Goal: Task Accomplishment & Management: Complete application form

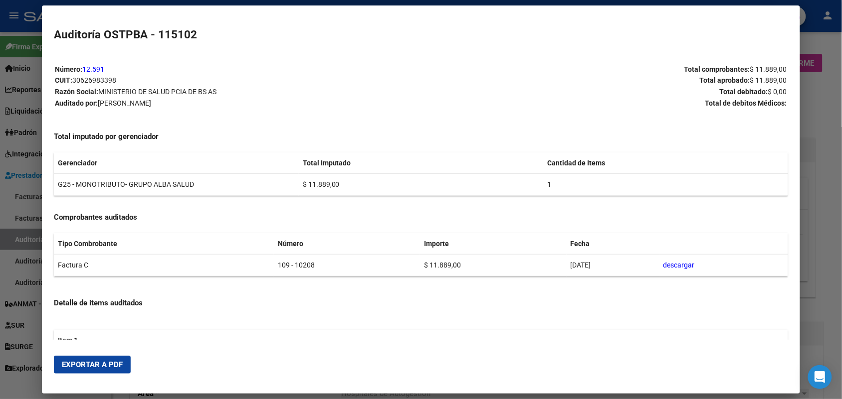
click at [811, 21] on div at bounding box center [421, 199] width 842 height 399
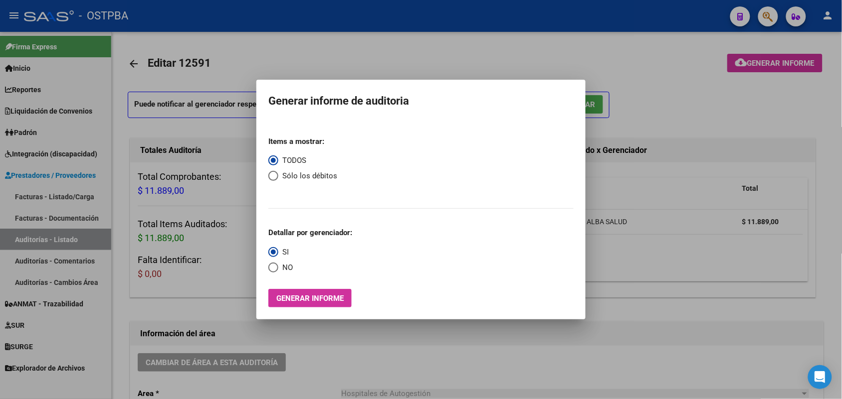
click at [632, 162] on div at bounding box center [421, 199] width 842 height 399
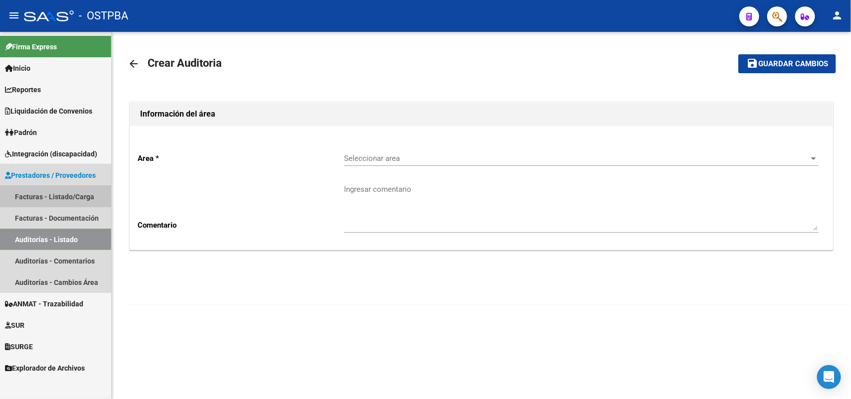
click at [61, 199] on link "Facturas - Listado/Carga" at bounding box center [55, 196] width 111 height 21
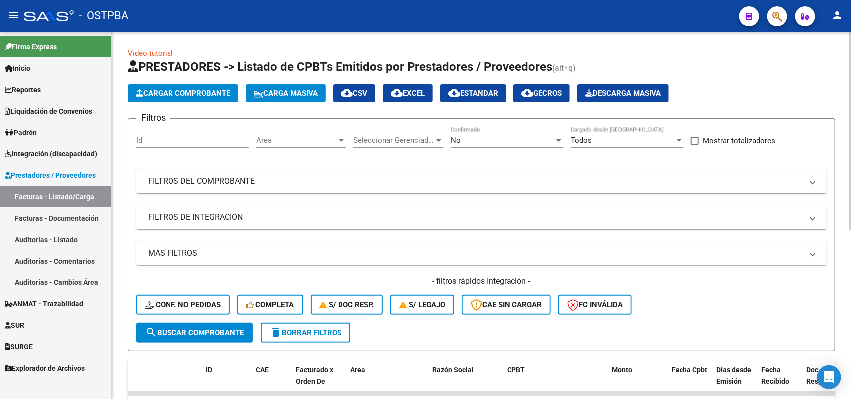
click at [206, 91] on span "Cargar Comprobante" at bounding box center [183, 93] width 95 height 9
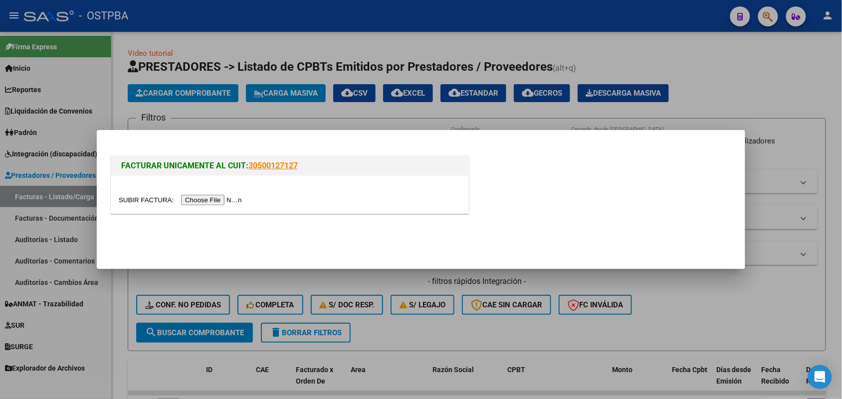
click at [195, 197] on input "file" at bounding box center [182, 200] width 126 height 10
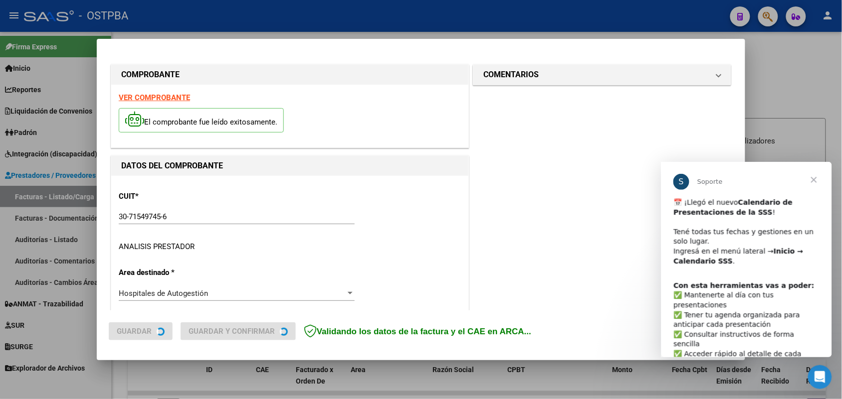
type input "[DATE]"
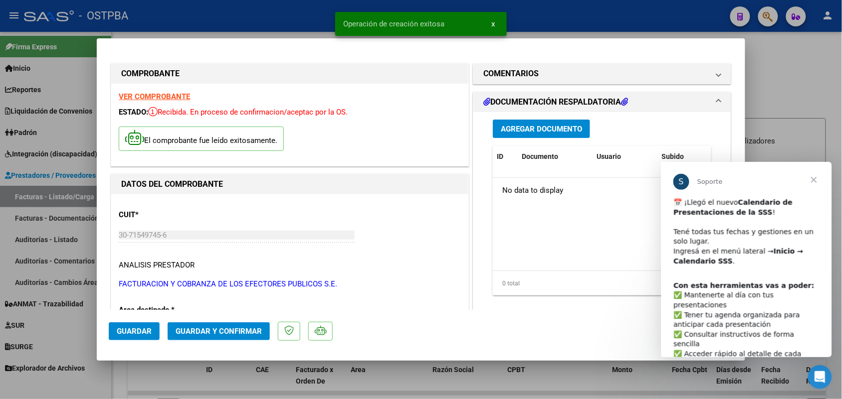
click at [816, 178] on span "Cerrar" at bounding box center [813, 180] width 36 height 36
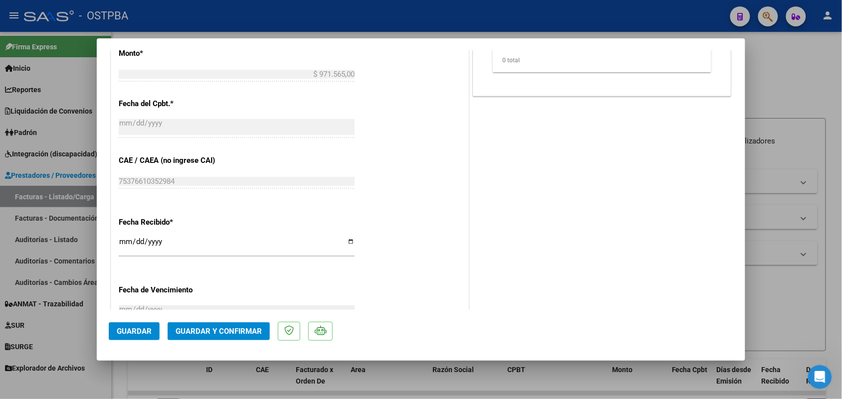
scroll to position [499, 0]
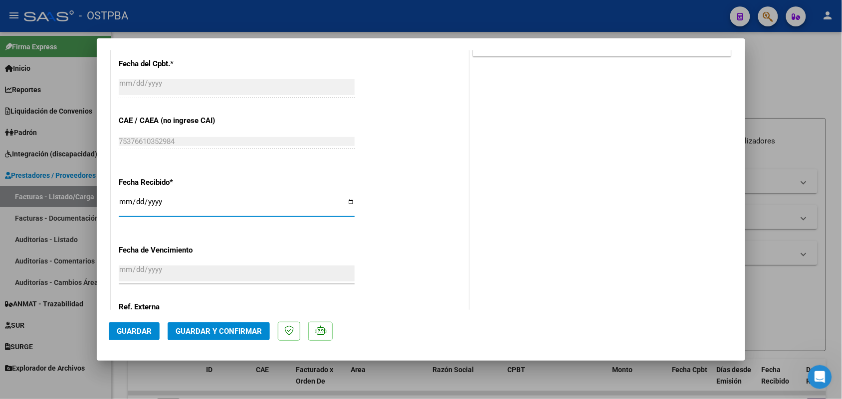
click at [121, 203] on input "[DATE]" at bounding box center [237, 206] width 236 height 16
type input "[DATE]"
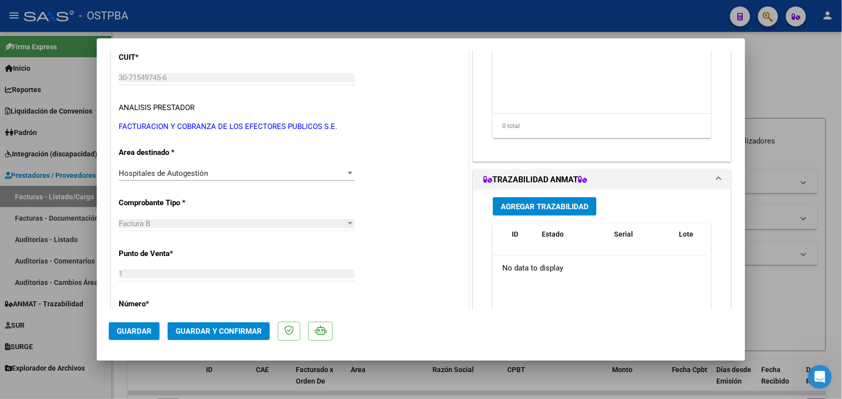
scroll to position [0, 0]
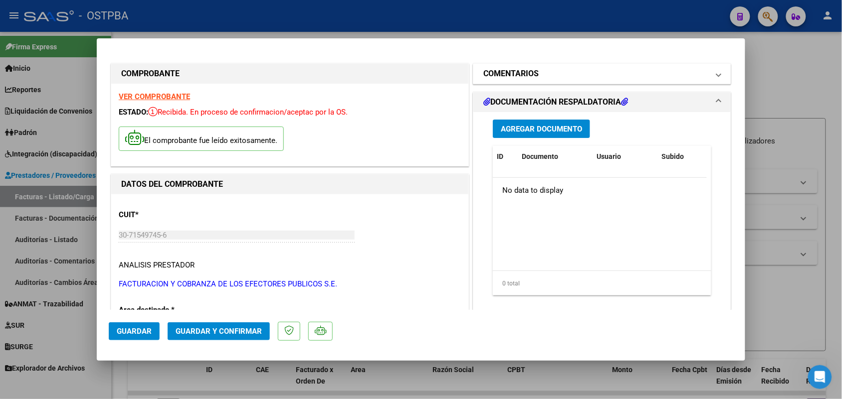
click at [716, 75] on span at bounding box center [718, 74] width 4 height 12
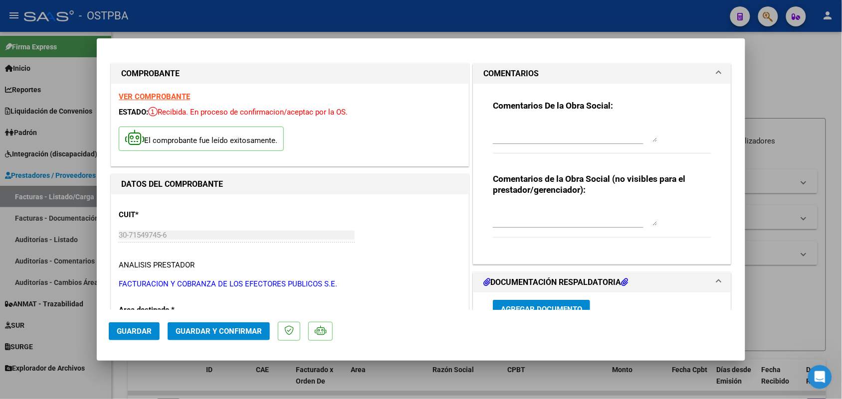
click at [494, 139] on textarea at bounding box center [575, 132] width 165 height 20
type textarea "HR 126835"
click at [137, 330] on span "Guardar" at bounding box center [134, 331] width 35 height 9
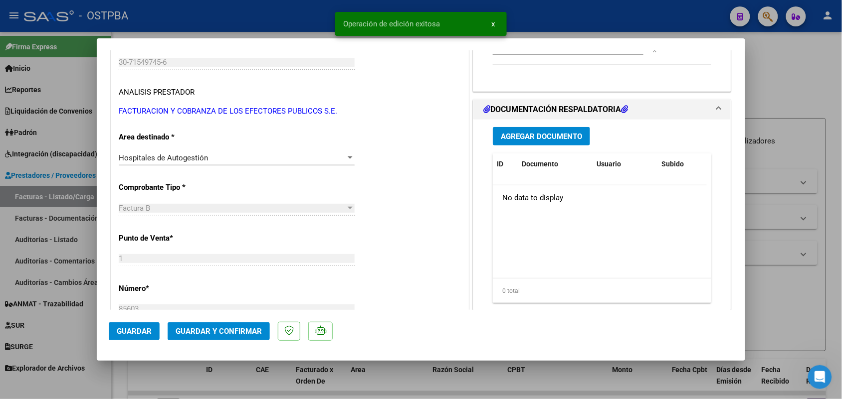
scroll to position [187, 0]
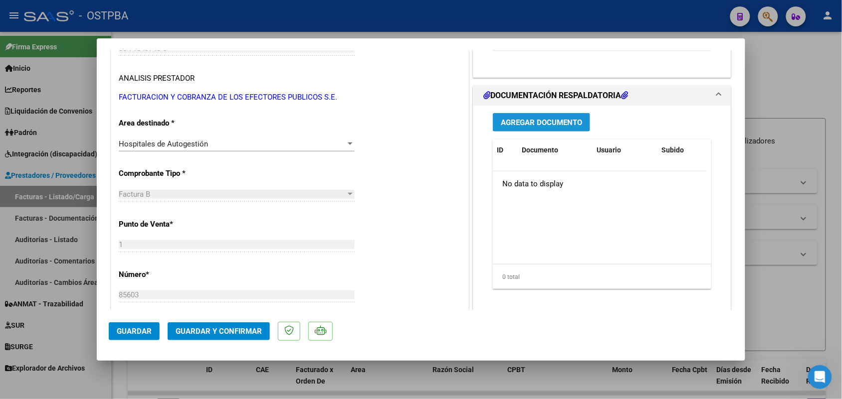
click at [541, 121] on span "Agregar Documento" at bounding box center [541, 122] width 81 height 9
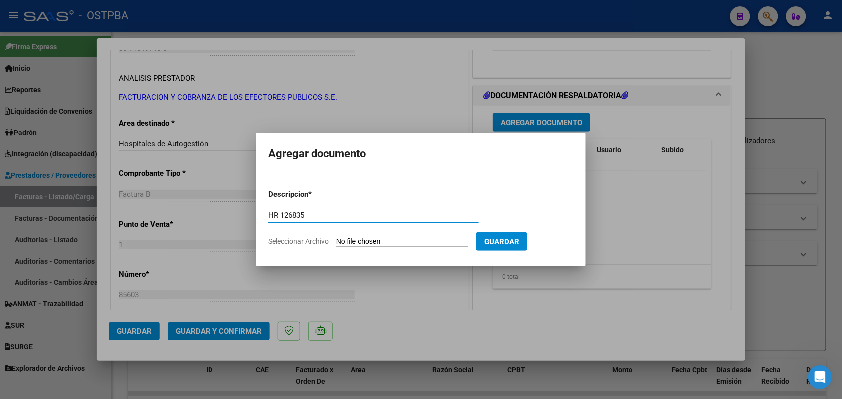
type input "HR 126835"
click at [344, 240] on input "Seleccionar Archivo" at bounding box center [402, 241] width 132 height 9
type input "C:\fakepath\HR 12635.pdf"
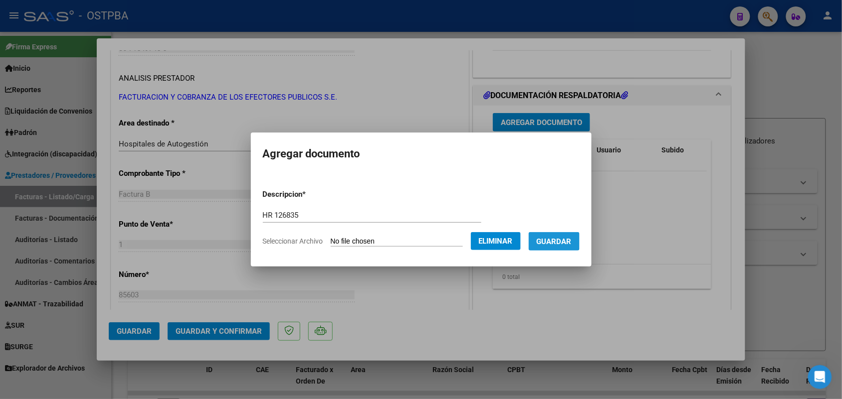
click at [564, 237] on span "Guardar" at bounding box center [553, 241] width 35 height 9
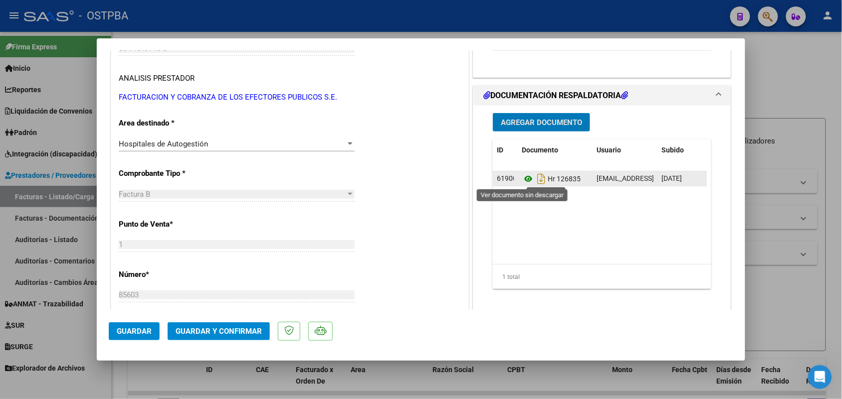
click at [523, 178] on icon at bounding box center [527, 179] width 13 height 12
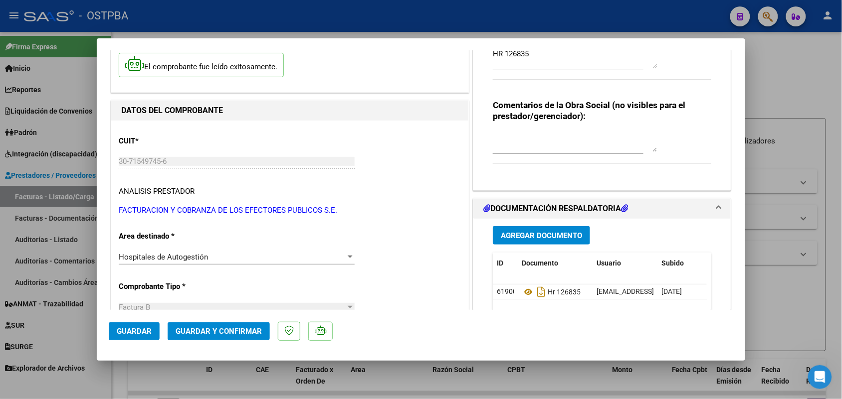
scroll to position [0, 0]
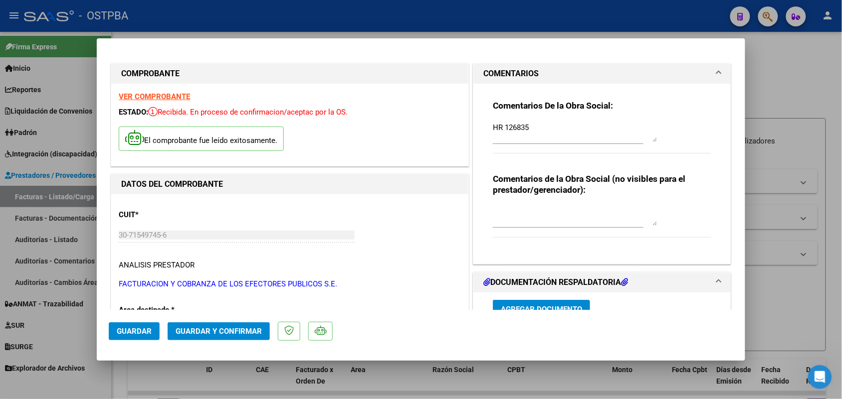
click at [178, 95] on strong "VER COMPROBANTE" at bounding box center [154, 96] width 71 height 9
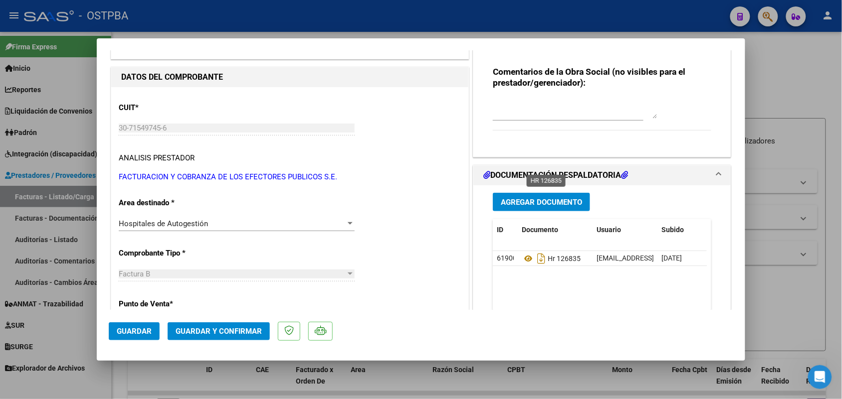
scroll to position [249, 0]
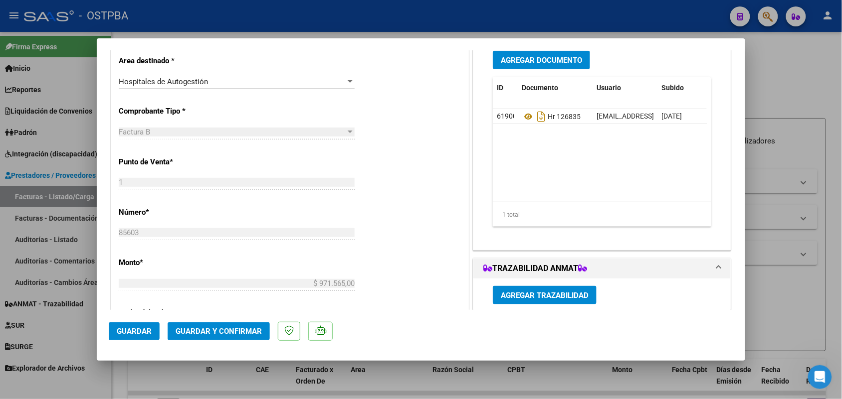
click at [522, 57] on span "Agregar Documento" at bounding box center [541, 60] width 81 height 9
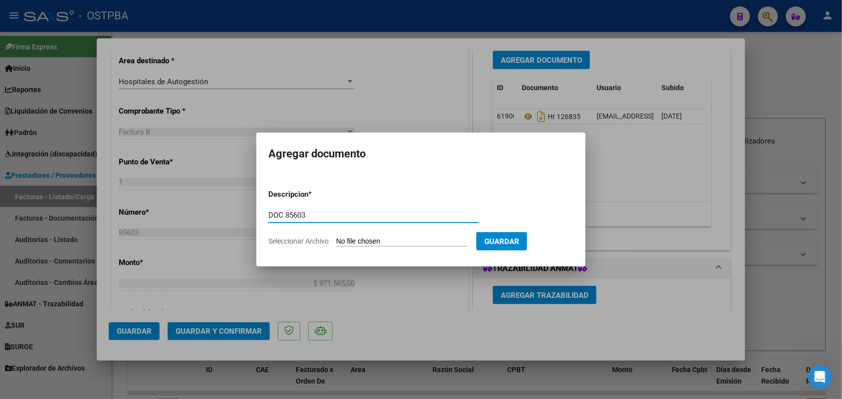
type input "DOC 85603"
click at [348, 243] on input "Seleccionar Archivo" at bounding box center [402, 241] width 132 height 9
type input "C:\fakepath\doc 85603.pdf"
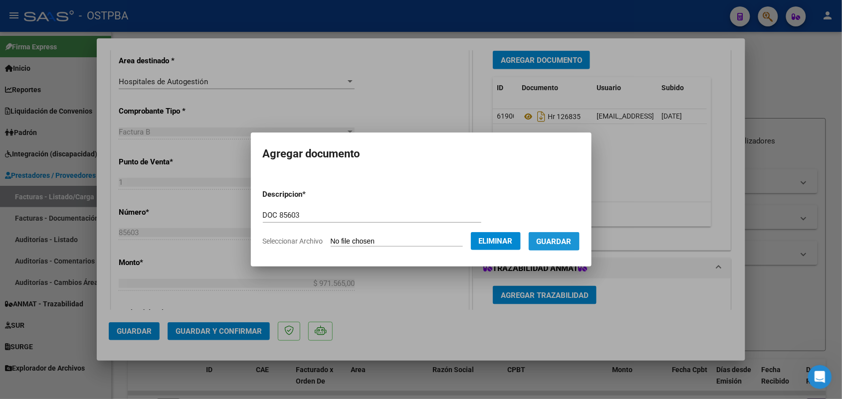
click at [560, 237] on span "Guardar" at bounding box center [553, 241] width 35 height 9
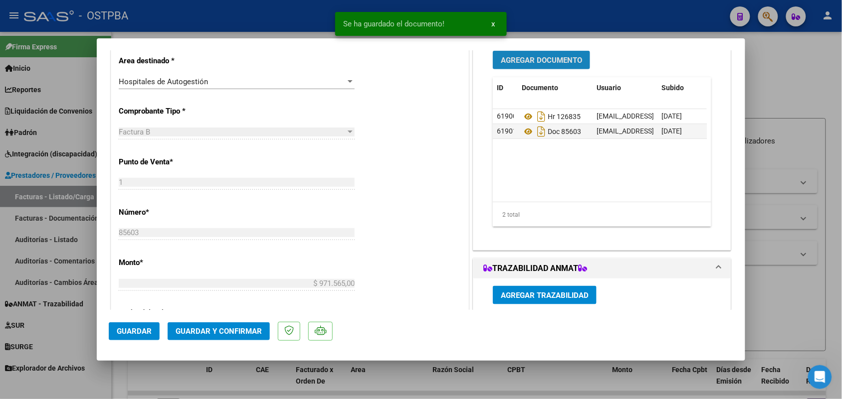
click at [529, 60] on span "Agregar Documento" at bounding box center [541, 60] width 81 height 9
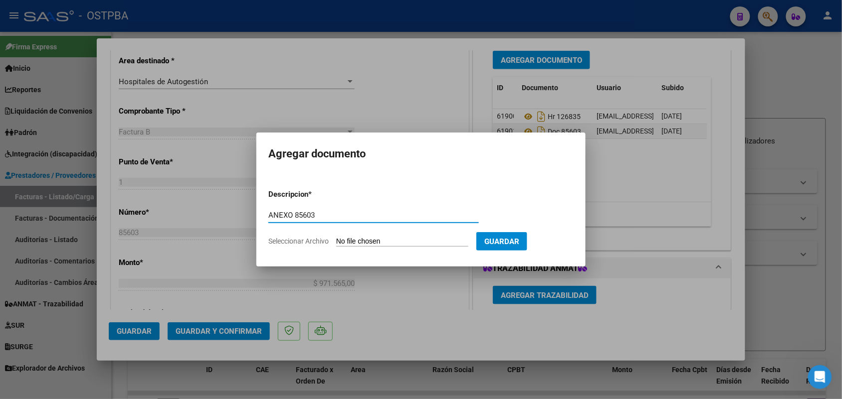
type input "ANEXO 85603"
click at [345, 238] on input "Seleccionar Archivo" at bounding box center [402, 241] width 132 height 9
type input "C:\fakepath\anexo 85603.pdf"
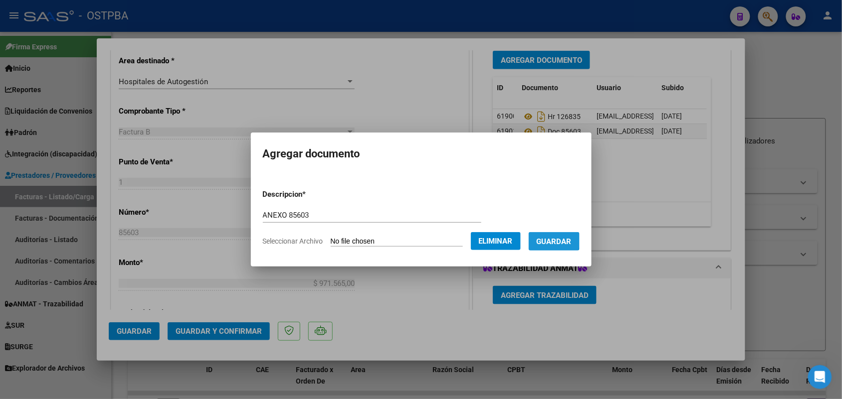
click at [554, 237] on span "Guardar" at bounding box center [553, 241] width 35 height 9
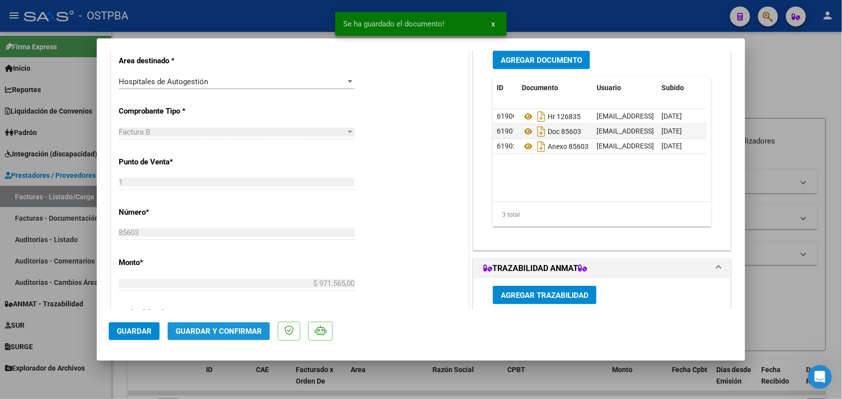
click at [208, 331] on span "Guardar y Confirmar" at bounding box center [218, 331] width 86 height 9
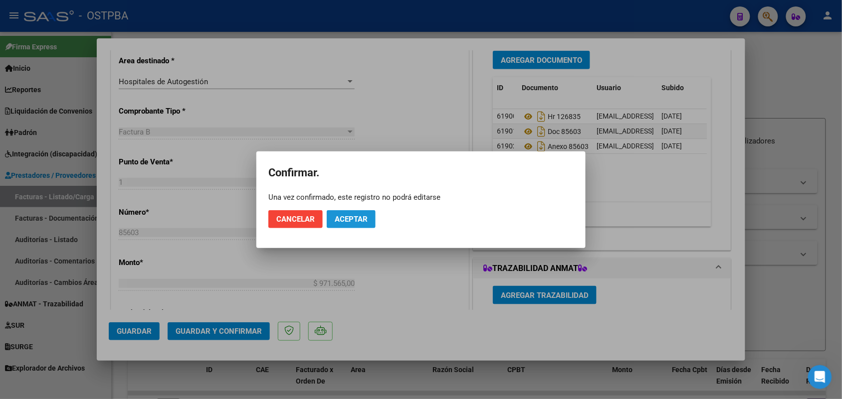
click at [364, 218] on span "Aceptar" at bounding box center [351, 219] width 33 height 9
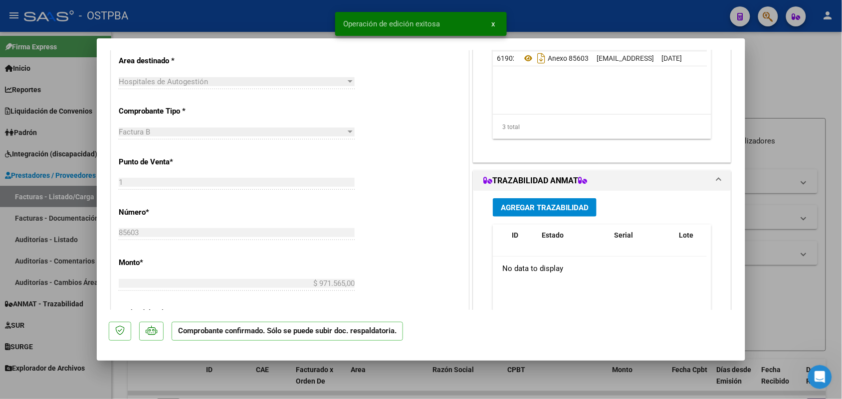
click at [76, 231] on div at bounding box center [421, 199] width 842 height 399
type input "$ 0,00"
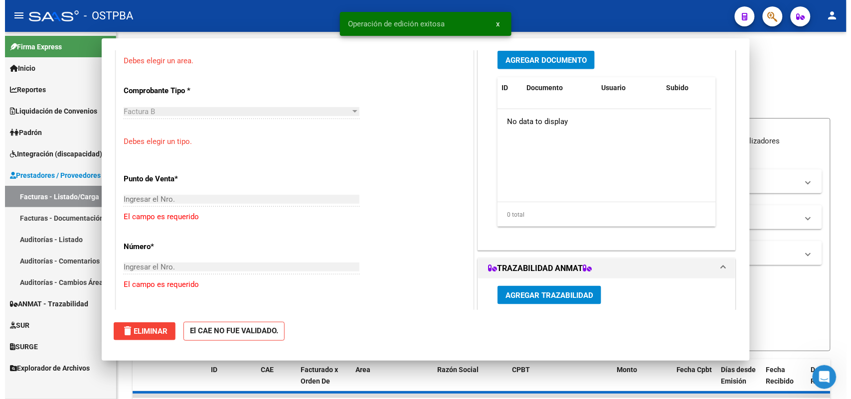
scroll to position [206, 0]
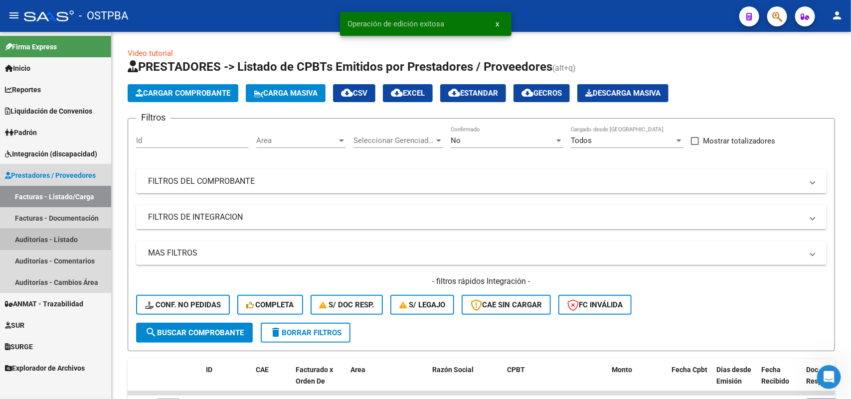
click at [63, 237] on link "Auditorías - Listado" at bounding box center [55, 239] width 111 height 21
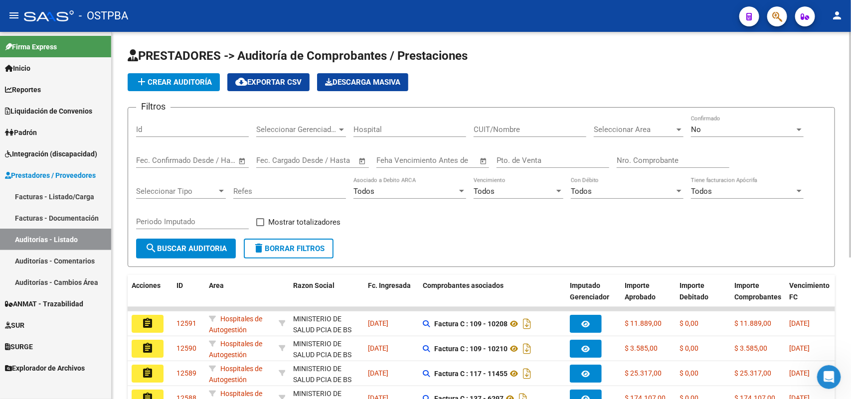
click at [200, 81] on span "add Crear Auditoría" at bounding box center [174, 82] width 76 height 9
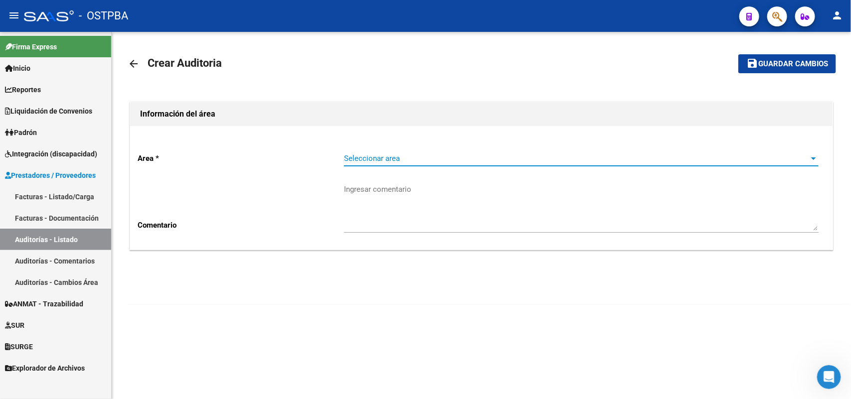
click at [382, 161] on span "Seleccionar area" at bounding box center [577, 158] width 466 height 9
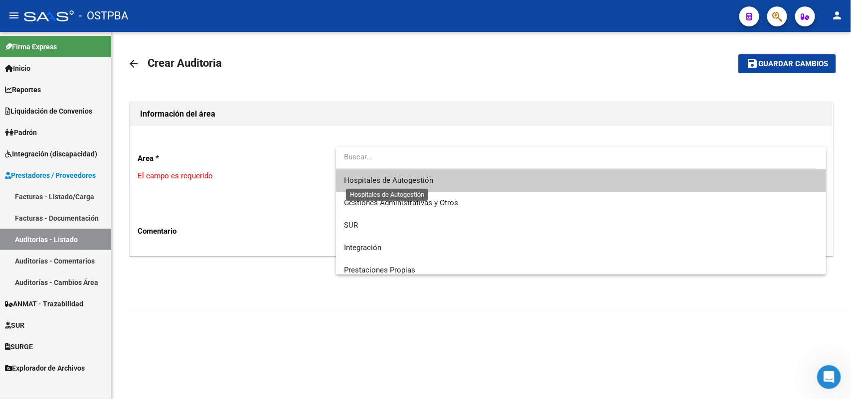
click at [370, 177] on span "Hospitales de Autogestión" at bounding box center [388, 180] width 89 height 9
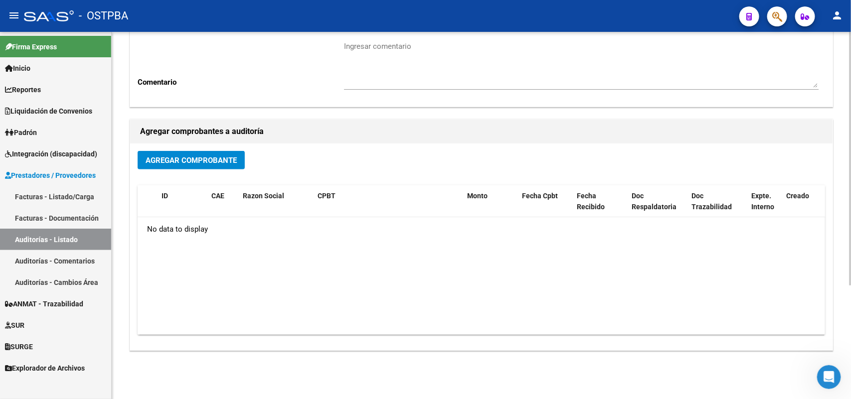
scroll to position [165, 0]
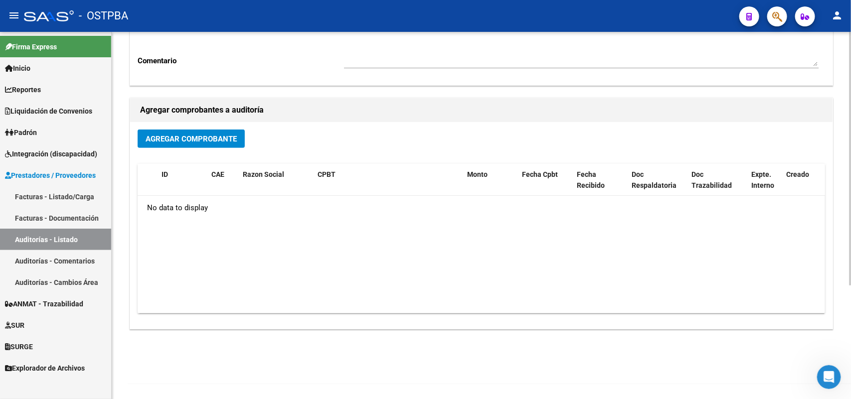
click at [221, 141] on span "Agregar Comprobante" at bounding box center [191, 139] width 91 height 9
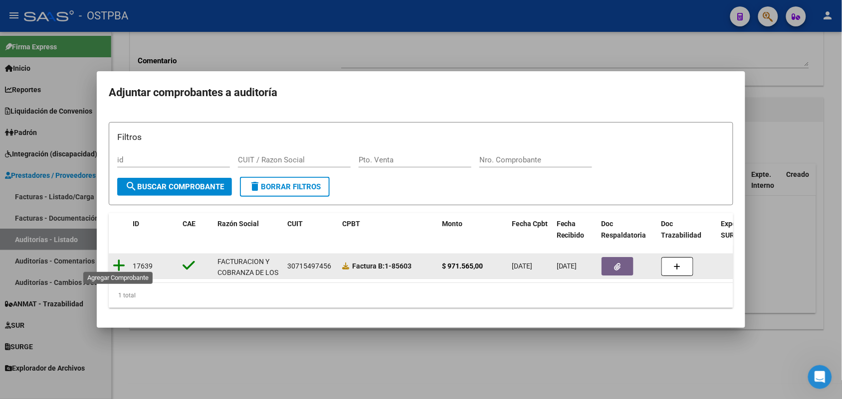
click at [120, 259] on icon at bounding box center [119, 266] width 12 height 14
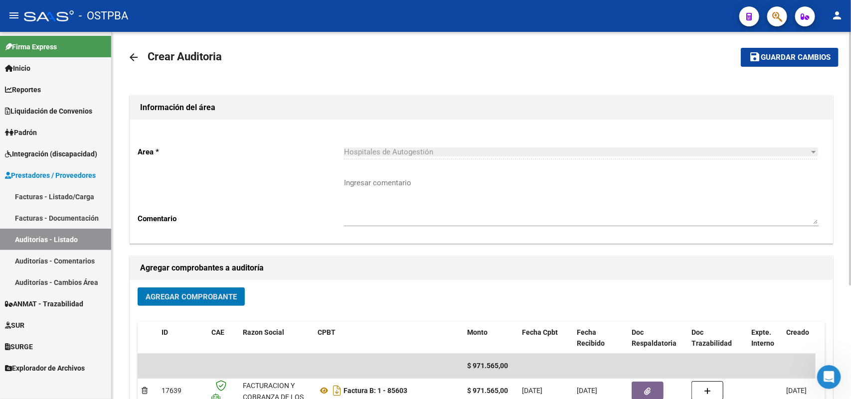
scroll to position [0, 0]
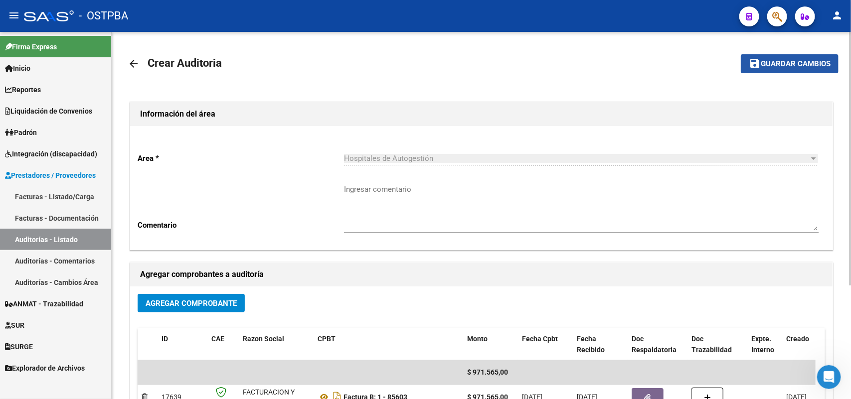
click at [786, 61] on span "Guardar cambios" at bounding box center [796, 64] width 70 height 9
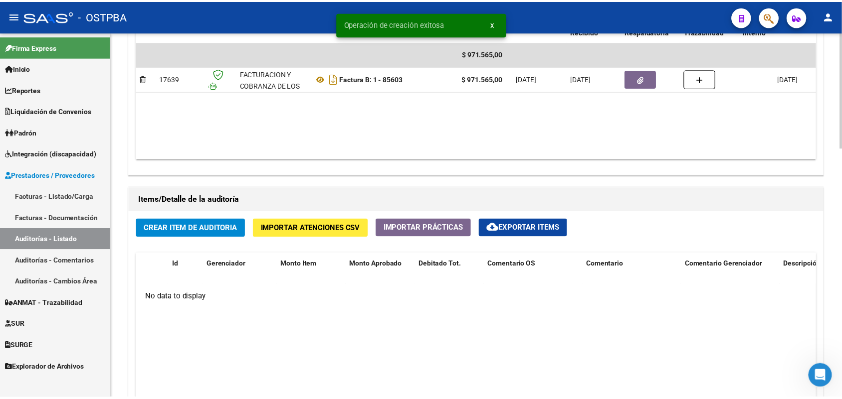
scroll to position [623, 0]
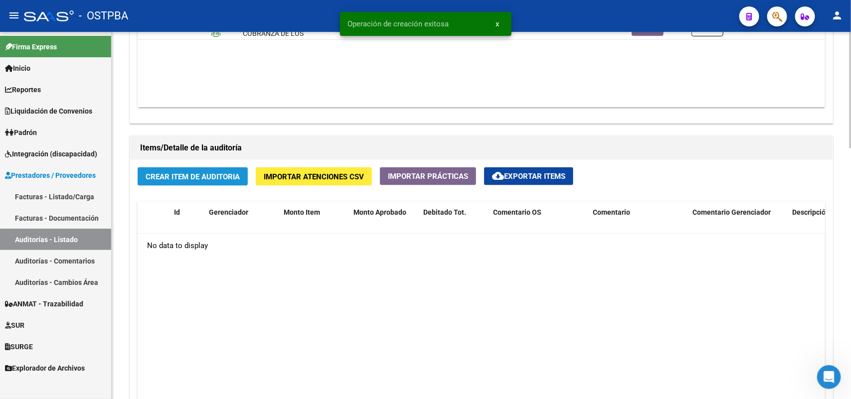
click at [203, 177] on span "Crear Item de Auditoria" at bounding box center [193, 176] width 94 height 9
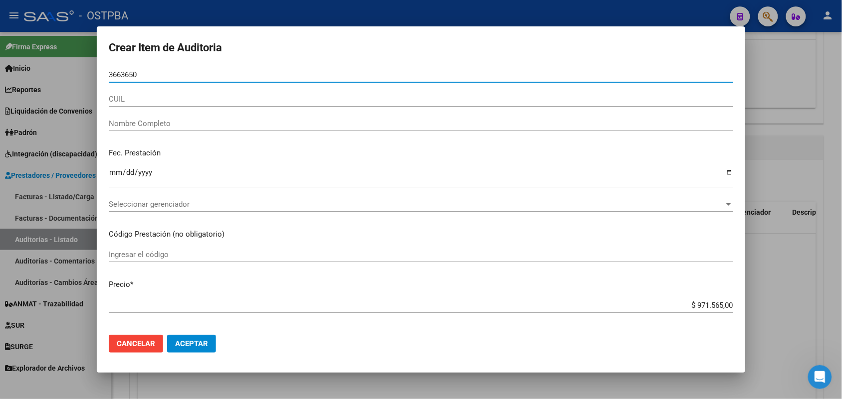
type input "36636508"
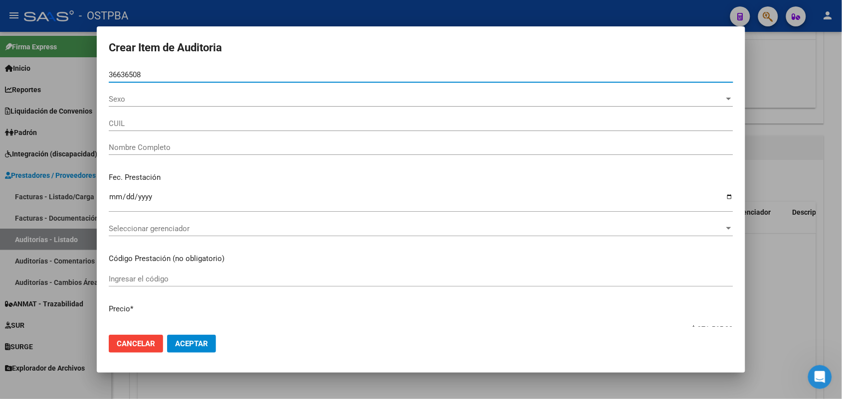
type input "20366365088"
type input "RUEJAS JOSE BENJAMIN"
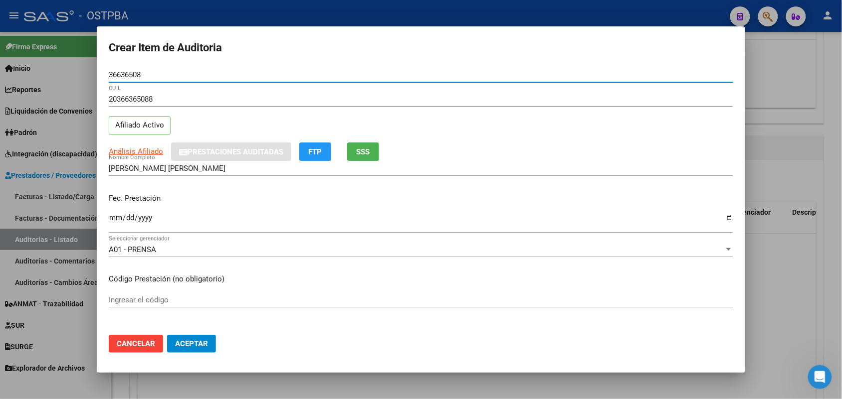
type input "36636508"
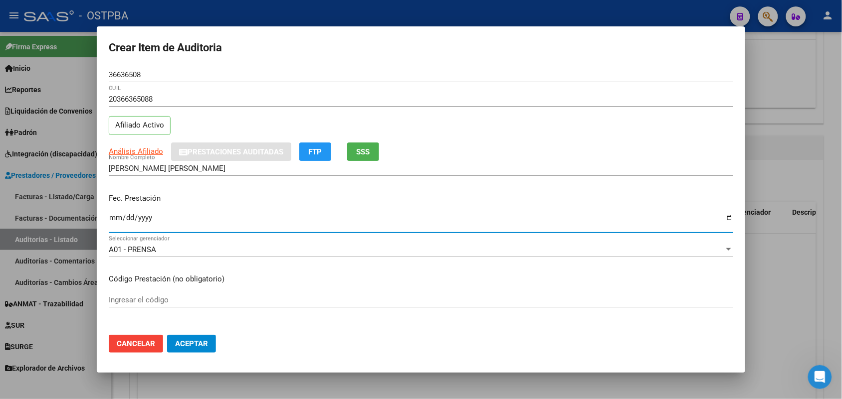
click at [112, 225] on input "Ingresar la fecha" at bounding box center [421, 222] width 624 height 16
type input "2025-08-18"
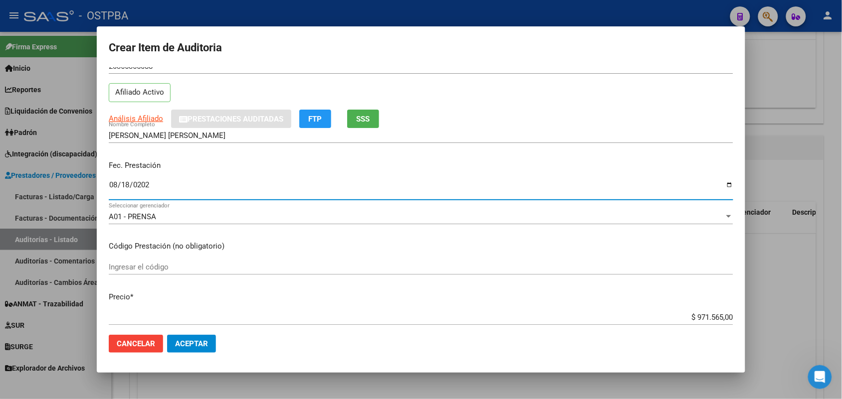
scroll to position [125, 0]
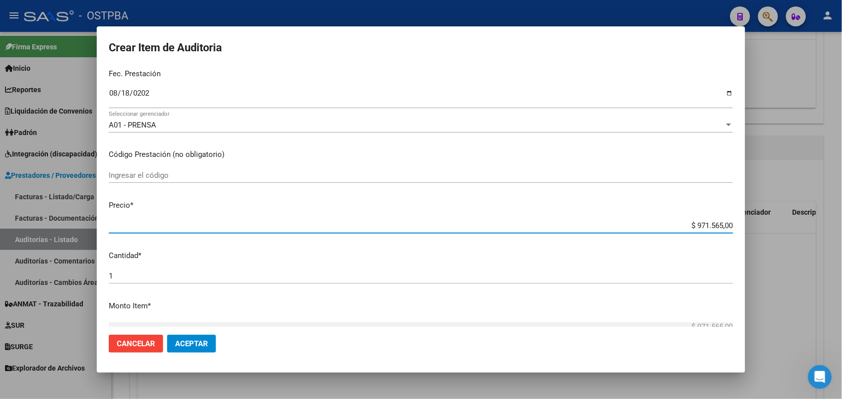
drag, startPoint x: 671, startPoint y: 224, endPoint x: 744, endPoint y: 223, distance: 73.3
click at [744, 223] on mat-dialog-content "36636508 Nro Documento 20366365088 CUIL Afiliado Activo Análisis Afiliado Prest…" at bounding box center [421, 197] width 648 height 260
type input "$ 0,04"
type input "$ 0,44"
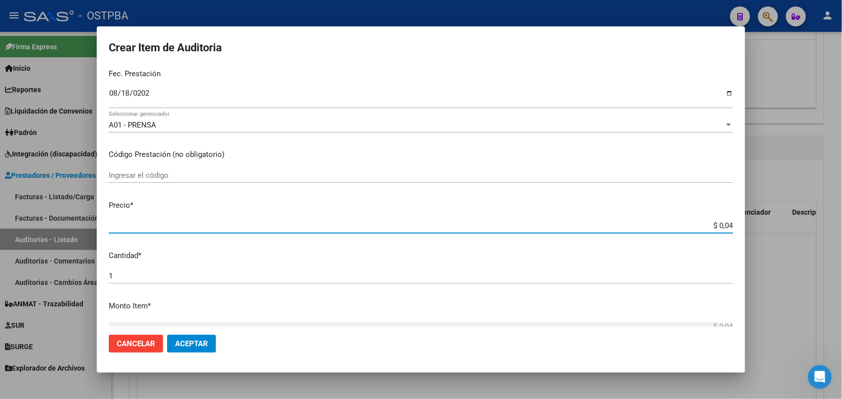
type input "$ 0,44"
type input "$ 4,45"
type input "$ 44,50"
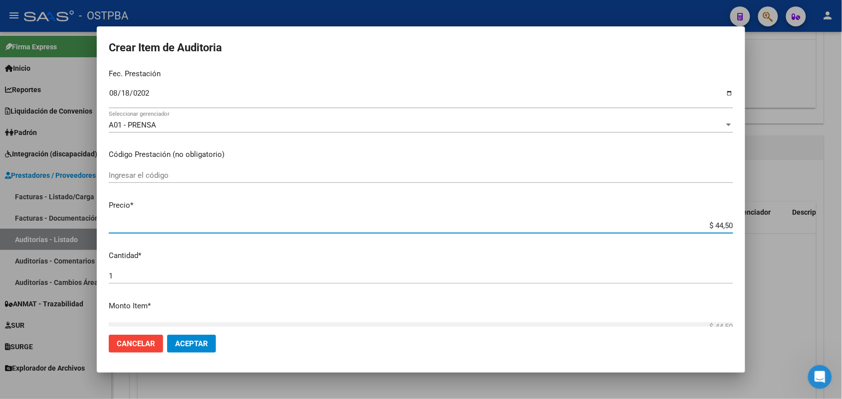
type input "$ 445,06"
type input "$ 4.450,60"
type input "$ 44.506,00"
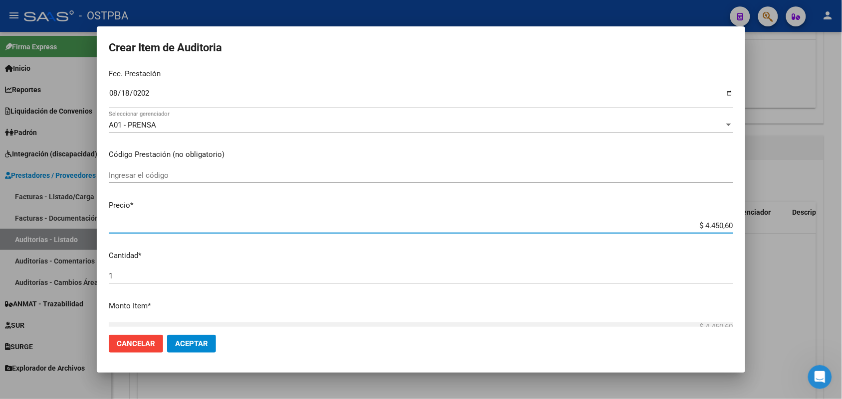
type input "$ 44.506,00"
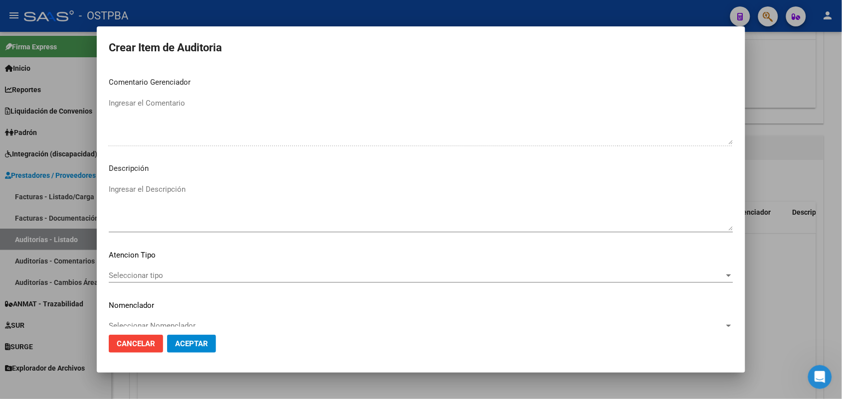
scroll to position [623, 0]
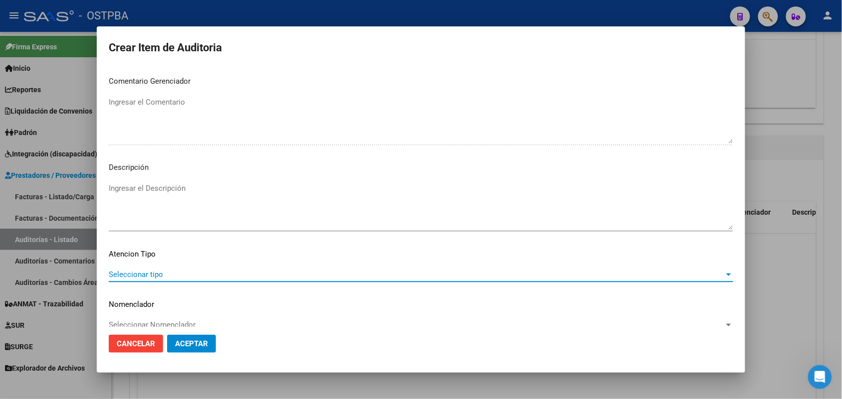
click at [153, 273] on span "Seleccionar tipo" at bounding box center [416, 274] width 615 height 9
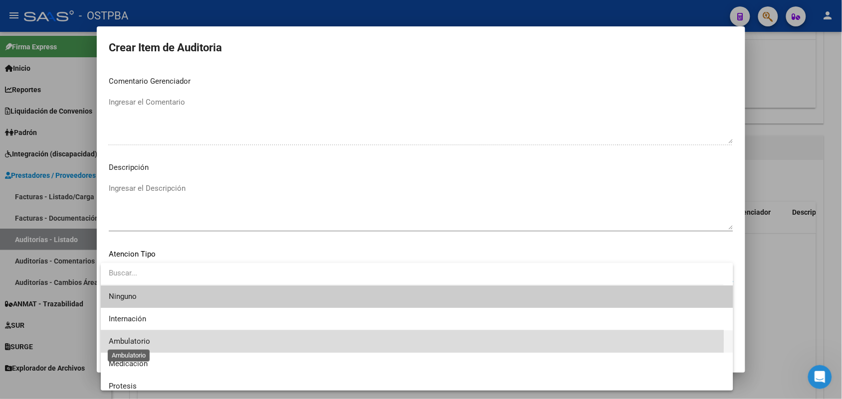
click at [143, 340] on span "Ambulatorio" at bounding box center [129, 341] width 41 height 9
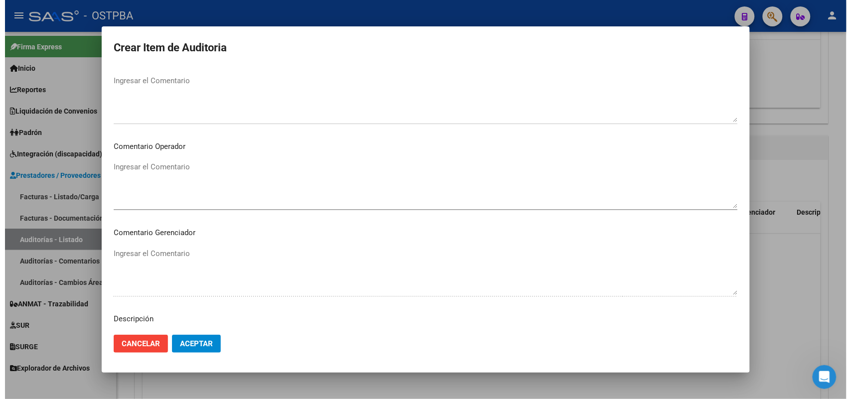
scroll to position [637, 0]
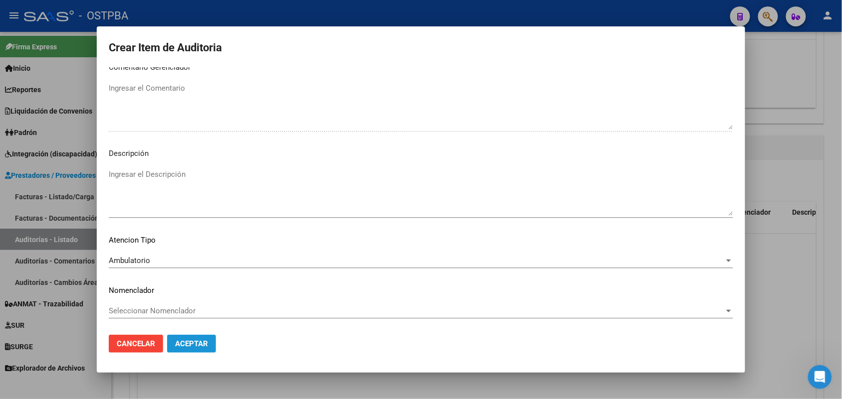
click at [195, 342] on span "Aceptar" at bounding box center [191, 344] width 33 height 9
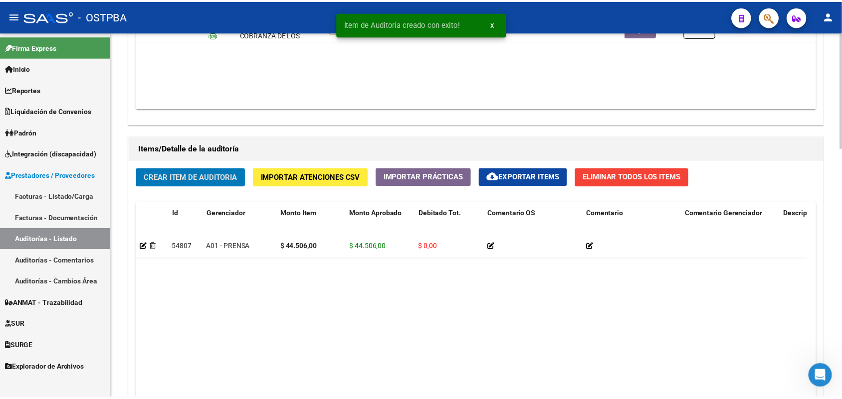
scroll to position [624, 0]
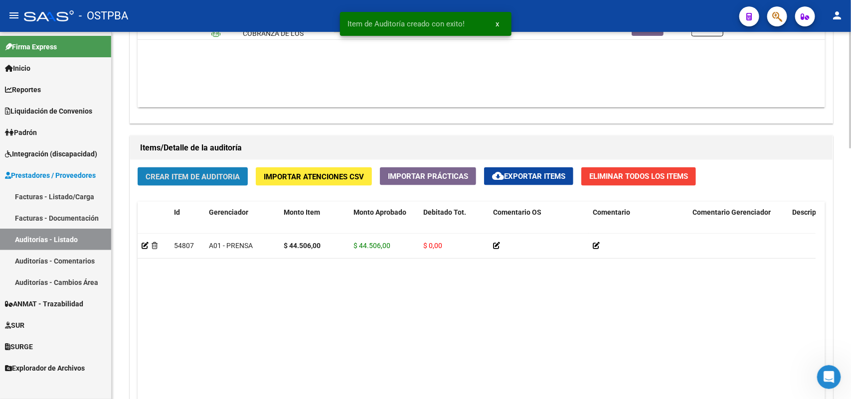
click at [205, 174] on span "Crear Item de Auditoria" at bounding box center [193, 176] width 94 height 9
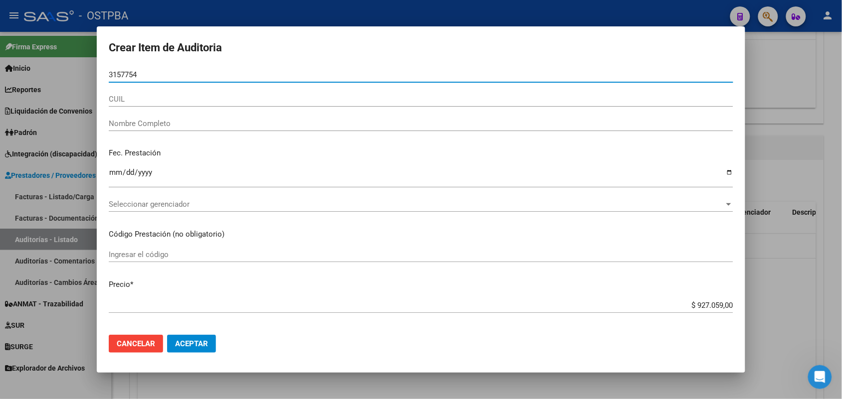
type input "31577542"
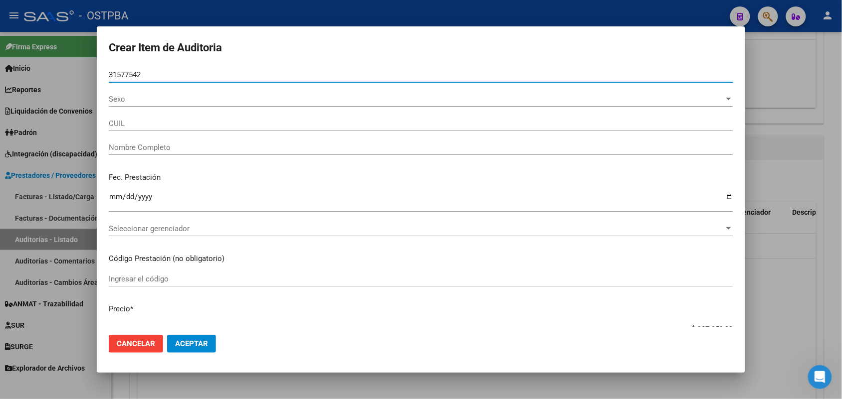
type input "27315775421"
type input "LUGO KARINA"
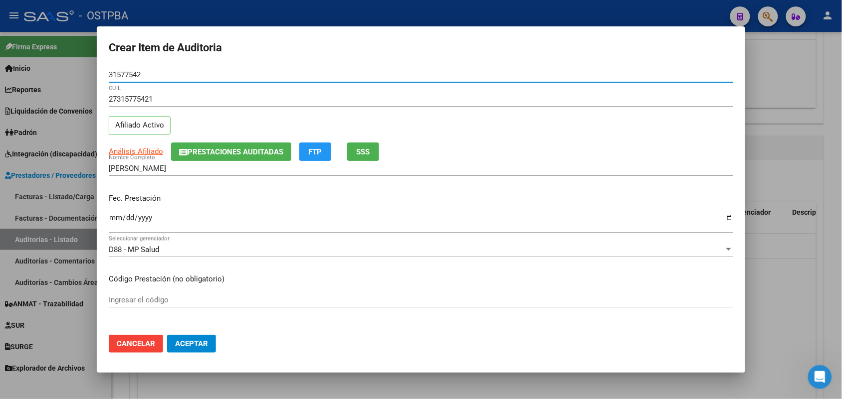
type input "31577542"
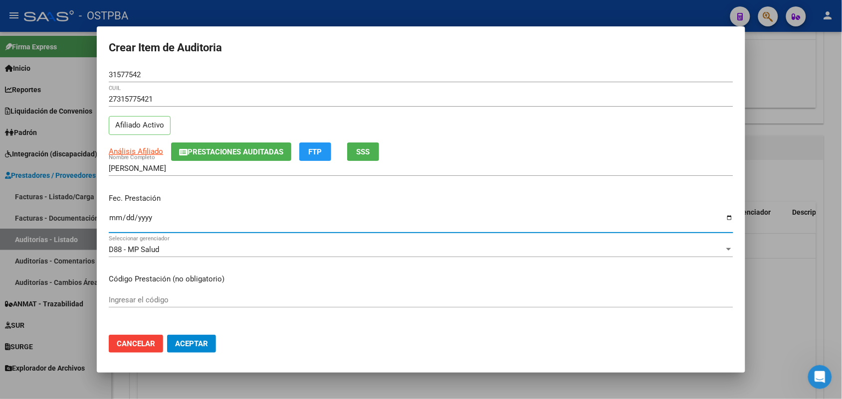
click at [111, 223] on input "Ingresar la fecha" at bounding box center [421, 222] width 624 height 16
type input "2025-08-20"
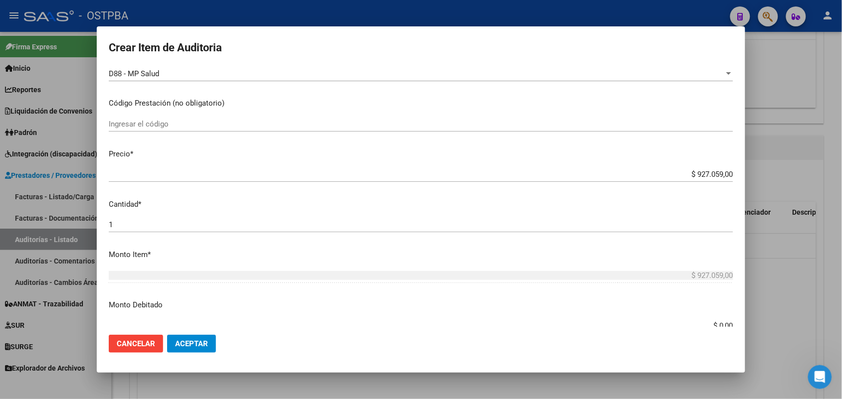
scroll to position [187, 0]
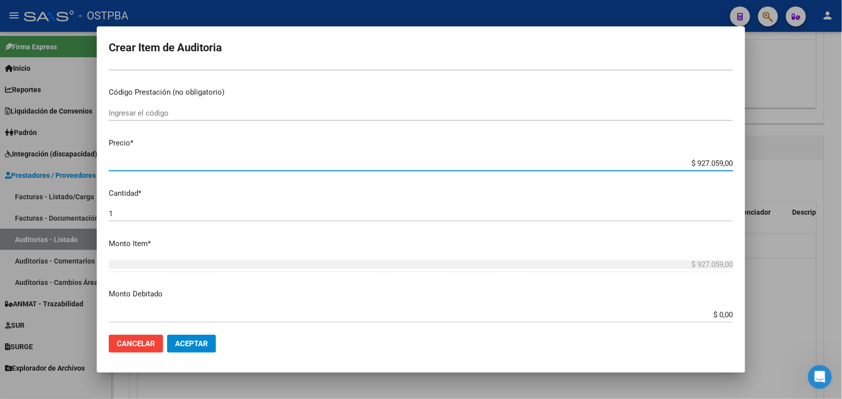
drag, startPoint x: 676, startPoint y: 165, endPoint x: 769, endPoint y: 160, distance: 93.4
click at [767, 158] on div "Crear Item de Auditoria 31577542 Nro Documento 27315775421 CUIL Afiliado Activo…" at bounding box center [421, 199] width 842 height 399
type input "$ 0,01"
type input "$ 0,18"
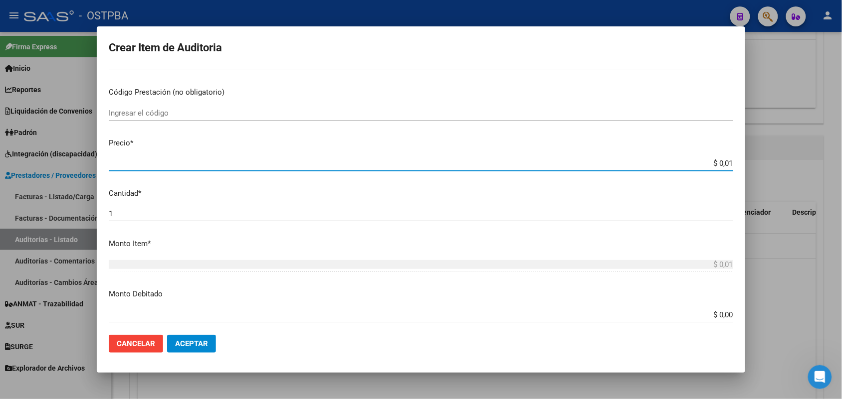
type input "$ 0,18"
type input "$ 1,80"
type input "$ 18,05"
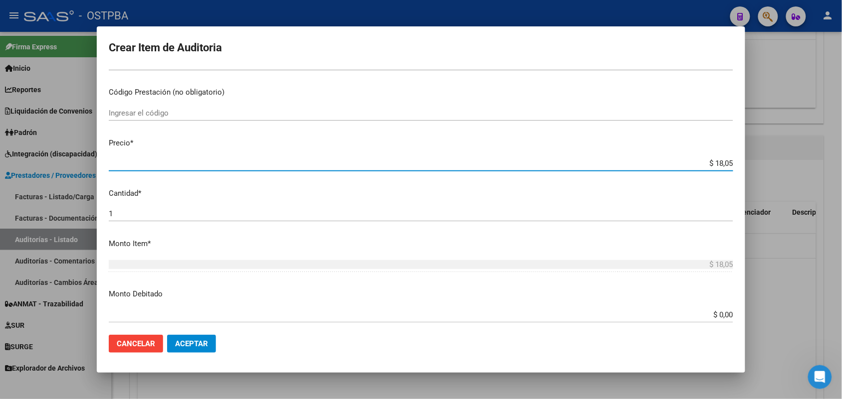
type input "$ 180,52"
type input "$ 1.805,20"
type input "$ 18.052,00"
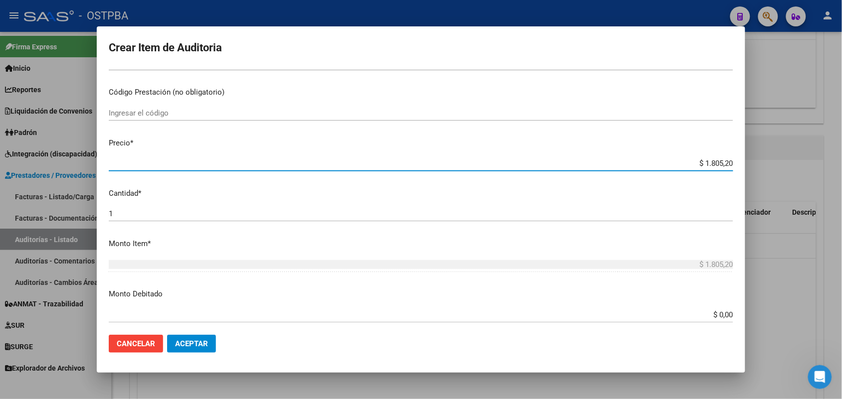
type input "$ 18.052,00"
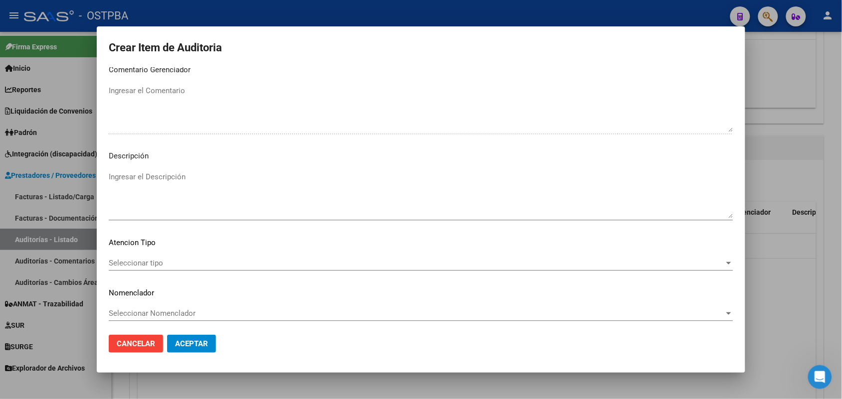
scroll to position [637, 0]
click at [152, 257] on span "Seleccionar tipo" at bounding box center [416, 260] width 615 height 9
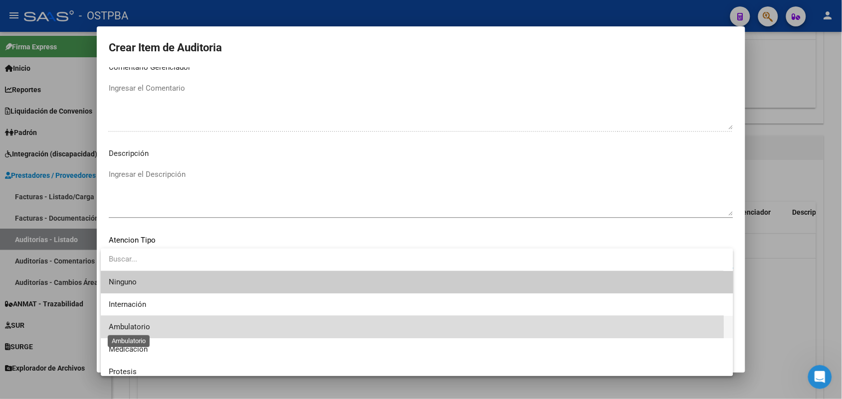
click at [143, 329] on span "Ambulatorio" at bounding box center [129, 327] width 41 height 9
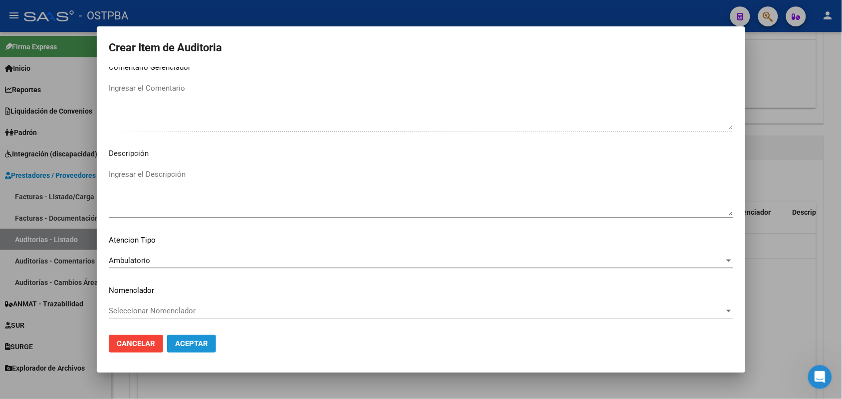
click at [200, 343] on span "Aceptar" at bounding box center [191, 344] width 33 height 9
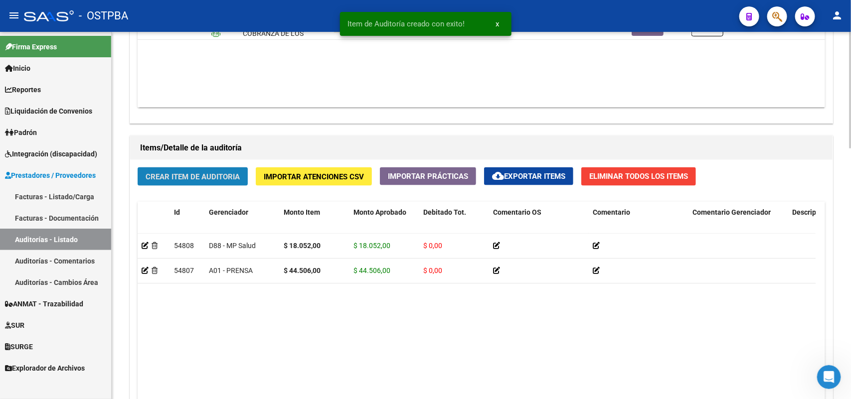
click at [212, 173] on span "Crear Item de Auditoria" at bounding box center [193, 176] width 94 height 9
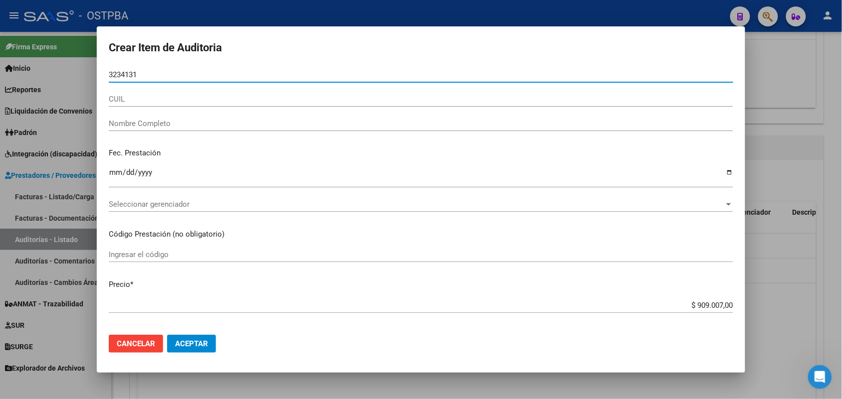
type input "32341317"
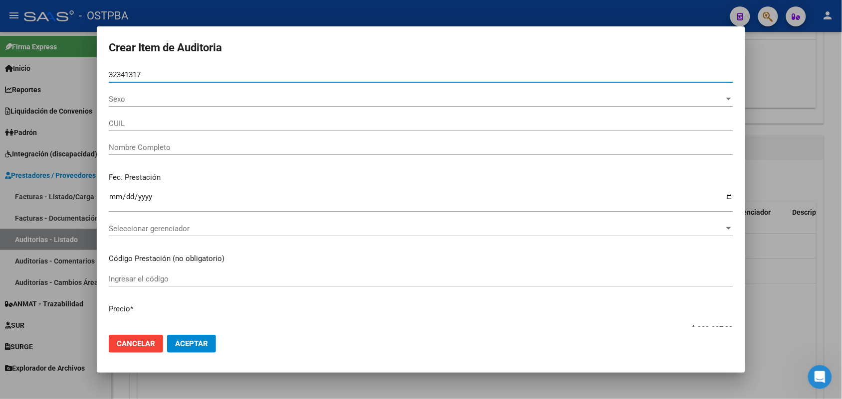
type input "27323413172"
type input "ROMERO JOHANA ELIZABETH"
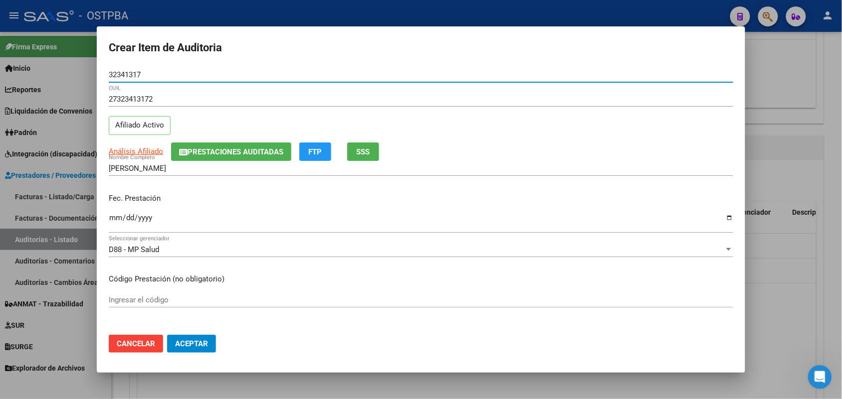
type input "32341317"
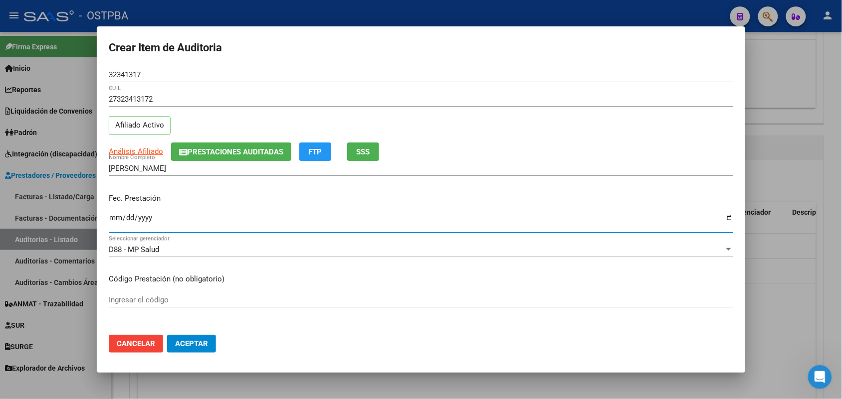
click at [111, 223] on input "Ingresar la fecha" at bounding box center [421, 222] width 624 height 16
type input "2025-08-25"
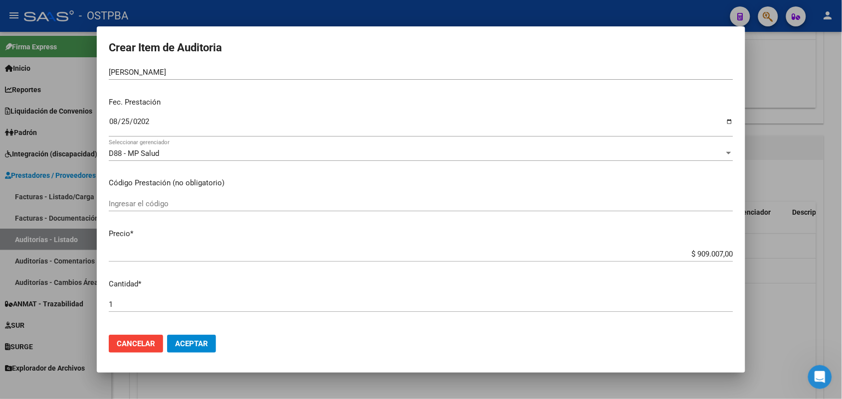
scroll to position [125, 0]
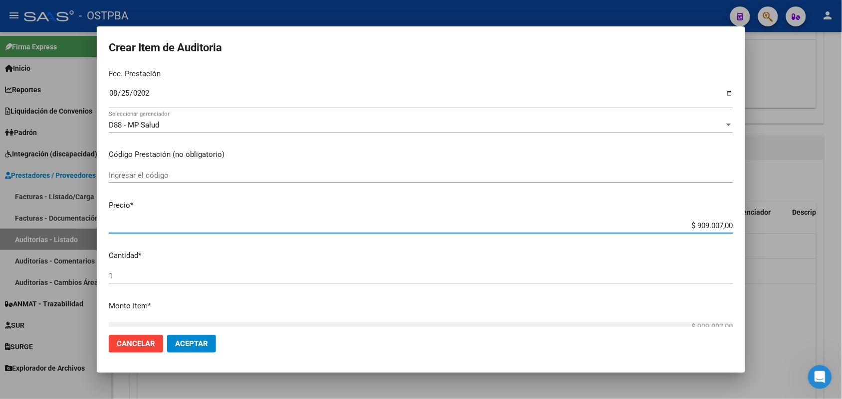
drag, startPoint x: 674, startPoint y: 223, endPoint x: 788, endPoint y: 227, distance: 114.7
click at [786, 227] on div "Crear Item de Auditoria 32341317 Nro Documento 27323413172 CUIL Afiliado Activo…" at bounding box center [421, 199] width 842 height 399
type input "$ 0,01"
type input "$ 0,11"
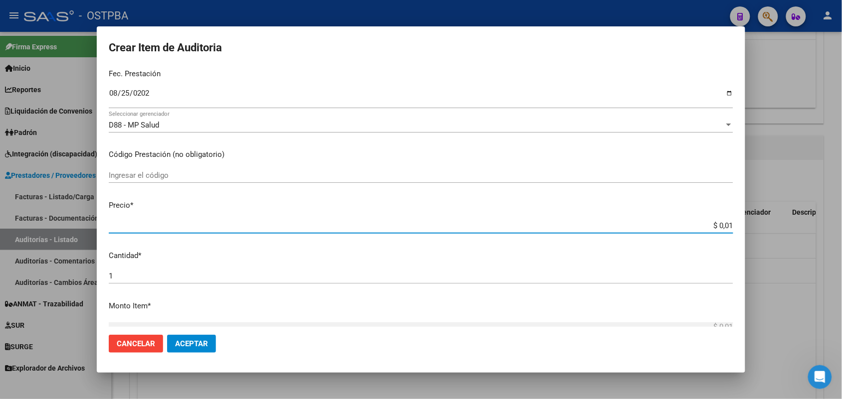
type input "$ 0,11"
type input "$ 1,10"
type input "$ 11,04"
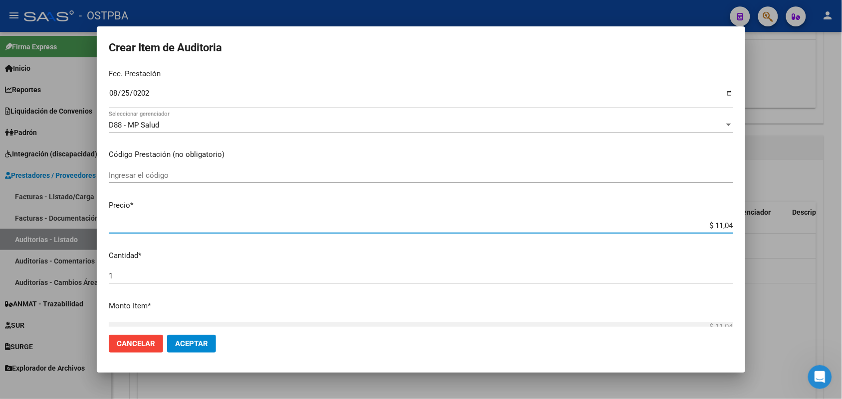
type input "$ 110,45"
type input "$ 1.104,54"
type input "$ 11.045,40"
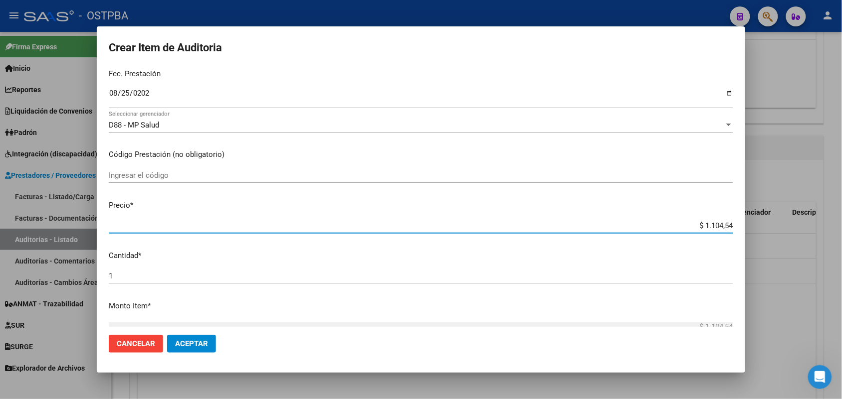
type input "$ 11.045,40"
type input "$ 110.454,00"
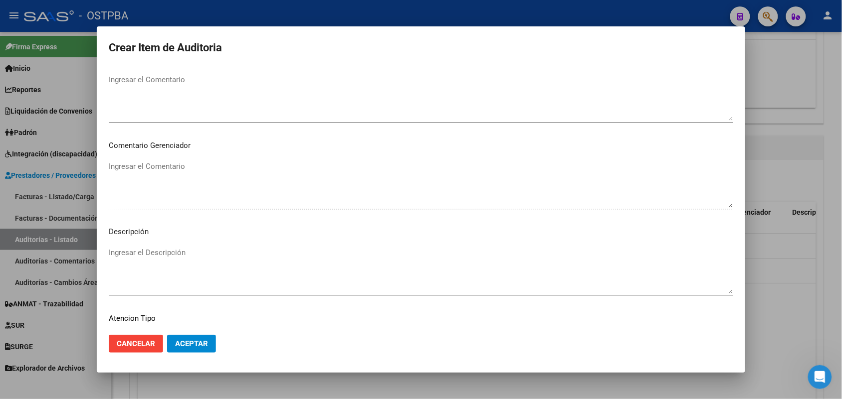
scroll to position [637, 0]
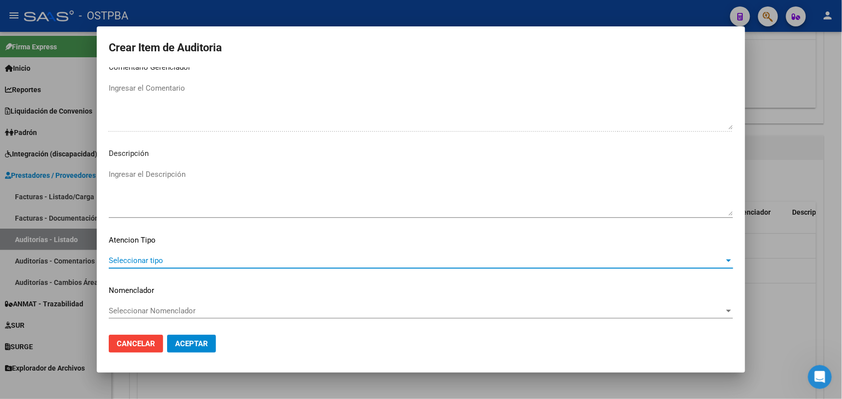
click at [146, 259] on span "Seleccionar tipo" at bounding box center [416, 260] width 615 height 9
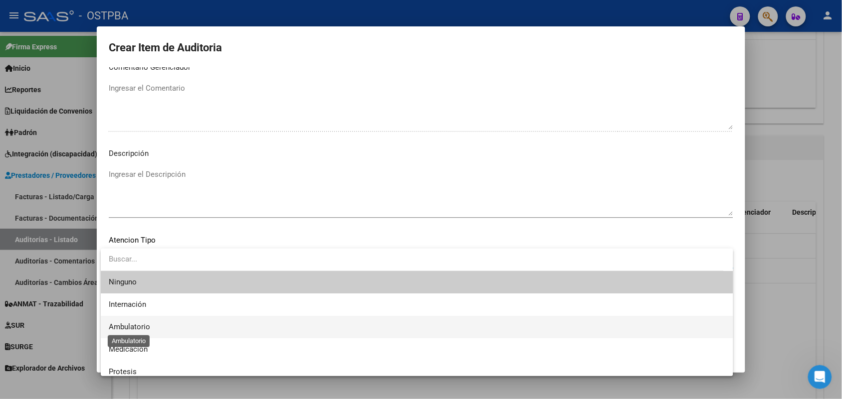
click at [136, 324] on span "Ambulatorio" at bounding box center [129, 327] width 41 height 9
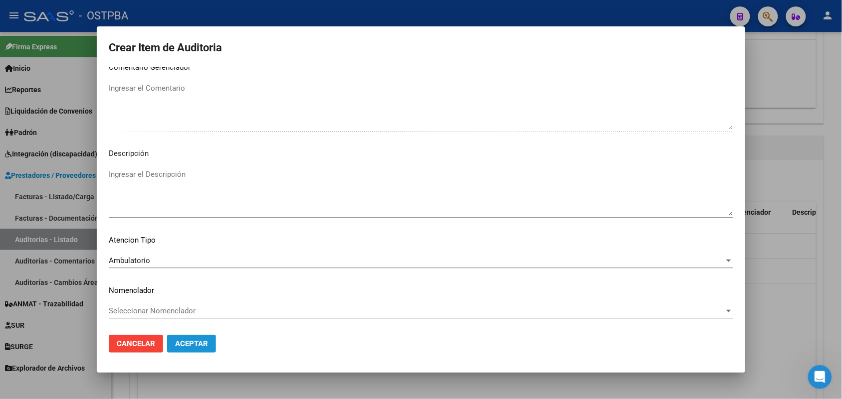
click at [190, 343] on span "Aceptar" at bounding box center [191, 344] width 33 height 9
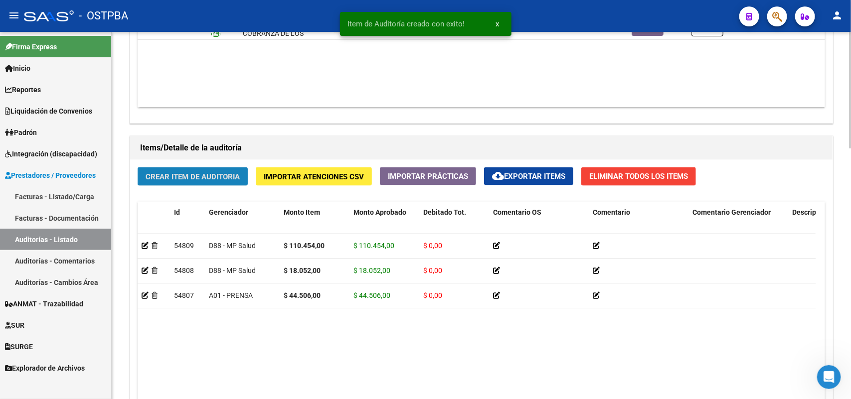
click at [202, 176] on span "Crear Item de Auditoria" at bounding box center [193, 176] width 94 height 9
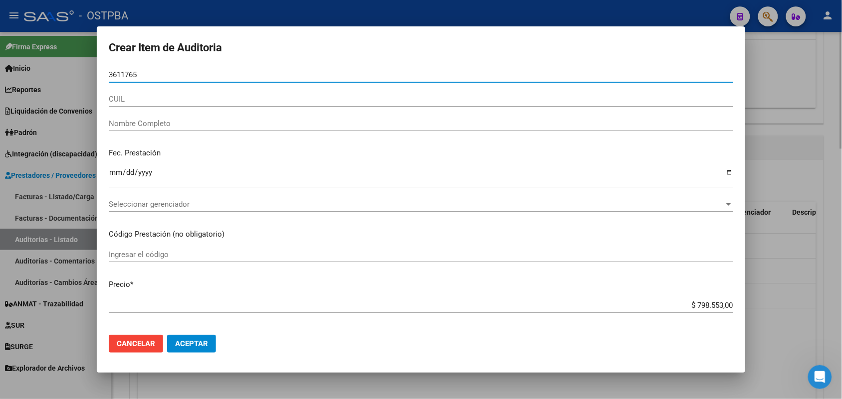
type input "36117653"
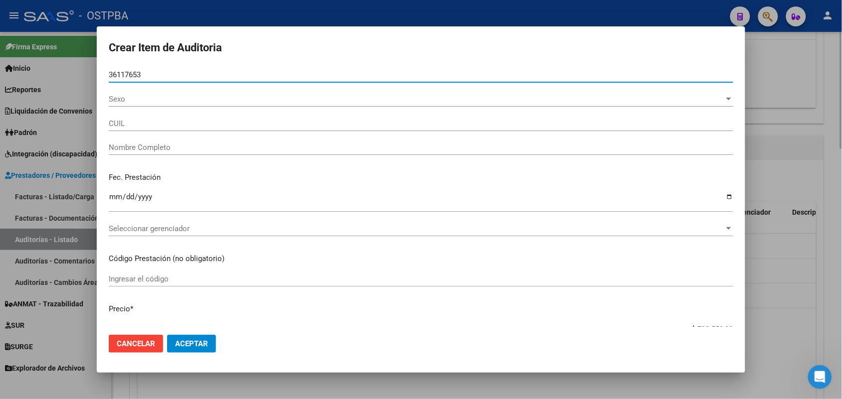
type input "27361176532"
type input "DURANTE MARIANELA ELISABET"
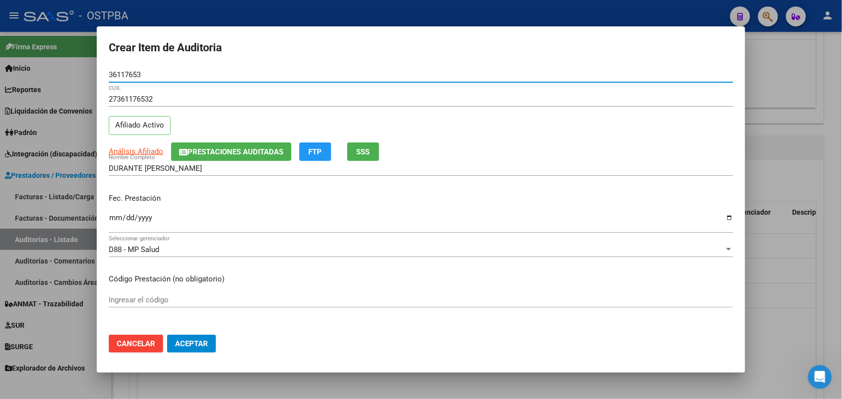
type input "36117653"
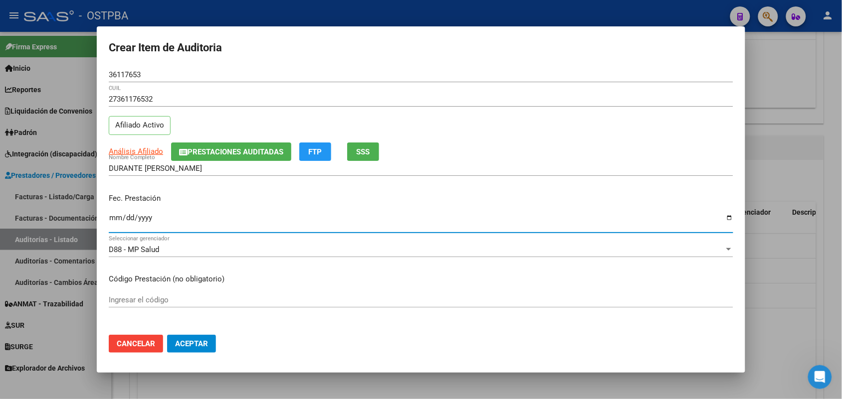
click at [110, 224] on input "Ingresar la fecha" at bounding box center [421, 222] width 624 height 16
type input "2025-08-29"
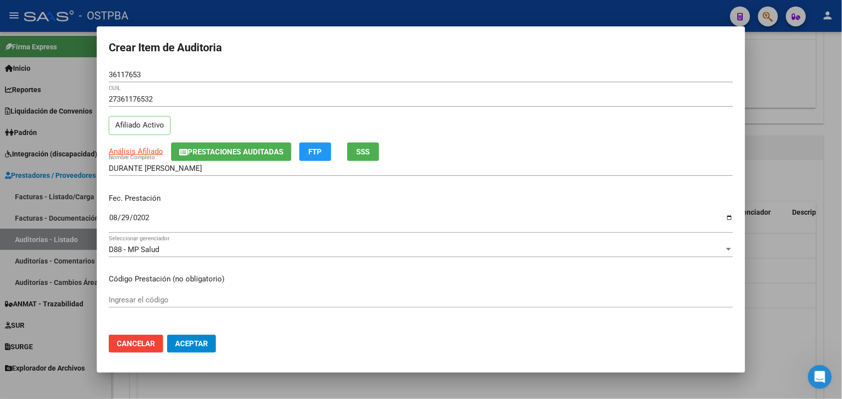
scroll to position [125, 0]
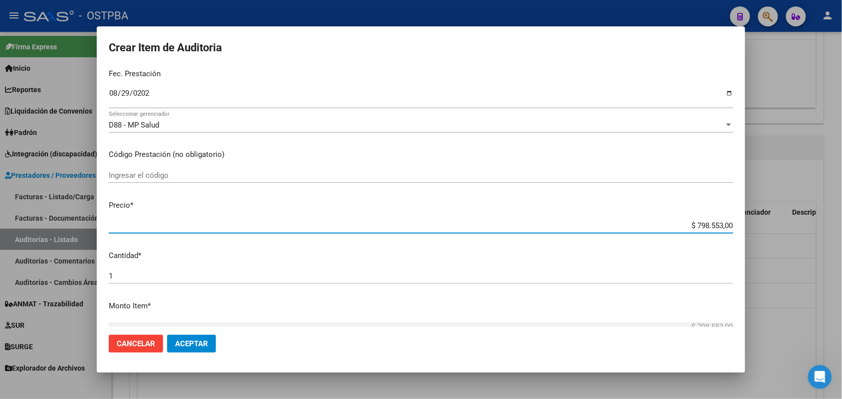
drag, startPoint x: 675, startPoint y: 227, endPoint x: 780, endPoint y: 211, distance: 107.0
click at [780, 211] on div "Crear Item de Auditoria 36117653 Nro Documento 27361176532 CUIL Afiliado Activo…" at bounding box center [421, 199] width 842 height 399
type input "$ 0,04"
type input "$ 0,44"
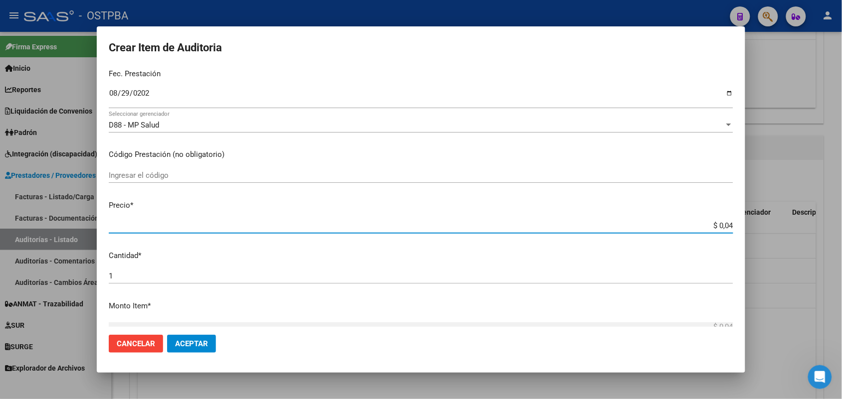
type input "$ 0,44"
type input "$ 4,45"
type input "$ 44,50"
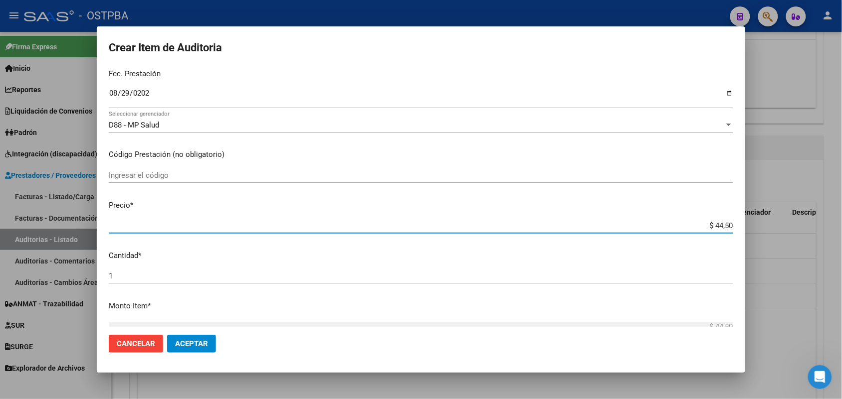
type input "$ 445,06"
type input "$ 4.450,60"
type input "$ 44.506,00"
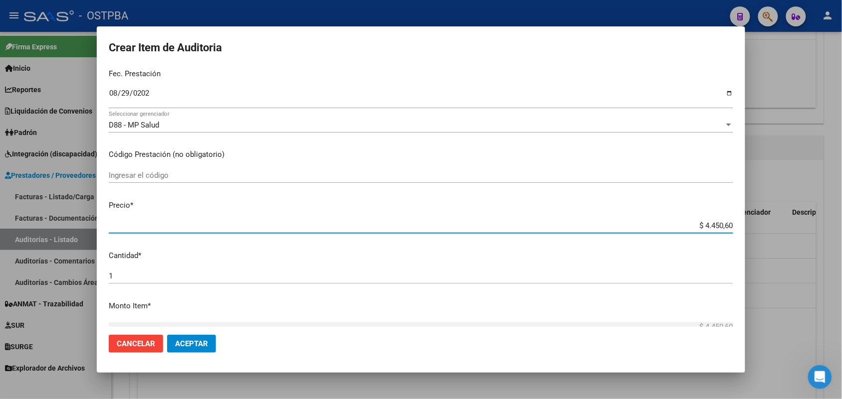
type input "$ 44.506,00"
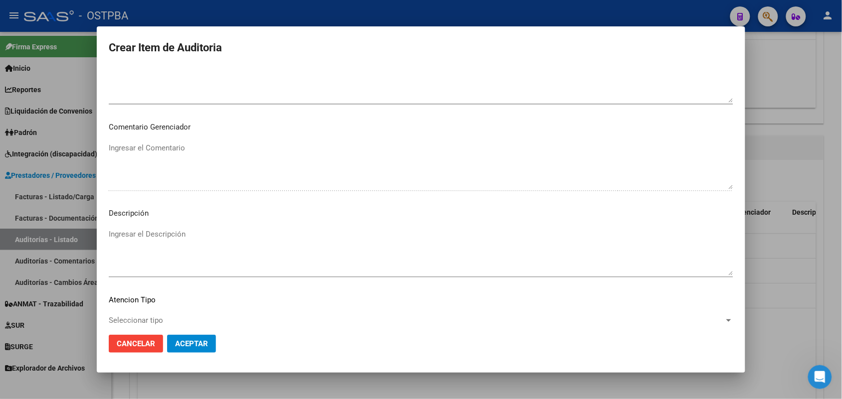
scroll to position [637, 0]
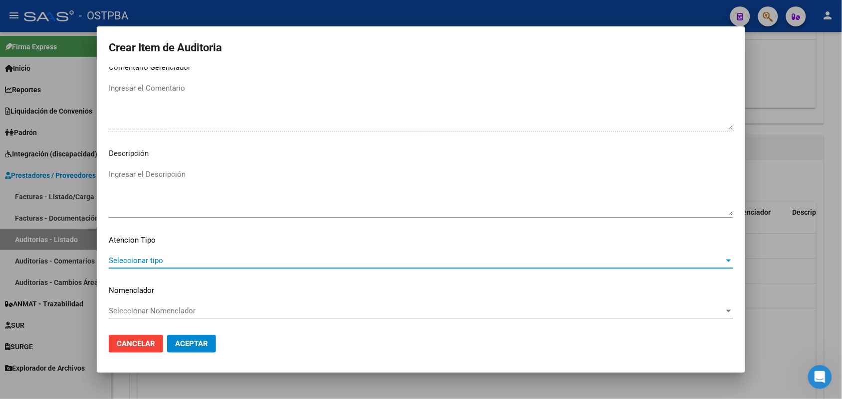
click at [149, 259] on span "Seleccionar tipo" at bounding box center [416, 260] width 615 height 9
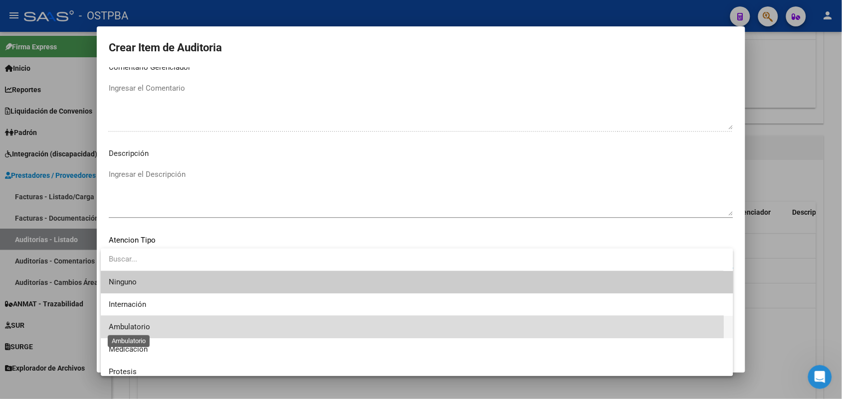
click at [142, 328] on span "Ambulatorio" at bounding box center [129, 327] width 41 height 9
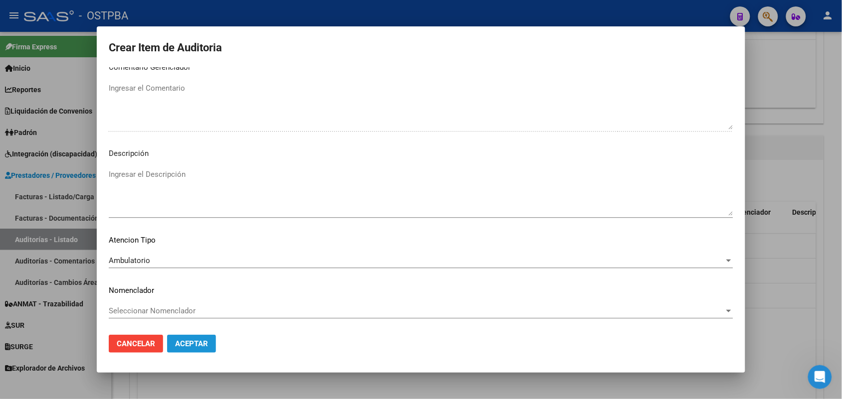
click at [203, 344] on span "Aceptar" at bounding box center [191, 344] width 33 height 9
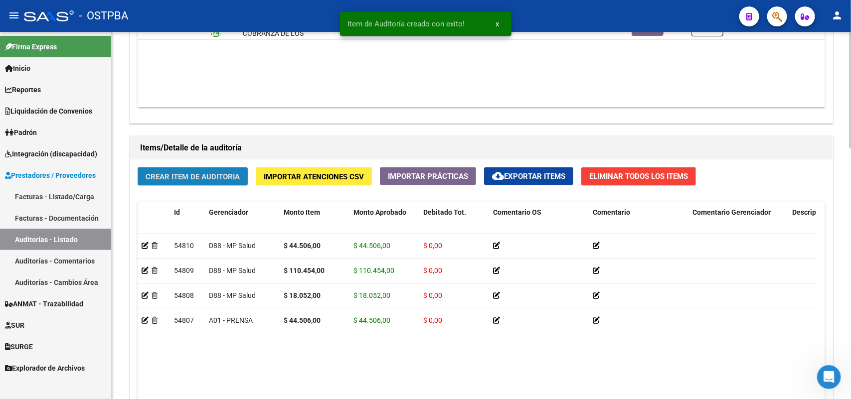
click at [191, 173] on span "Crear Item de Auditoria" at bounding box center [193, 176] width 94 height 9
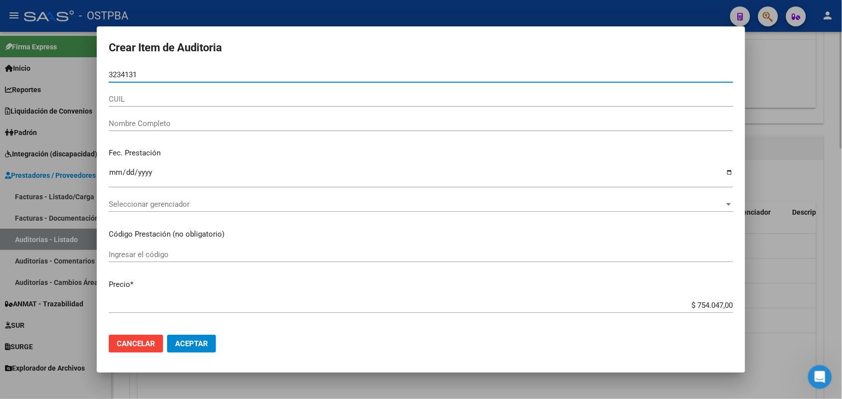
type input "32341317"
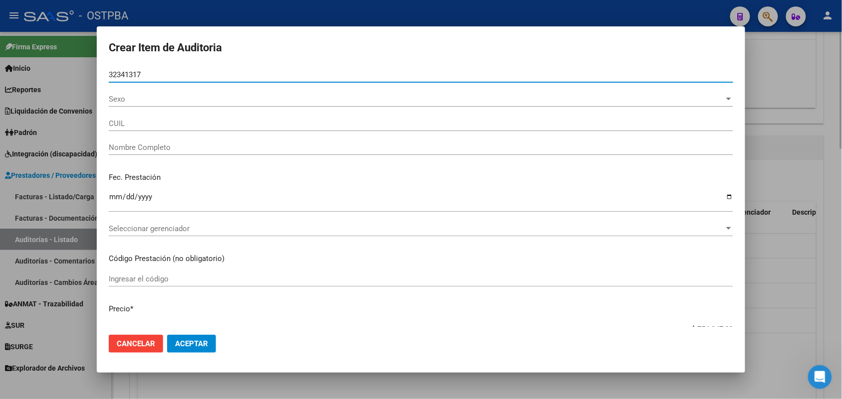
type input "27323413172"
type input "ROMERO JOHANA ELIZABETH"
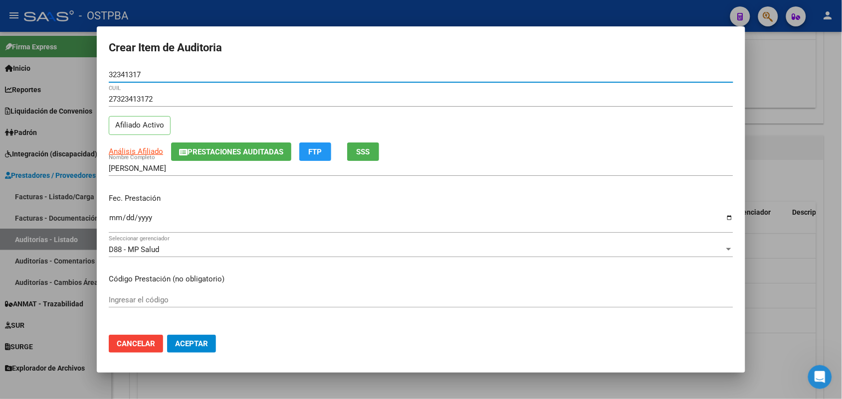
type input "32341317"
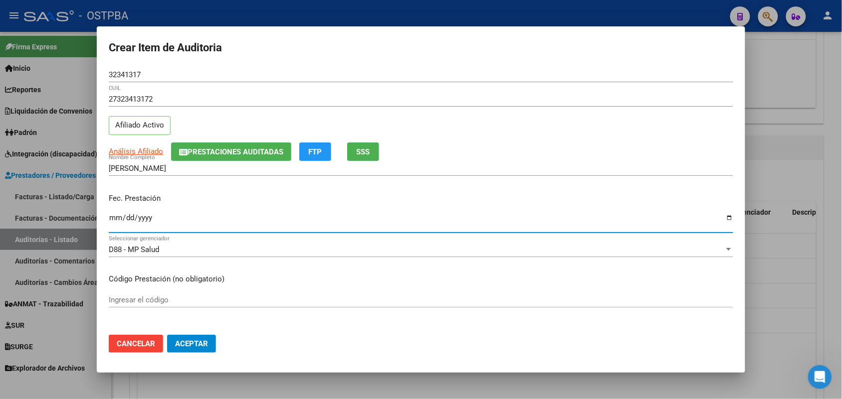
click at [114, 219] on input "Ingresar la fecha" at bounding box center [421, 222] width 624 height 16
type input "2025-09-02"
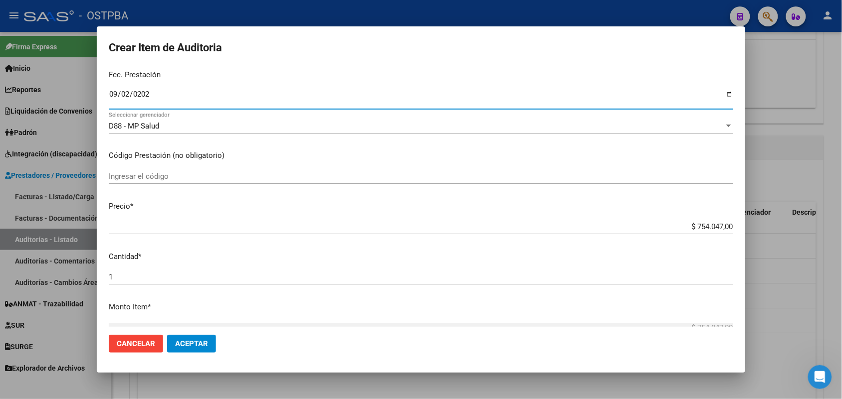
scroll to position [125, 0]
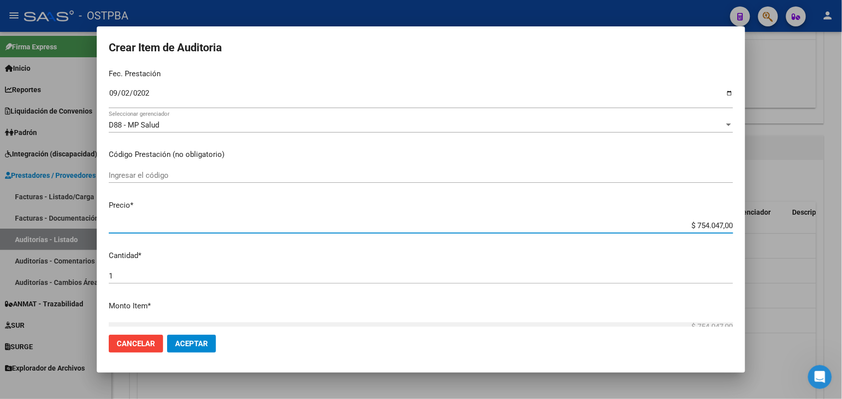
drag, startPoint x: 672, startPoint y: 229, endPoint x: 773, endPoint y: 220, distance: 102.1
click at [773, 220] on div "Crear Item de Auditoria 32341317 Nro Documento 27323413172 CUIL Afiliado Activo…" at bounding box center [421, 199] width 842 height 399
type input "$ 0,01"
type input "$ 0,10"
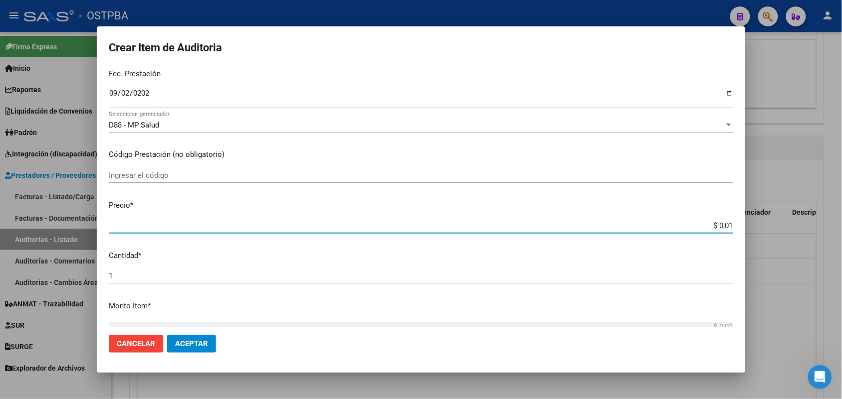
type input "$ 0,10"
type input "$ 1,08"
type input "$ 10,80"
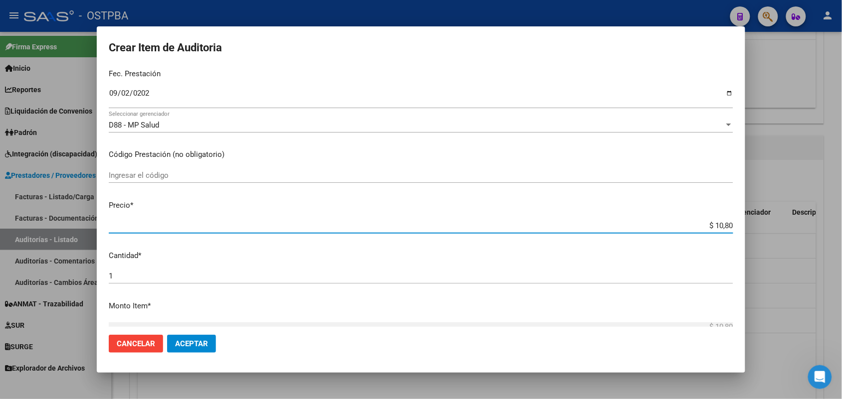
type input "$ 108,09"
type input "$ 1.080,90"
type input "$ 10.809,00"
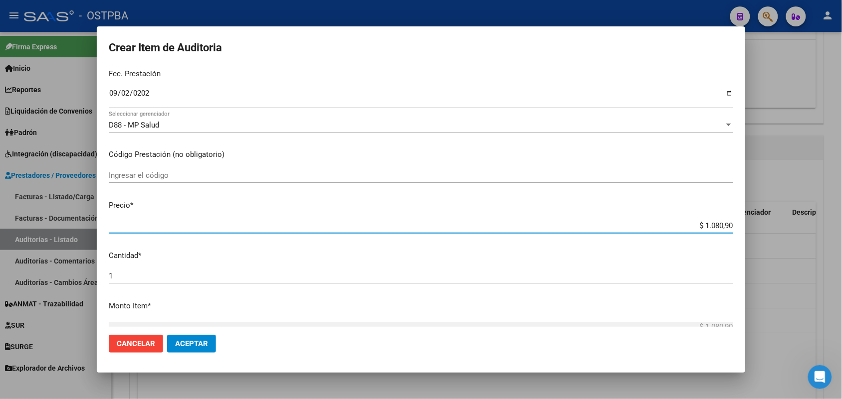
type input "$ 10.809,00"
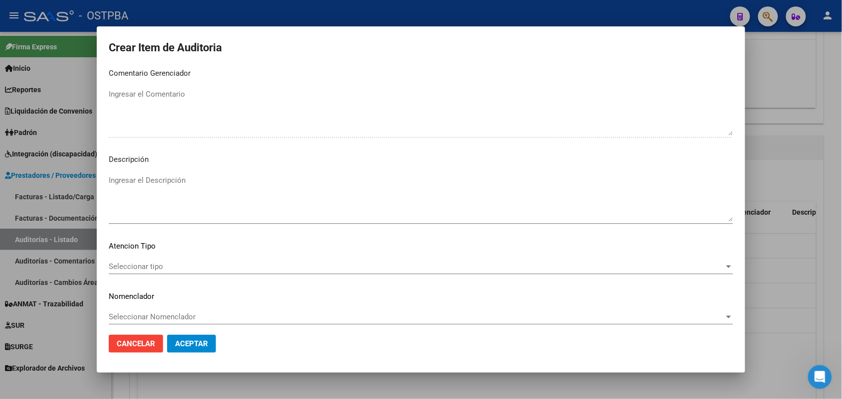
scroll to position [637, 0]
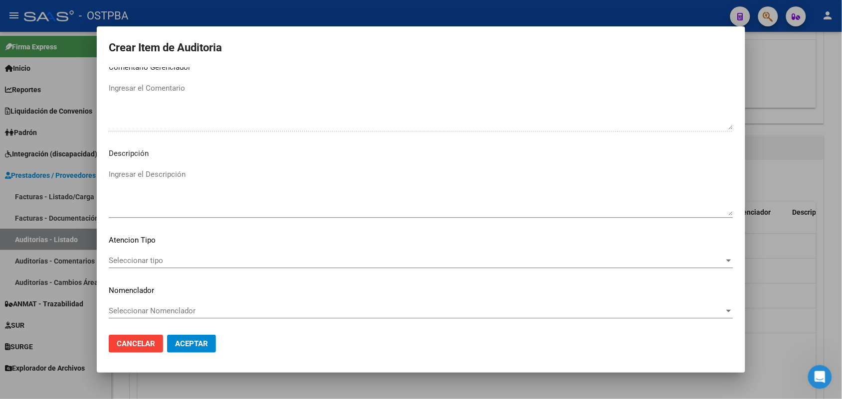
click at [155, 258] on span "Seleccionar tipo" at bounding box center [416, 260] width 615 height 9
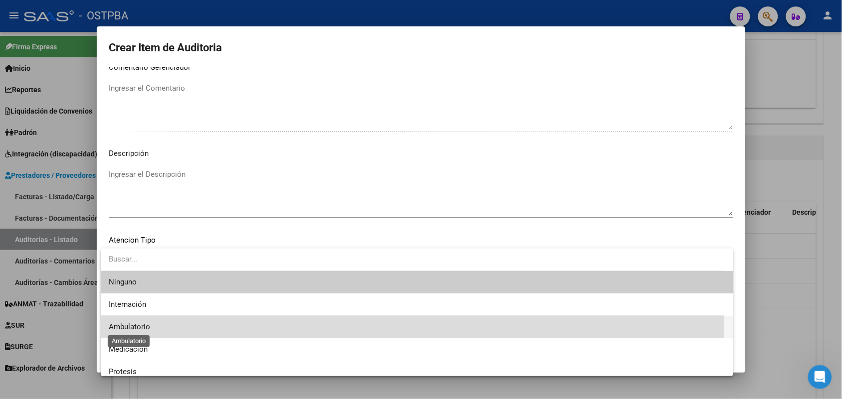
click at [129, 326] on span "Ambulatorio" at bounding box center [129, 327] width 41 height 9
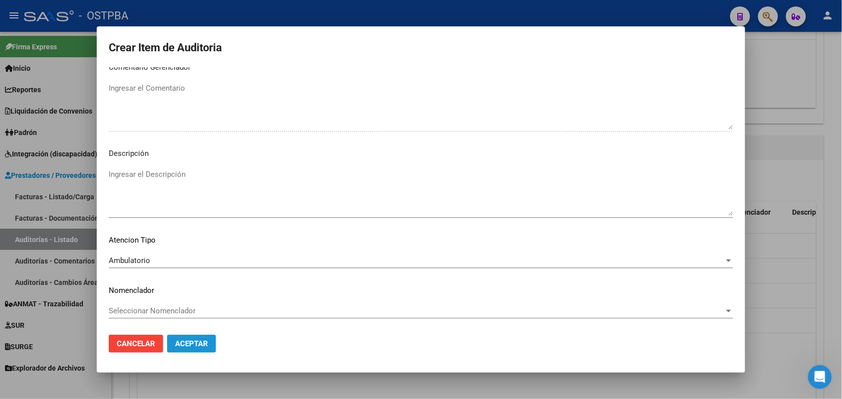
click at [206, 340] on span "Aceptar" at bounding box center [191, 344] width 33 height 9
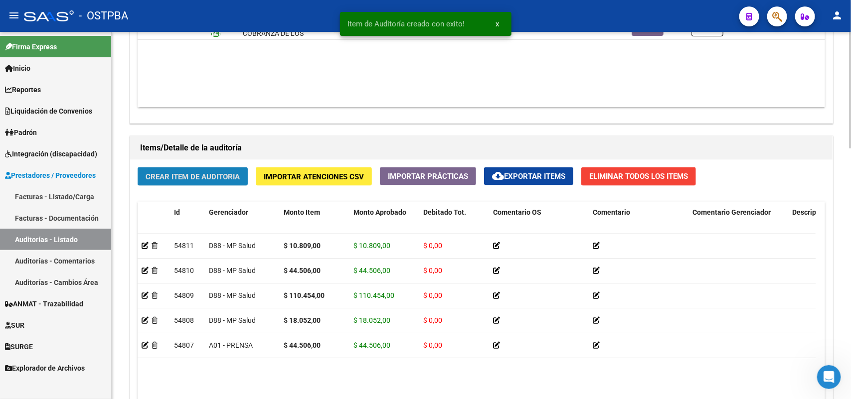
click at [218, 178] on span "Crear Item de Auditoria" at bounding box center [193, 176] width 94 height 9
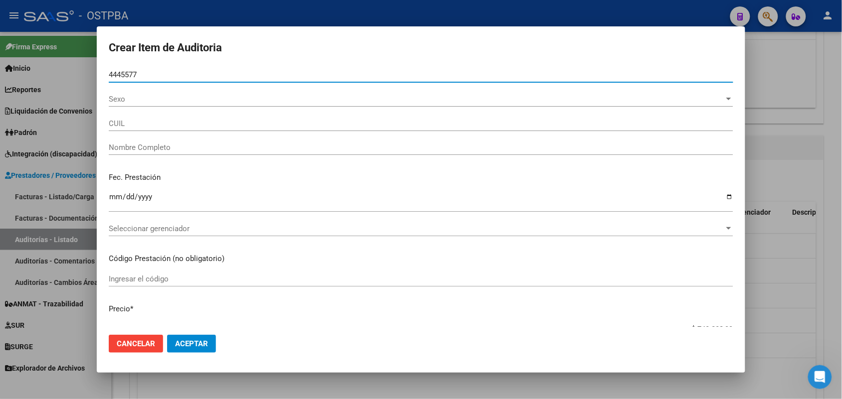
type input "44455774"
type input "20444557746"
type input "GAUNA VALENTIN ALEXANDRO"
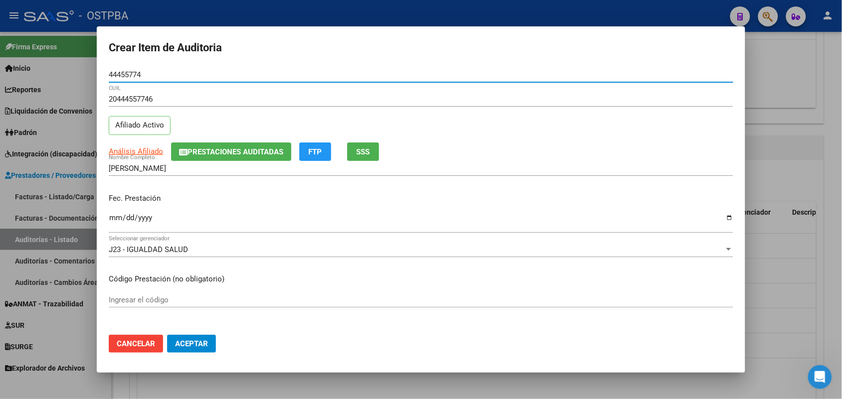
type input "44455774"
click at [113, 220] on input "Ingresar la fecha" at bounding box center [421, 222] width 624 height 16
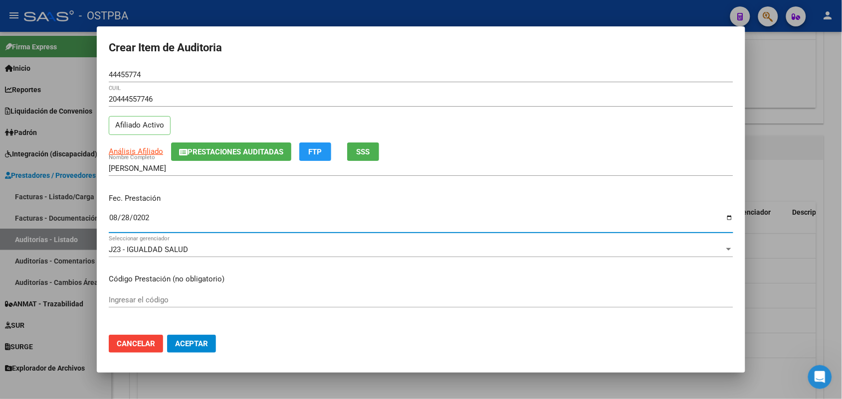
type input "2025-08-28"
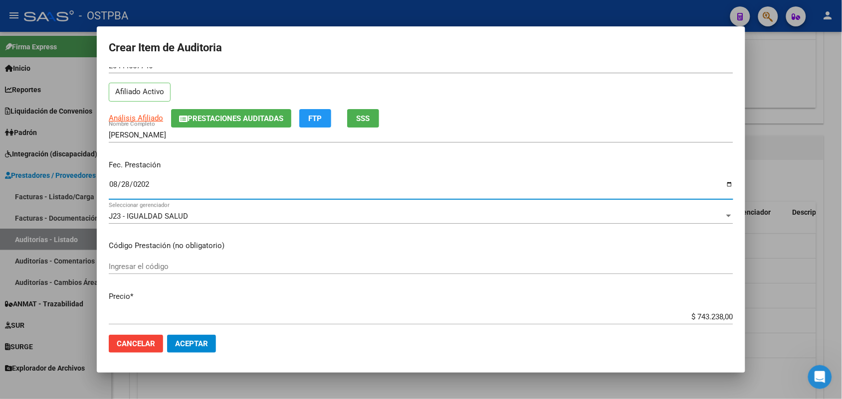
scroll to position [62, 0]
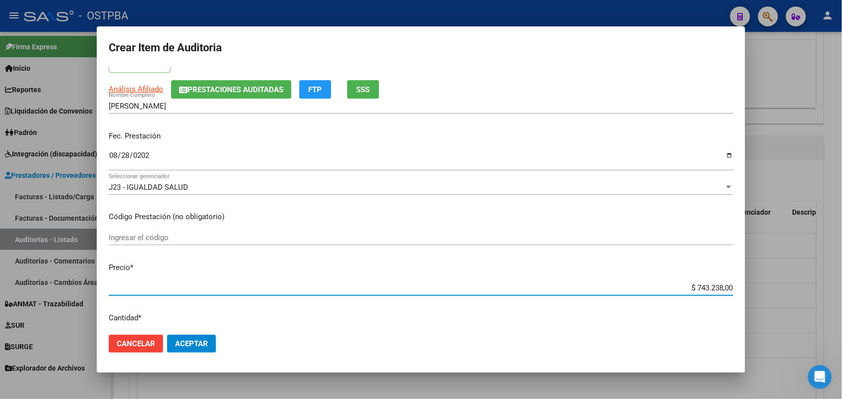
drag, startPoint x: 671, startPoint y: 290, endPoint x: 761, endPoint y: 282, distance: 90.5
click at [761, 282] on div "Crear Item de Auditoria 44455774 Nro Documento 20444557746 CUIL Afiliado Activo…" at bounding box center [421, 199] width 842 height 399
type input "$ 0,01"
type input "$ 0,18"
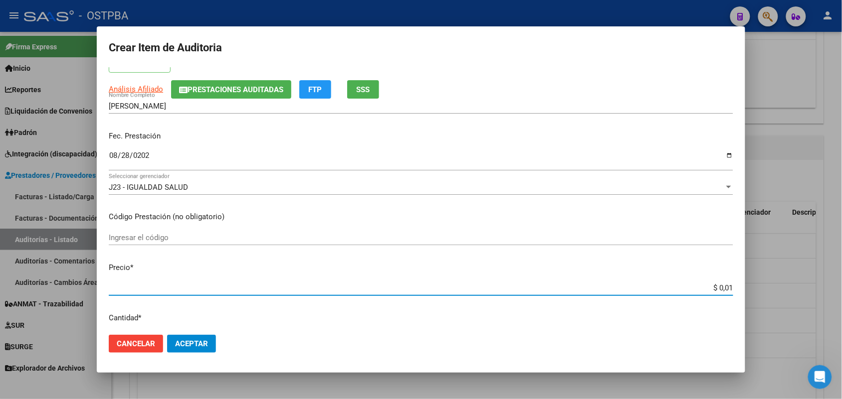
type input "$ 0,18"
type input "$ 1,80"
type input "$ 18,05"
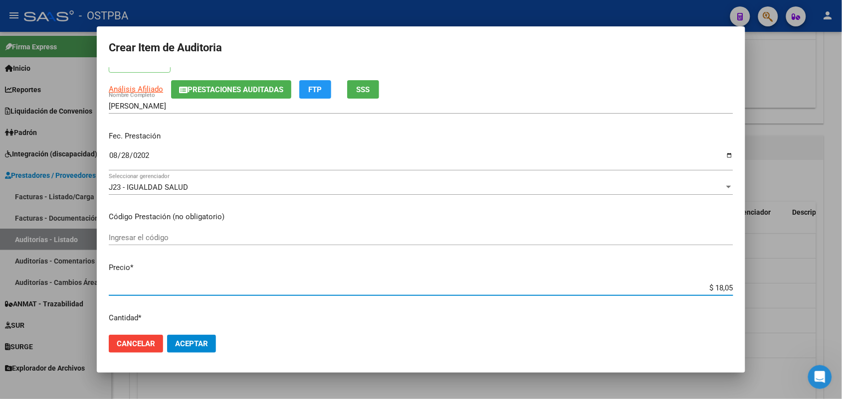
type input "$ 180,52"
type input "$ 1.805,20"
type input "$ 18.052,00"
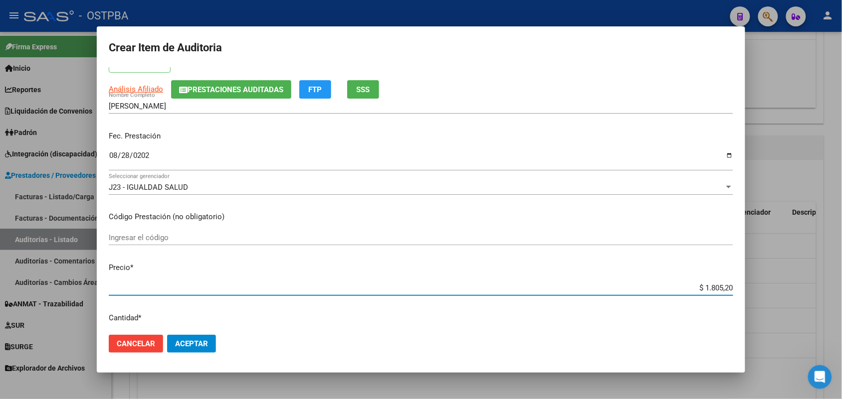
type input "$ 18.052,00"
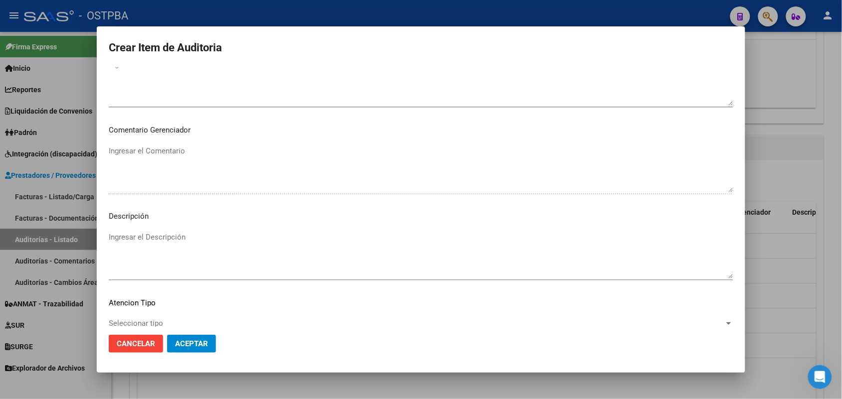
scroll to position [637, 0]
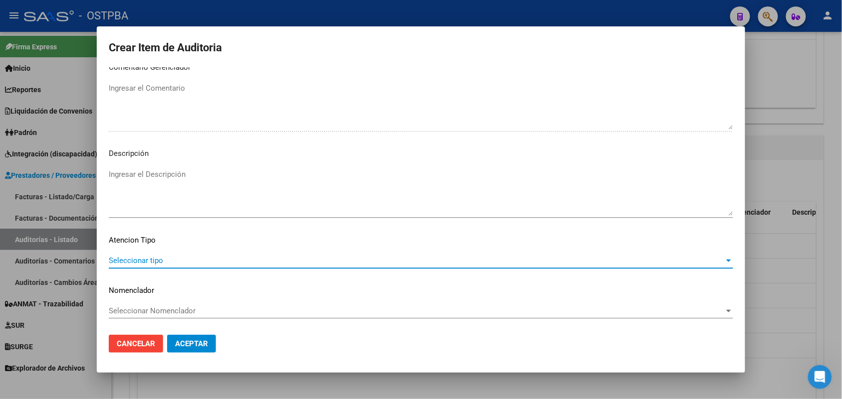
click at [152, 258] on span "Seleccionar tipo" at bounding box center [416, 260] width 615 height 9
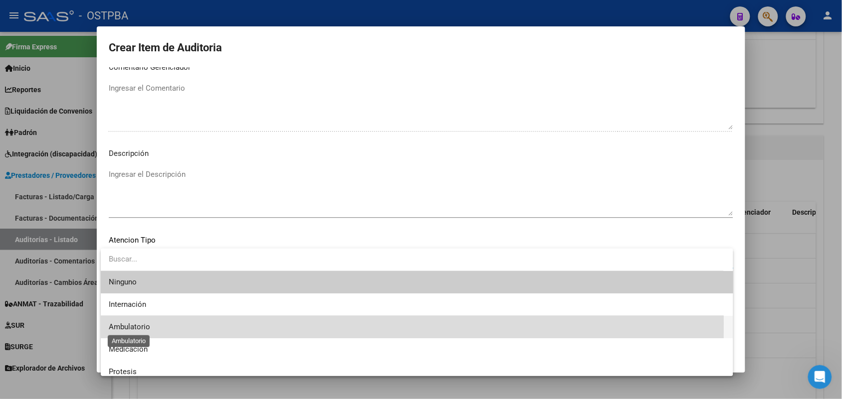
click at [139, 324] on span "Ambulatorio" at bounding box center [129, 327] width 41 height 9
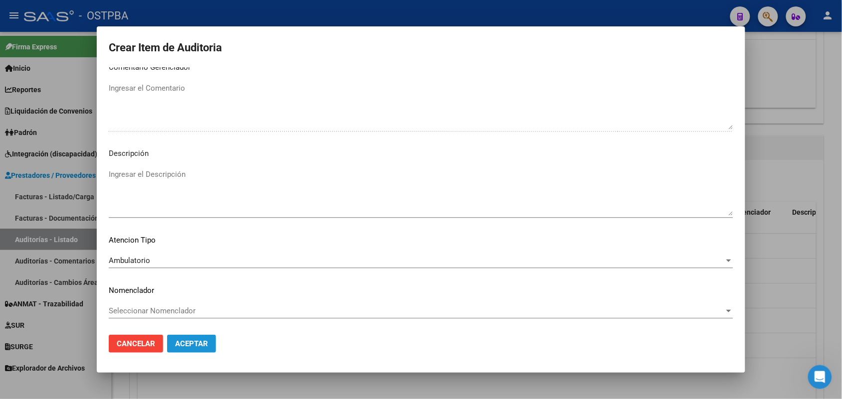
click at [202, 344] on span "Aceptar" at bounding box center [191, 344] width 33 height 9
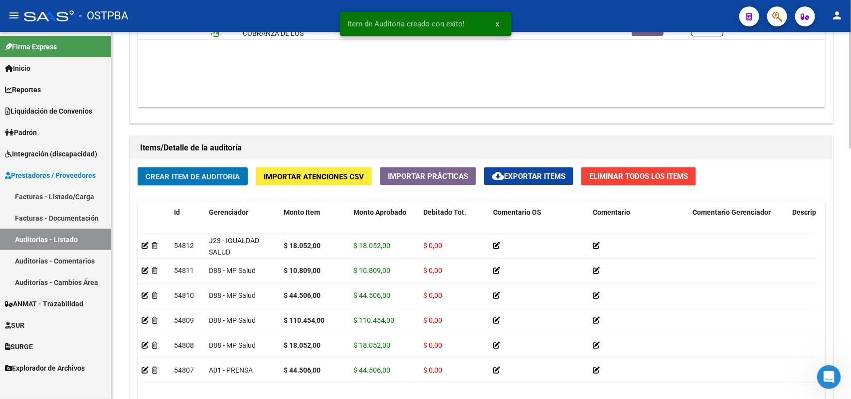
click at [213, 172] on span "Crear Item de Auditoria" at bounding box center [193, 176] width 94 height 9
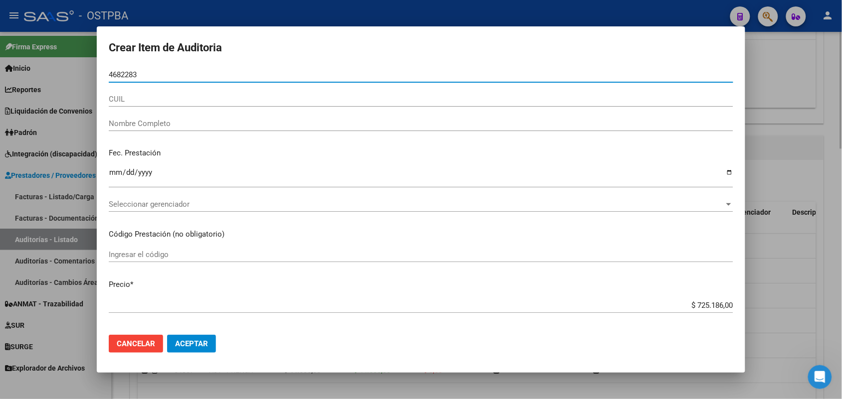
type input "46822836"
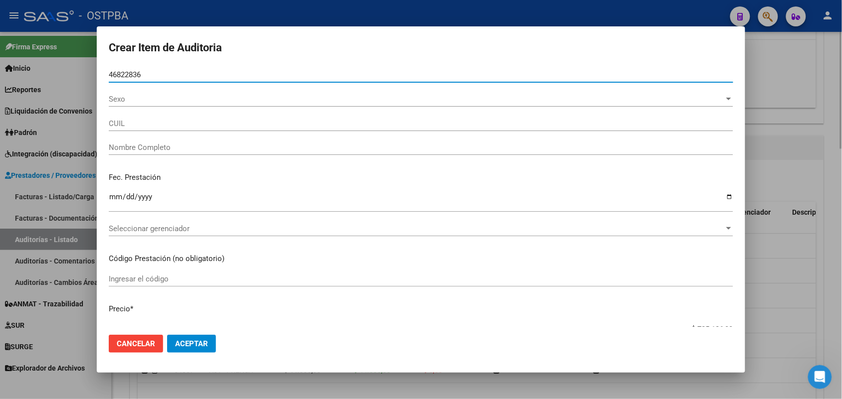
type input "20468228360"
type input "PLAZA NICOLAS ALBERTO -"
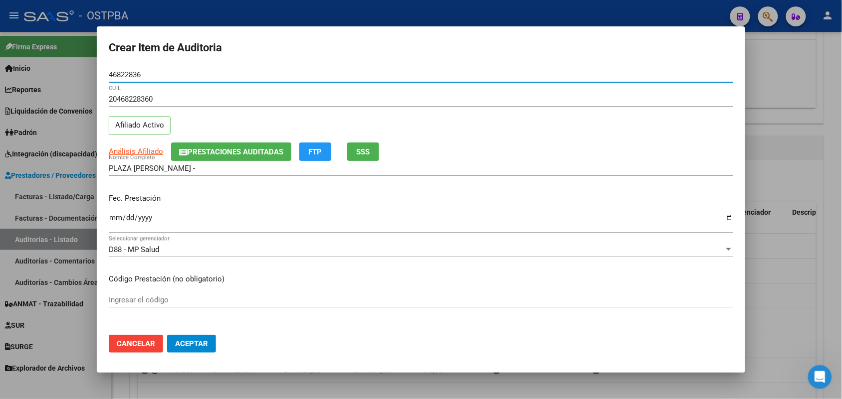
type input "46822836"
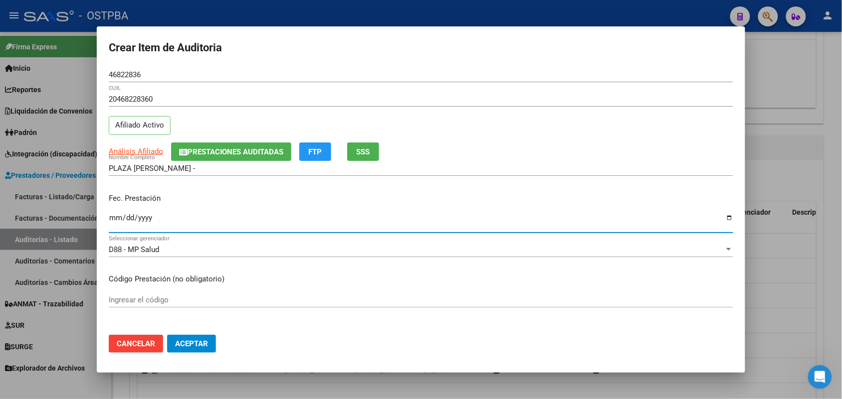
click at [111, 225] on input "Ingresar la fecha" at bounding box center [421, 222] width 624 height 16
type input "2025-08-26"
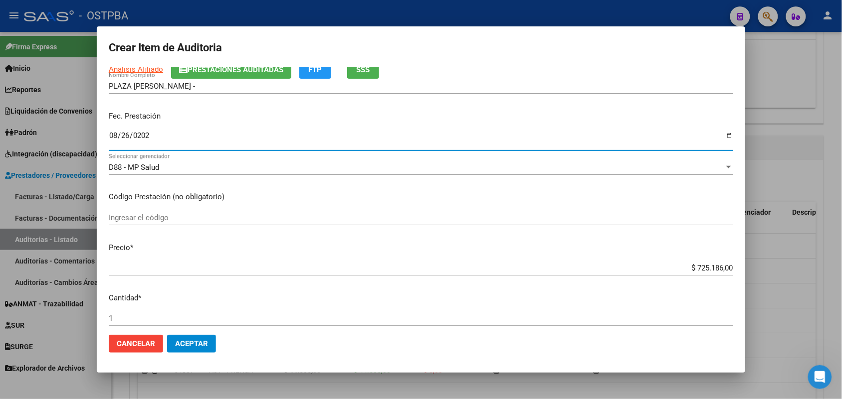
scroll to position [125, 0]
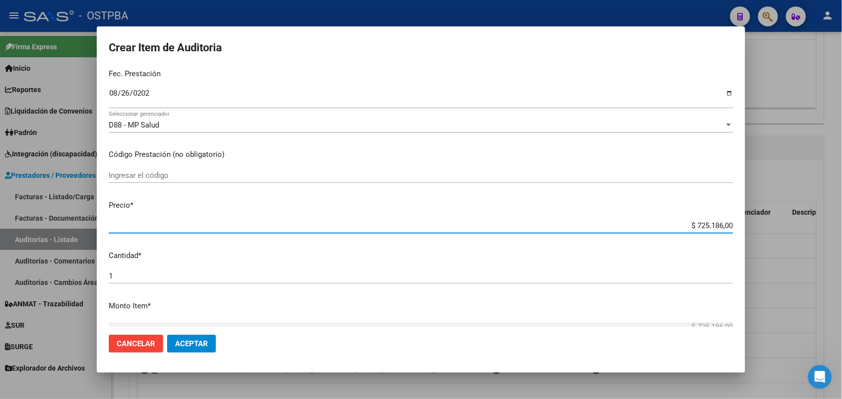
drag, startPoint x: 679, startPoint y: 227, endPoint x: 746, endPoint y: 225, distance: 67.8
click at [746, 225] on div "Crear Item de Auditoria 46822836 Nro Documento 20468228360 CUIL Afiliado Activo…" at bounding box center [421, 199] width 842 height 399
type input "$ 0,01"
type input "$ 0,18"
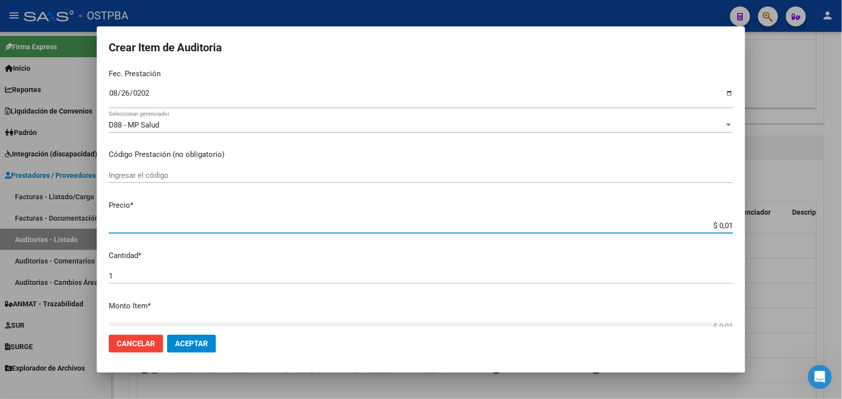
type input "$ 0,18"
type input "$ 1,80"
type input "$ 18,05"
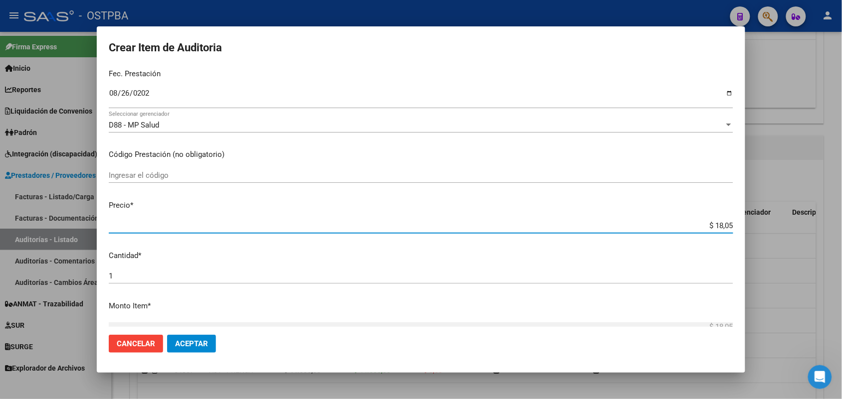
type input "$ 180,52"
type input "$ 1.805,20"
type input "$ 18.052,00"
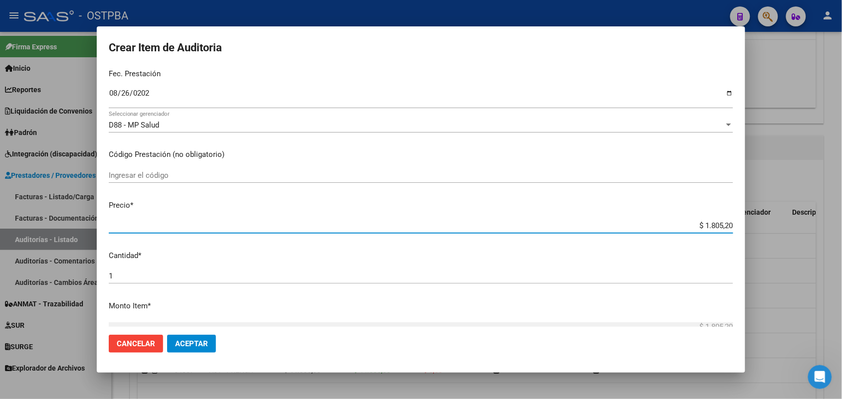
type input "$ 18.052,00"
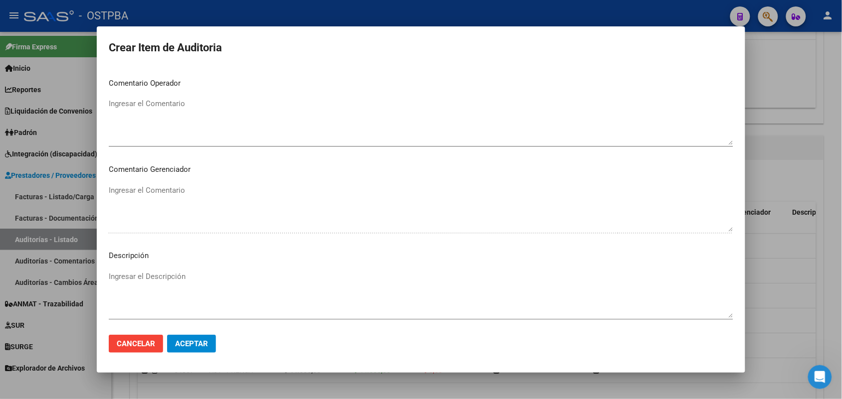
scroll to position [637, 0]
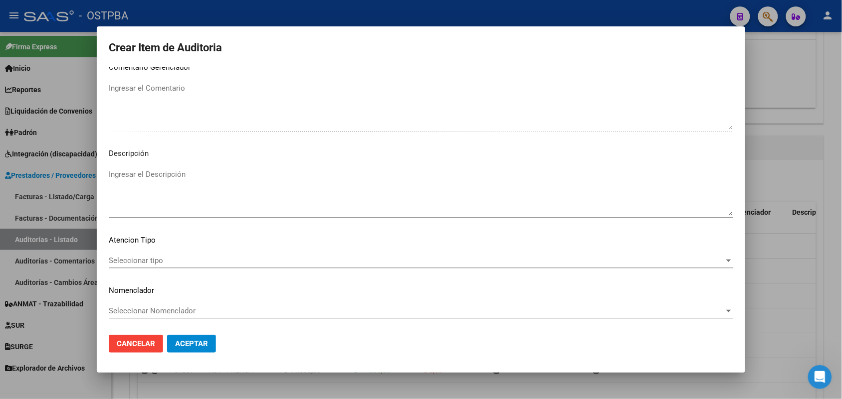
click at [155, 261] on span "Seleccionar tipo" at bounding box center [416, 260] width 615 height 9
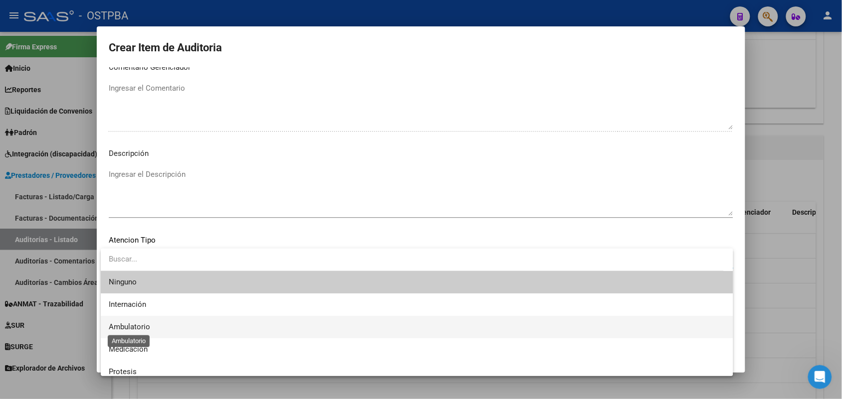
click at [145, 327] on span "Ambulatorio" at bounding box center [129, 327] width 41 height 9
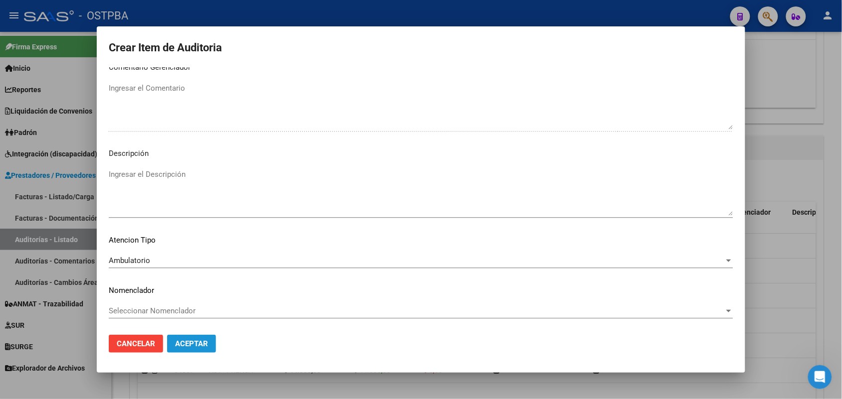
click at [192, 343] on span "Aceptar" at bounding box center [191, 344] width 33 height 9
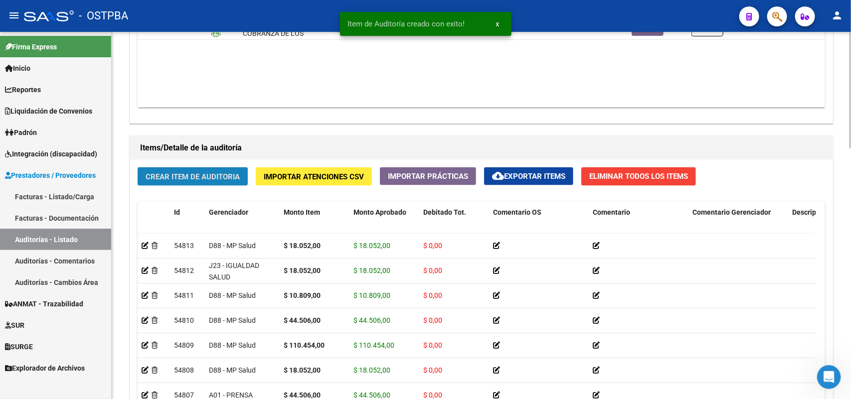
click at [233, 173] on span "Crear Item de Auditoria" at bounding box center [193, 176] width 94 height 9
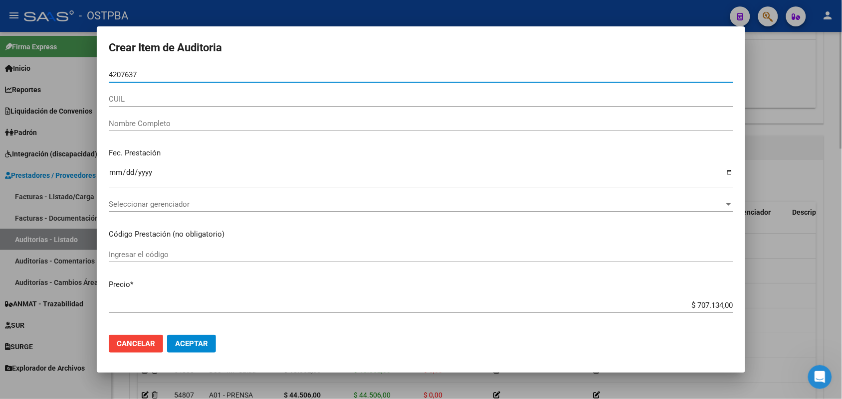
type input "42076377"
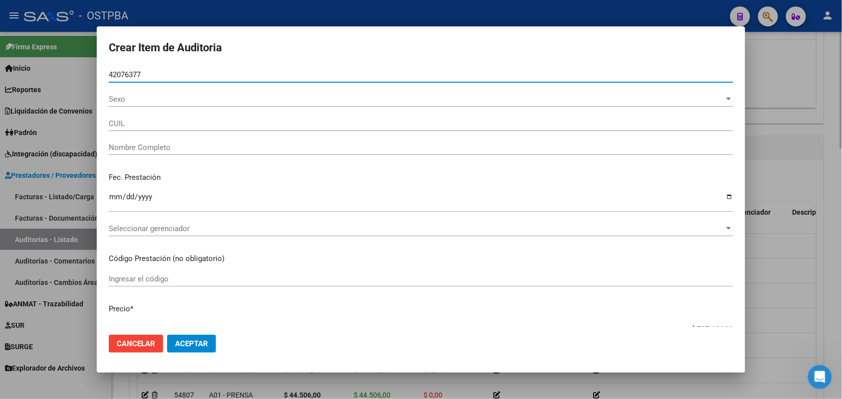
type input "27420763773"
type input "SANTILLAN FLAVIA NOEMI"
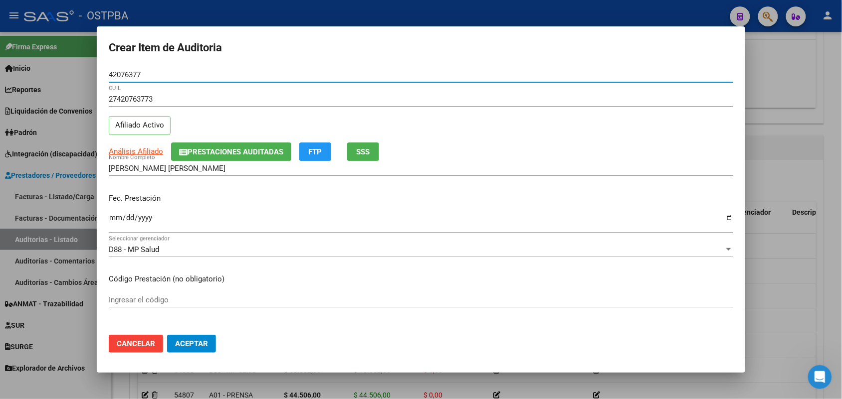
type input "42076377"
click at [111, 221] on input "Ingresar la fecha" at bounding box center [421, 222] width 624 height 16
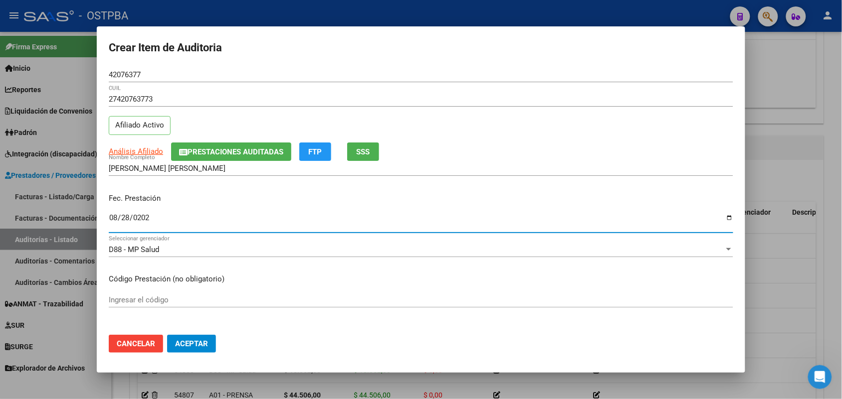
type input "2025-08-28"
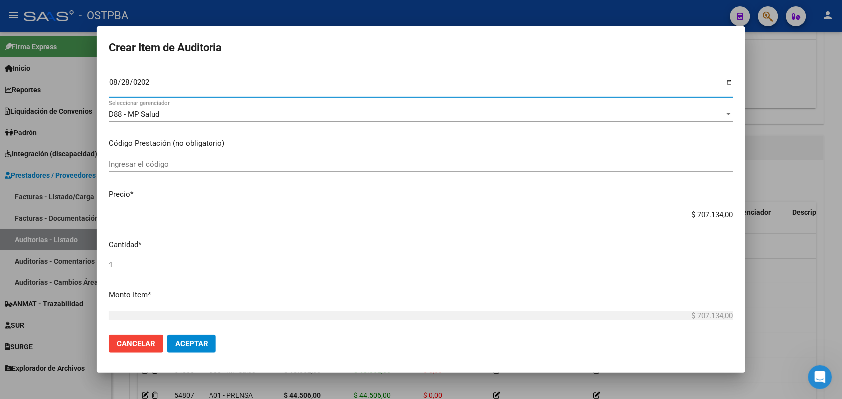
scroll to position [187, 0]
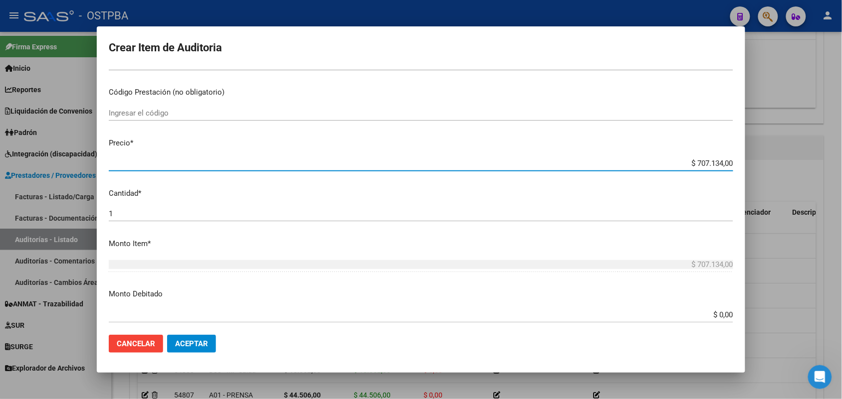
drag, startPoint x: 673, startPoint y: 165, endPoint x: 777, endPoint y: 170, distance: 103.8
click at [777, 170] on div "Crear Item de Auditoria 42076377 Nro Documento 27420763773 CUIL Afiliado Activo…" at bounding box center [421, 199] width 842 height 399
type input "$ 0,01"
type input "$ 0,18"
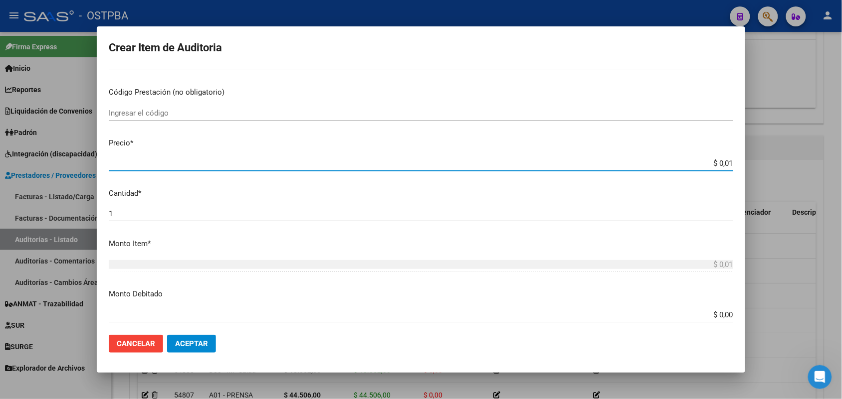
type input "$ 0,18"
type input "$ 1,80"
type input "$ 18,05"
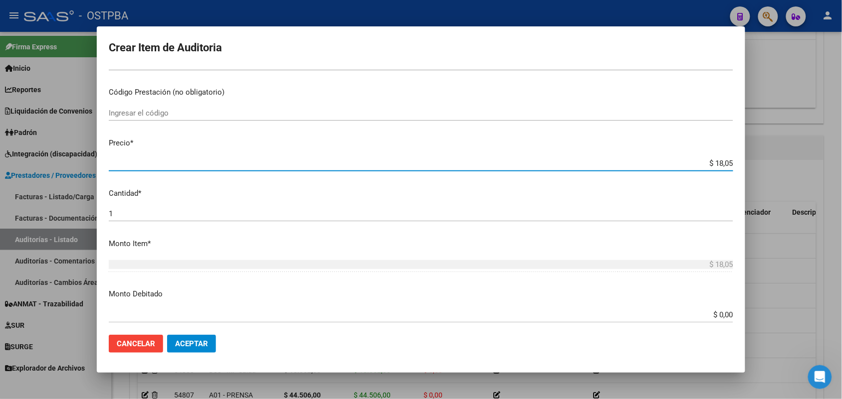
type input "$ 180,52"
type input "$ 1.805,20"
type input "$ 18.052,00"
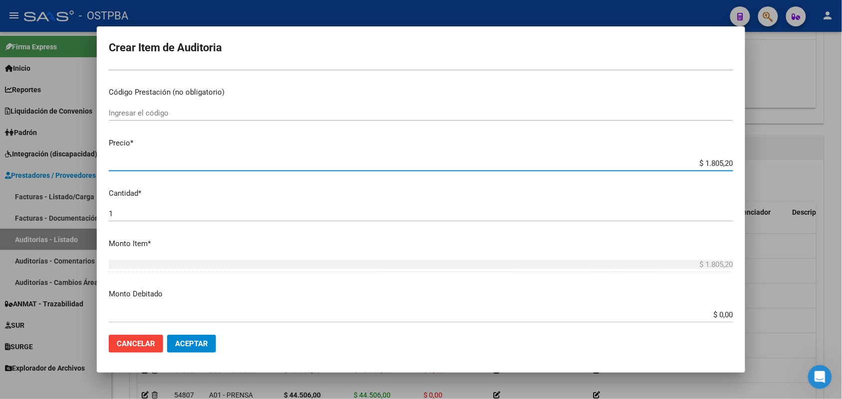
type input "$ 18.052,00"
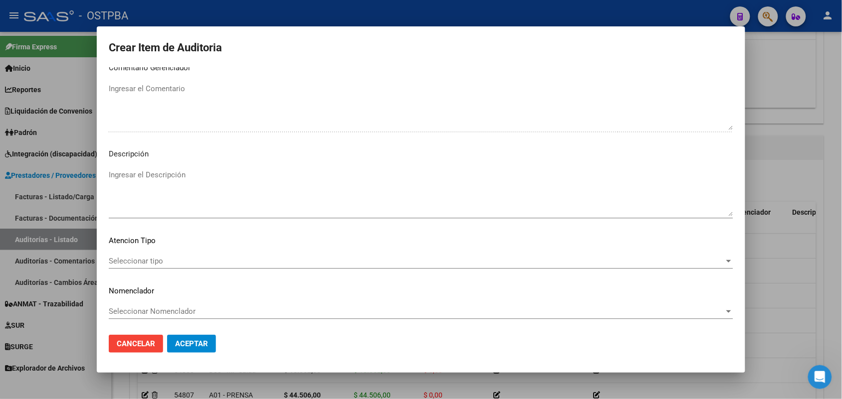
scroll to position [637, 0]
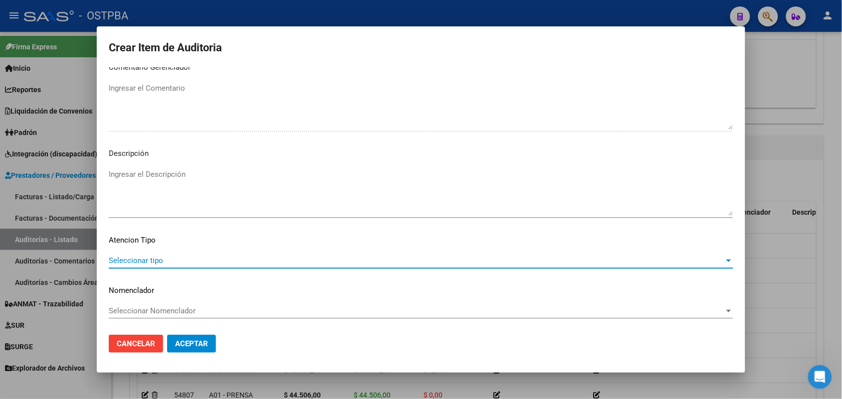
click at [151, 260] on span "Seleccionar tipo" at bounding box center [416, 260] width 615 height 9
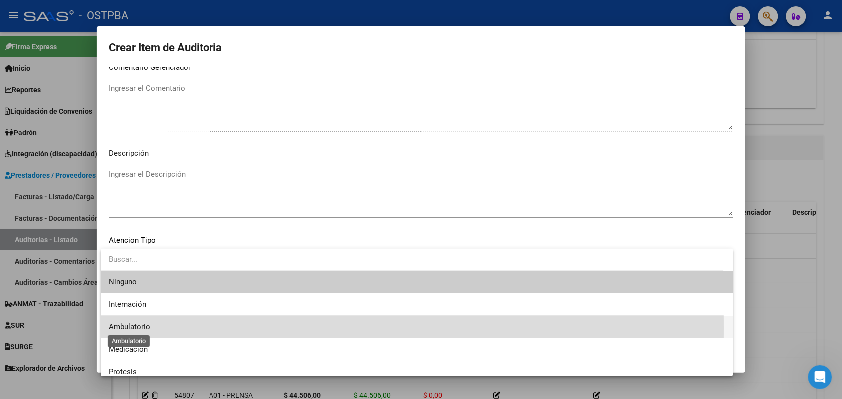
click at [144, 328] on span "Ambulatorio" at bounding box center [129, 327] width 41 height 9
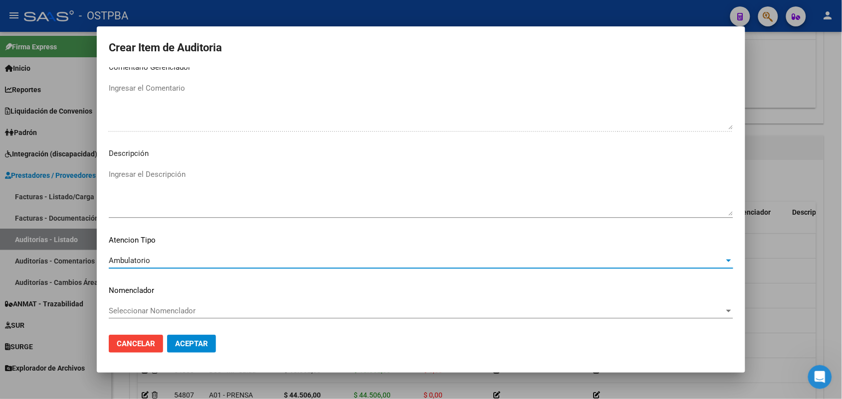
click at [195, 344] on span "Aceptar" at bounding box center [191, 344] width 33 height 9
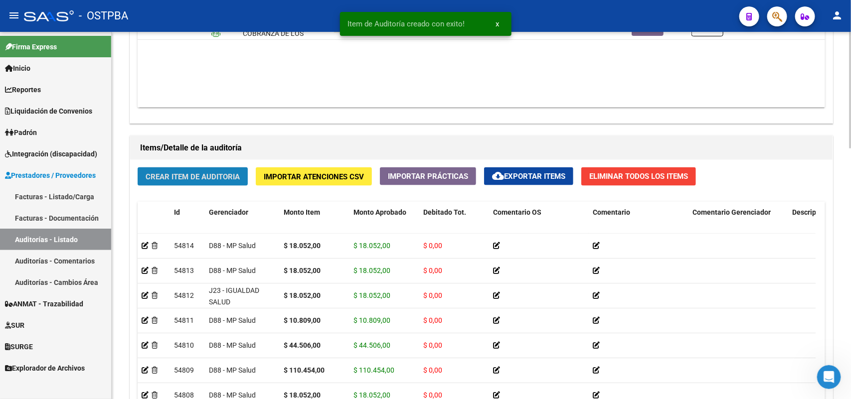
click at [224, 178] on span "Crear Item de Auditoria" at bounding box center [193, 176] width 94 height 9
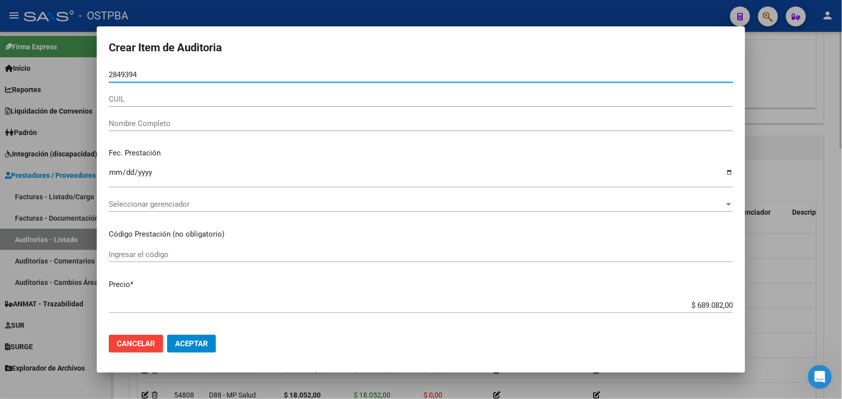
type input "28493949"
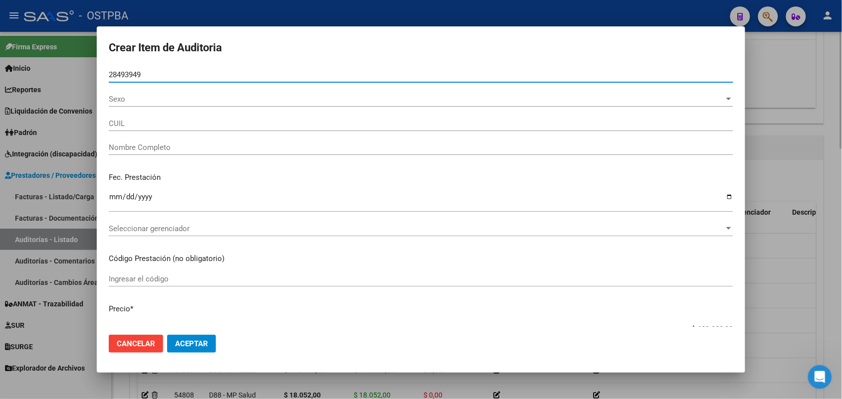
type input "27284939498"
type input "AQUINO PAULA"
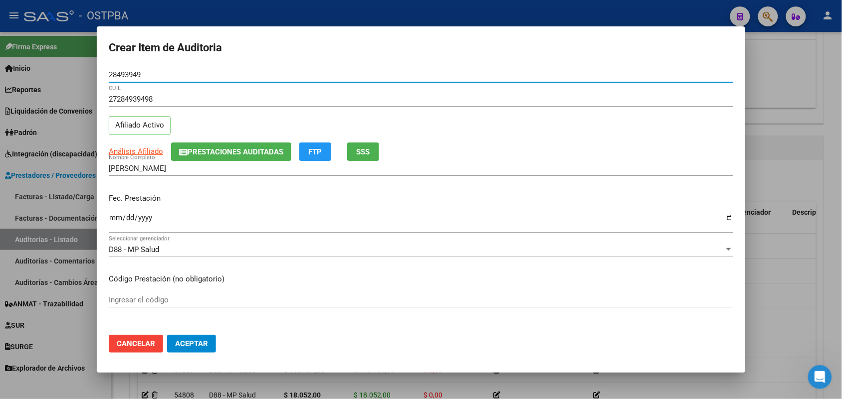
type input "28493949"
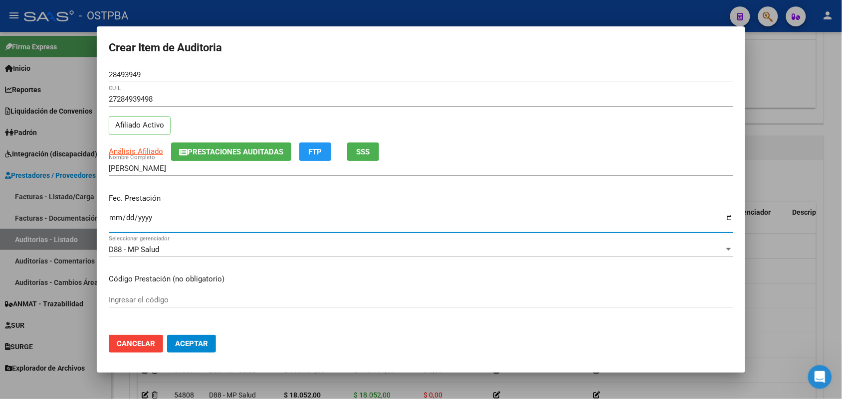
click at [118, 223] on input "Ingresar la fecha" at bounding box center [421, 222] width 624 height 16
type input "2025-09-08"
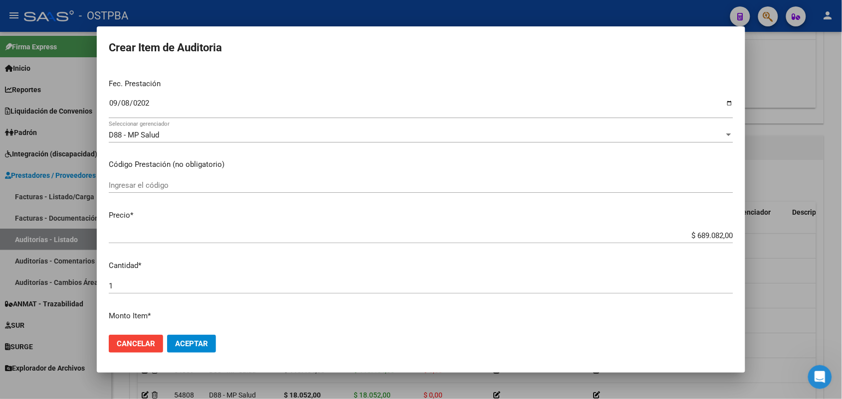
scroll to position [125, 0]
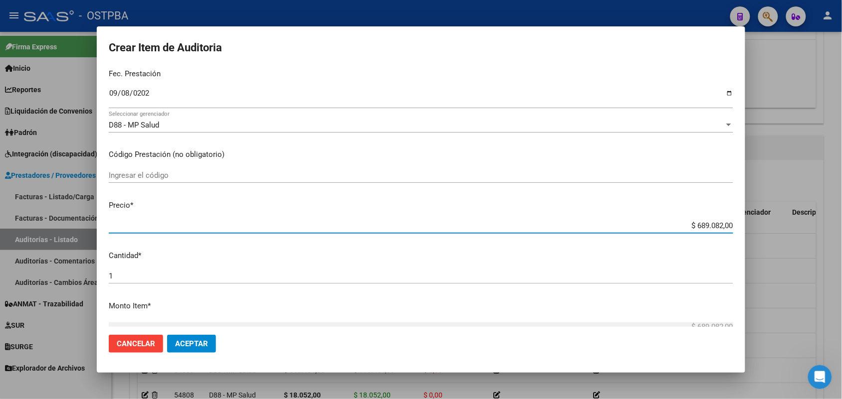
drag, startPoint x: 676, startPoint y: 227, endPoint x: 758, endPoint y: 223, distance: 82.8
click at [758, 223] on div "Crear Item de Auditoria 28493949 Nro Documento 27284939498 CUIL Afiliado Activo…" at bounding box center [421, 199] width 842 height 399
type input "$ 0,02"
type input "$ 0,22"
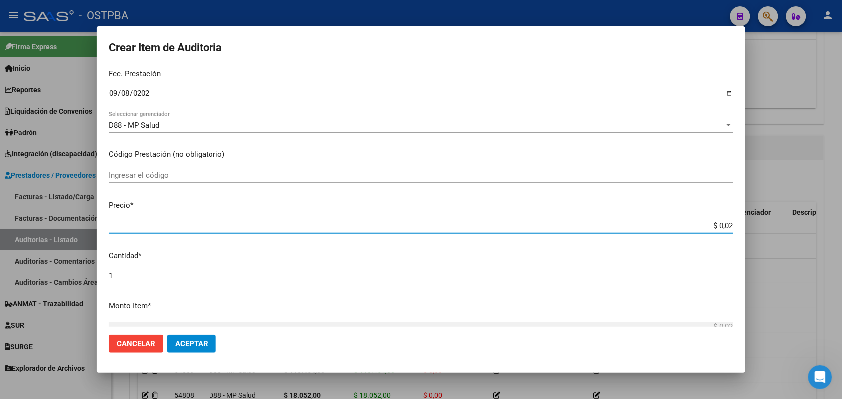
type input "$ 0,22"
type input "$ 2,28"
type input "$ 22,80"
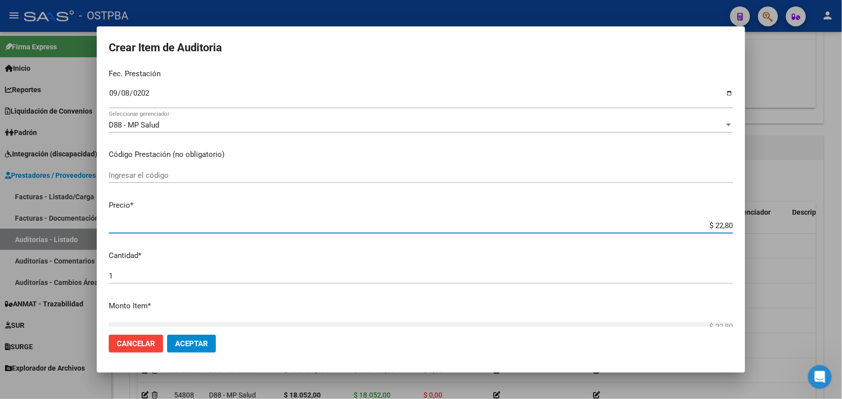
type input "$ 228,00"
type input "$ 2.280,00"
type input "$ 22.800,00"
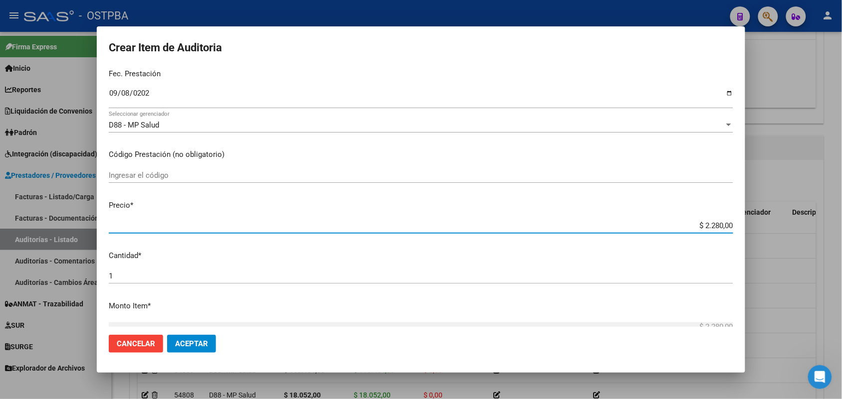
type input "$ 22.800,00"
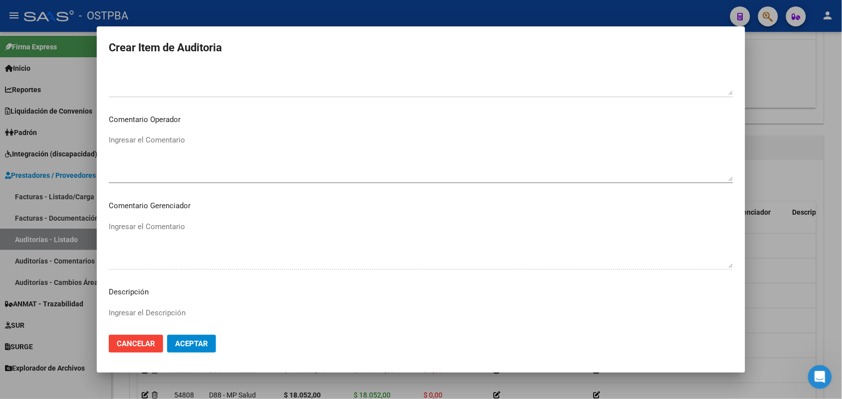
scroll to position [637, 0]
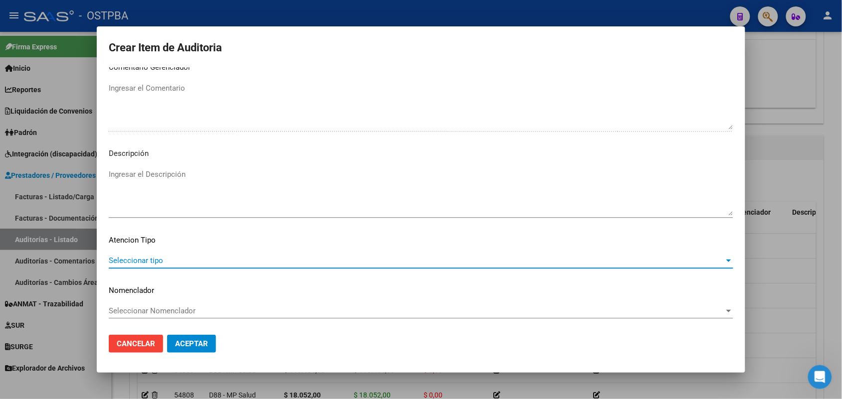
click at [151, 260] on span "Seleccionar tipo" at bounding box center [416, 260] width 615 height 9
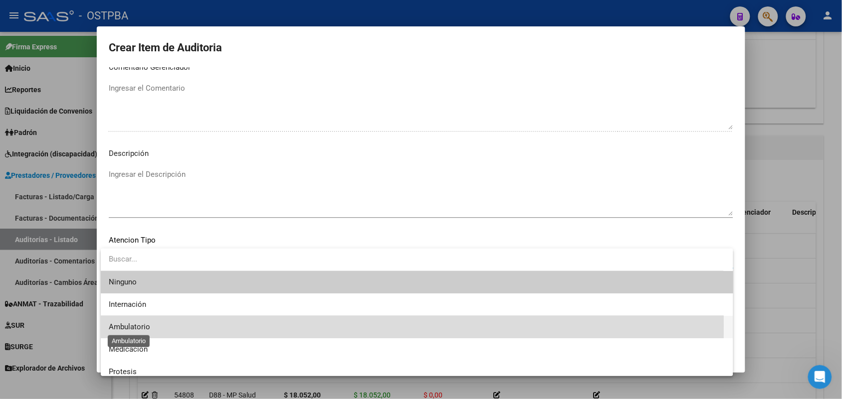
click at [144, 326] on span "Ambulatorio" at bounding box center [129, 327] width 41 height 9
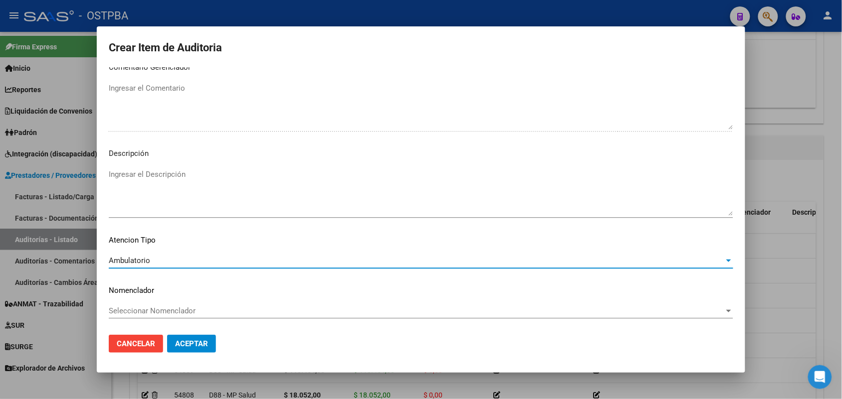
click at [189, 337] on button "Aceptar" at bounding box center [191, 344] width 49 height 18
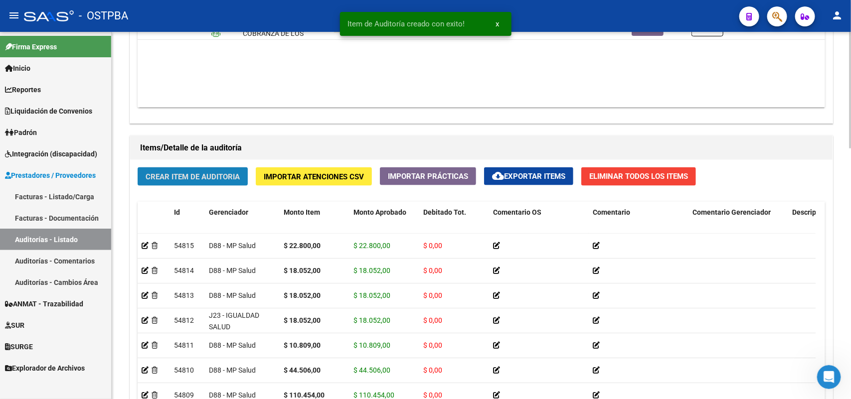
click at [213, 176] on span "Crear Item de Auditoria" at bounding box center [193, 176] width 94 height 9
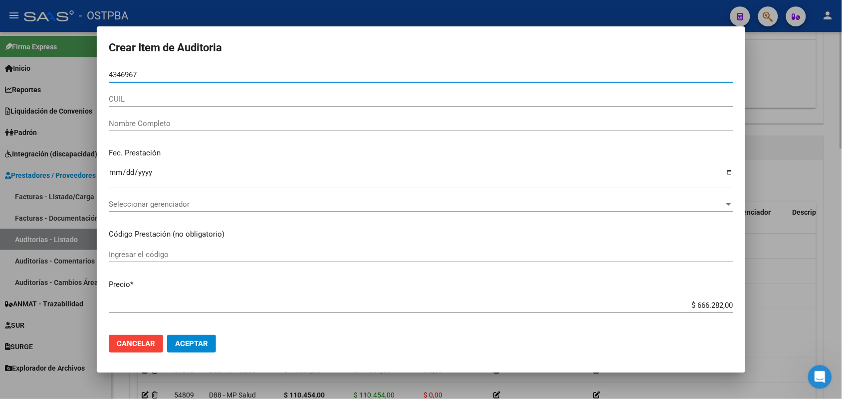
type input "43469677"
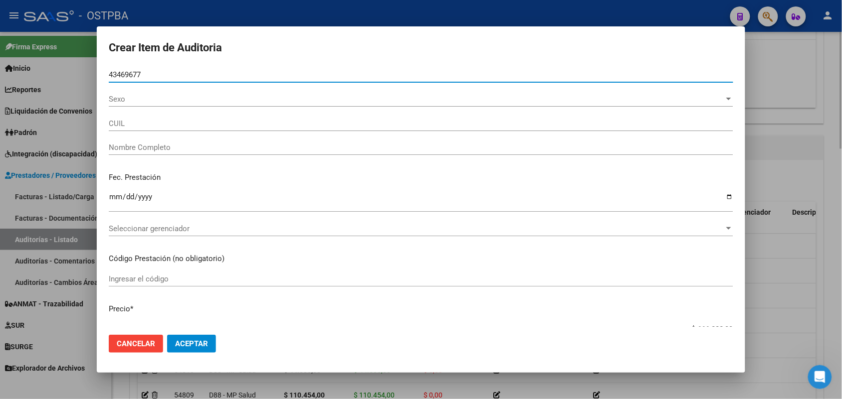
type input "20434696772"
type input "PRIMAVERA JESUS DAVID"
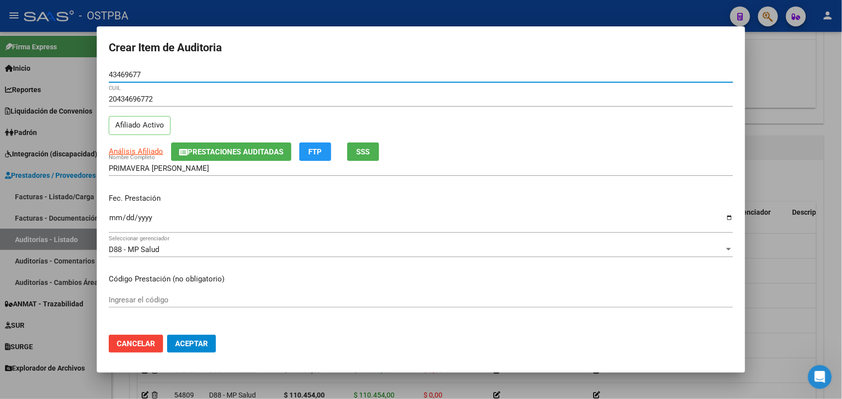
type input "43469677"
click at [113, 221] on input "Ingresar la fecha" at bounding box center [421, 222] width 624 height 16
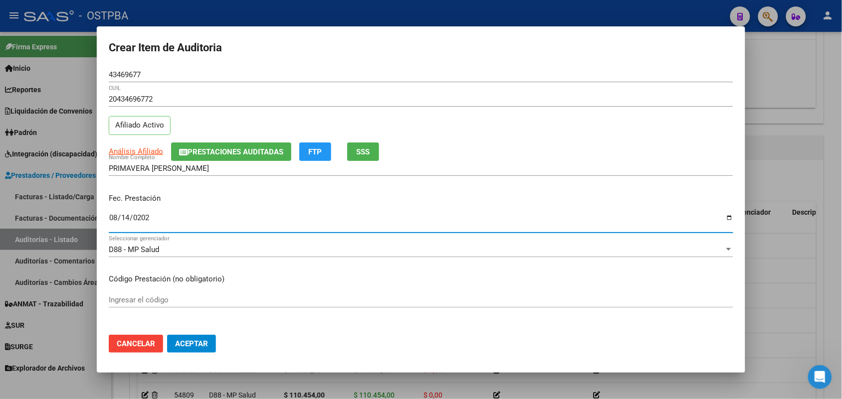
type input "2025-08-14"
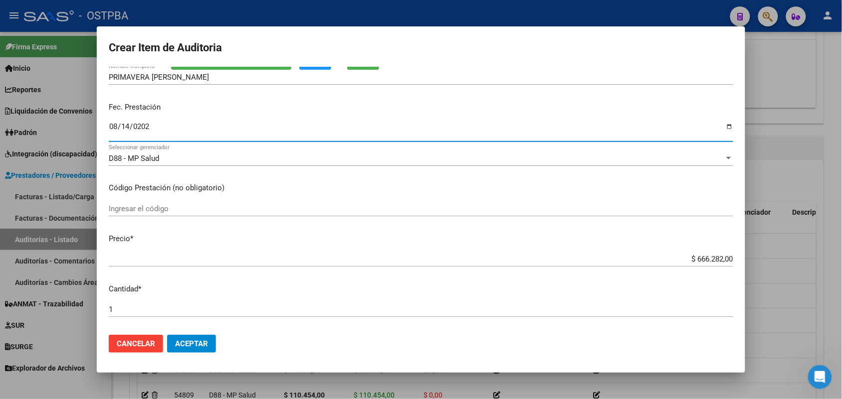
scroll to position [125, 0]
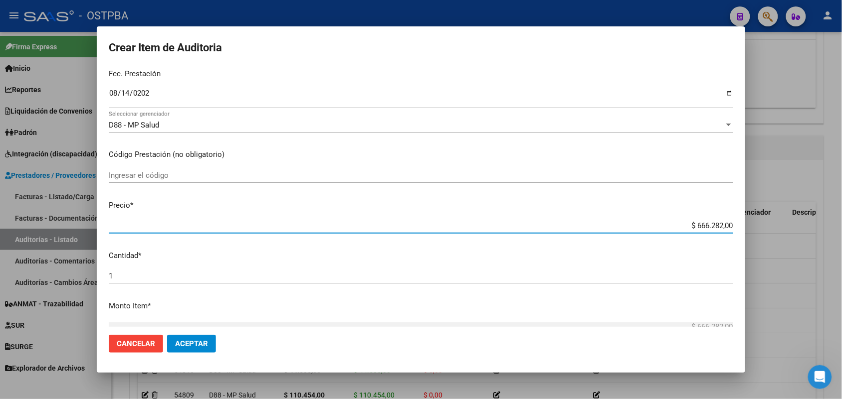
drag, startPoint x: 674, startPoint y: 224, endPoint x: 748, endPoint y: 228, distance: 74.4
click at [748, 228] on div "Crear Item de Auditoria 43469677 Nro Documento 20434696772 CUIL Afiliado Activo…" at bounding box center [421, 199] width 842 height 399
type input "$ 0,01"
type input "$ 0,10"
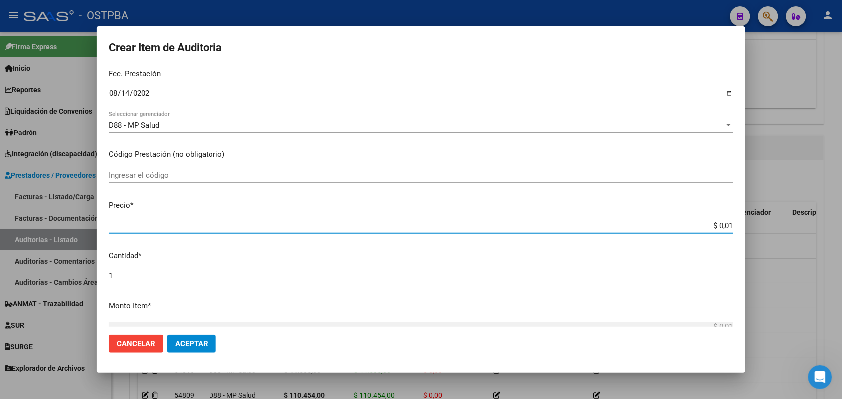
type input "$ 0,10"
type input "$ 1,08"
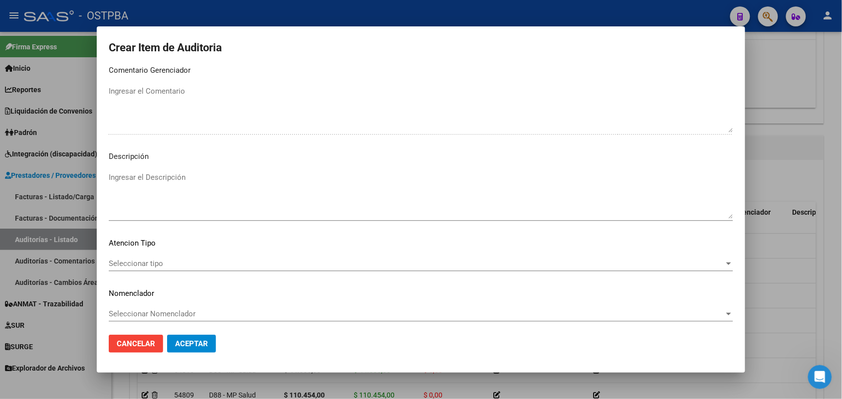
scroll to position [637, 0]
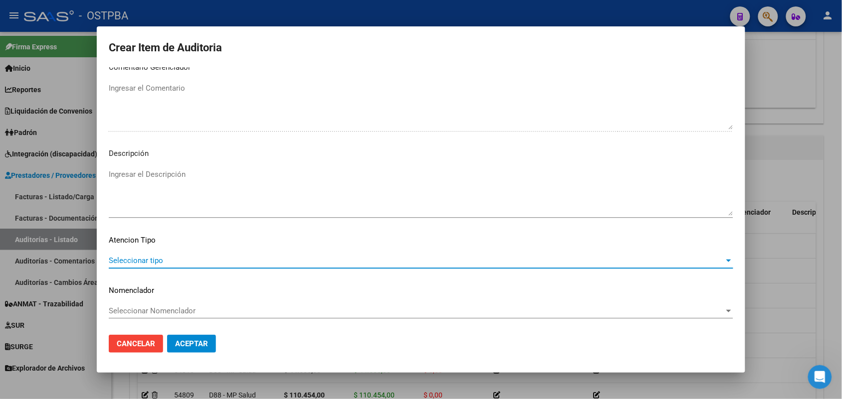
click at [154, 258] on span "Seleccionar tipo" at bounding box center [416, 260] width 615 height 9
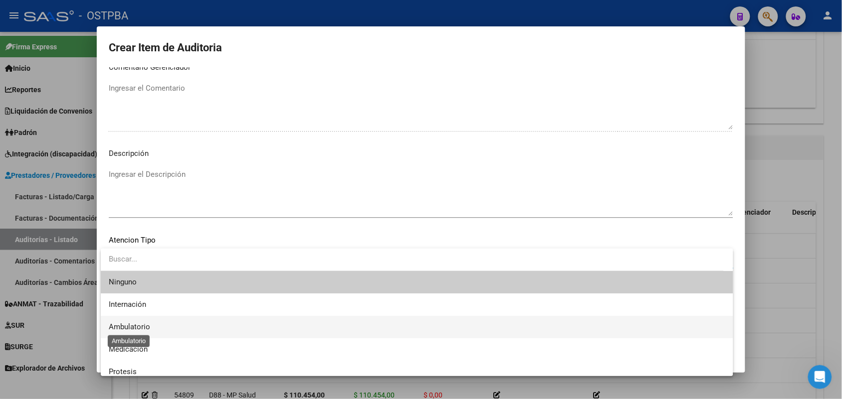
click at [138, 326] on span "Ambulatorio" at bounding box center [129, 327] width 41 height 9
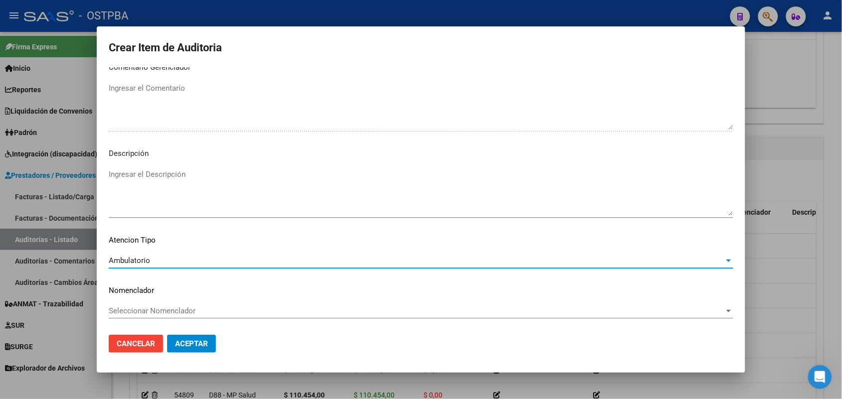
click at [194, 347] on span "Aceptar" at bounding box center [191, 344] width 33 height 9
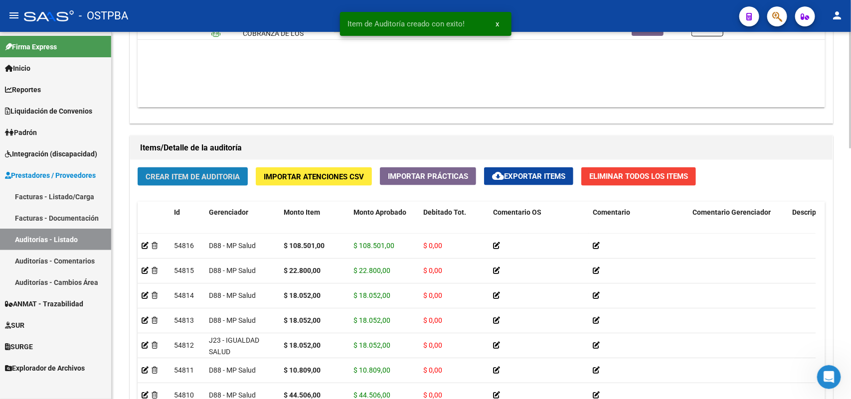
click at [227, 182] on button "Crear Item de Auditoria" at bounding box center [193, 177] width 110 height 18
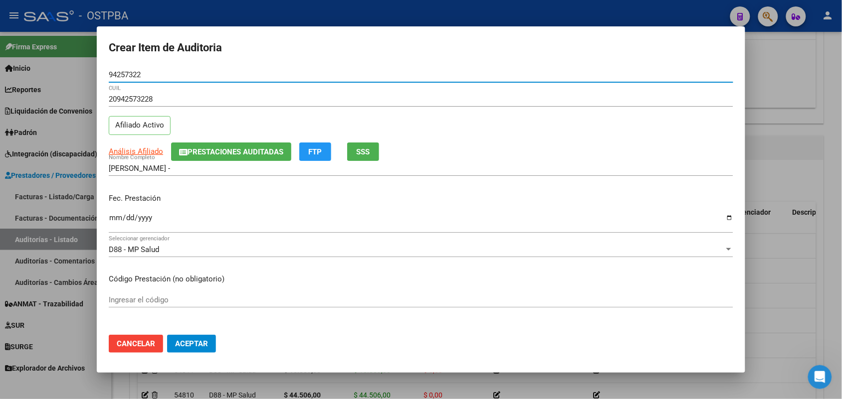
click at [118, 223] on input "Ingresar la fecha" at bounding box center [421, 222] width 624 height 16
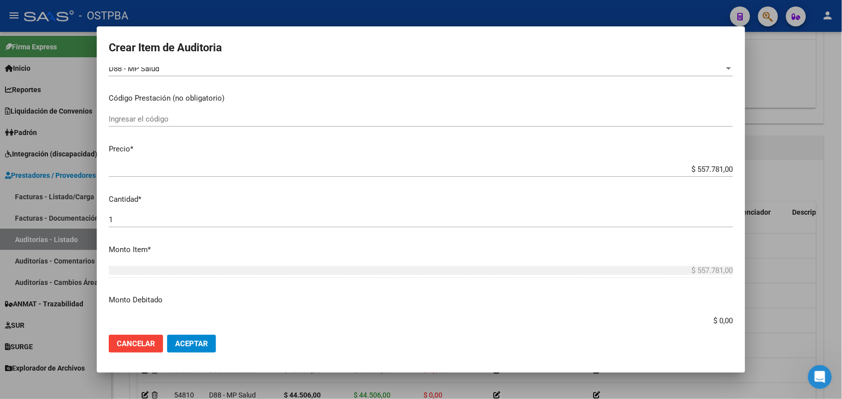
scroll to position [187, 0]
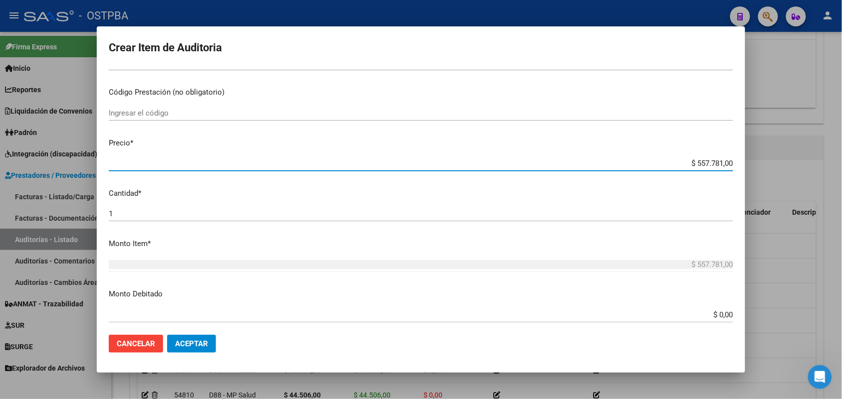
drag, startPoint x: 676, startPoint y: 163, endPoint x: 758, endPoint y: 164, distance: 82.8
click at [758, 161] on div "Crear Item de Auditoria 94257322 Nro Documento 20942573228 CUIL Afiliado Activo…" at bounding box center [421, 199] width 842 height 399
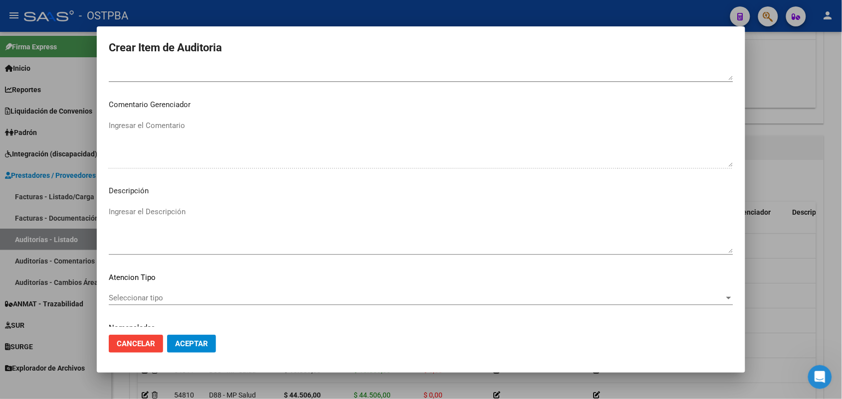
scroll to position [637, 0]
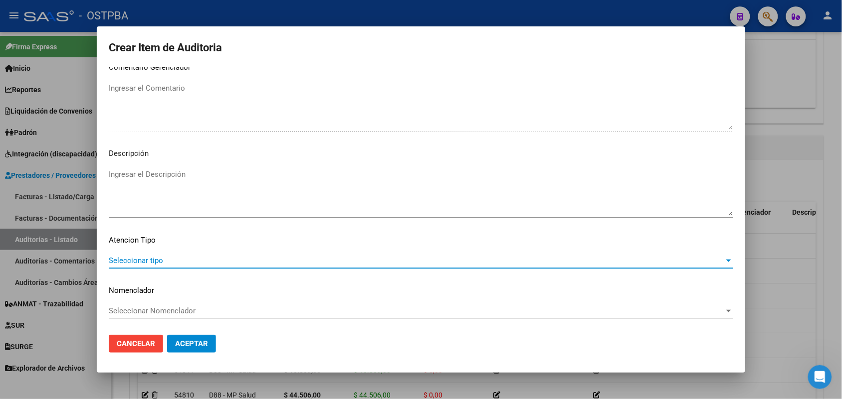
click at [151, 260] on span "Seleccionar tipo" at bounding box center [416, 260] width 615 height 9
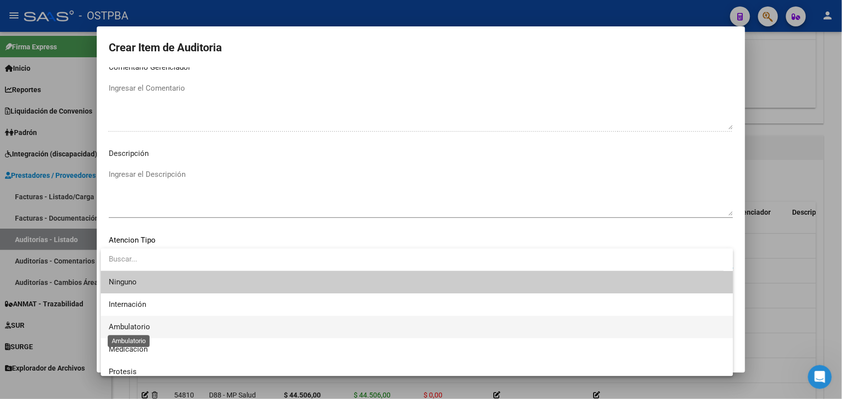
click at [145, 325] on span "Ambulatorio" at bounding box center [129, 327] width 41 height 9
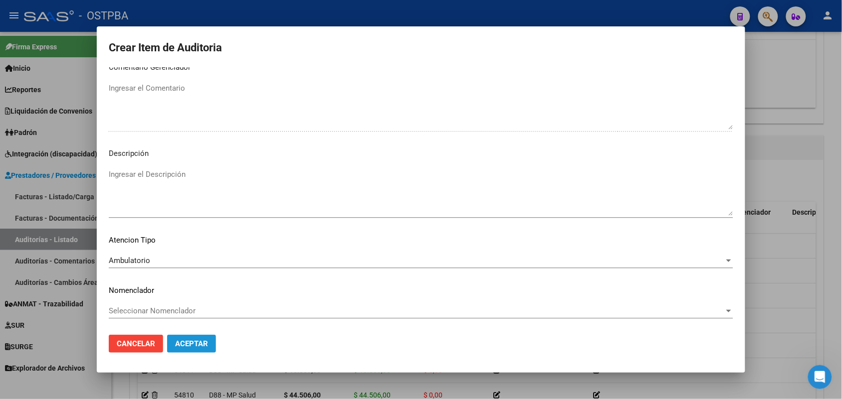
click at [192, 342] on span "Aceptar" at bounding box center [191, 344] width 33 height 9
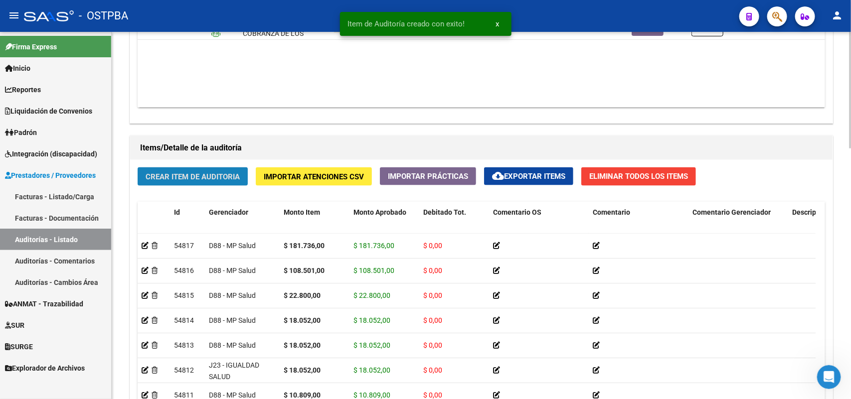
click at [195, 172] on span "Crear Item de Auditoria" at bounding box center [193, 176] width 94 height 9
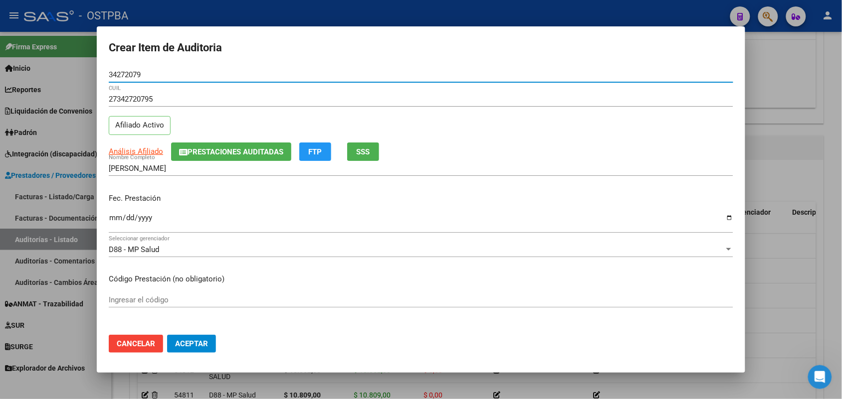
click at [115, 220] on input "Ingresar la fecha" at bounding box center [421, 222] width 624 height 16
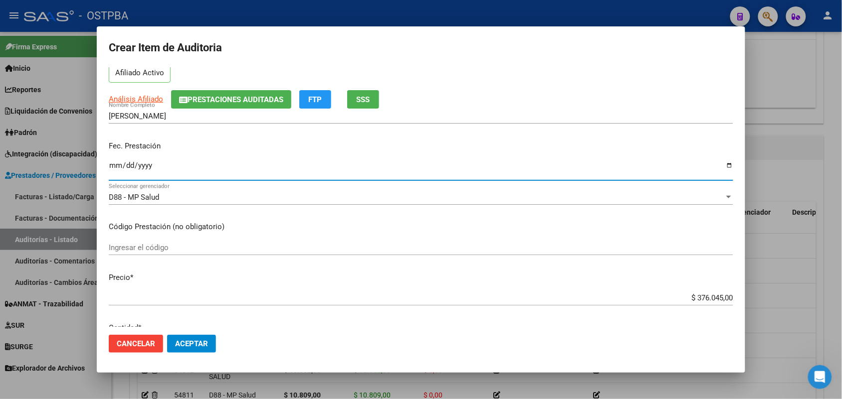
scroll to position [125, 0]
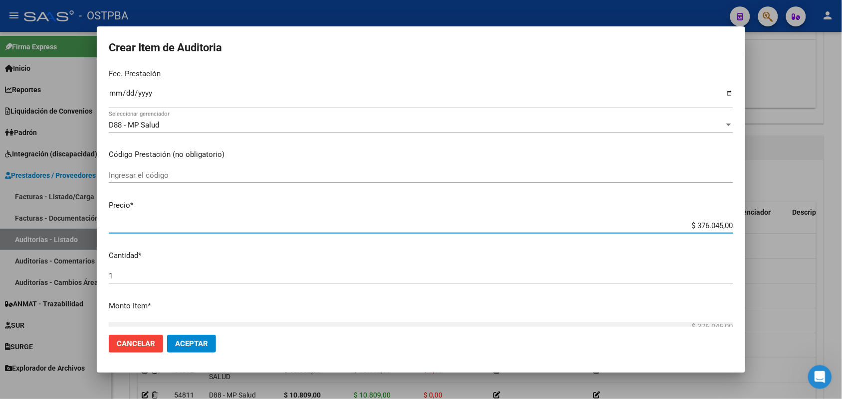
drag, startPoint x: 676, startPoint y: 228, endPoint x: 754, endPoint y: 226, distance: 78.3
click at [754, 226] on div "Crear Item de Auditoria 34272079 Nro Documento 27342720795 CUIL Afiliado Activo…" at bounding box center [421, 199] width 842 height 399
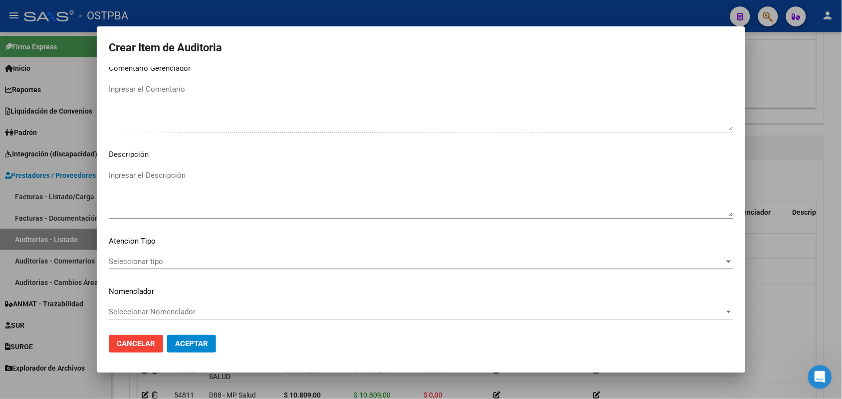
scroll to position [637, 0]
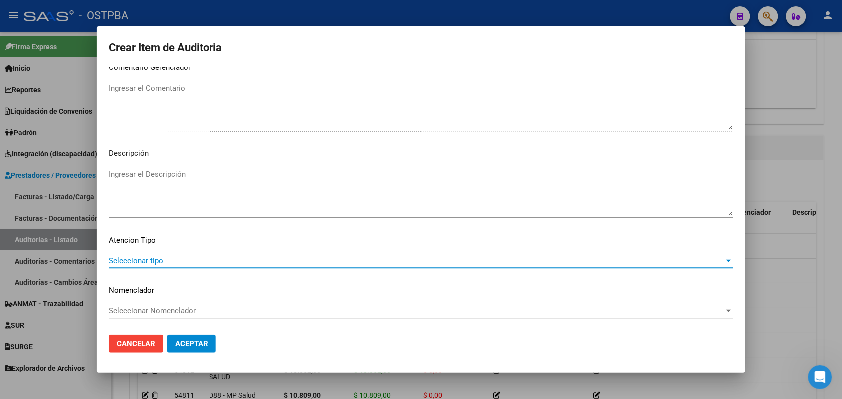
click at [146, 259] on span "Seleccionar tipo" at bounding box center [416, 260] width 615 height 9
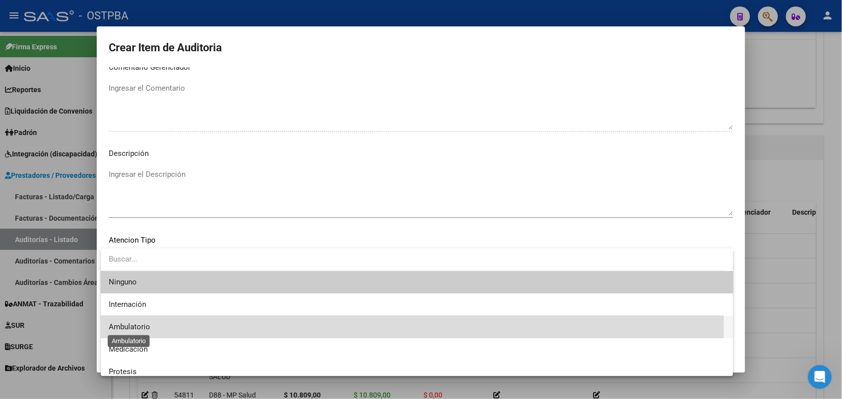
click at [140, 324] on span "Ambulatorio" at bounding box center [129, 327] width 41 height 9
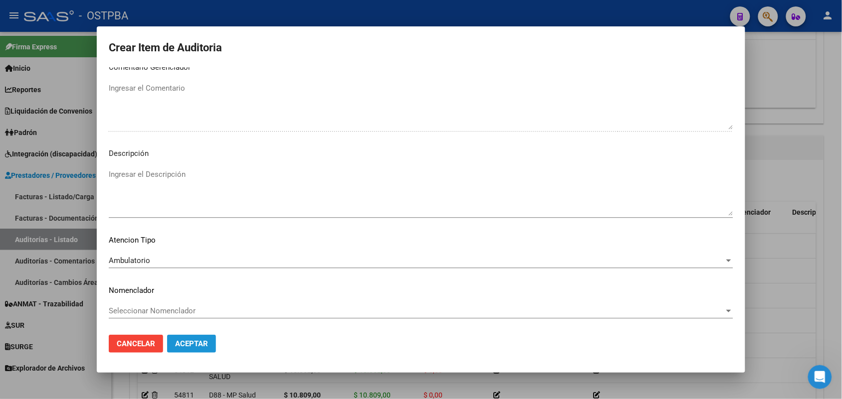
click at [198, 345] on span "Aceptar" at bounding box center [191, 344] width 33 height 9
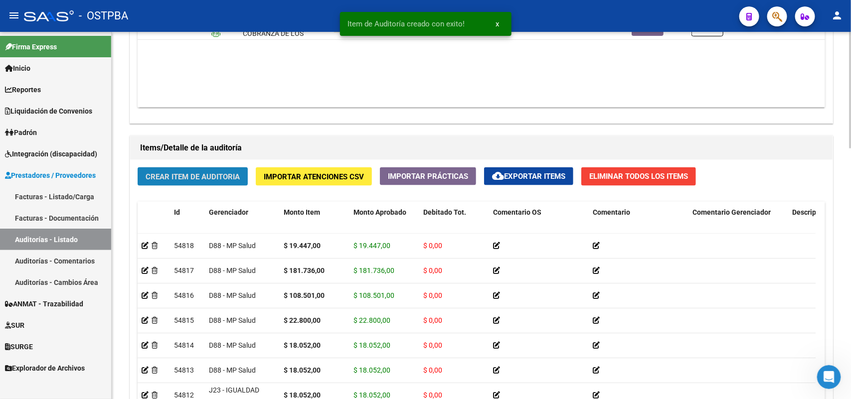
click at [196, 177] on span "Crear Item de Auditoria" at bounding box center [193, 176] width 94 height 9
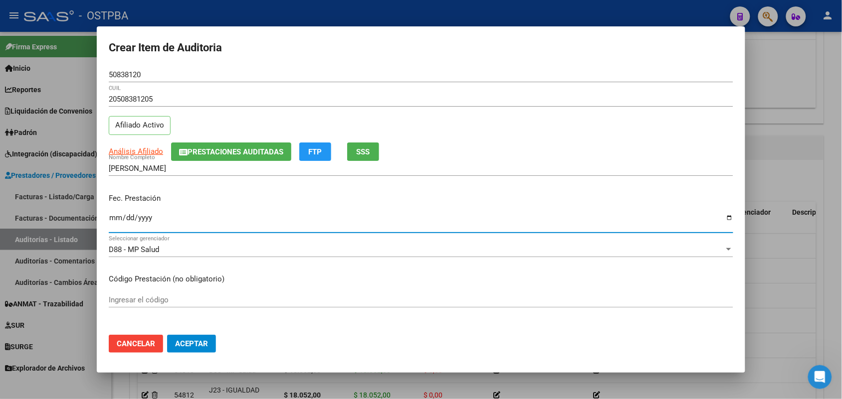
click at [119, 225] on input "Ingresar la fecha" at bounding box center [421, 222] width 624 height 16
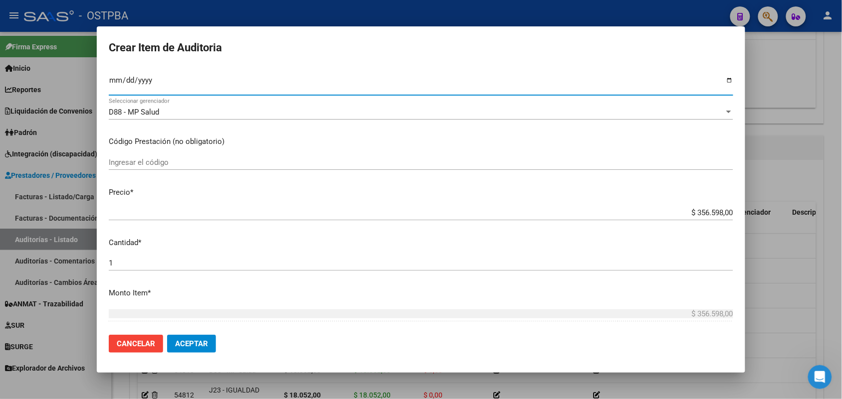
scroll to position [187, 0]
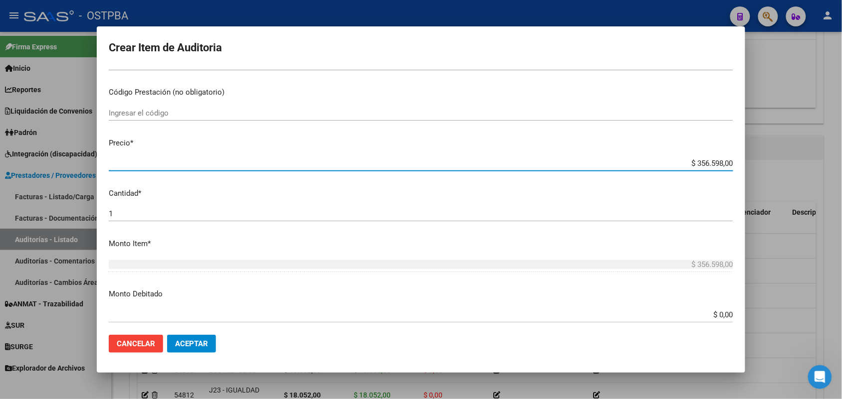
drag, startPoint x: 677, startPoint y: 164, endPoint x: 771, endPoint y: 158, distance: 94.4
click at [771, 158] on div "Crear Item de Auditoria 50838120 Nro Documento 20508381205 CUIL Afiliado Activo…" at bounding box center [421, 199] width 842 height 399
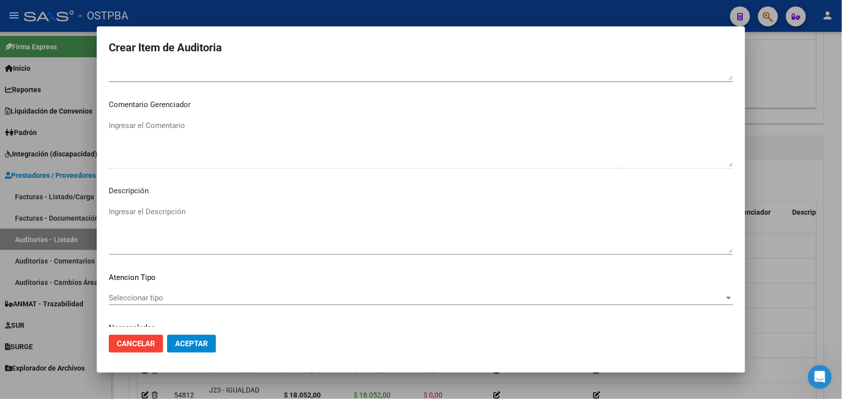
scroll to position [637, 0]
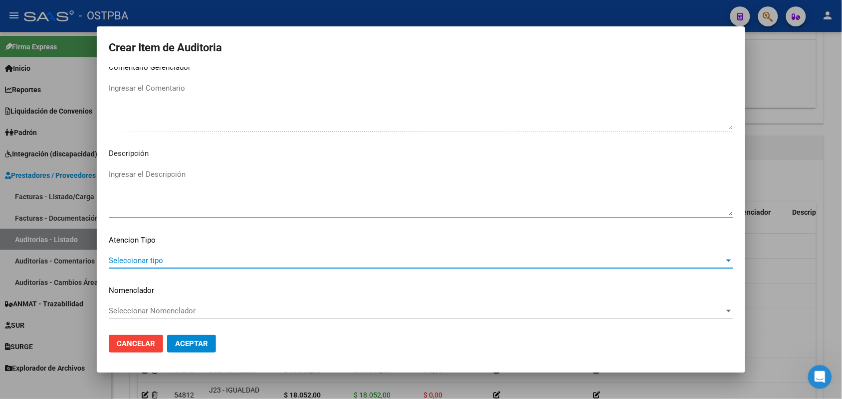
click at [153, 258] on span "Seleccionar tipo" at bounding box center [416, 260] width 615 height 9
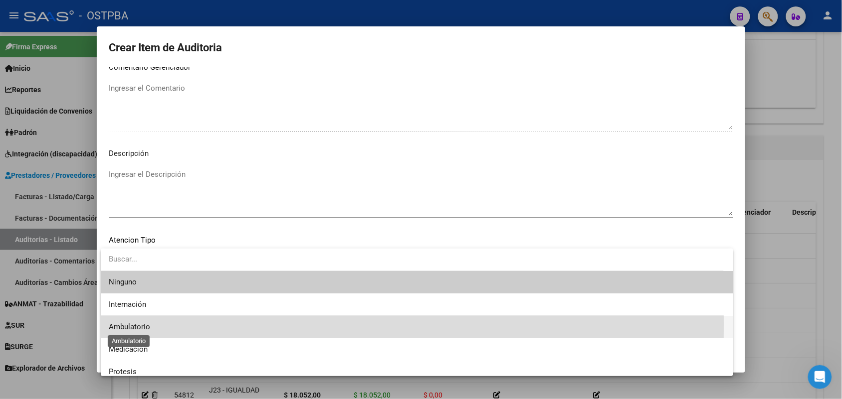
click at [146, 325] on span "Ambulatorio" at bounding box center [129, 327] width 41 height 9
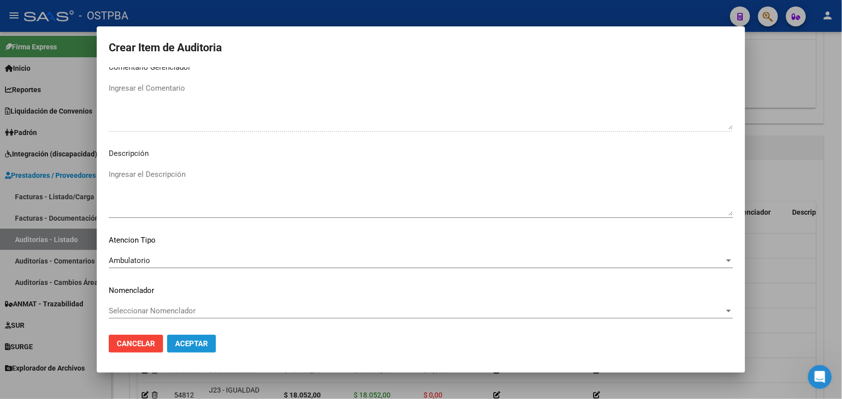
click at [186, 345] on span "Aceptar" at bounding box center [191, 344] width 33 height 9
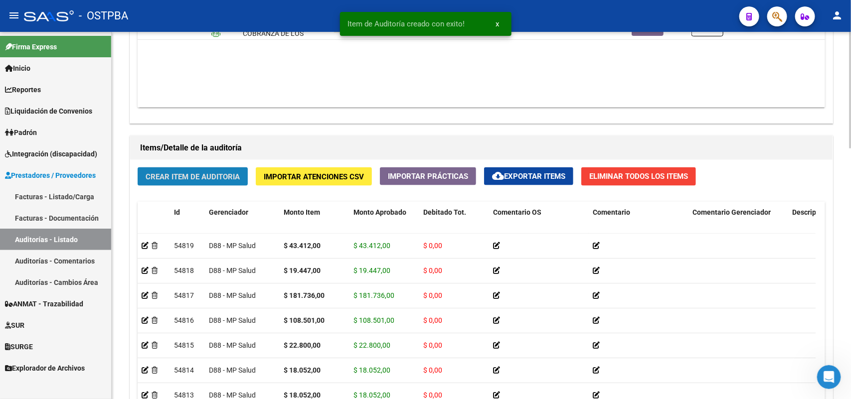
click at [224, 173] on span "Crear Item de Auditoria" at bounding box center [193, 176] width 94 height 9
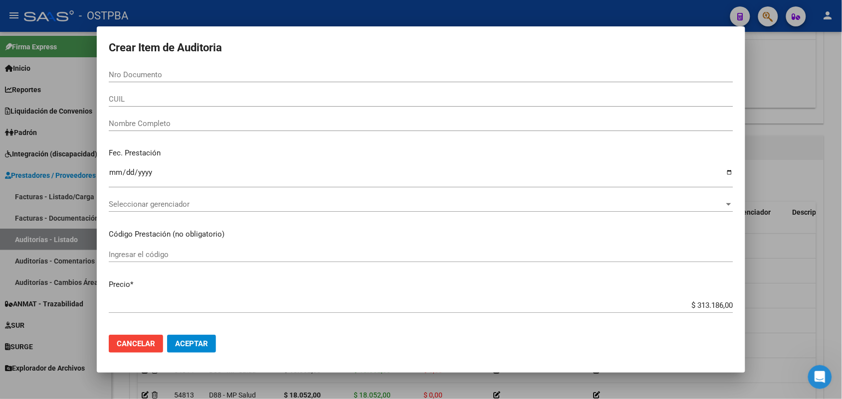
click at [48, 198] on div at bounding box center [421, 199] width 842 height 399
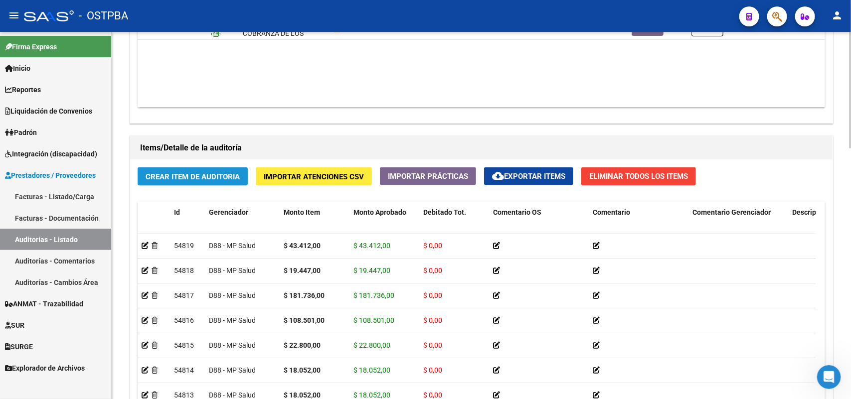
click at [181, 176] on span "Crear Item de Auditoria" at bounding box center [193, 176] width 94 height 9
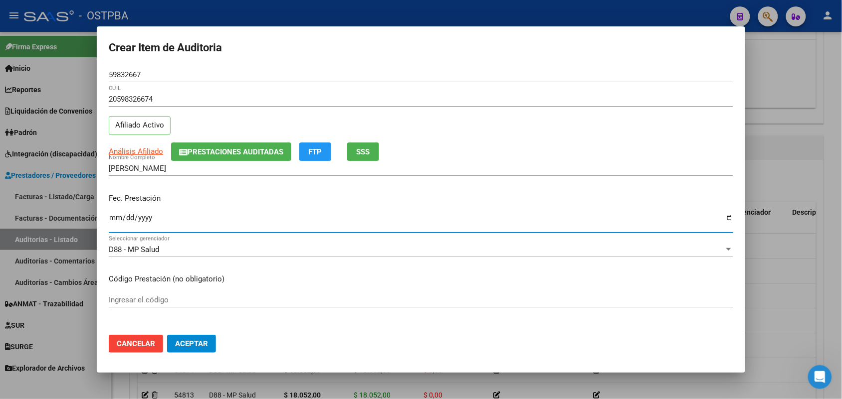
click at [110, 220] on input "Ingresar la fecha" at bounding box center [421, 222] width 624 height 16
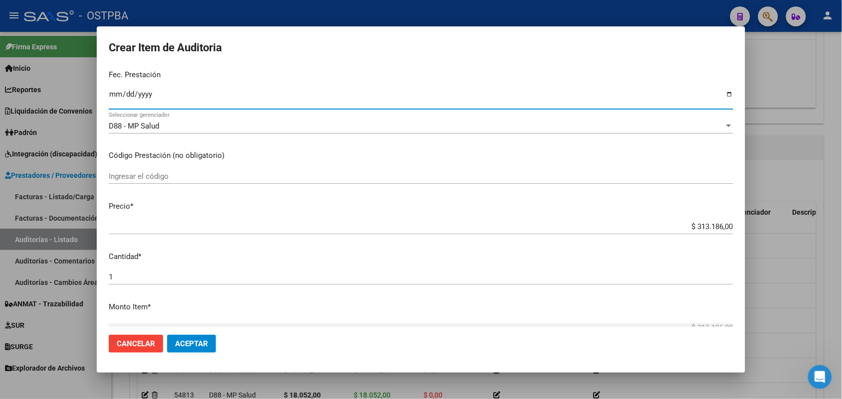
scroll to position [125, 0]
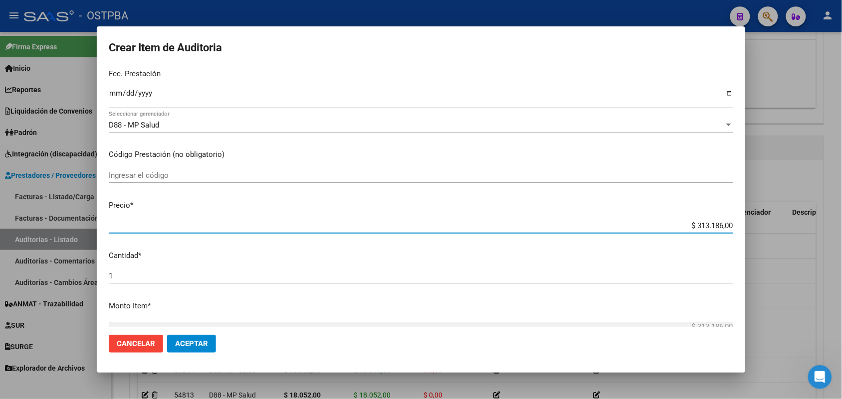
drag, startPoint x: 672, startPoint y: 229, endPoint x: 751, endPoint y: 231, distance: 78.8
click at [751, 230] on div "Crear Item de Auditoria 59832667 Nro Documento 20598326674 CUIL Afiliado Activo…" at bounding box center [421, 199] width 842 height 399
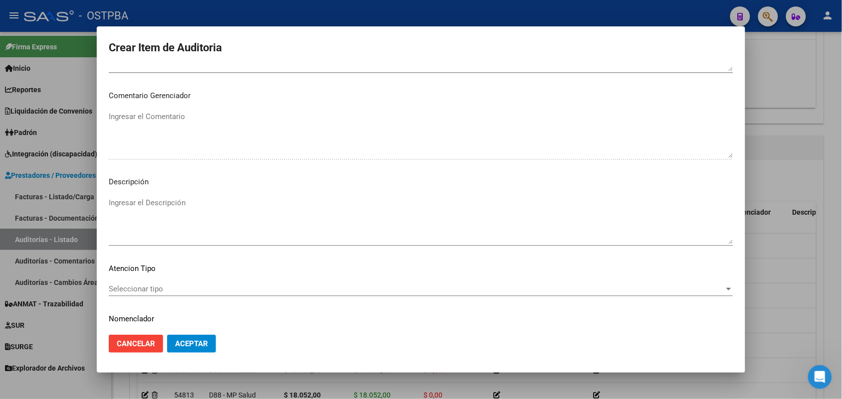
scroll to position [637, 0]
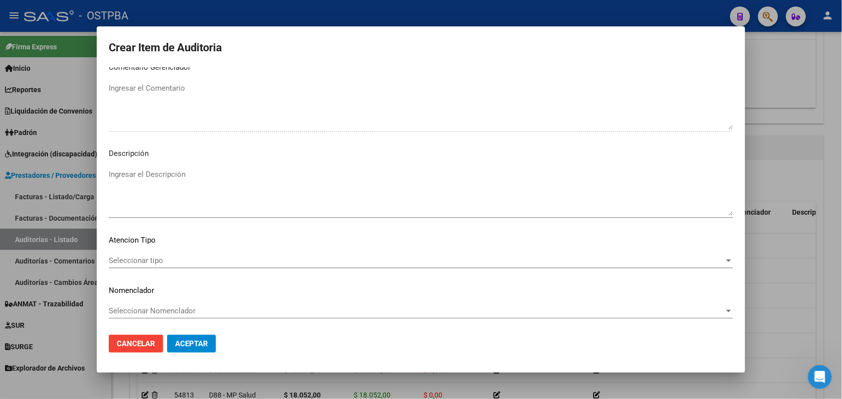
click at [154, 260] on span "Seleccionar tipo" at bounding box center [416, 260] width 615 height 9
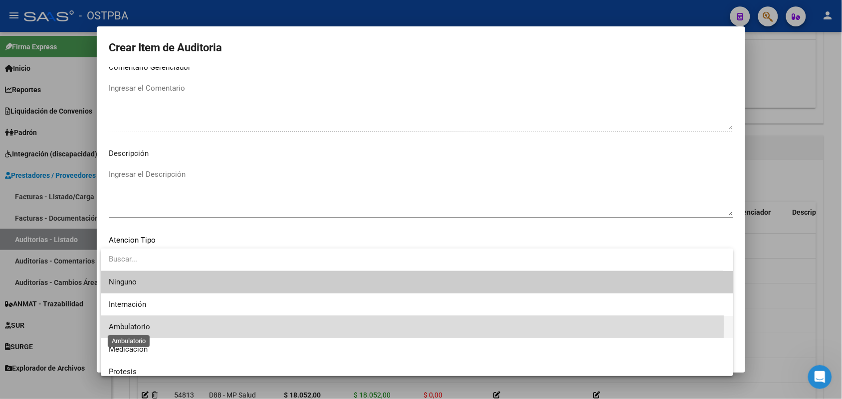
click at [136, 325] on span "Ambulatorio" at bounding box center [129, 327] width 41 height 9
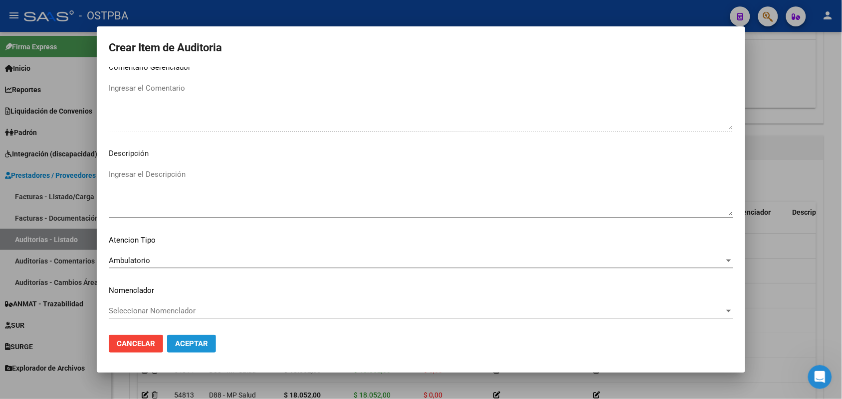
click at [183, 337] on button "Aceptar" at bounding box center [191, 344] width 49 height 18
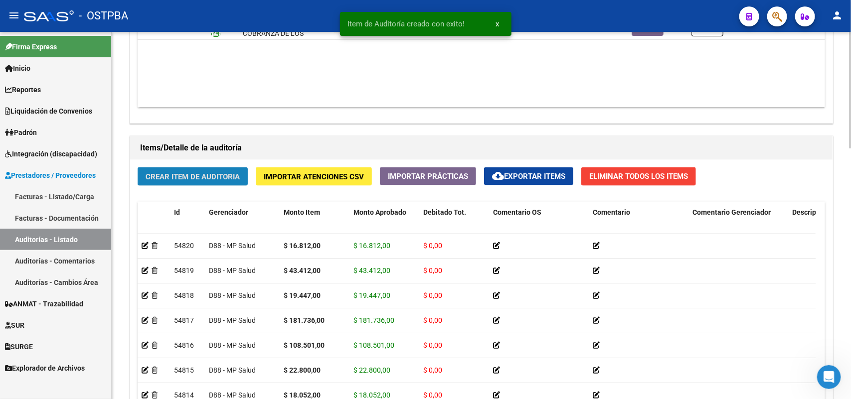
click at [210, 174] on span "Crear Item de Auditoria" at bounding box center [193, 176] width 94 height 9
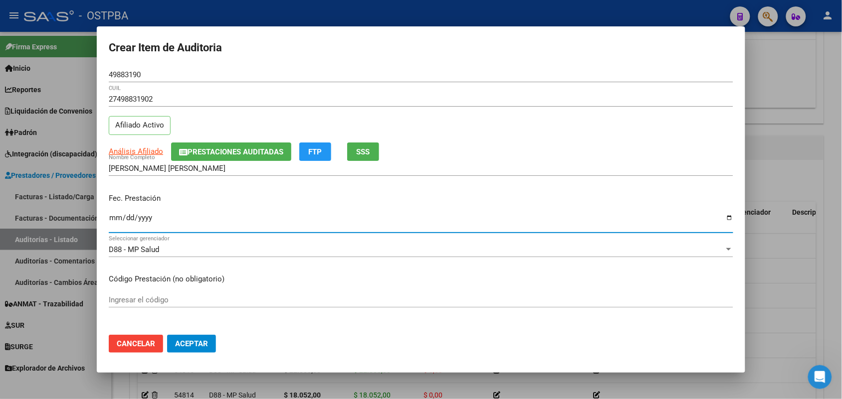
click at [114, 222] on input "Ingresar la fecha" at bounding box center [421, 222] width 624 height 16
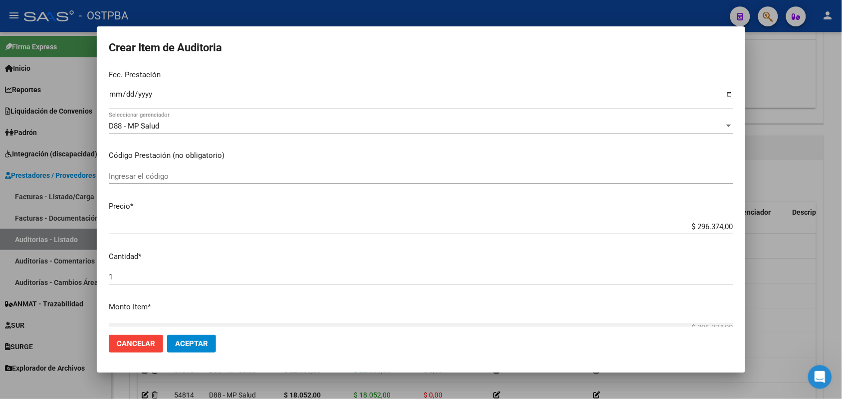
scroll to position [125, 0]
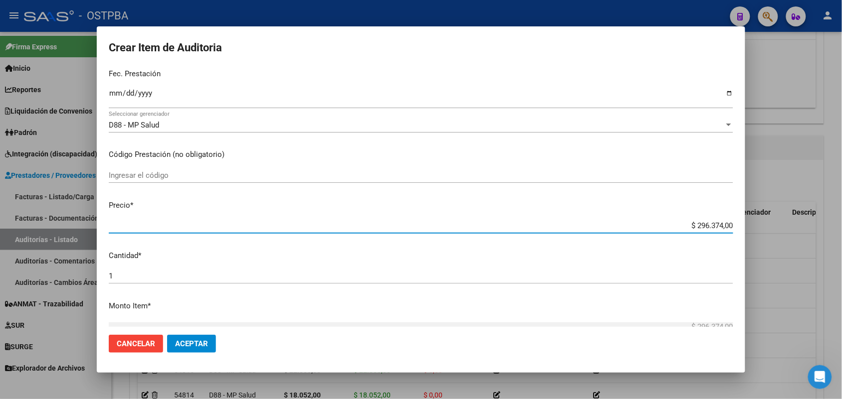
drag, startPoint x: 672, startPoint y: 225, endPoint x: 760, endPoint y: 217, distance: 88.6
click at [760, 217] on div "Crear Item de Auditoria 49883190 Nro Documento 27498831902 CUIL Afiliado Activo…" at bounding box center [421, 199] width 842 height 399
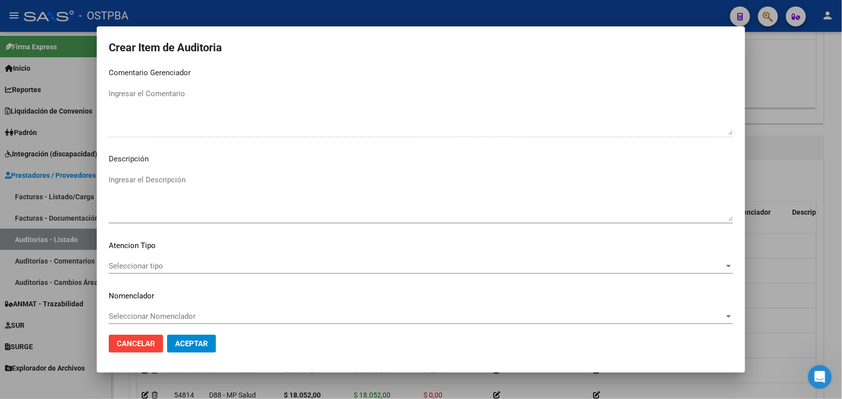
scroll to position [637, 0]
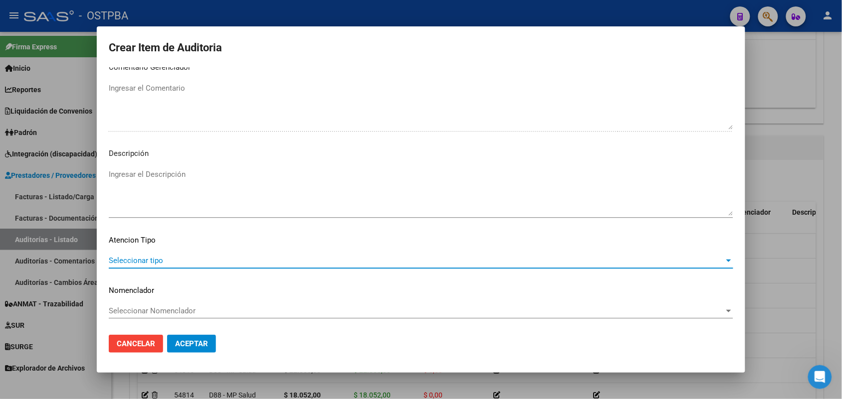
click at [158, 261] on span "Seleccionar tipo" at bounding box center [416, 260] width 615 height 9
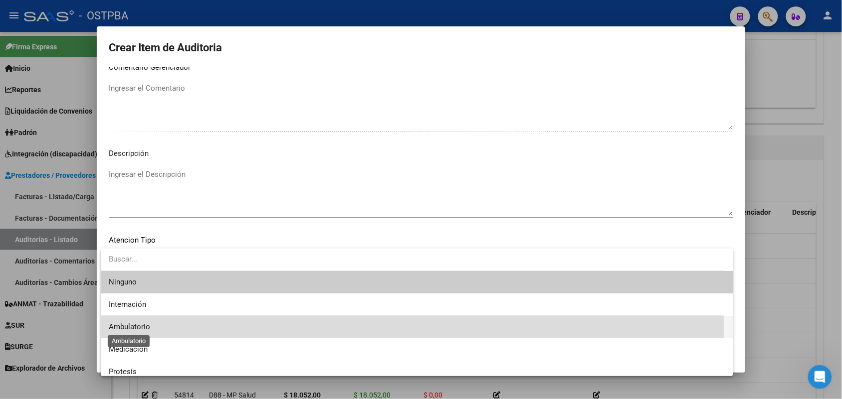
click at [145, 328] on span "Ambulatorio" at bounding box center [129, 327] width 41 height 9
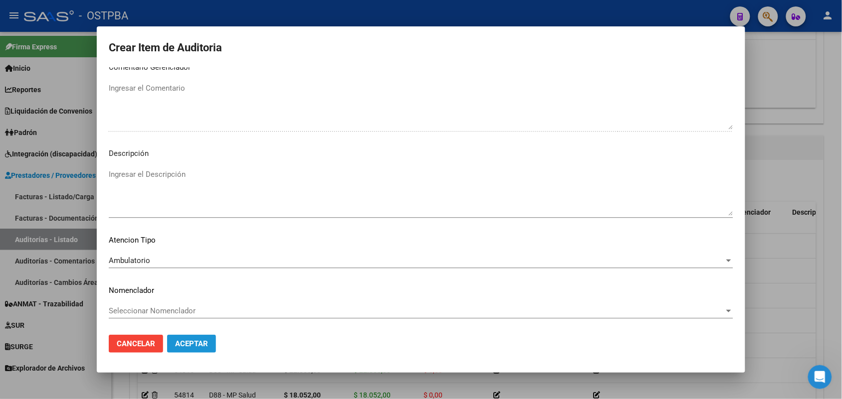
click at [188, 341] on span "Aceptar" at bounding box center [191, 344] width 33 height 9
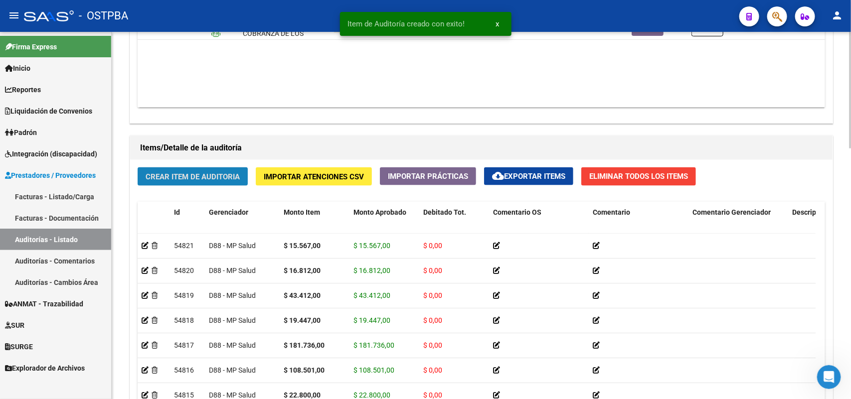
click at [215, 172] on span "Crear Item de Auditoria" at bounding box center [193, 176] width 94 height 9
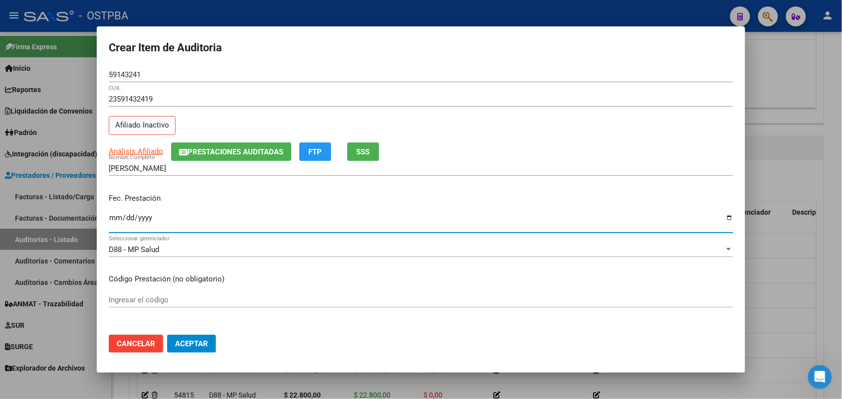
click at [115, 222] on input "Ingresar la fecha" at bounding box center [421, 222] width 624 height 16
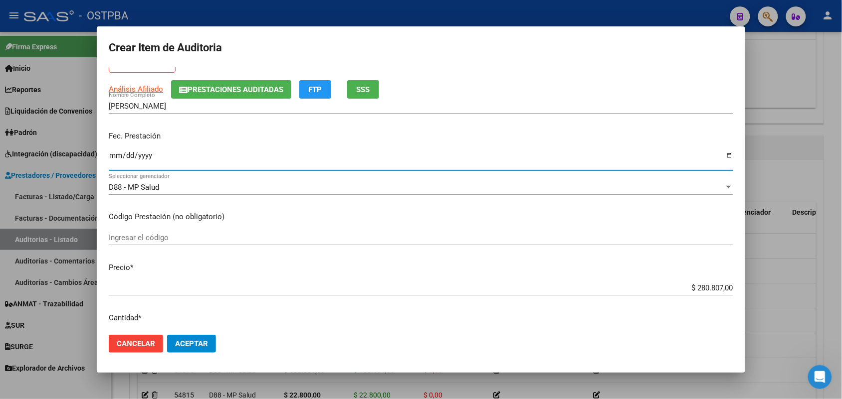
scroll to position [125, 0]
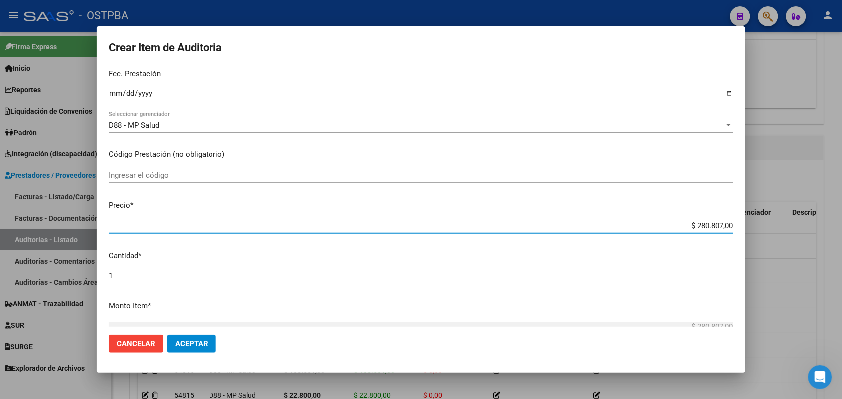
drag, startPoint x: 674, startPoint y: 227, endPoint x: 758, endPoint y: 224, distance: 83.8
click at [758, 224] on div "Crear Item de Auditoria 59143241 Nro Documento 23591432419 CUIL Afiliado Inacti…" at bounding box center [421, 199] width 842 height 399
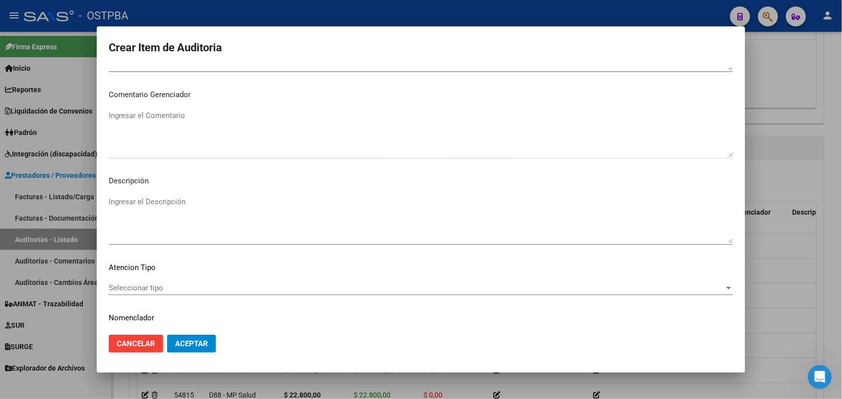
scroll to position [637, 0]
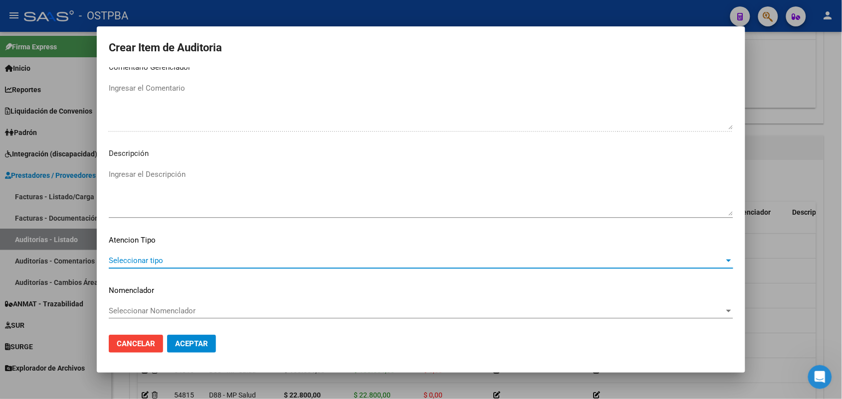
click at [148, 258] on span "Seleccionar tipo" at bounding box center [416, 260] width 615 height 9
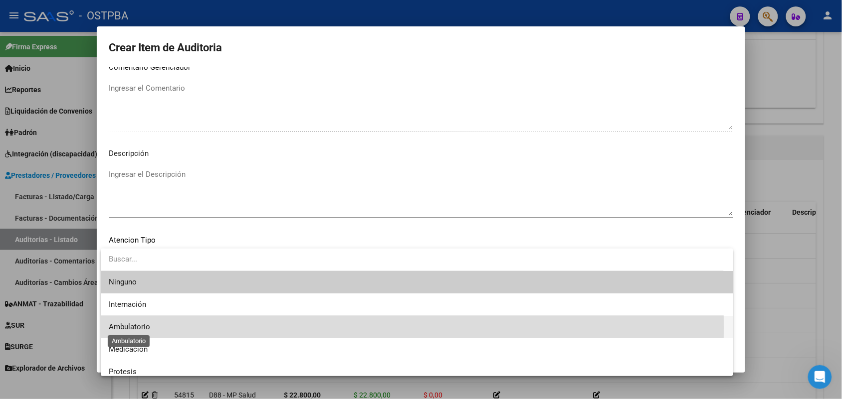
click at [139, 328] on span "Ambulatorio" at bounding box center [129, 327] width 41 height 9
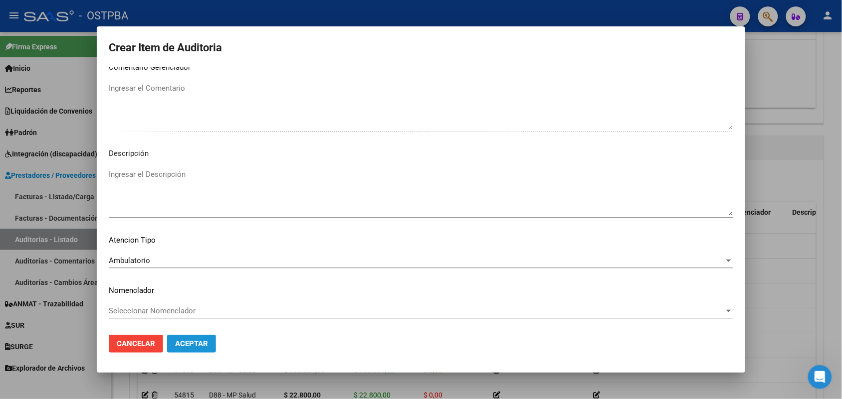
click at [205, 347] on span "Aceptar" at bounding box center [191, 344] width 33 height 9
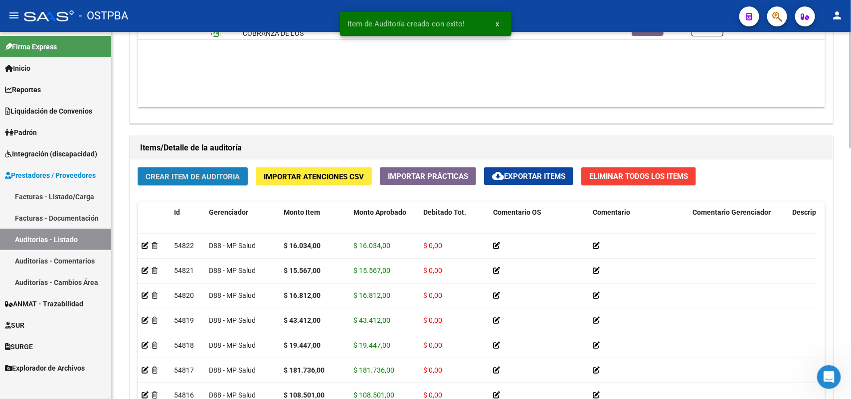
click at [230, 176] on span "Crear Item de Auditoria" at bounding box center [193, 176] width 94 height 9
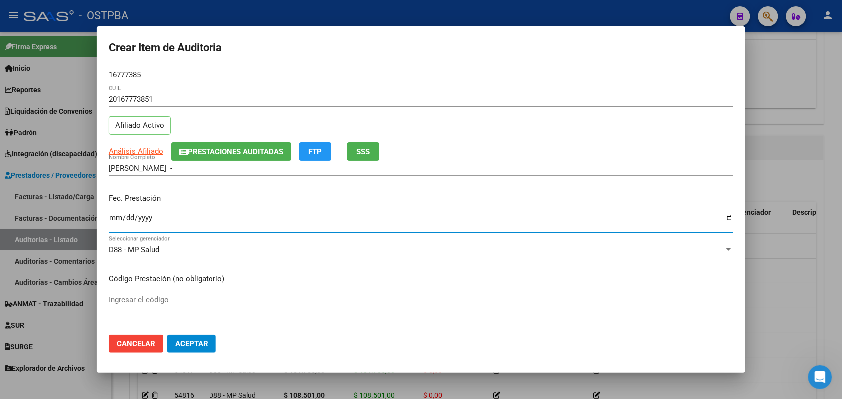
click at [115, 224] on input "Ingresar la fecha" at bounding box center [421, 222] width 624 height 16
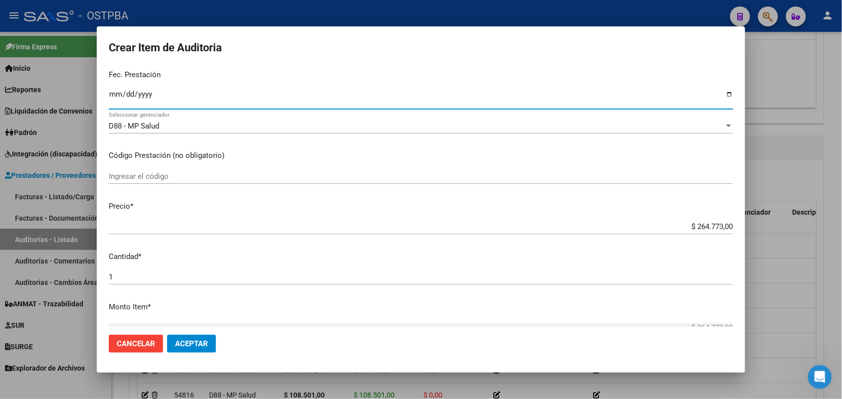
scroll to position [125, 0]
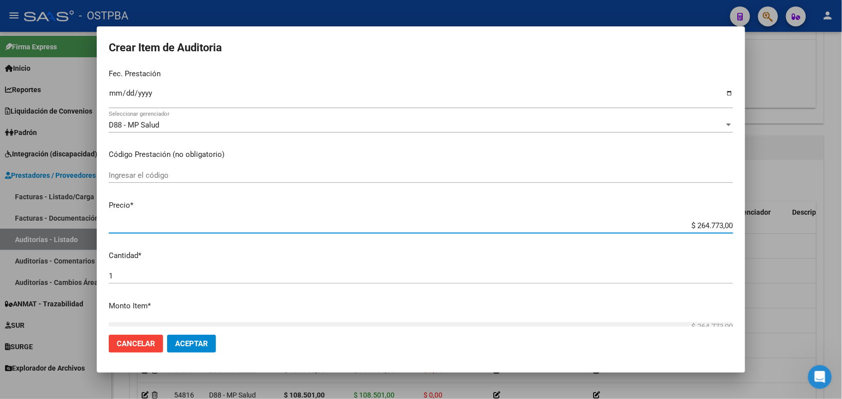
drag, startPoint x: 679, startPoint y: 228, endPoint x: 738, endPoint y: 223, distance: 59.6
click at [738, 223] on mat-dialog-content "16777385 Nro Documento 20167773851 CUIL Afiliado Activo Análisis Afiliado Prest…" at bounding box center [421, 197] width 648 height 260
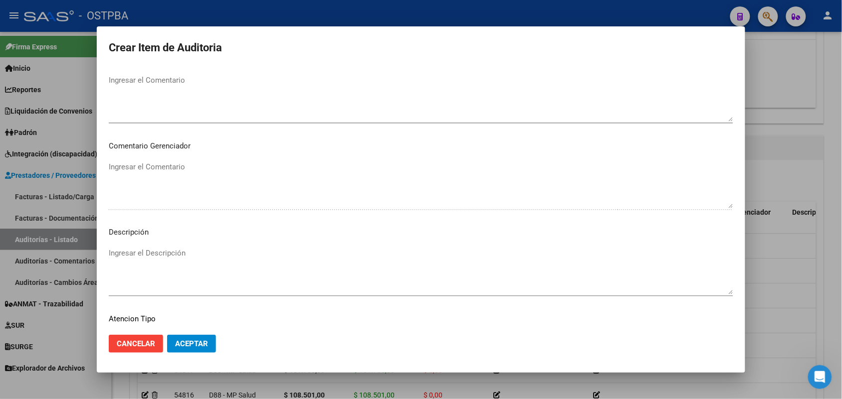
scroll to position [637, 0]
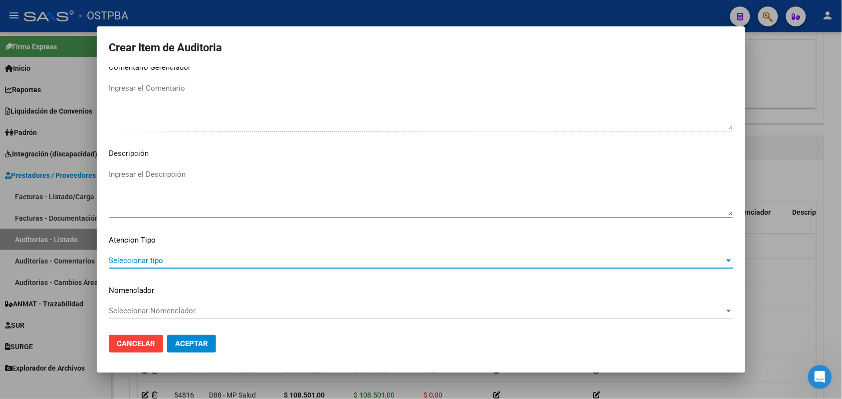
click at [153, 260] on span "Seleccionar tipo" at bounding box center [416, 260] width 615 height 9
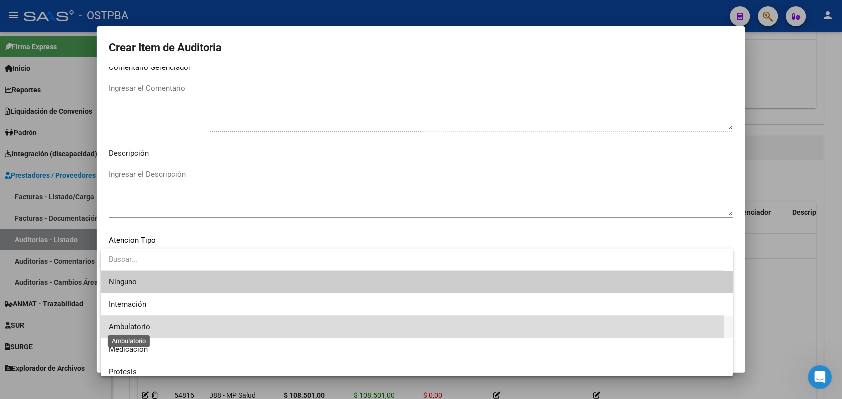
click at [142, 327] on span "Ambulatorio" at bounding box center [129, 327] width 41 height 9
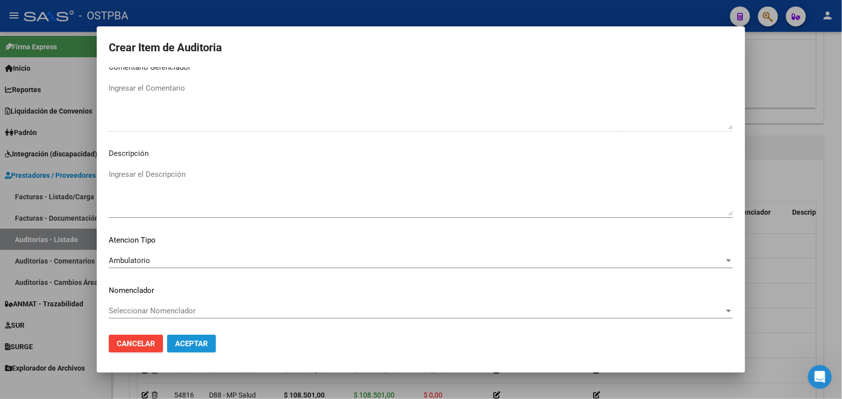
click at [192, 345] on span "Aceptar" at bounding box center [191, 344] width 33 height 9
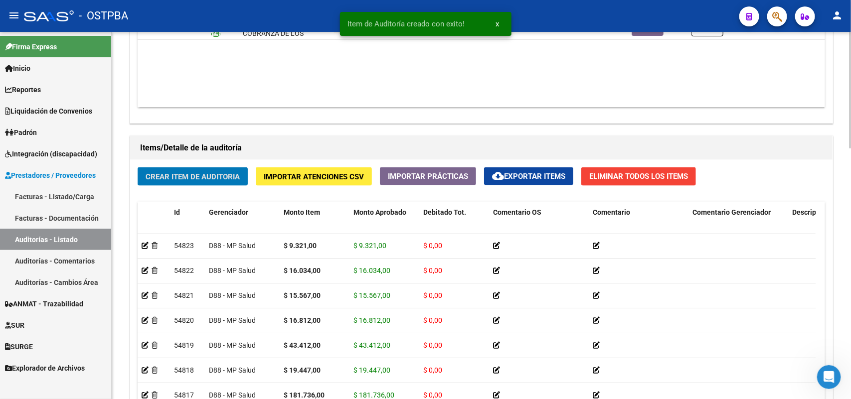
click at [225, 175] on span "Crear Item de Auditoria" at bounding box center [193, 176] width 94 height 9
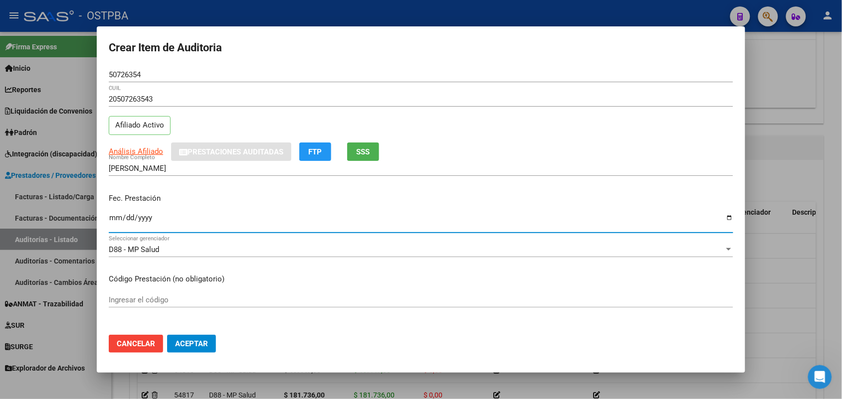
click at [110, 221] on input "Ingresar la fecha" at bounding box center [421, 222] width 624 height 16
click at [536, 282] on p "Código Prestación (no obligatorio)" at bounding box center [421, 279] width 624 height 11
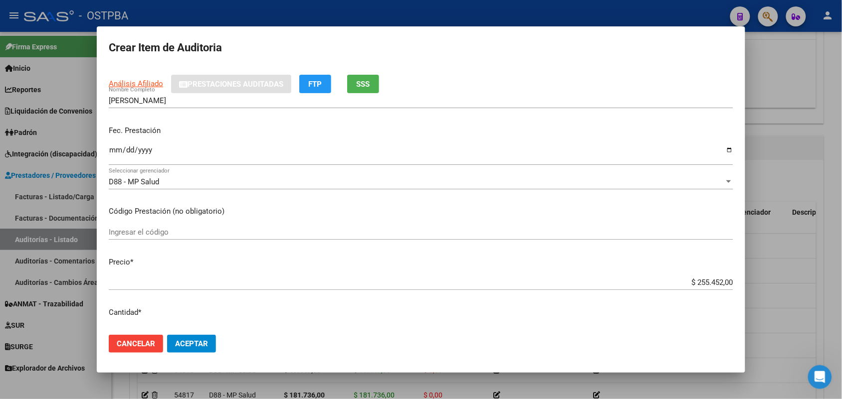
scroll to position [125, 0]
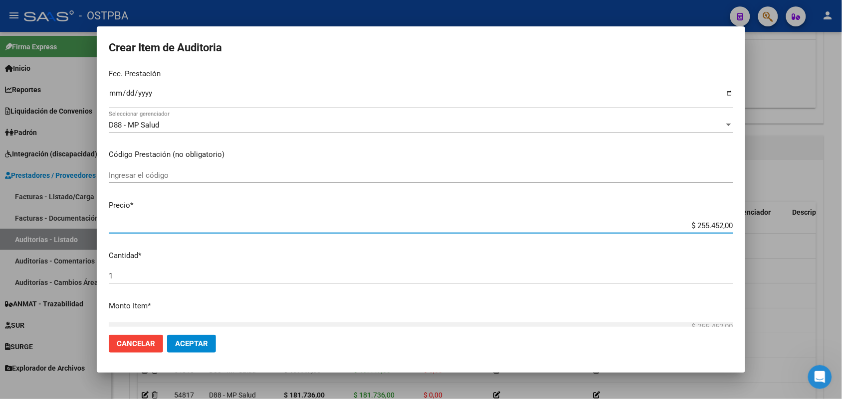
drag, startPoint x: 677, startPoint y: 225, endPoint x: 780, endPoint y: 232, distance: 103.5
click at [780, 232] on div "Crear Item de Auditoria 50726354 Nro Documento 20507263543 CUIL Afiliado Activo…" at bounding box center [421, 199] width 842 height 399
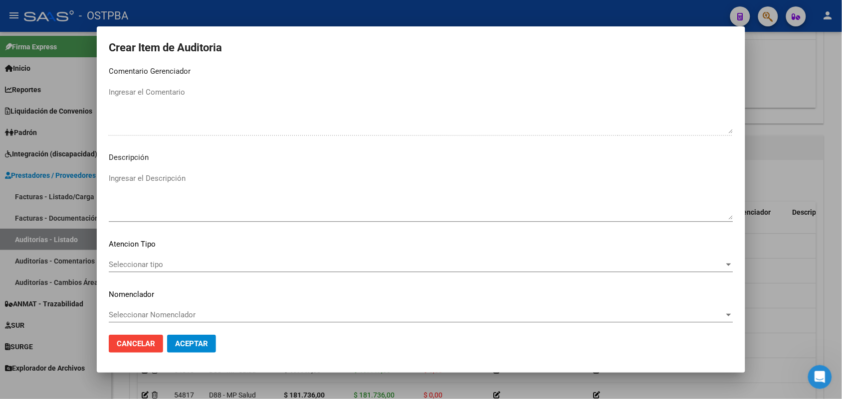
scroll to position [637, 0]
click at [142, 261] on span "Seleccionar tipo" at bounding box center [416, 260] width 615 height 9
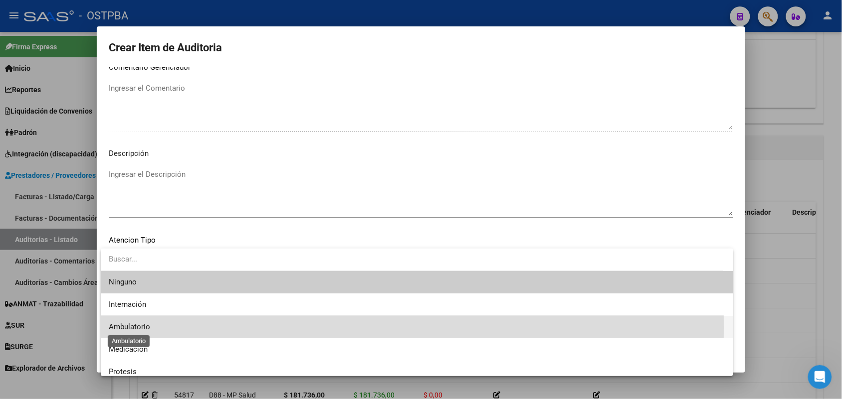
click at [138, 328] on span "Ambulatorio" at bounding box center [129, 327] width 41 height 9
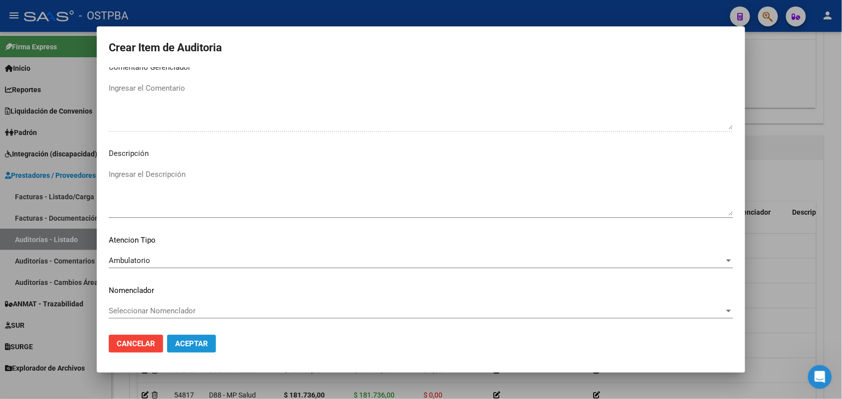
click at [195, 347] on span "Aceptar" at bounding box center [191, 344] width 33 height 9
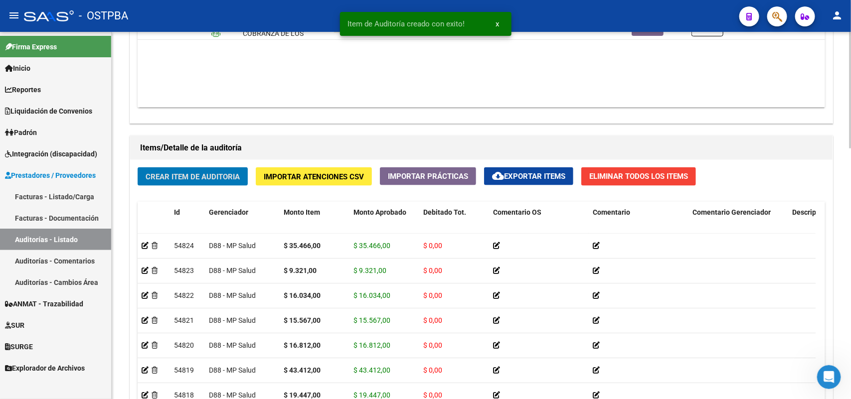
click at [215, 178] on span "Crear Item de Auditoria" at bounding box center [193, 176] width 94 height 9
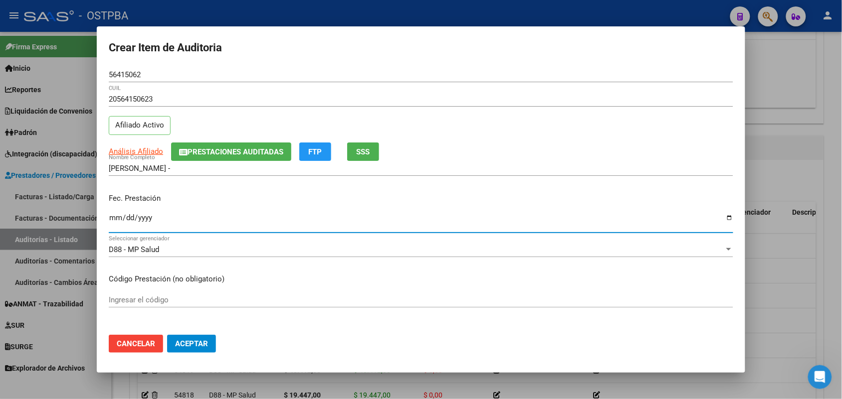
click at [116, 225] on input "Ingresar la fecha" at bounding box center [421, 222] width 624 height 16
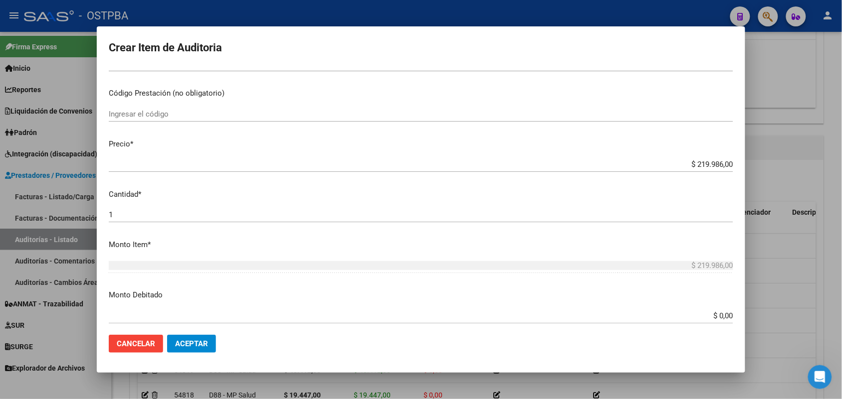
scroll to position [187, 0]
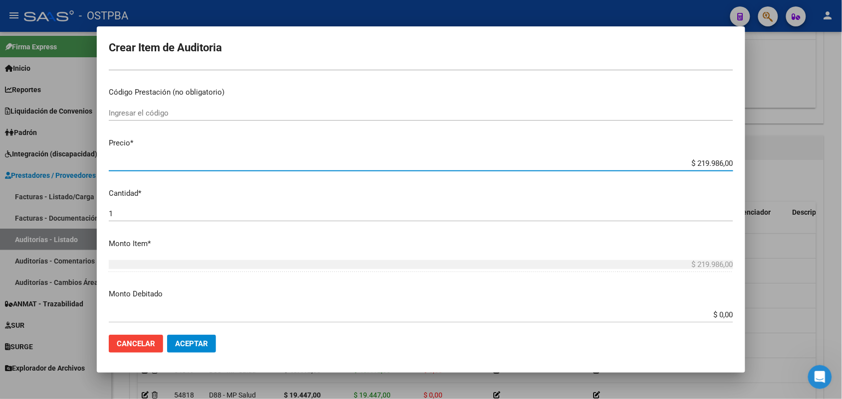
drag, startPoint x: 670, startPoint y: 163, endPoint x: 790, endPoint y: 150, distance: 121.4
click at [790, 150] on div "Crear Item de Auditoria 56415062 Nro Documento 20564150623 CUIL Afiliado Activo…" at bounding box center [421, 199] width 842 height 399
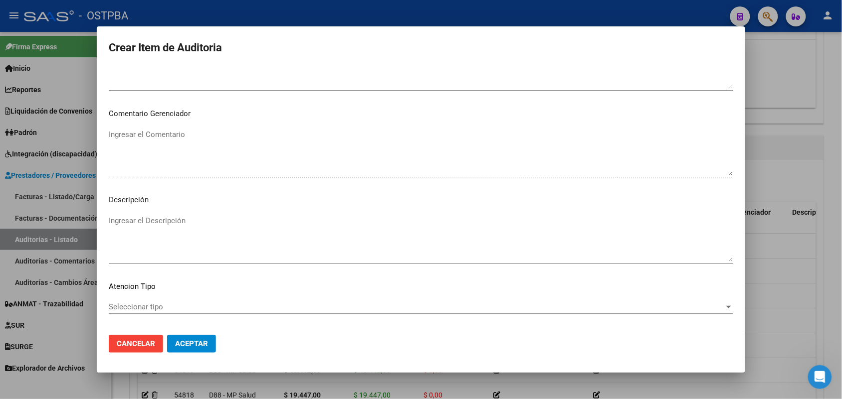
scroll to position [637, 0]
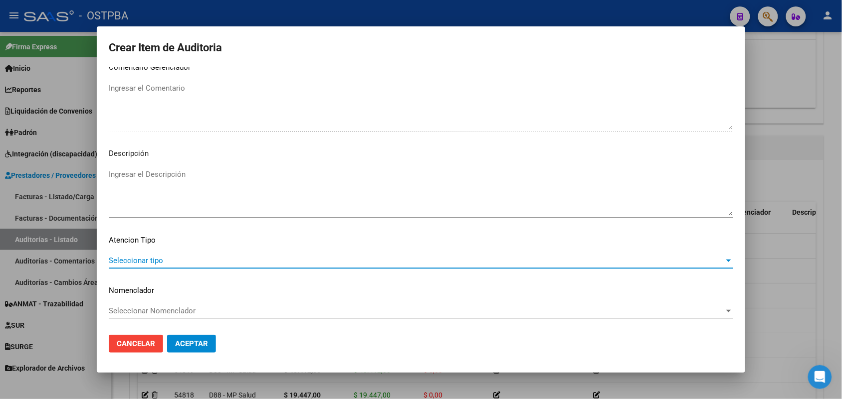
click at [134, 259] on span "Seleccionar tipo" at bounding box center [416, 260] width 615 height 9
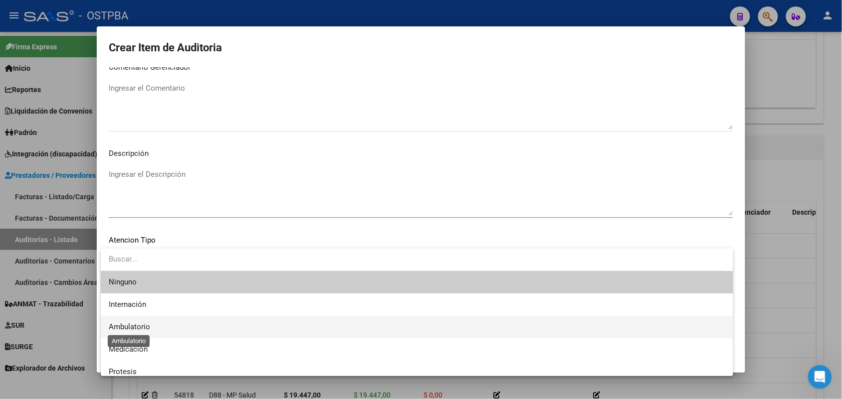
click at [138, 325] on span "Ambulatorio" at bounding box center [129, 327] width 41 height 9
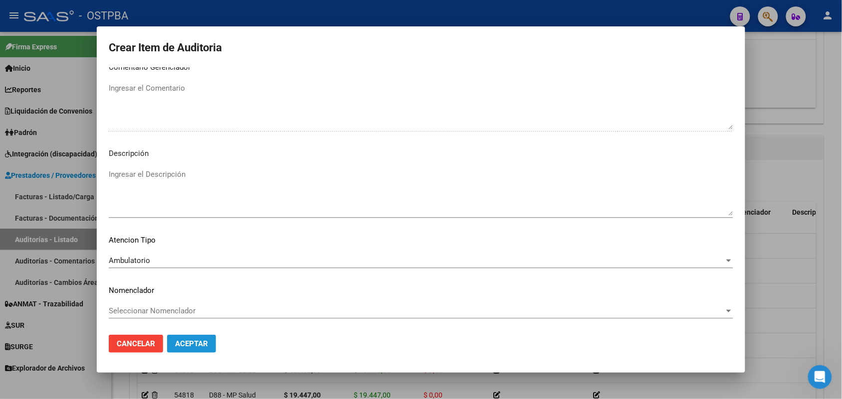
click at [188, 338] on button "Aceptar" at bounding box center [191, 344] width 49 height 18
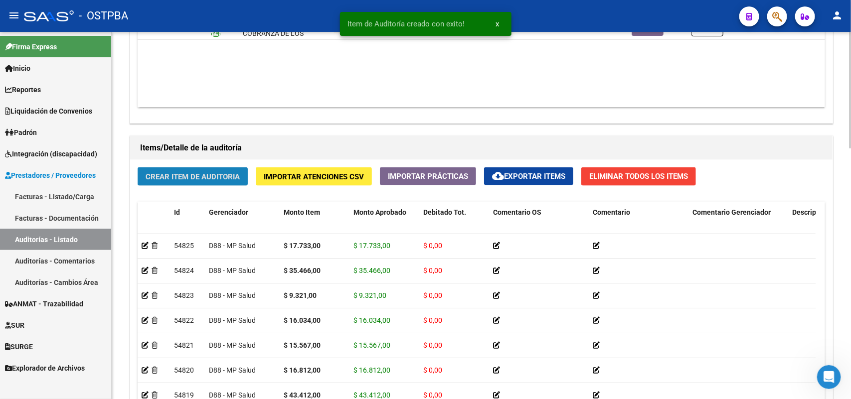
click at [231, 179] on span "Crear Item de Auditoria" at bounding box center [193, 176] width 94 height 9
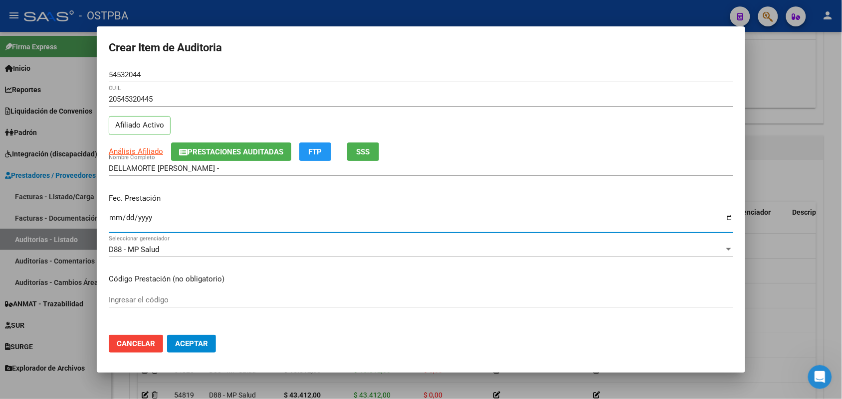
click at [120, 217] on input "Ingresar la fecha" at bounding box center [421, 222] width 624 height 16
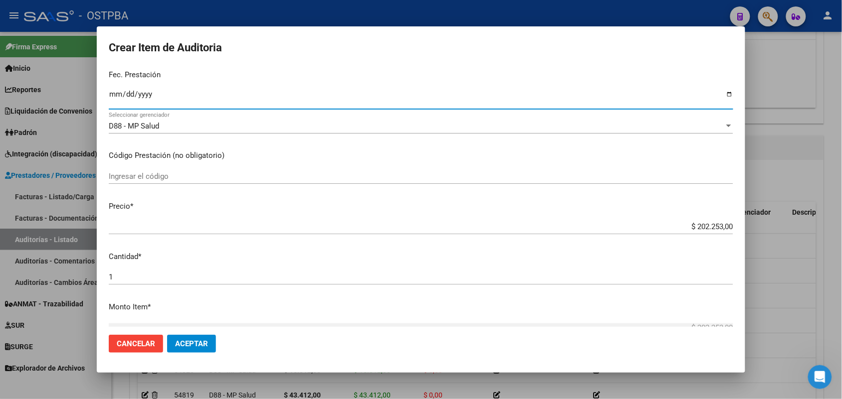
scroll to position [187, 0]
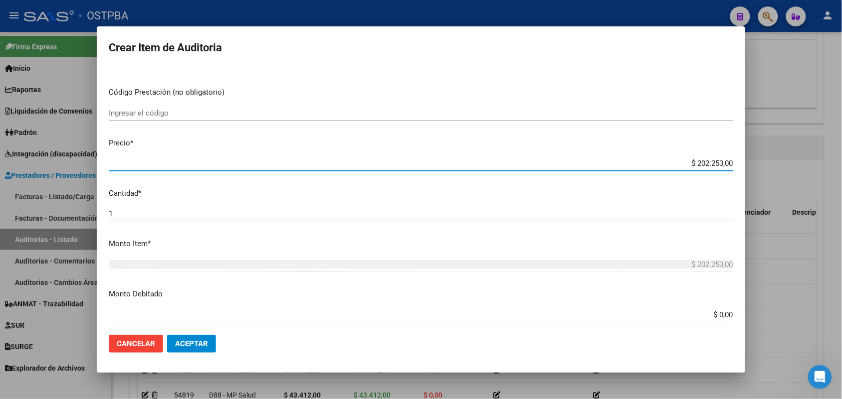
drag, startPoint x: 679, startPoint y: 168, endPoint x: 743, endPoint y: 166, distance: 64.3
click at [743, 166] on mat-dialog-content "54532044 Nro Documento 20545320445 CUIL Afiliado Activo Análisis Afiliado Prest…" at bounding box center [421, 197] width 648 height 260
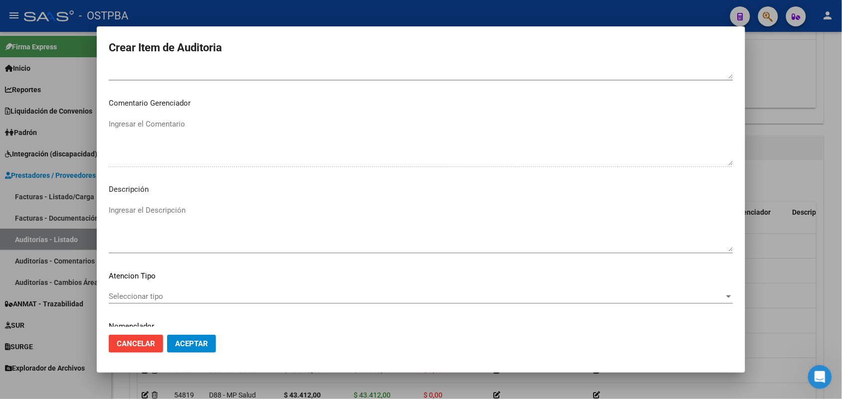
scroll to position [637, 0]
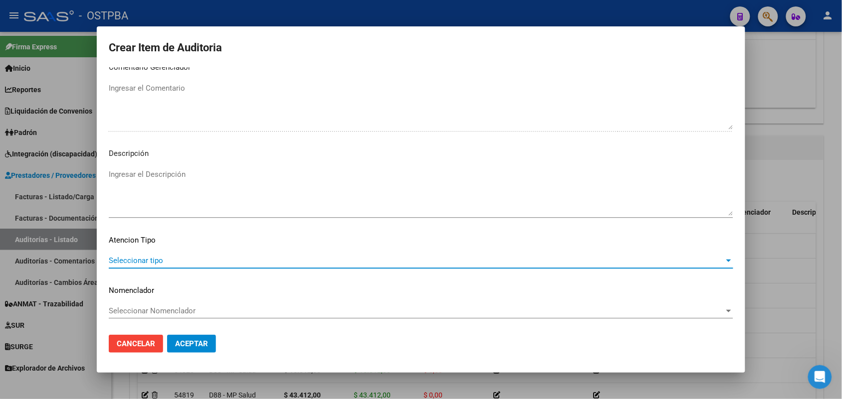
click at [148, 258] on span "Seleccionar tipo" at bounding box center [416, 260] width 615 height 9
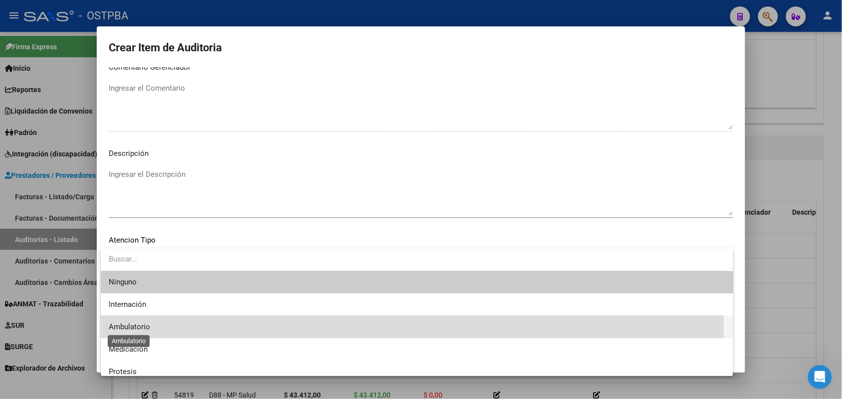
click at [143, 327] on span "Ambulatorio" at bounding box center [129, 327] width 41 height 9
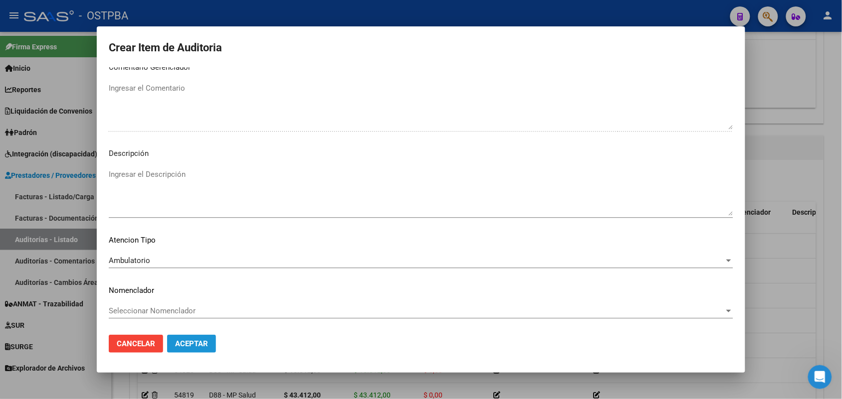
click at [198, 340] on span "Aceptar" at bounding box center [191, 344] width 33 height 9
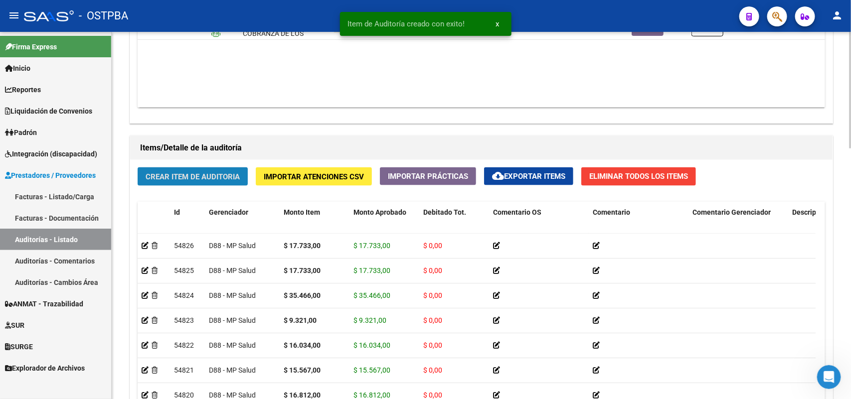
click at [214, 175] on span "Crear Item de Auditoria" at bounding box center [193, 176] width 94 height 9
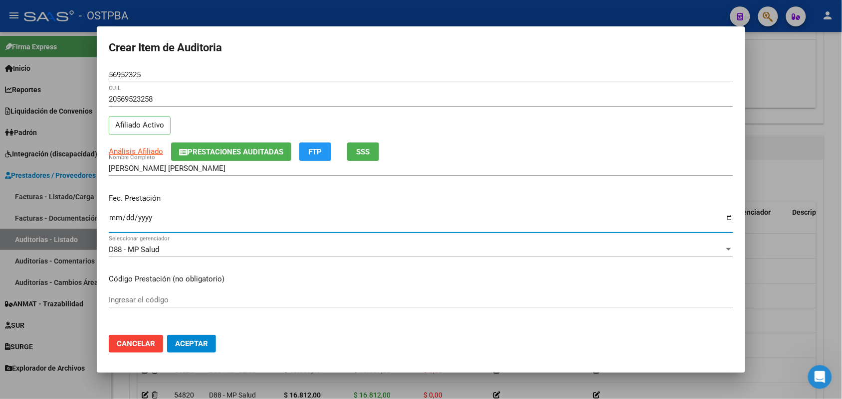
click at [113, 222] on input "Ingresar la fecha" at bounding box center [421, 222] width 624 height 16
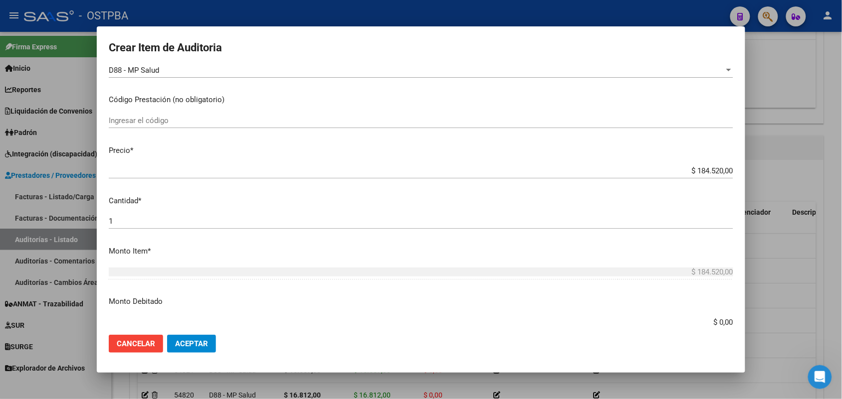
scroll to position [187, 0]
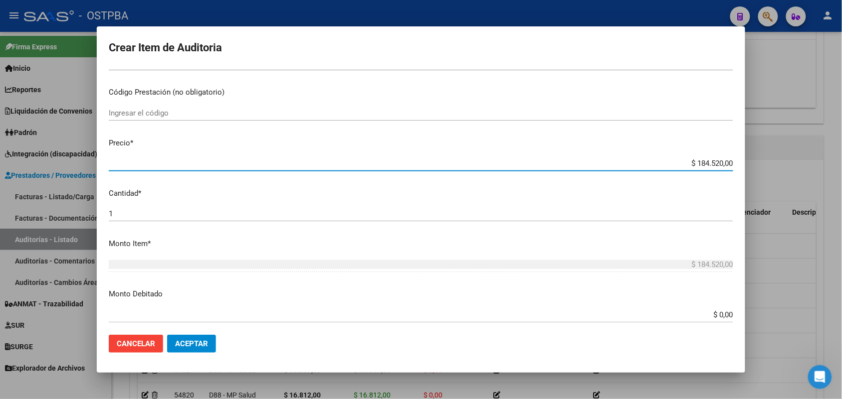
drag, startPoint x: 679, startPoint y: 163, endPoint x: 769, endPoint y: 162, distance: 90.2
click at [767, 160] on div "Crear Item de Auditoria 56952325 Nro Documento 20569523258 CUIL Afiliado Activo…" at bounding box center [421, 199] width 842 height 399
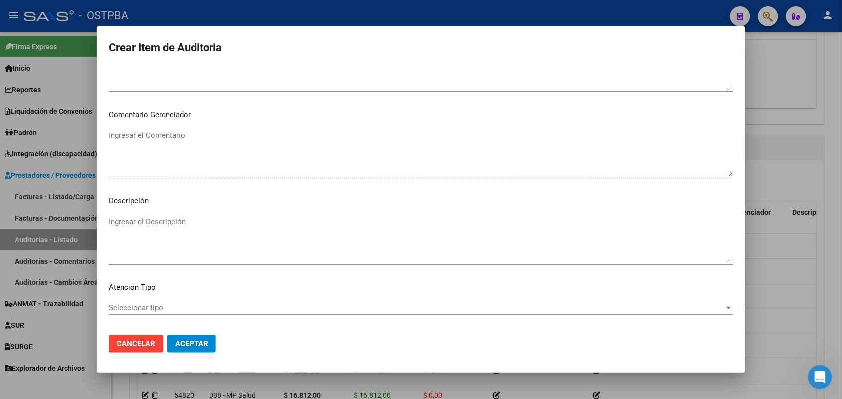
scroll to position [637, 0]
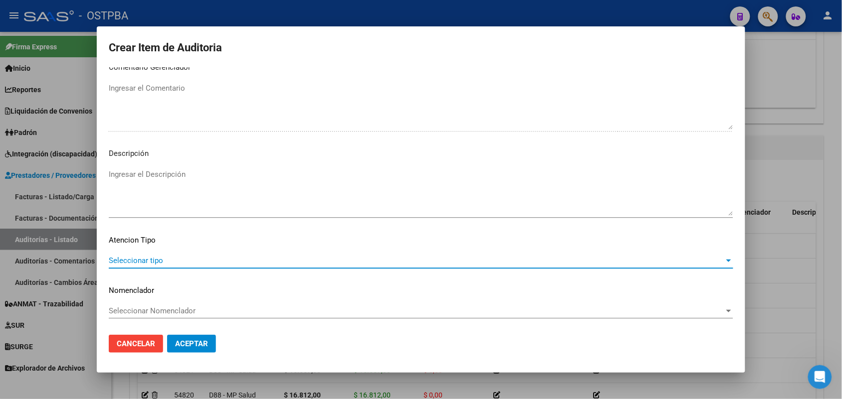
click at [154, 258] on span "Seleccionar tipo" at bounding box center [416, 260] width 615 height 9
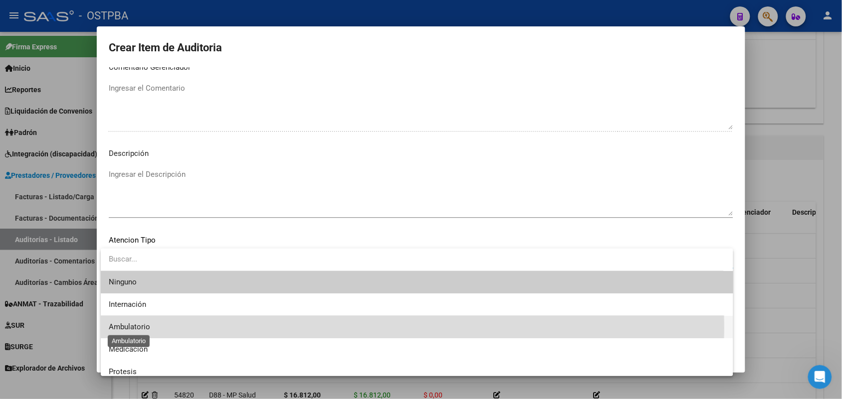
click at [128, 328] on span "Ambulatorio" at bounding box center [129, 327] width 41 height 9
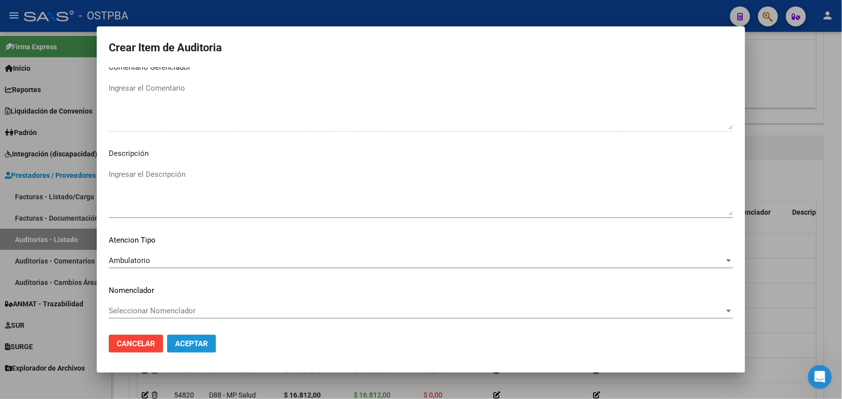
click at [204, 340] on span "Aceptar" at bounding box center [191, 344] width 33 height 9
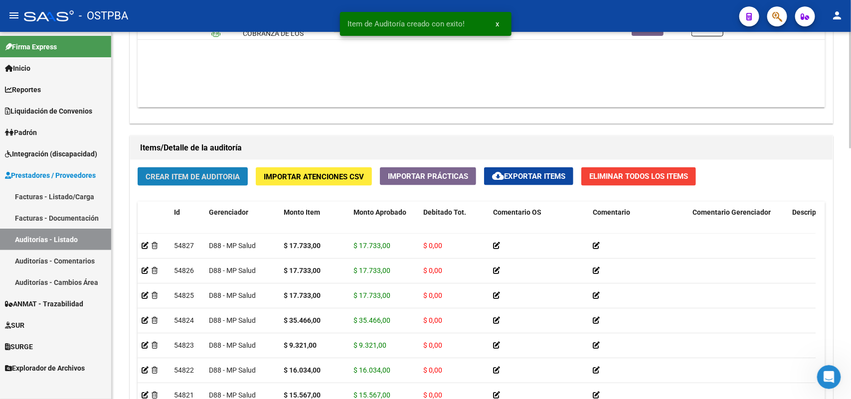
click at [219, 172] on span "Crear Item de Auditoria" at bounding box center [193, 176] width 94 height 9
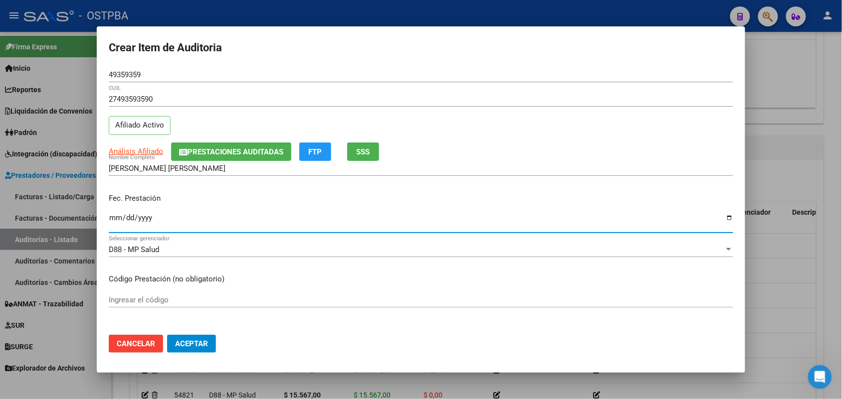
click at [119, 222] on input "Ingresar la fecha" at bounding box center [421, 222] width 624 height 16
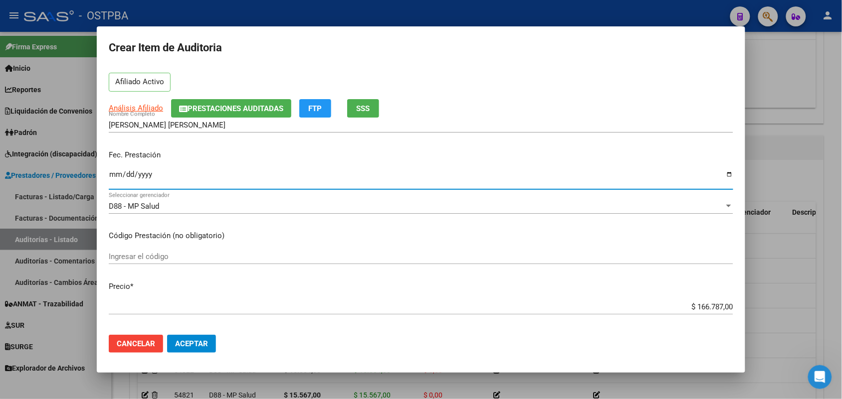
scroll to position [187, 0]
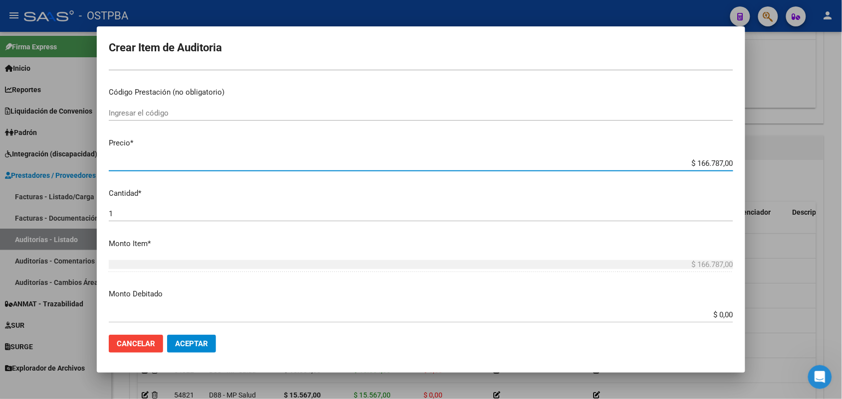
drag, startPoint x: 671, startPoint y: 162, endPoint x: 766, endPoint y: 154, distance: 96.1
click at [766, 154] on div "Crear Item de Auditoria 49359359 Nro Documento 27493593590 CUIL Afiliado Activo…" at bounding box center [421, 199] width 842 height 399
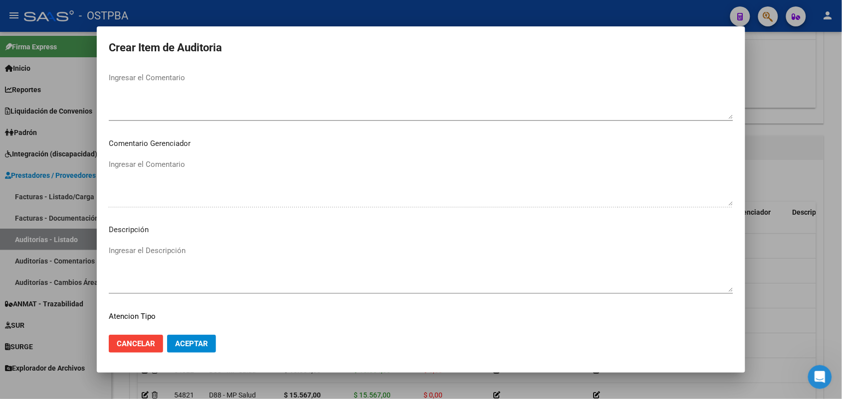
scroll to position [637, 0]
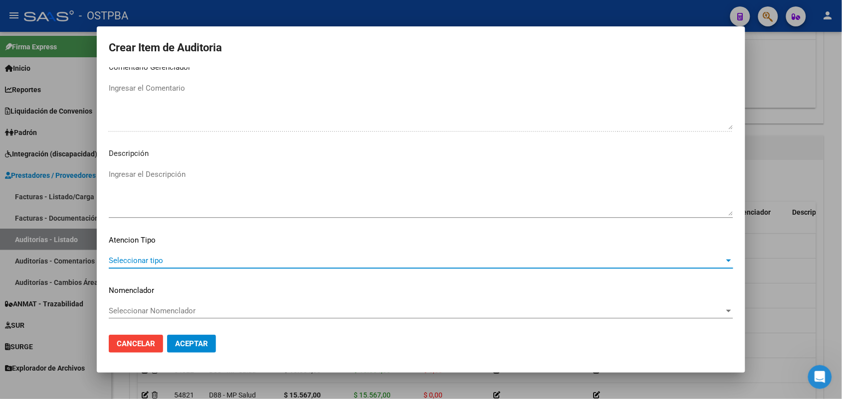
click at [156, 260] on span "Seleccionar tipo" at bounding box center [416, 260] width 615 height 9
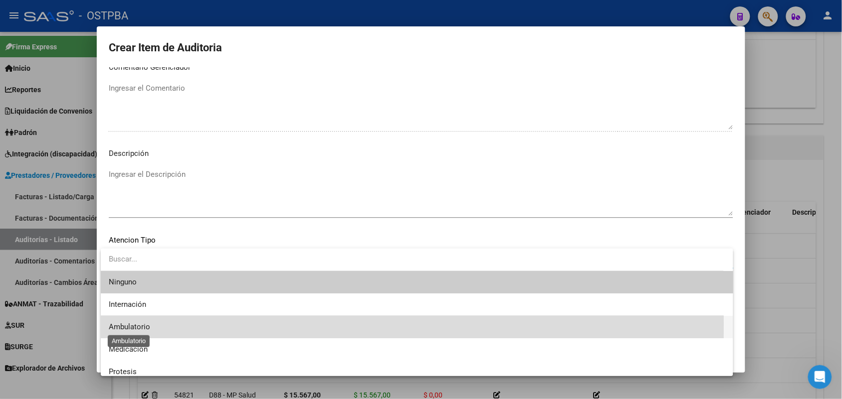
click at [146, 324] on span "Ambulatorio" at bounding box center [129, 327] width 41 height 9
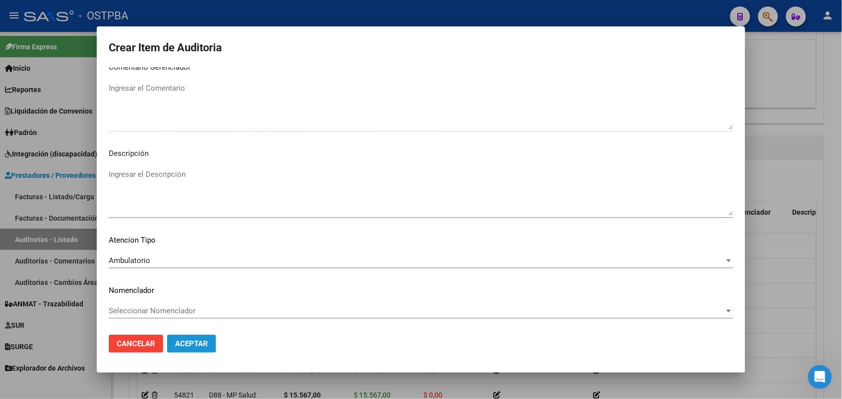
click at [193, 343] on span "Aceptar" at bounding box center [191, 344] width 33 height 9
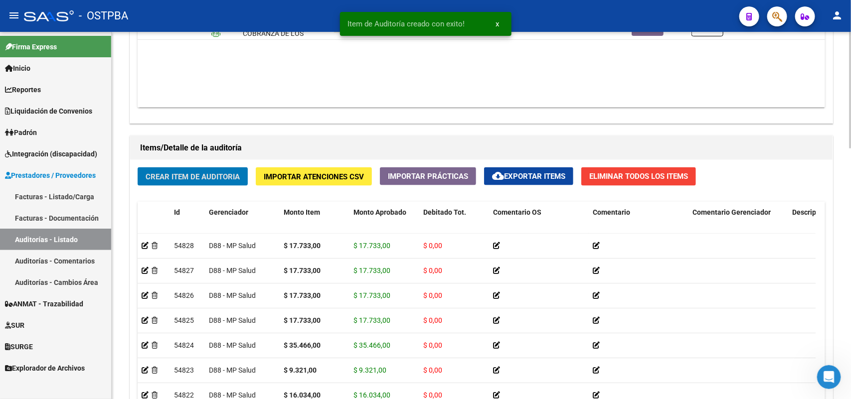
click at [202, 177] on span "Crear Item de Auditoria" at bounding box center [193, 176] width 94 height 9
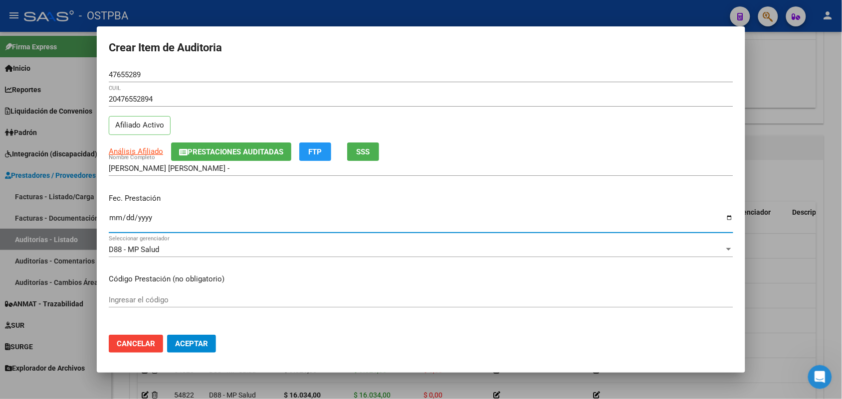
click at [110, 222] on input "Ingresar la fecha" at bounding box center [421, 222] width 624 height 16
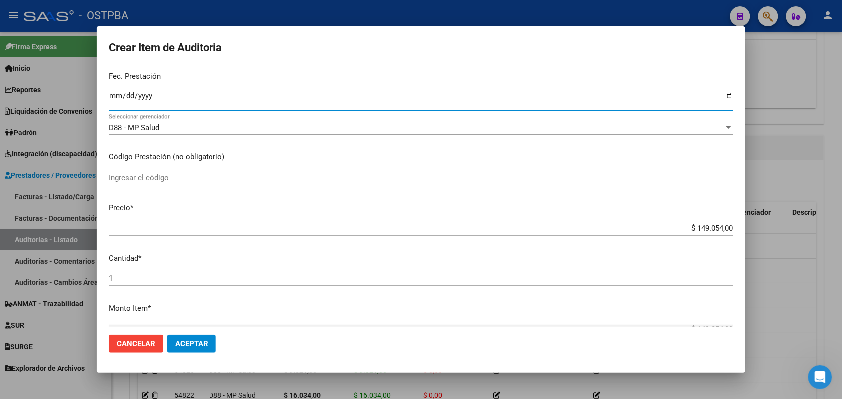
scroll to position [125, 0]
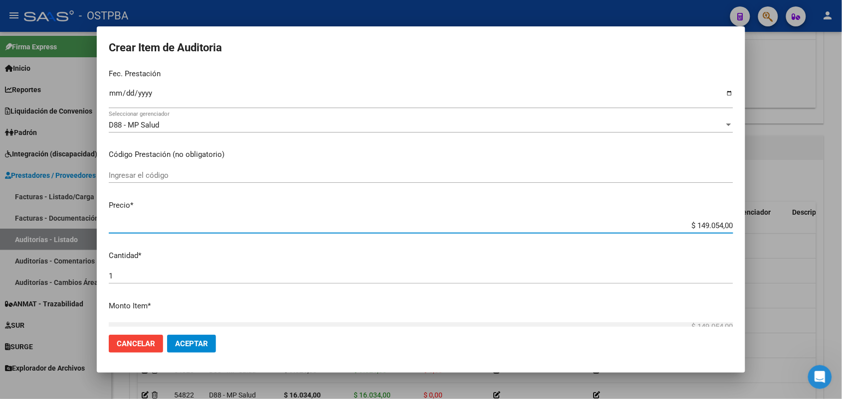
drag, startPoint x: 667, startPoint y: 222, endPoint x: 794, endPoint y: 220, distance: 126.6
click at [794, 220] on div "Crear Item de Auditoria 47655289 Nro Documento 20476552894 CUIL Afiliado Activo…" at bounding box center [421, 199] width 842 height 399
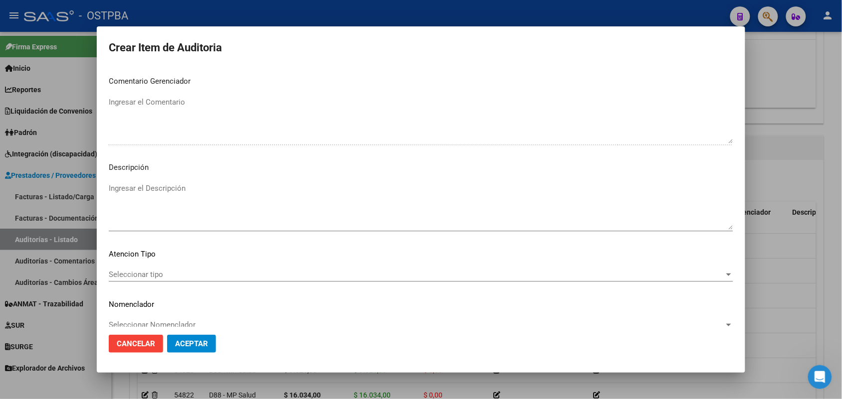
scroll to position [637, 0]
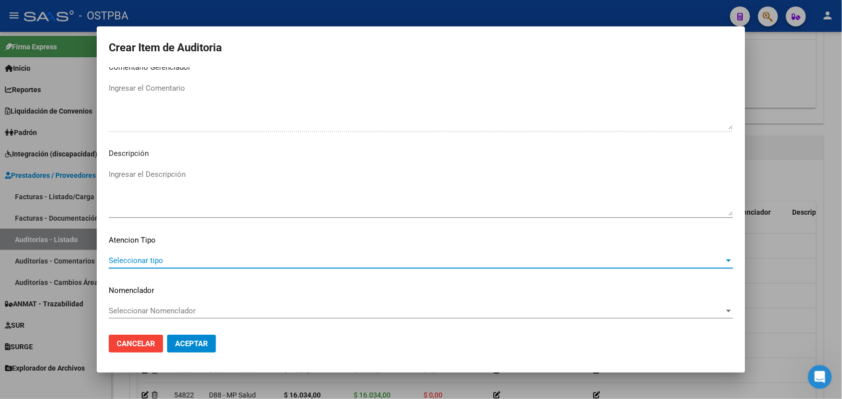
click at [149, 257] on span "Seleccionar tipo" at bounding box center [416, 260] width 615 height 9
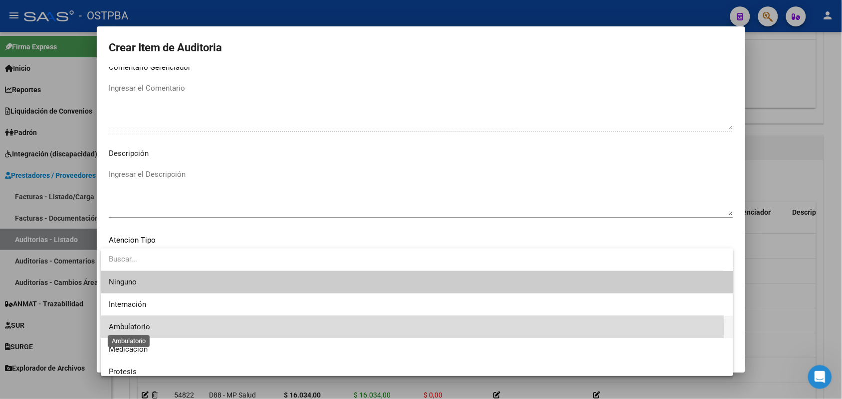
click at [146, 329] on span "Ambulatorio" at bounding box center [129, 327] width 41 height 9
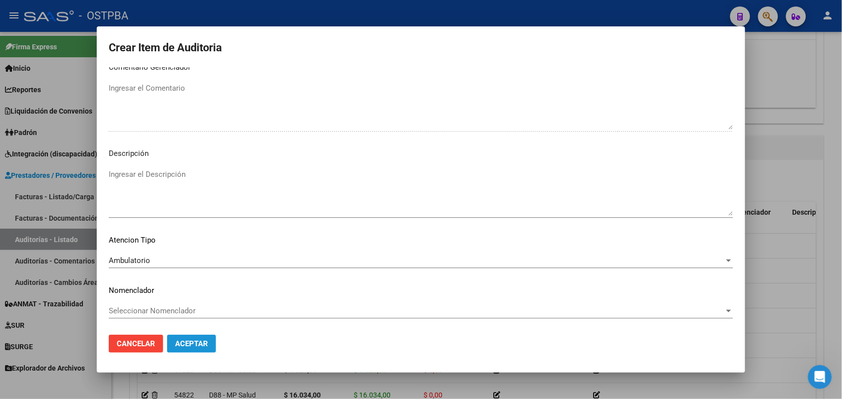
click at [195, 347] on span "Aceptar" at bounding box center [191, 344] width 33 height 9
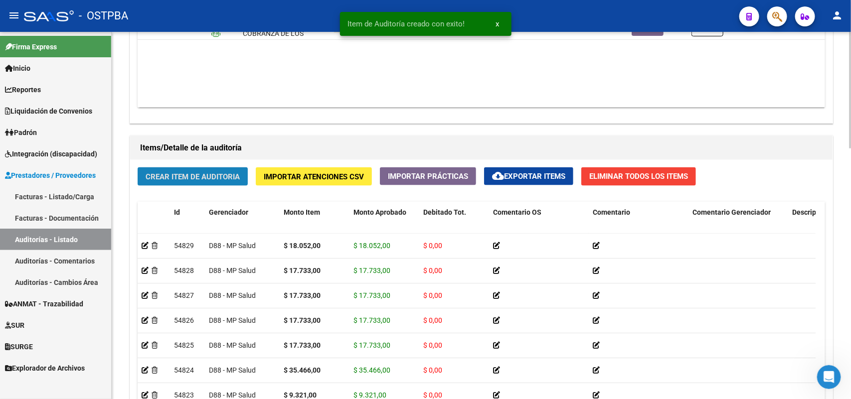
click at [220, 180] on button "Crear Item de Auditoria" at bounding box center [193, 177] width 110 height 18
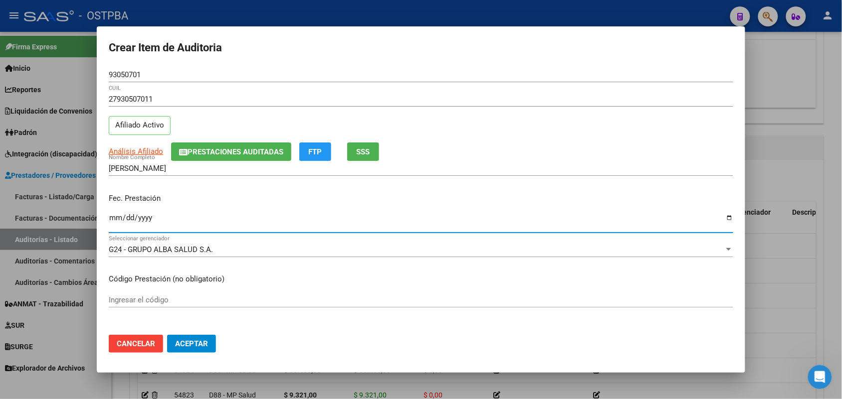
click at [113, 222] on input "Ingresar la fecha" at bounding box center [421, 222] width 624 height 16
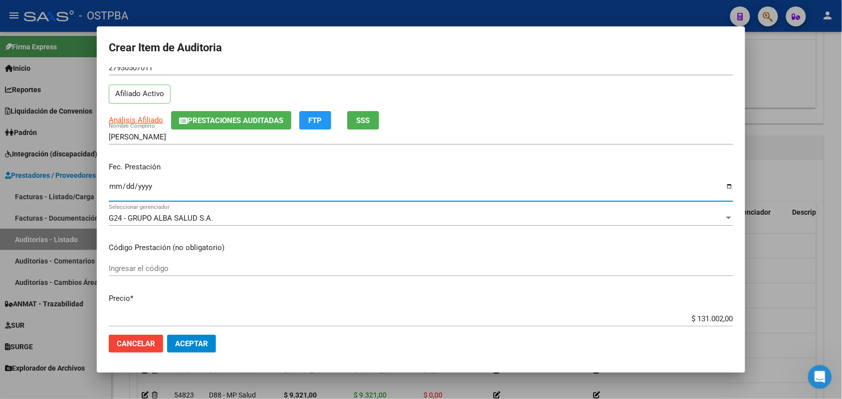
scroll to position [125, 0]
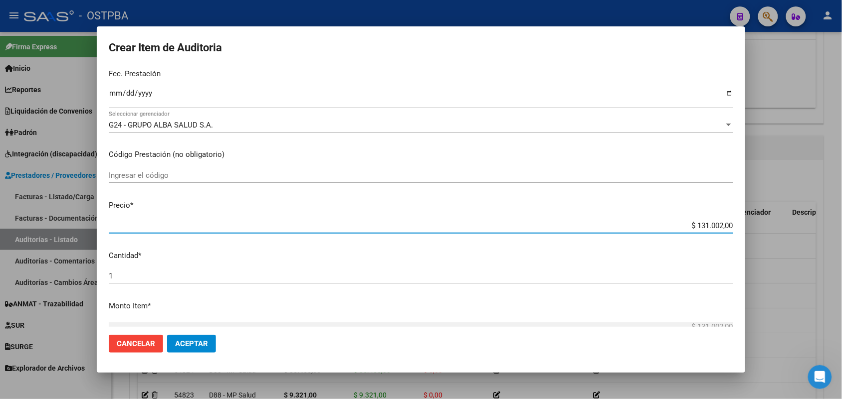
drag, startPoint x: 679, startPoint y: 230, endPoint x: 783, endPoint y: 237, distance: 104.5
click at [783, 237] on div "Crear Item de Auditoria 93050701 Nro Documento 27930507011 CUIL Afiliado Activo…" at bounding box center [421, 199] width 842 height 399
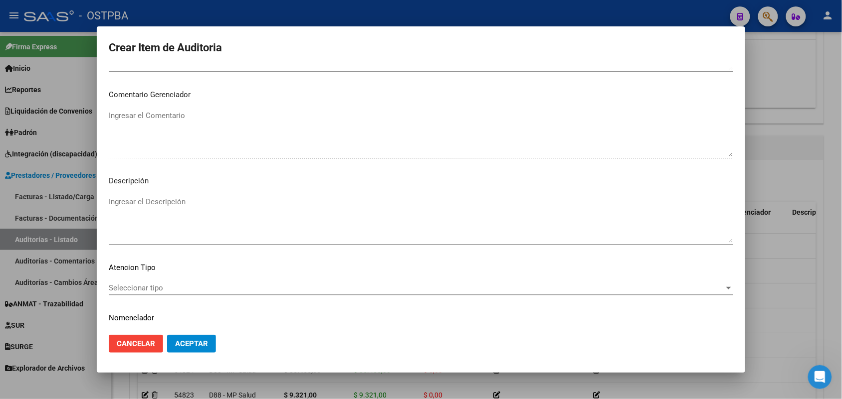
scroll to position [637, 0]
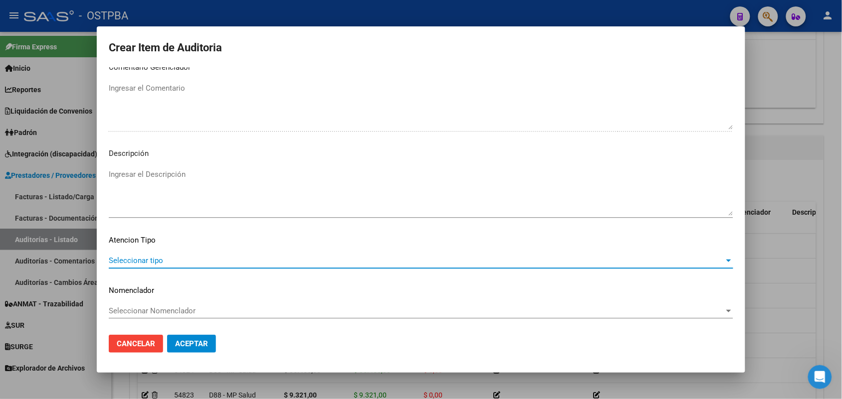
click at [153, 257] on span "Seleccionar tipo" at bounding box center [416, 260] width 615 height 9
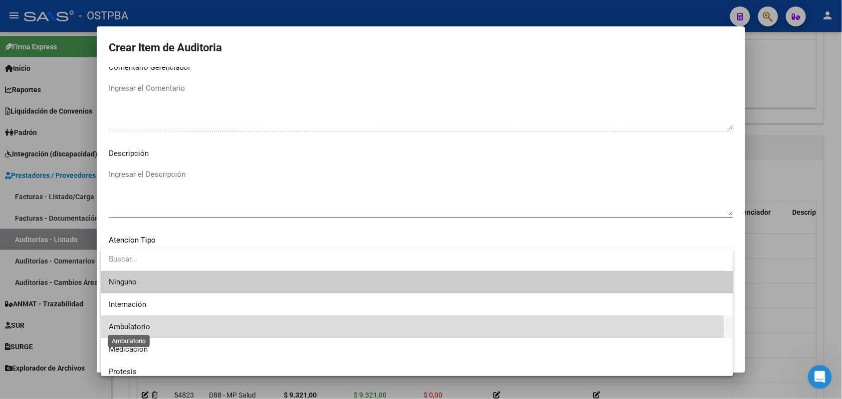
click at [143, 328] on span "Ambulatorio" at bounding box center [129, 327] width 41 height 9
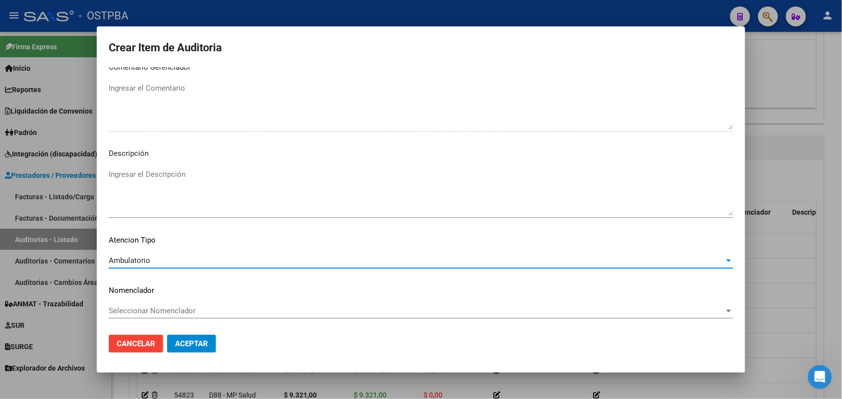
click at [202, 347] on span "Aceptar" at bounding box center [191, 344] width 33 height 9
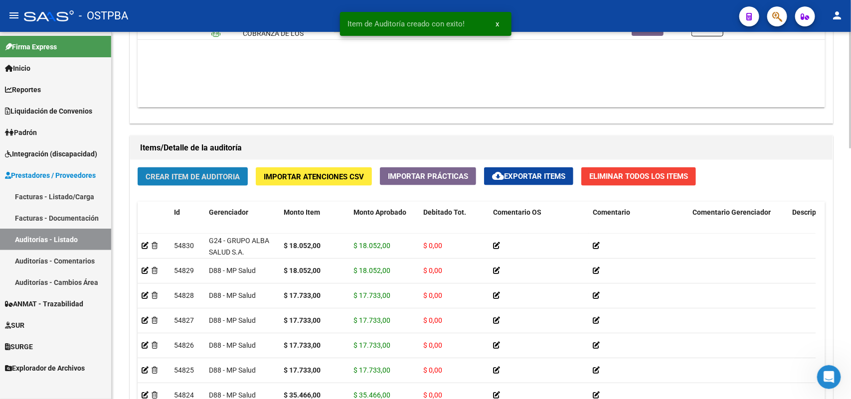
click at [237, 174] on span "Crear Item de Auditoria" at bounding box center [193, 176] width 94 height 9
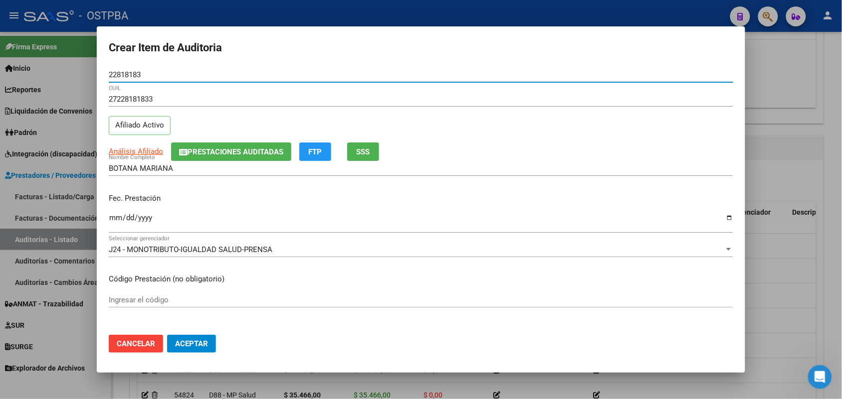
click at [110, 221] on input "Ingresar la fecha" at bounding box center [421, 222] width 624 height 16
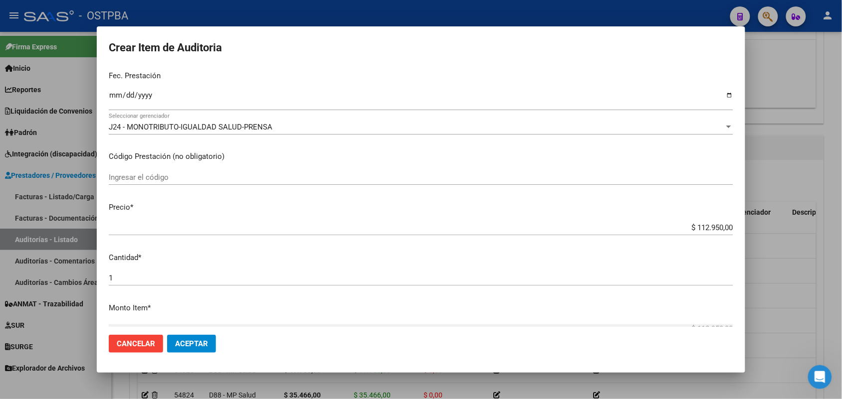
scroll to position [125, 0]
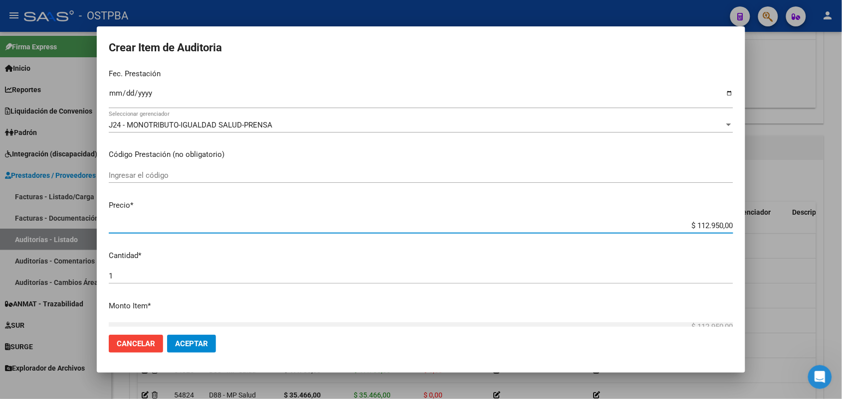
drag, startPoint x: 676, startPoint y: 227, endPoint x: 748, endPoint y: 217, distance: 73.5
click at [748, 217] on div "Crear Item de Auditoria 22818183 Nro Documento 27228181833 CUIL Afiliado Activo…" at bounding box center [421, 199] width 842 height 399
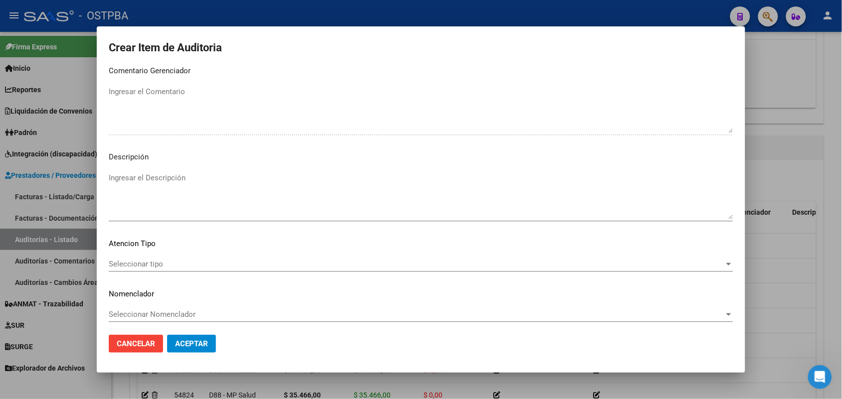
scroll to position [637, 0]
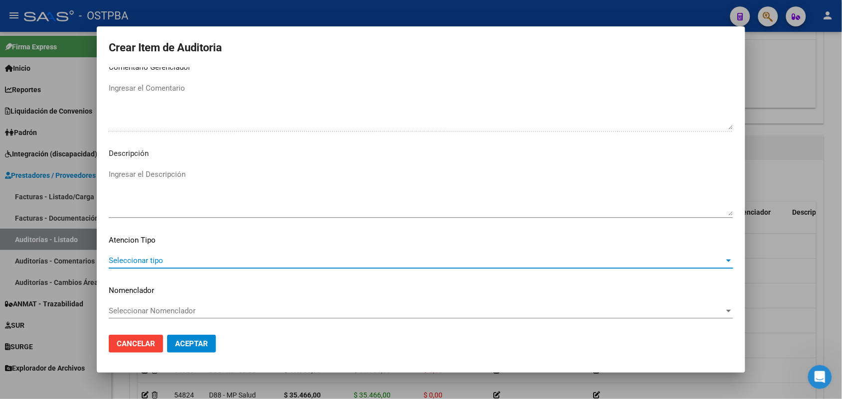
click at [140, 259] on span "Seleccionar tipo" at bounding box center [416, 260] width 615 height 9
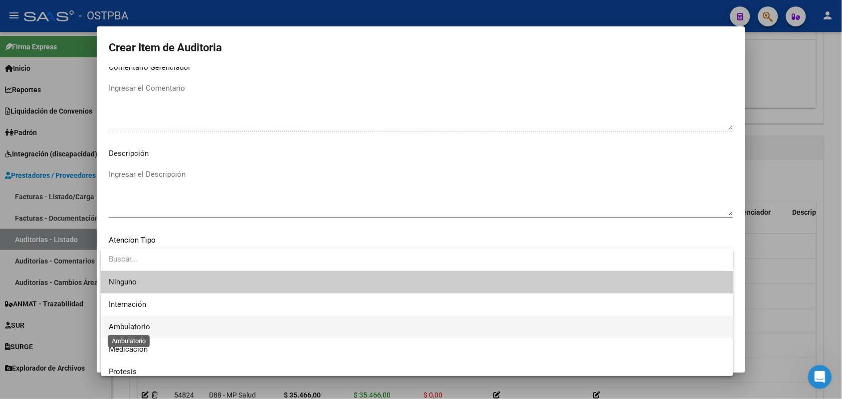
click at [150, 328] on span "Ambulatorio" at bounding box center [129, 327] width 41 height 9
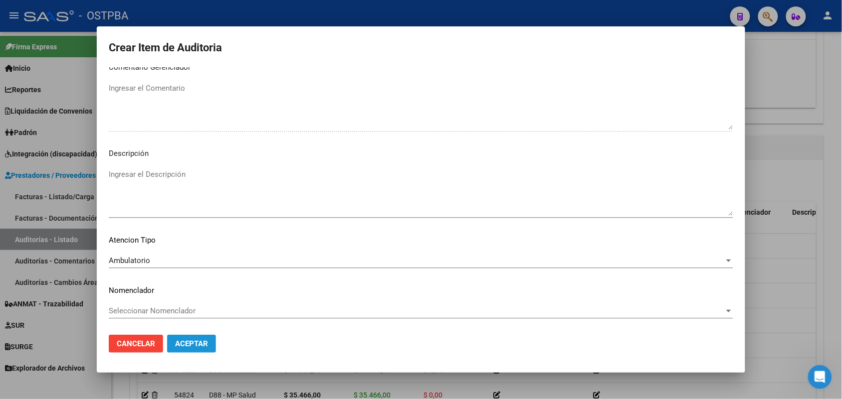
click at [188, 343] on span "Aceptar" at bounding box center [191, 344] width 33 height 9
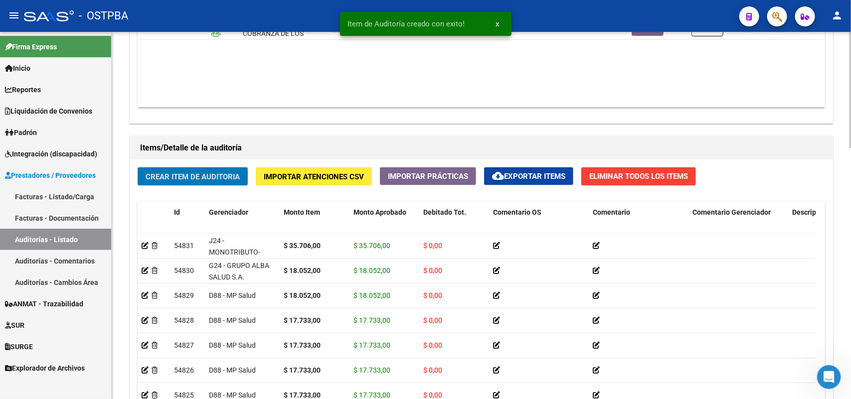
click at [211, 172] on span "Crear Item de Auditoria" at bounding box center [193, 176] width 94 height 9
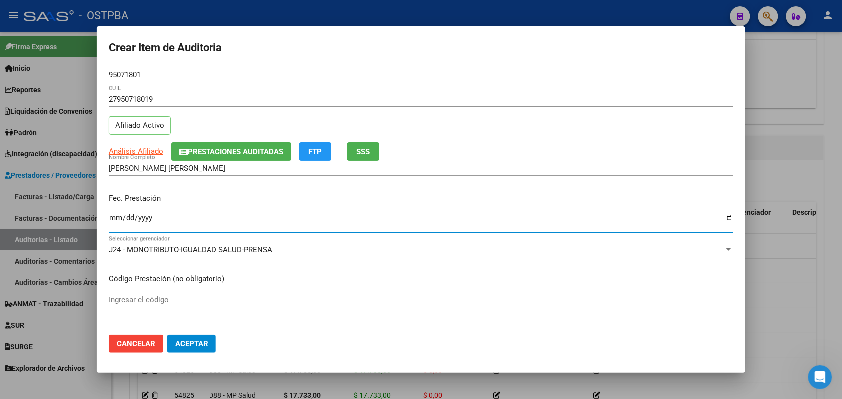
click at [115, 224] on input "Ingresar la fecha" at bounding box center [421, 222] width 624 height 16
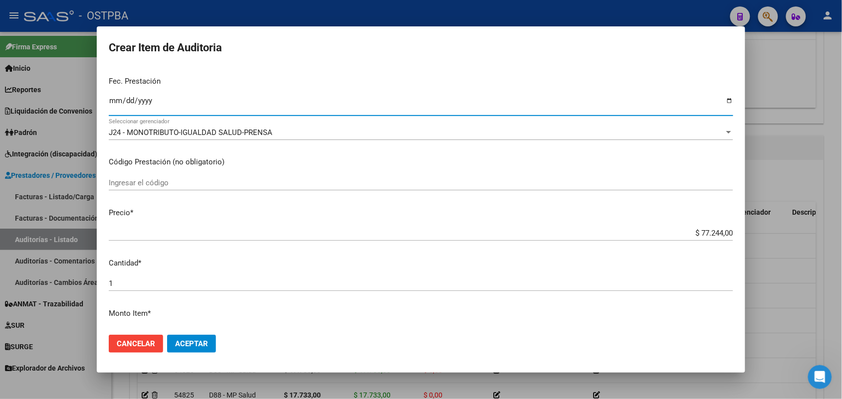
scroll to position [125, 0]
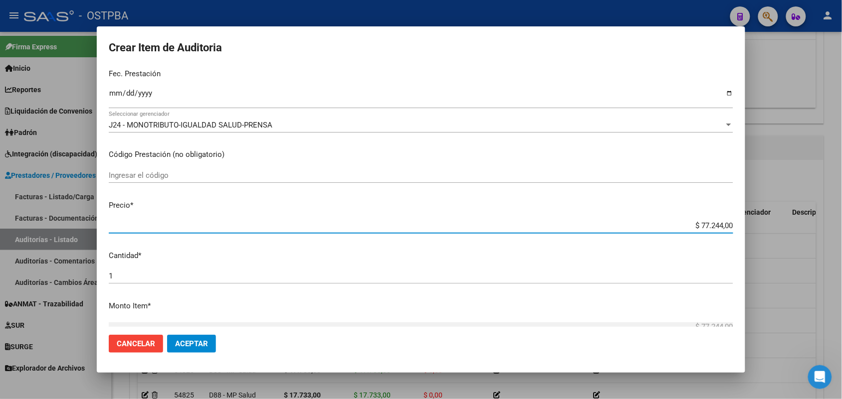
drag, startPoint x: 672, startPoint y: 224, endPoint x: 796, endPoint y: 223, distance: 124.1
click at [796, 223] on div "Crear Item de Auditoria 95071801 Nro Documento 27950718019 CUIL Afiliado Activo…" at bounding box center [421, 199] width 842 height 399
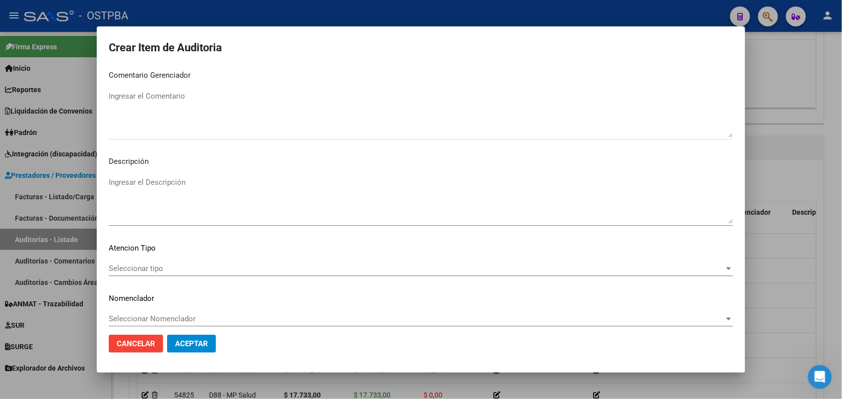
scroll to position [637, 0]
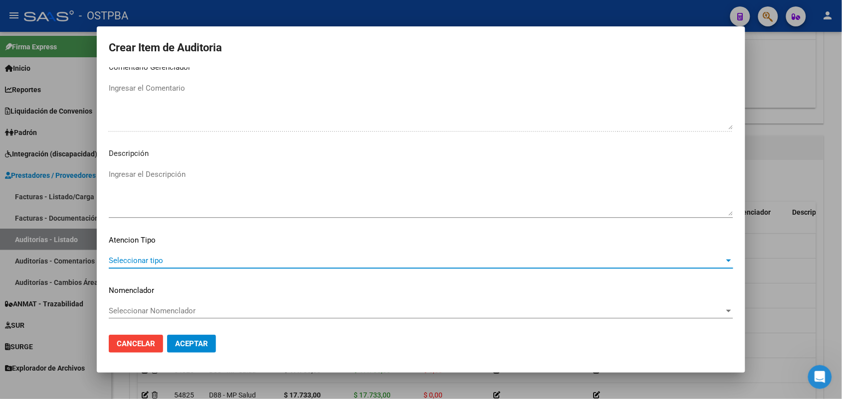
click at [148, 258] on span "Seleccionar tipo" at bounding box center [416, 260] width 615 height 9
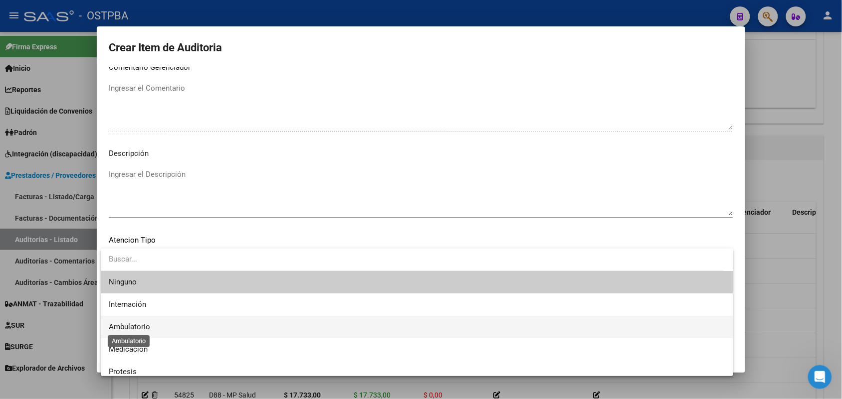
click at [138, 325] on span "Ambulatorio" at bounding box center [129, 327] width 41 height 9
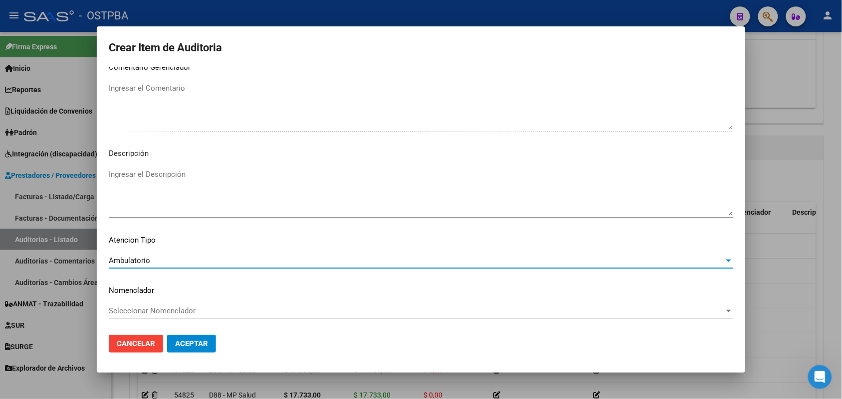
click at [202, 340] on span "Aceptar" at bounding box center [191, 344] width 33 height 9
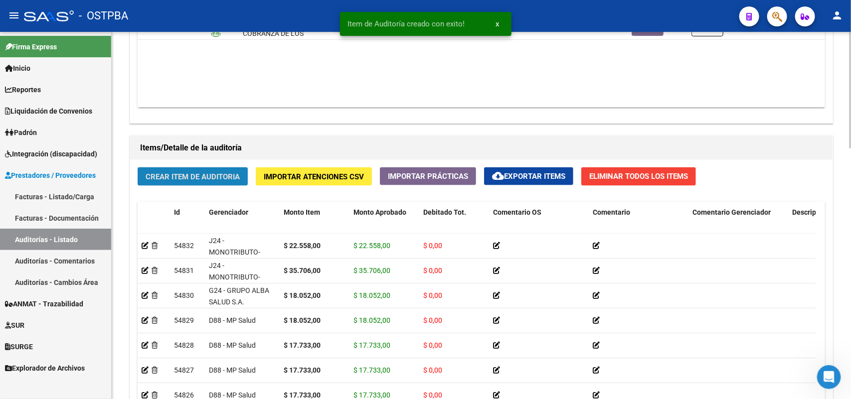
click at [225, 177] on span "Crear Item de Auditoria" at bounding box center [193, 176] width 94 height 9
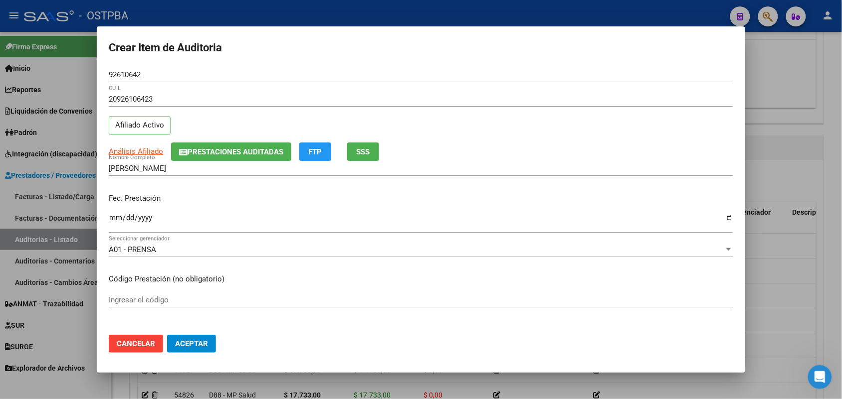
click at [107, 226] on mat-dialog-content "92610642 Nro Documento 20926106423 CUIL Afiliado Activo Análisis Afiliado Prest…" at bounding box center [421, 197] width 648 height 260
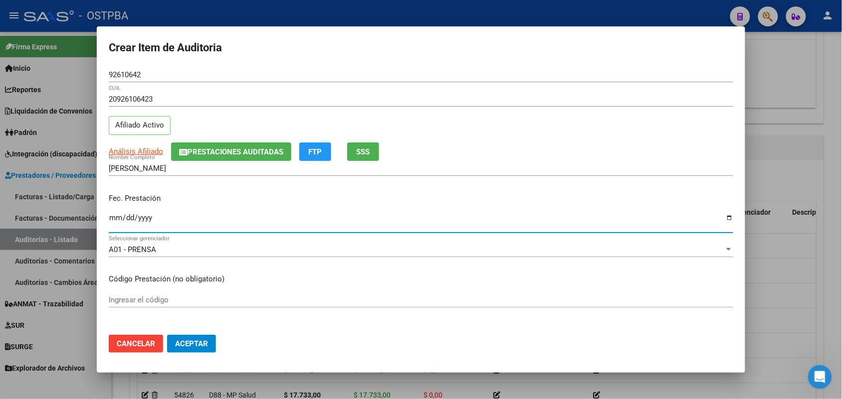
click at [109, 219] on input "Ingresar la fecha" at bounding box center [421, 222] width 624 height 16
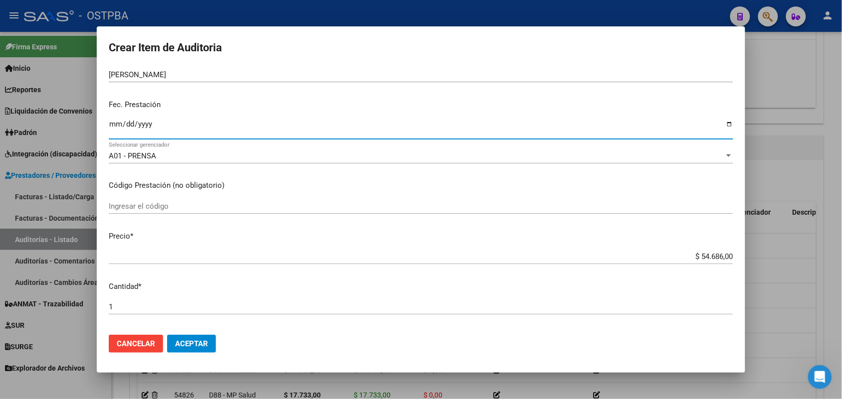
scroll to position [125, 0]
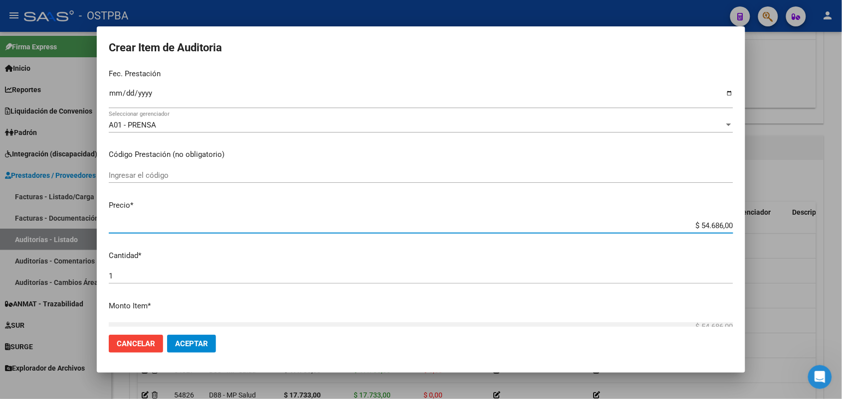
drag, startPoint x: 685, startPoint y: 224, endPoint x: 774, endPoint y: 220, distance: 89.9
click at [774, 220] on div "Crear Item de Auditoria 92610642 Nro Documento 20926106423 CUIL Afiliado Activo…" at bounding box center [421, 199] width 842 height 399
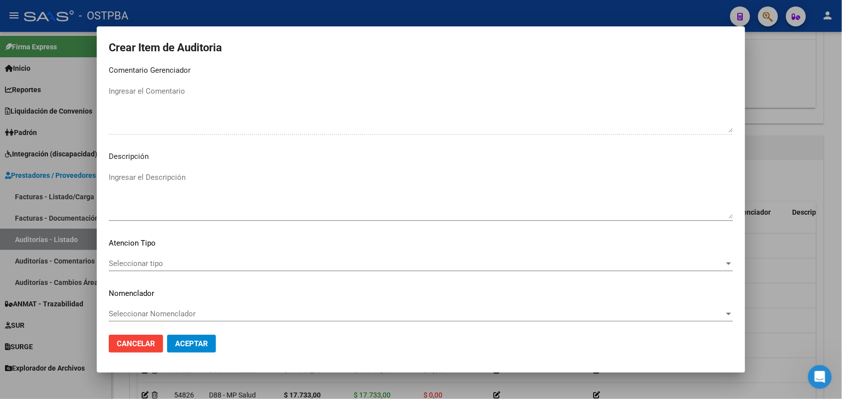
scroll to position [637, 0]
click at [154, 260] on span "Seleccionar tipo" at bounding box center [416, 260] width 615 height 9
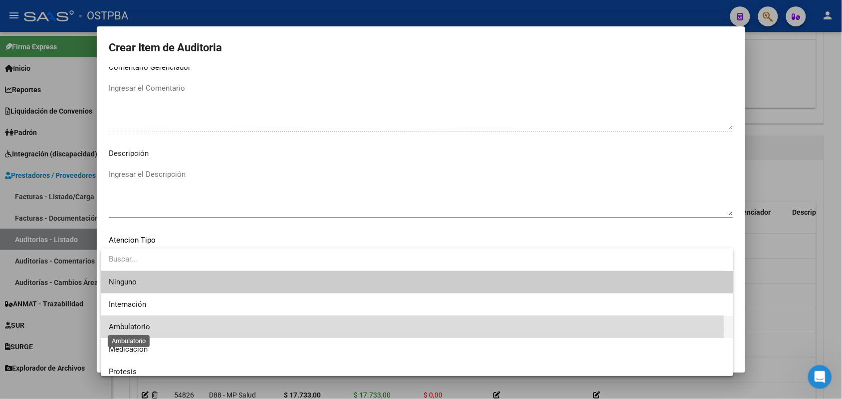
click at [141, 329] on span "Ambulatorio" at bounding box center [129, 327] width 41 height 9
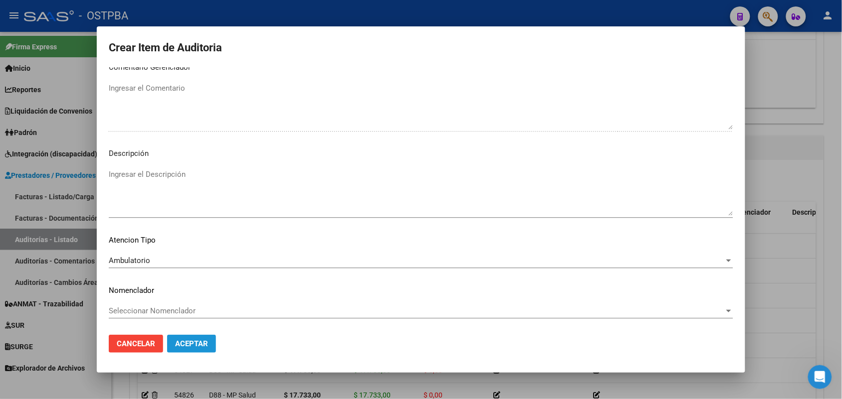
click at [175, 340] on span "Aceptar" at bounding box center [191, 344] width 33 height 9
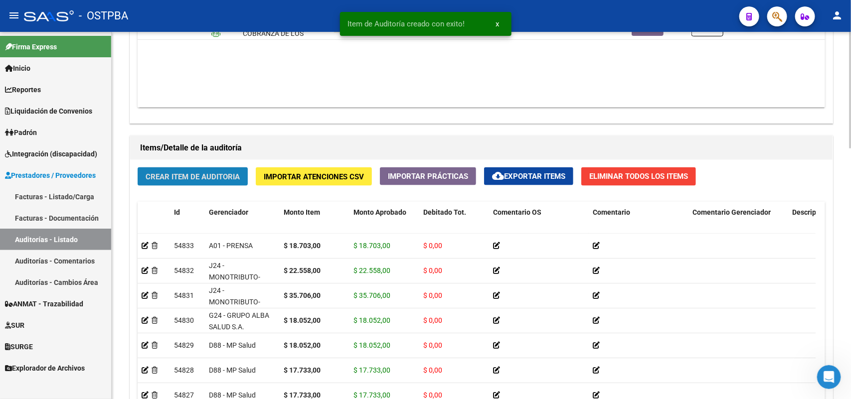
click at [195, 172] on span "Crear Item de Auditoria" at bounding box center [193, 176] width 94 height 9
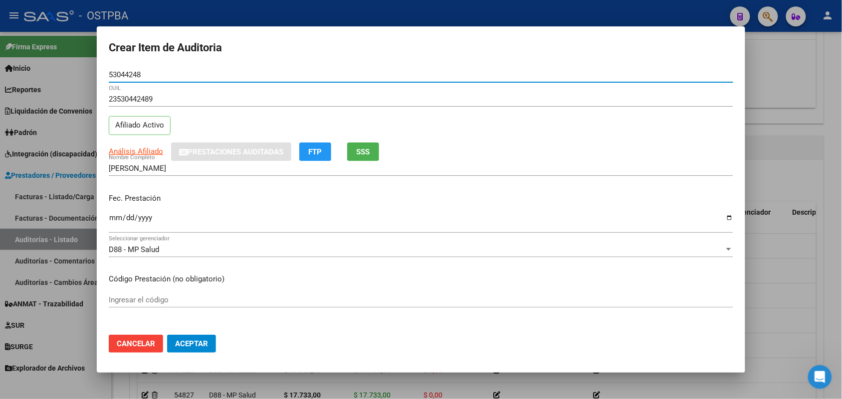
click at [117, 218] on input "Ingresar la fecha" at bounding box center [421, 222] width 624 height 16
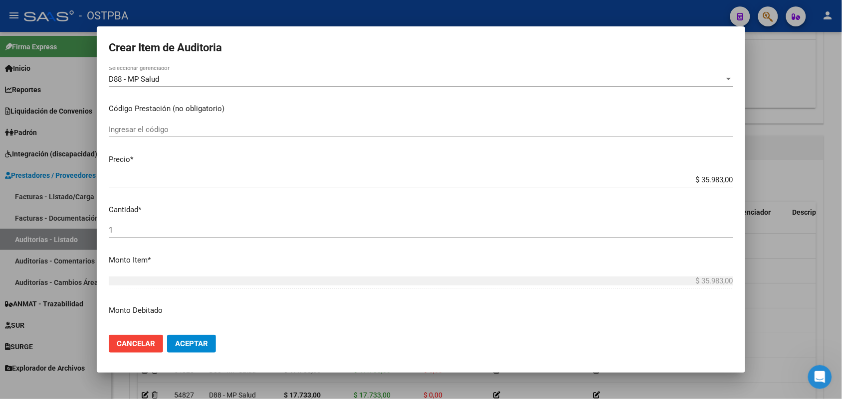
scroll to position [187, 0]
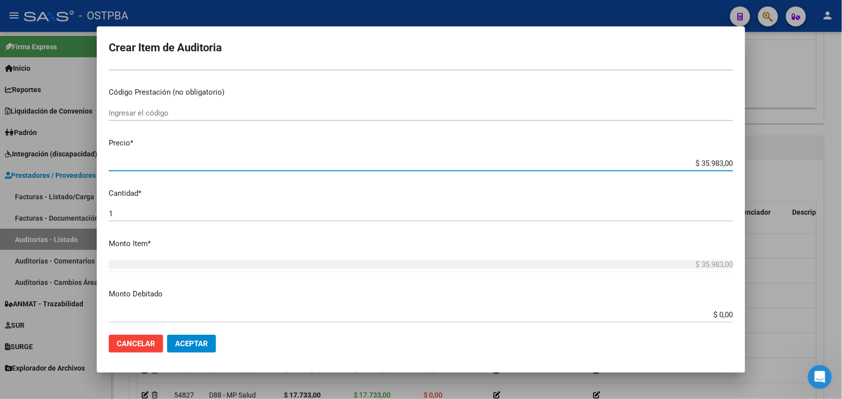
drag, startPoint x: 681, startPoint y: 166, endPoint x: 771, endPoint y: 167, distance: 90.2
click at [771, 167] on div "Crear Item de Auditoria 53044248 Nro Documento 23530442489 CUIL Afiliado Activo…" at bounding box center [421, 199] width 842 height 399
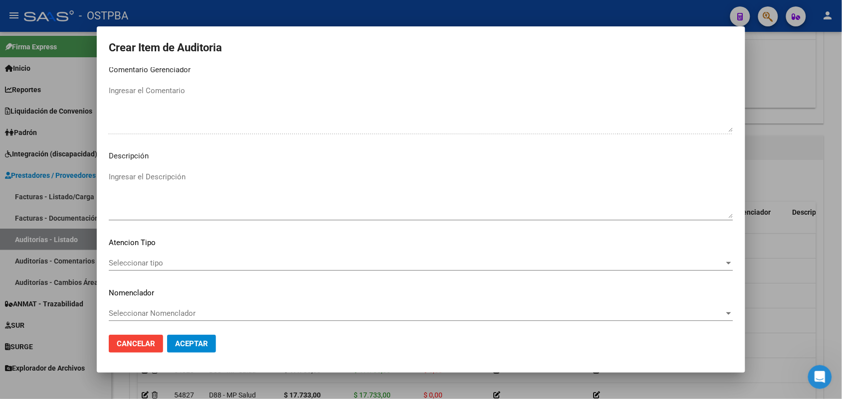
scroll to position [637, 0]
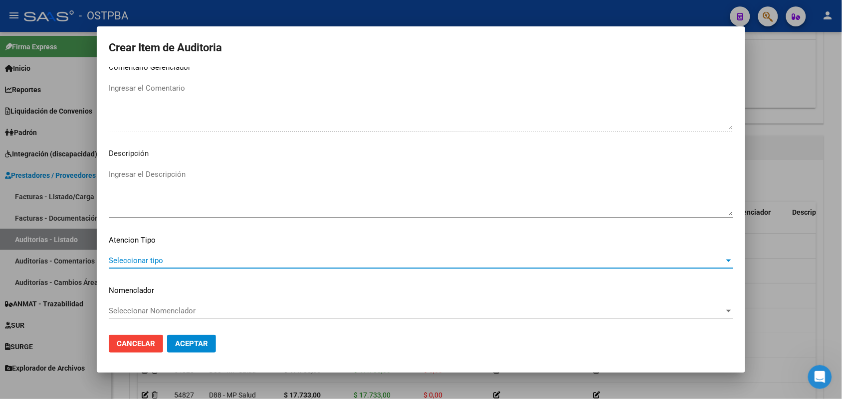
click at [143, 260] on span "Seleccionar tipo" at bounding box center [416, 260] width 615 height 9
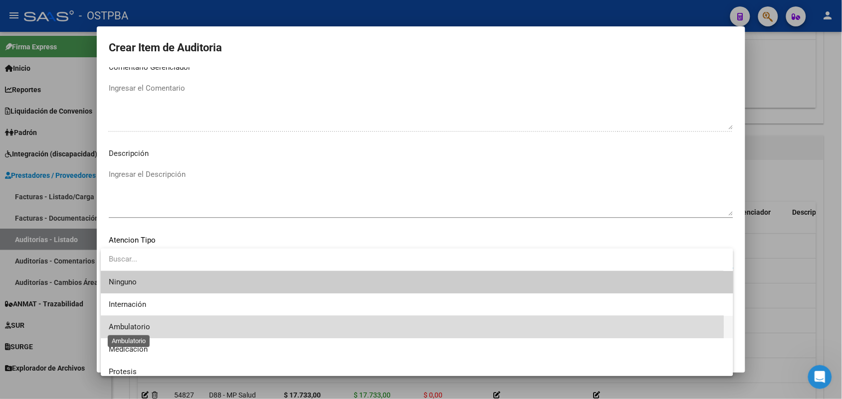
click at [143, 327] on span "Ambulatorio" at bounding box center [129, 327] width 41 height 9
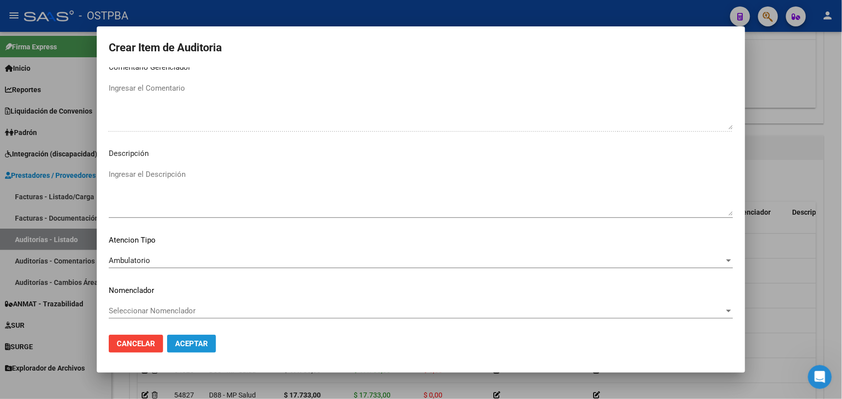
click at [190, 341] on span "Aceptar" at bounding box center [191, 344] width 33 height 9
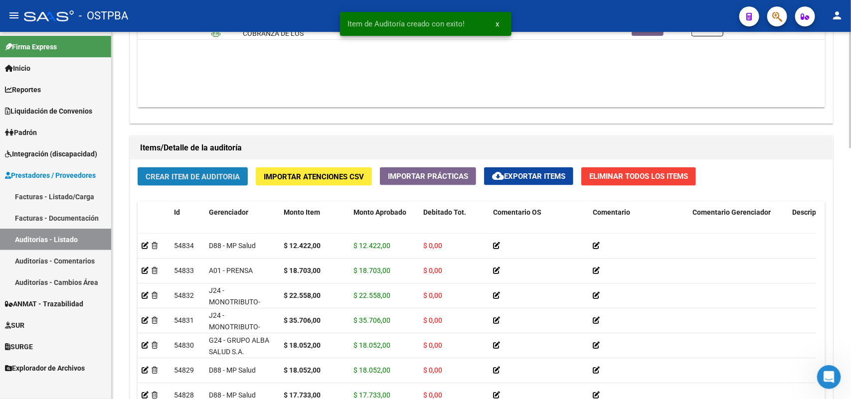
click at [197, 177] on span "Crear Item de Auditoria" at bounding box center [193, 176] width 94 height 9
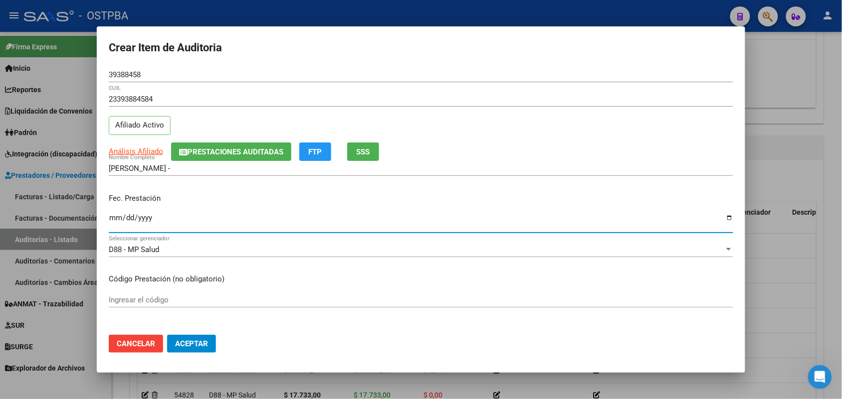
click at [110, 223] on input "Ingresar la fecha" at bounding box center [421, 222] width 624 height 16
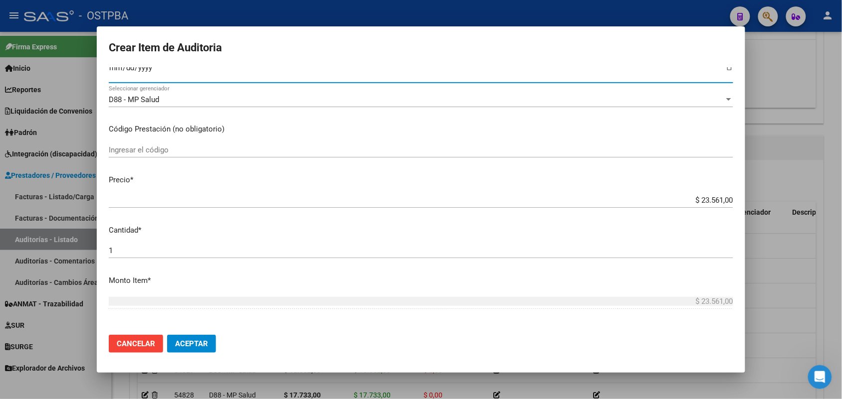
scroll to position [187, 0]
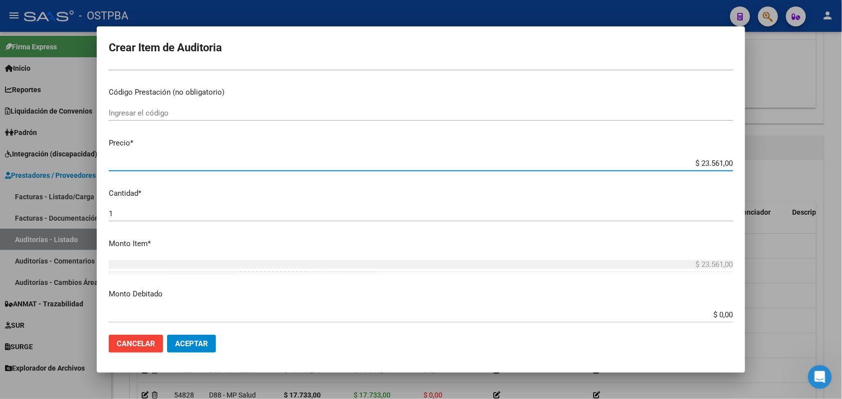
drag, startPoint x: 682, startPoint y: 164, endPoint x: 762, endPoint y: 156, distance: 80.2
click at [762, 156] on div "Crear Item de Auditoria 39388458 Nro Documento 23393884584 CUIL Afiliado Activo…" at bounding box center [421, 199] width 842 height 399
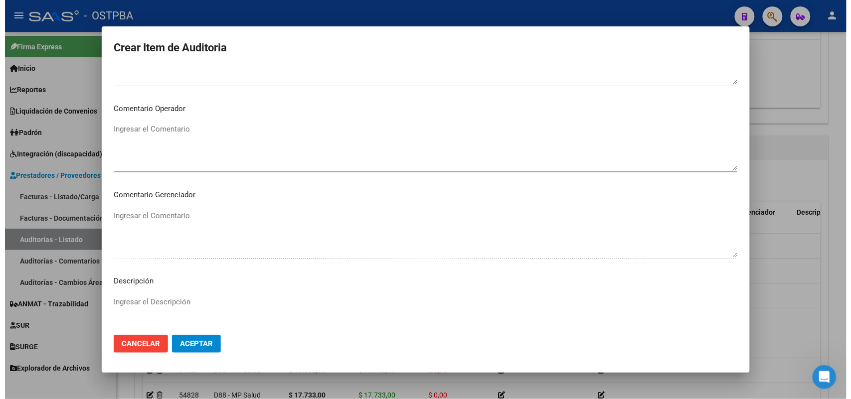
scroll to position [637, 0]
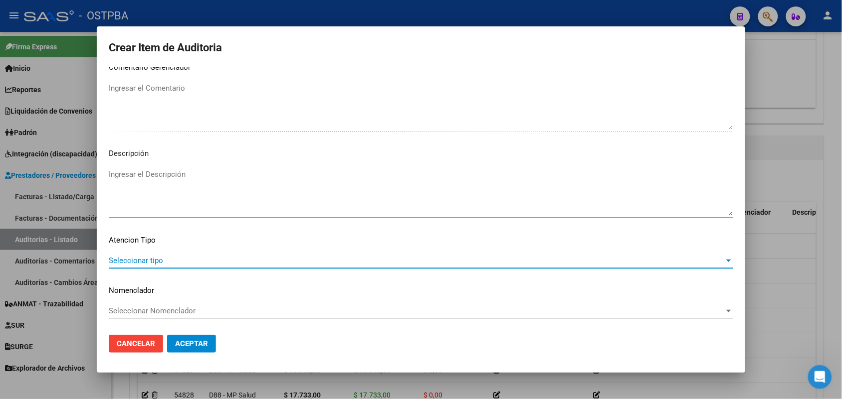
click at [154, 256] on span "Seleccionar tipo" at bounding box center [416, 260] width 615 height 9
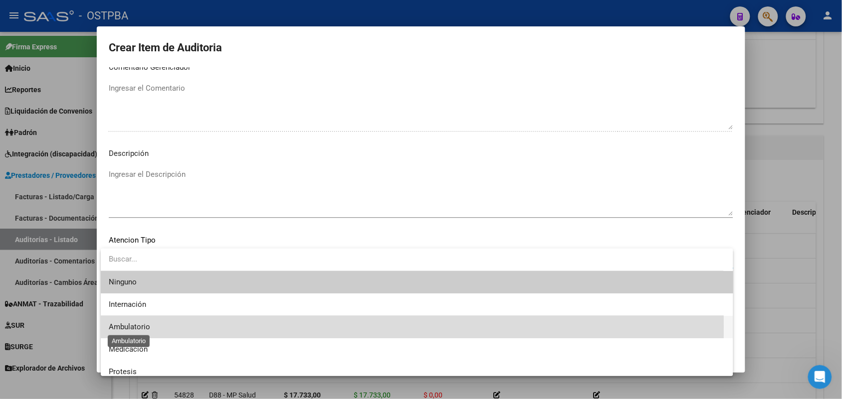
click at [136, 327] on span "Ambulatorio" at bounding box center [129, 327] width 41 height 9
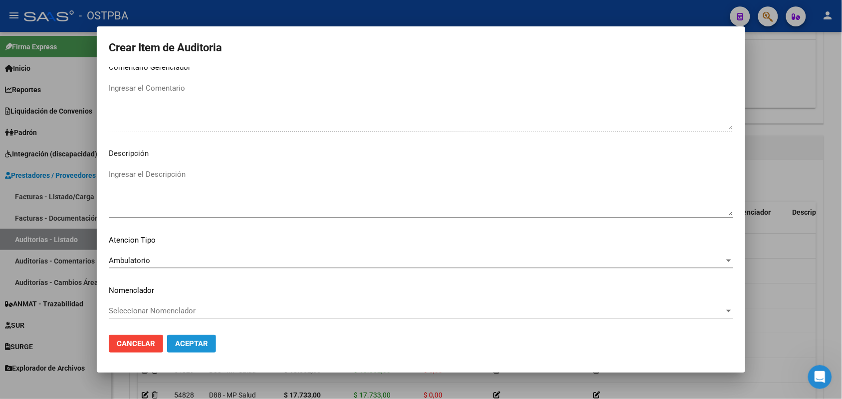
click at [195, 341] on span "Aceptar" at bounding box center [191, 344] width 33 height 9
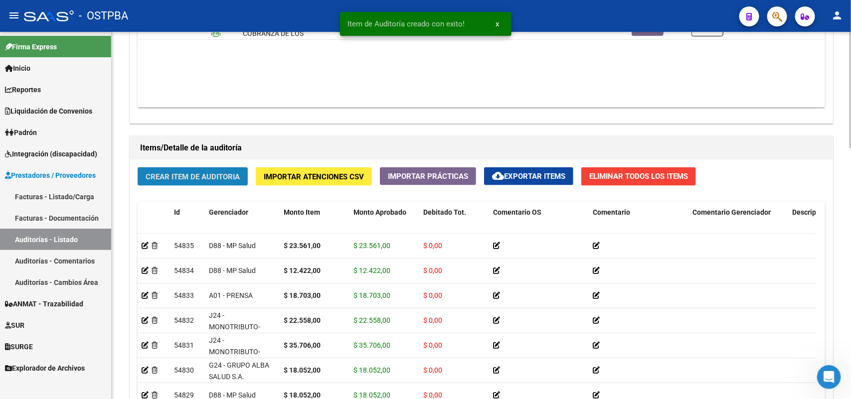
click at [202, 180] on button "Crear Item de Auditoria" at bounding box center [193, 177] width 110 height 18
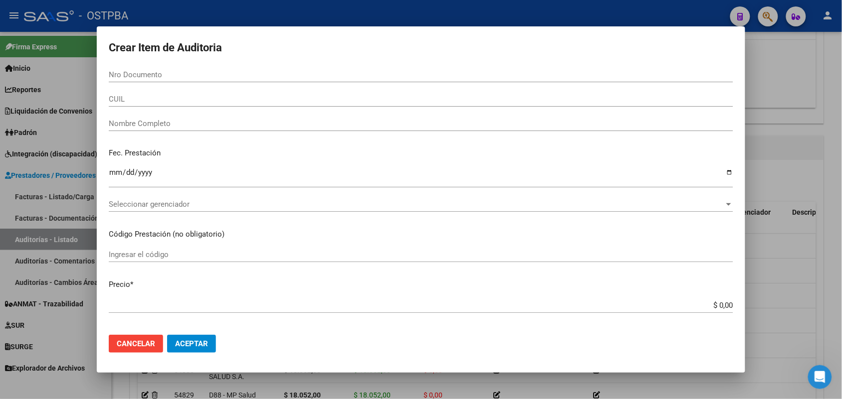
click at [34, 192] on div at bounding box center [421, 199] width 842 height 399
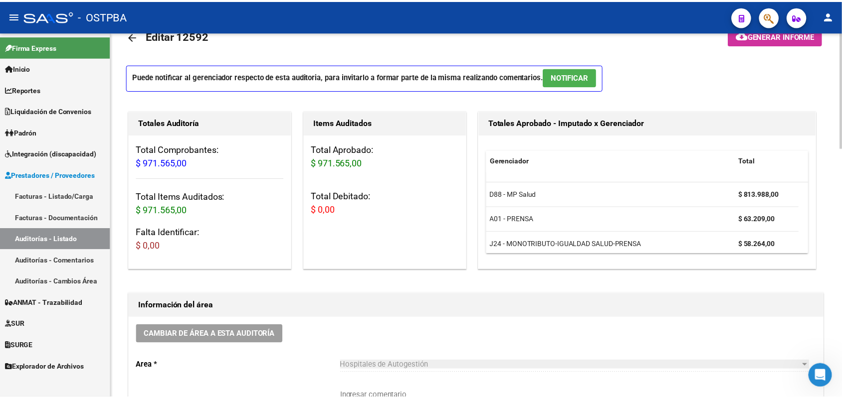
scroll to position [0, 0]
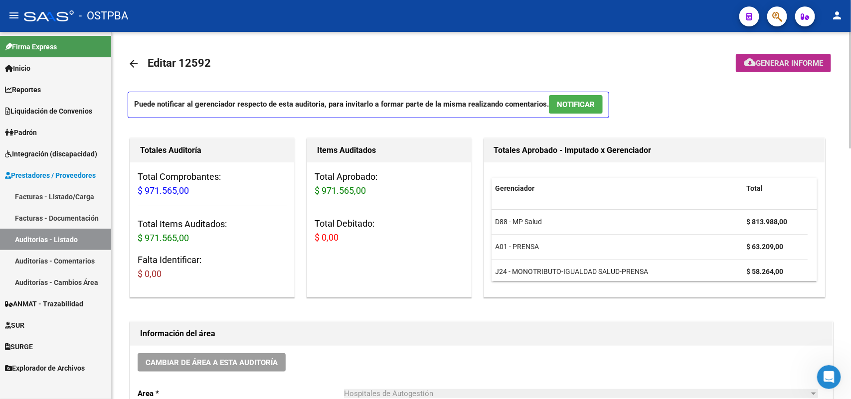
click at [773, 60] on span "Generar informe" at bounding box center [789, 63] width 67 height 9
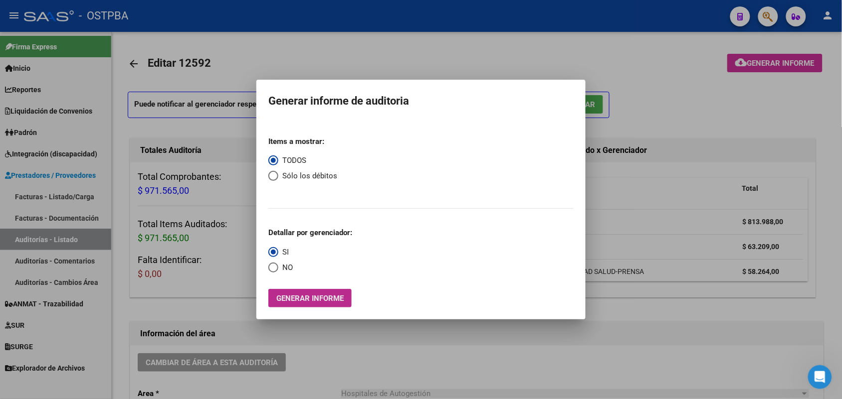
click at [305, 300] on span "Generar informe" at bounding box center [309, 298] width 67 height 9
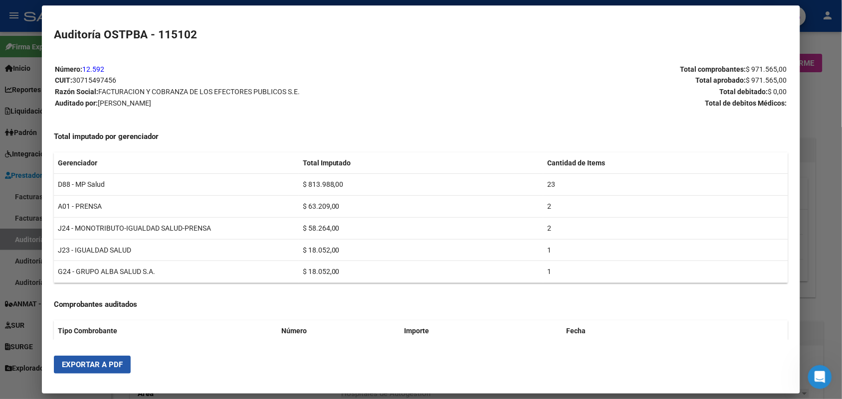
click at [110, 362] on span "Exportar a PDF" at bounding box center [92, 364] width 61 height 9
drag, startPoint x: 828, startPoint y: 105, endPoint x: 838, endPoint y: 68, distance: 38.1
click at [830, 98] on div at bounding box center [421, 199] width 842 height 399
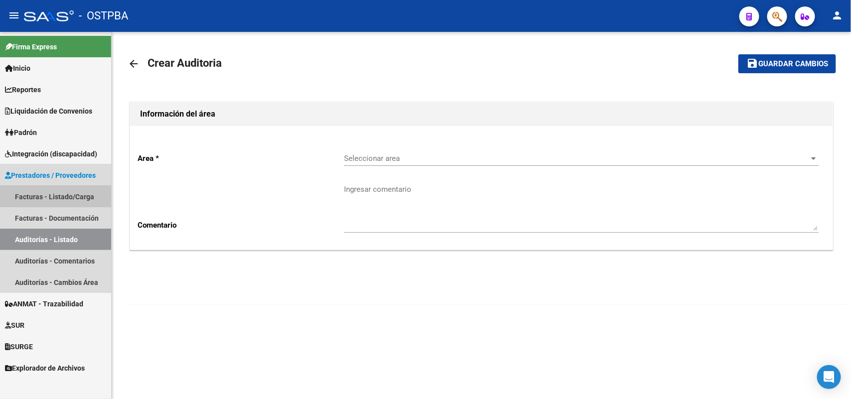
click at [68, 194] on link "Facturas - Listado/Carga" at bounding box center [55, 196] width 111 height 21
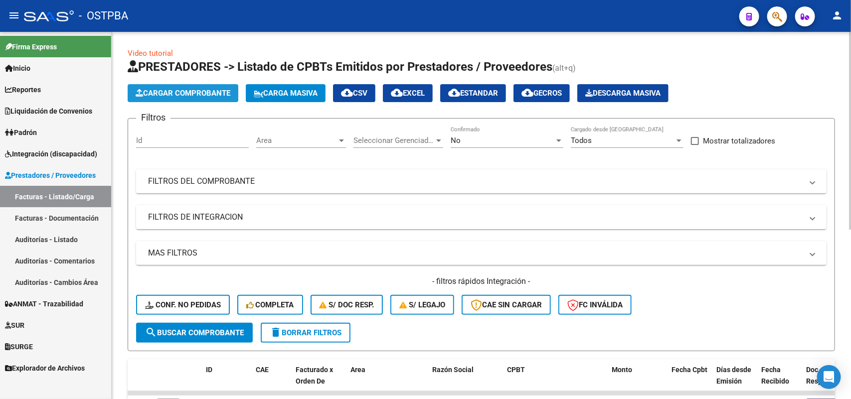
click at [209, 92] on span "Cargar Comprobante" at bounding box center [183, 93] width 95 height 9
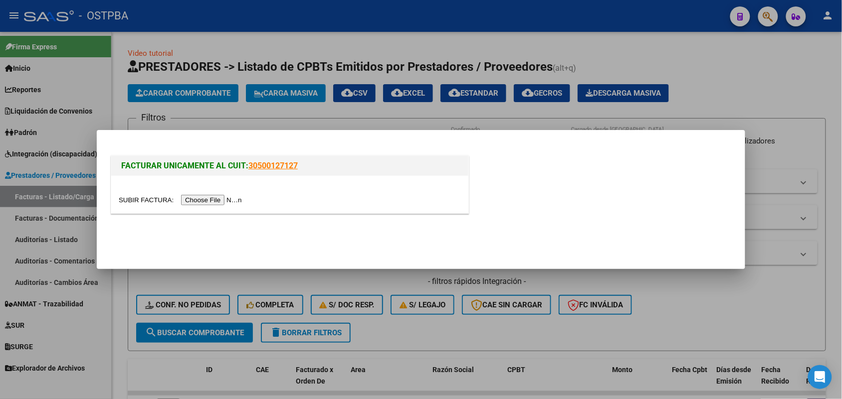
click at [214, 197] on input "file" at bounding box center [182, 200] width 126 height 10
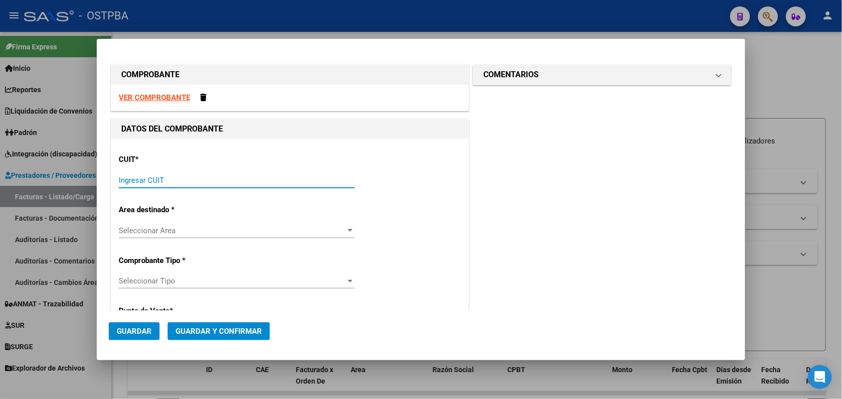
click at [124, 178] on input "Ingresar CUIT" at bounding box center [237, 180] width 236 height 9
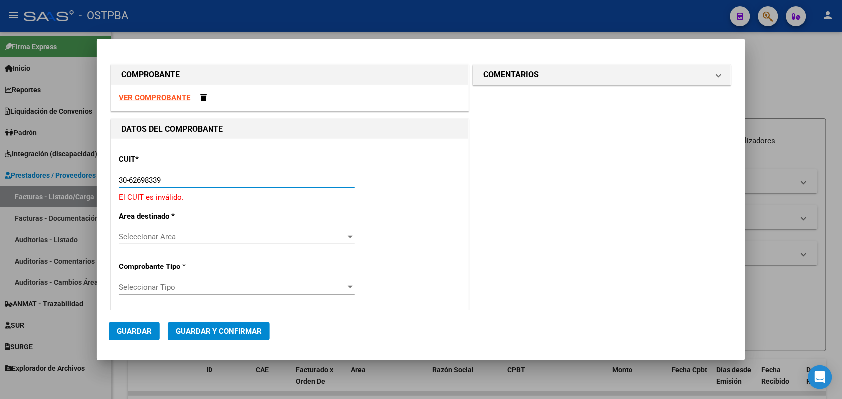
type input "30-62698339-8"
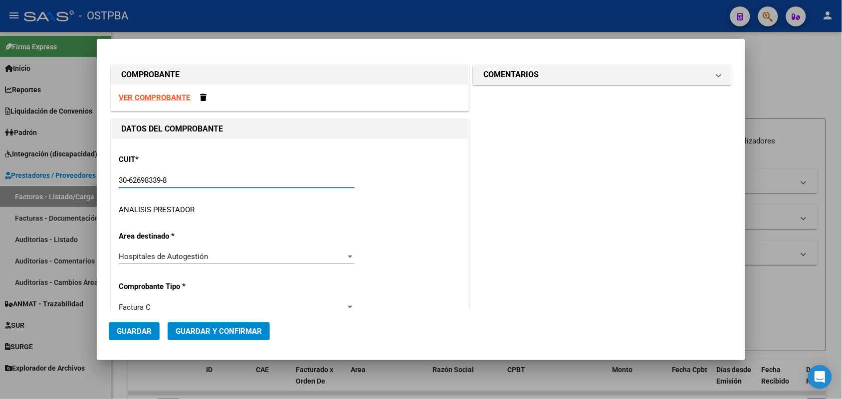
type input "109"
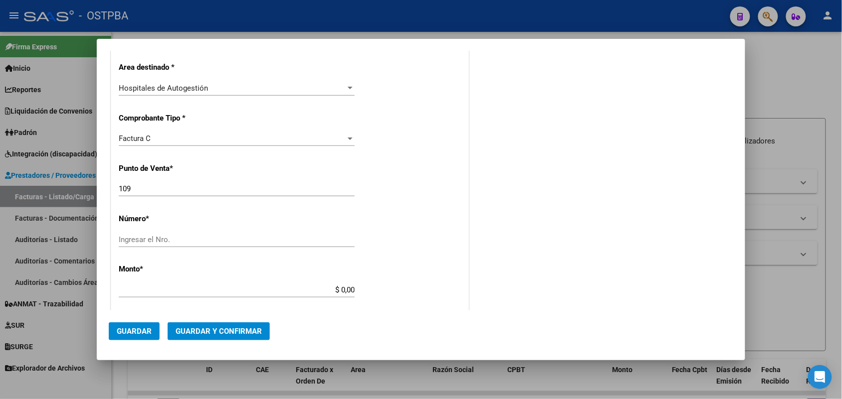
scroll to position [249, 0]
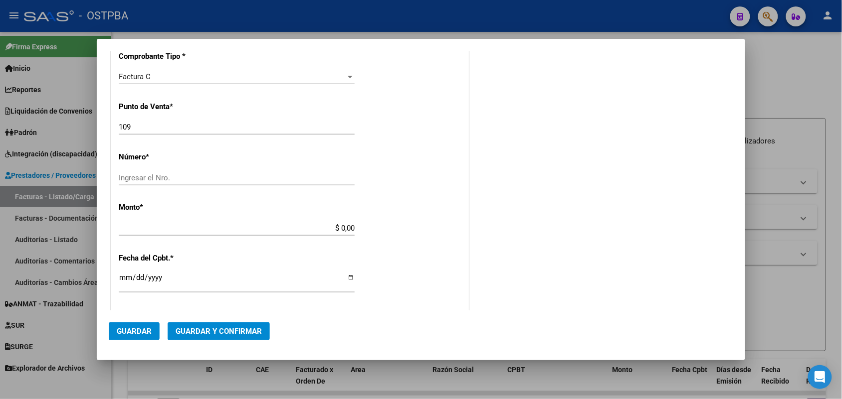
type input "30-62698339-8"
drag, startPoint x: 131, startPoint y: 127, endPoint x: 86, endPoint y: 125, distance: 44.9
click at [86, 125] on div "COMPROBANTE VER COMPROBANTE DATOS DEL COMPROBANTE CUIT * 30-62698339-8 Ingresar…" at bounding box center [421, 199] width 842 height 399
type input "188"
click at [126, 177] on input "Ingresar el Nro." at bounding box center [237, 177] width 236 height 9
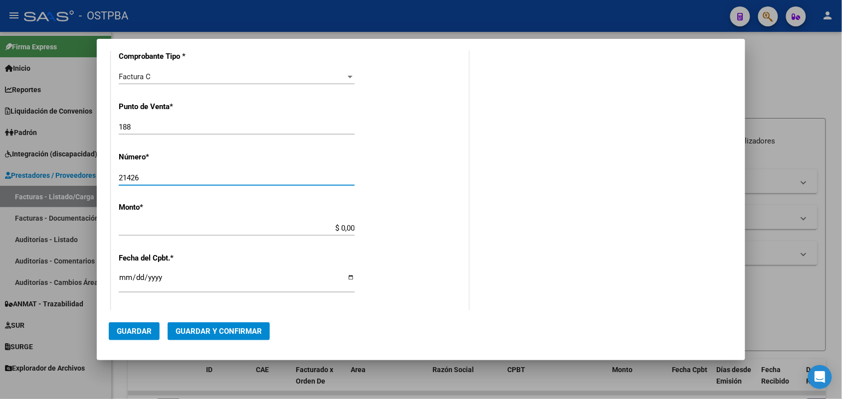
type input "21426"
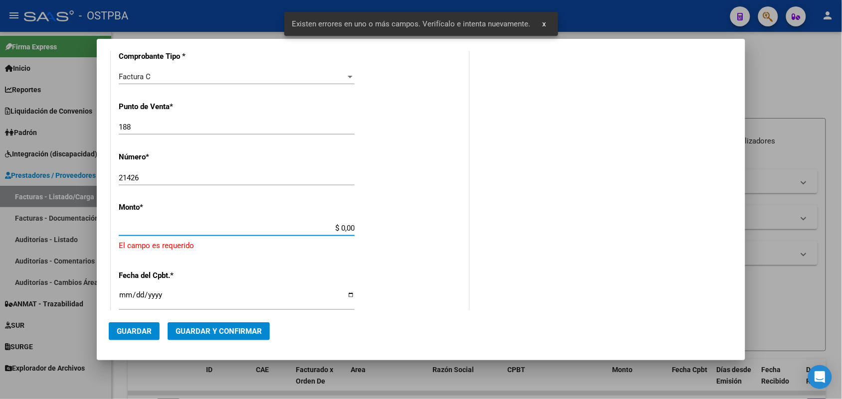
drag, startPoint x: 327, startPoint y: 225, endPoint x: 382, endPoint y: 227, distance: 54.9
click at [382, 227] on div "CUIT * 30-62698339-8 Ingresar CUIT ANALISIS PRESTADOR MINISTERIO DE SALUD PCIA …" at bounding box center [289, 255] width 357 height 730
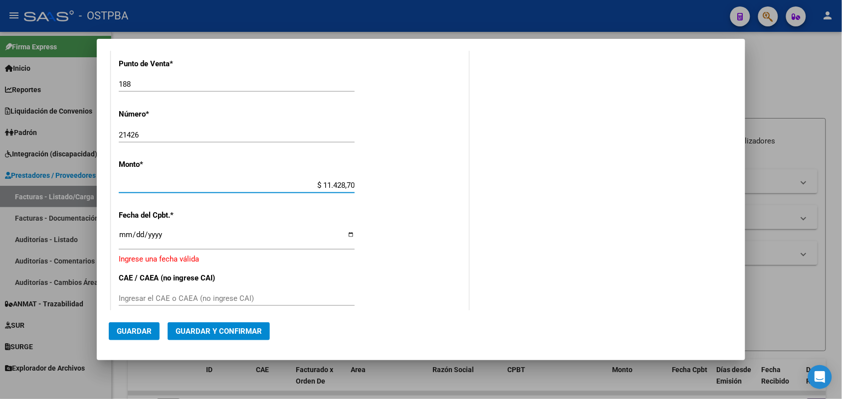
type input "$ 114.287,00"
click at [125, 237] on input "Ingresar la fecha" at bounding box center [237, 239] width 236 height 16
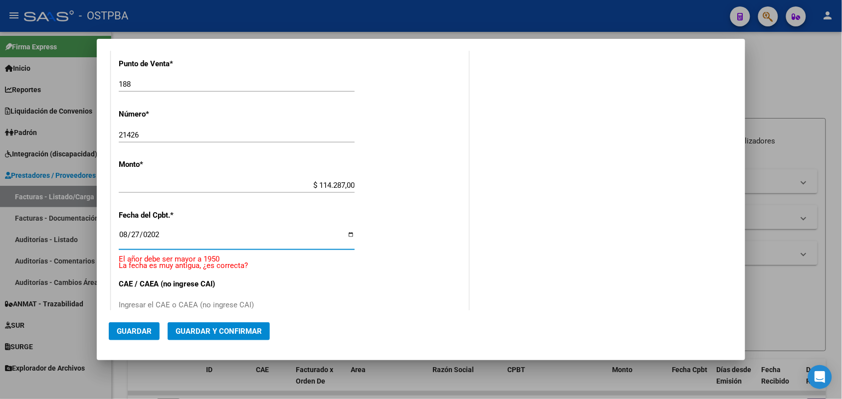
type input "[DATE]"
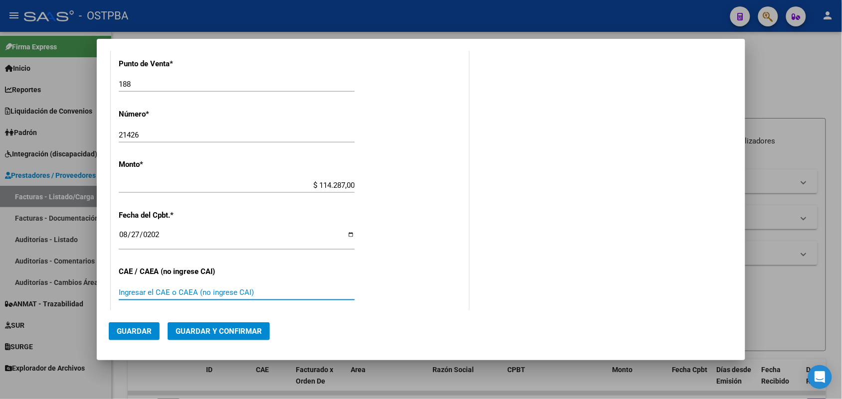
click at [125, 291] on input "Ingresar el CAE o CAEA (no ingrese CAI)" at bounding box center [237, 292] width 236 height 9
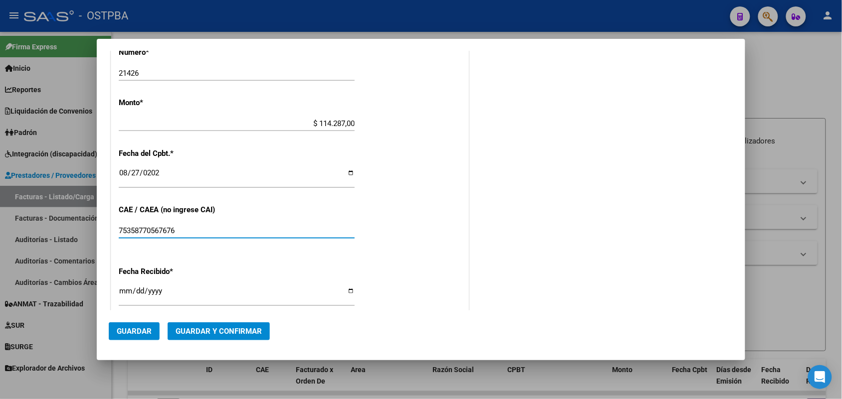
scroll to position [417, 0]
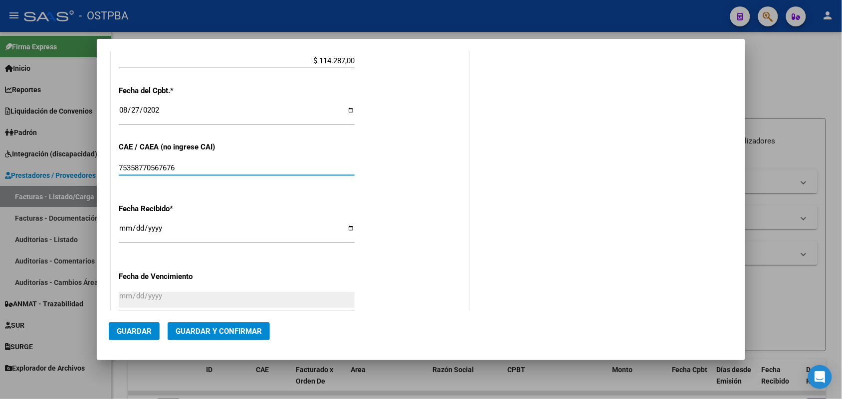
type input "75358770567676"
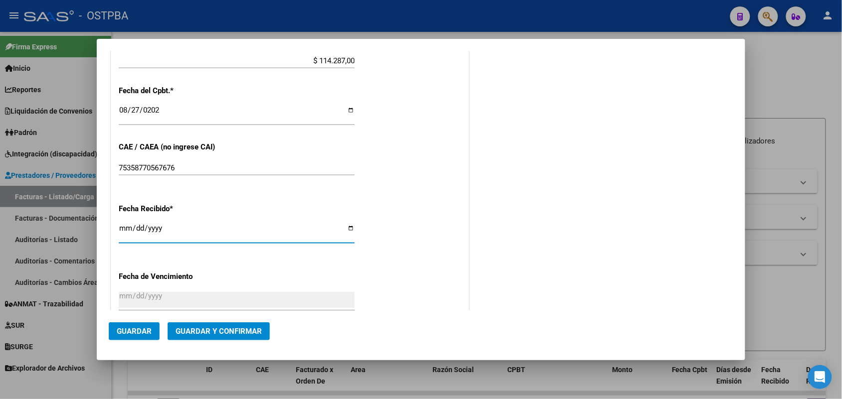
click at [123, 230] on input "[DATE]" at bounding box center [237, 232] width 236 height 16
type input "[DATE]"
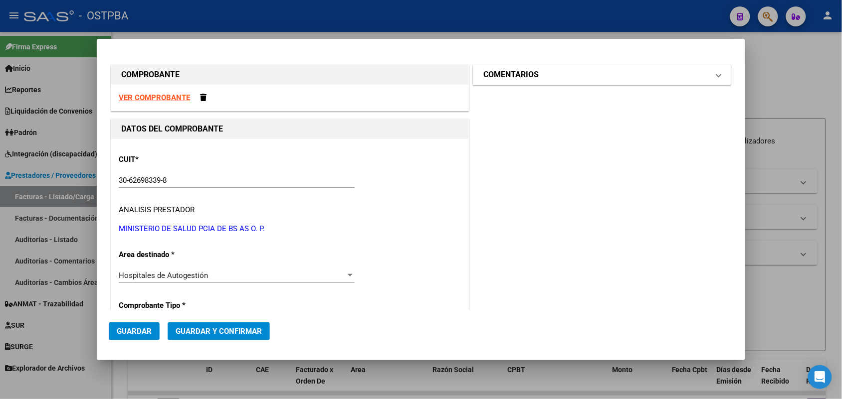
click at [716, 76] on span at bounding box center [718, 75] width 4 height 12
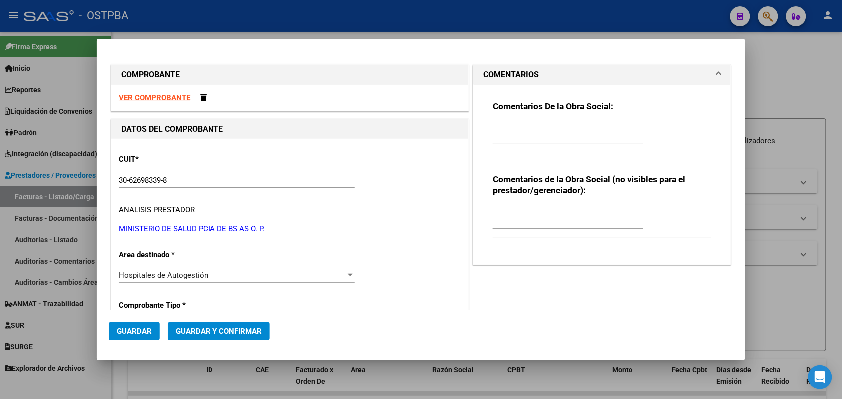
click at [493, 136] on textarea at bounding box center [575, 133] width 165 height 20
type textarea "HR 126841"
click at [143, 327] on span "Guardar" at bounding box center [134, 331] width 35 height 9
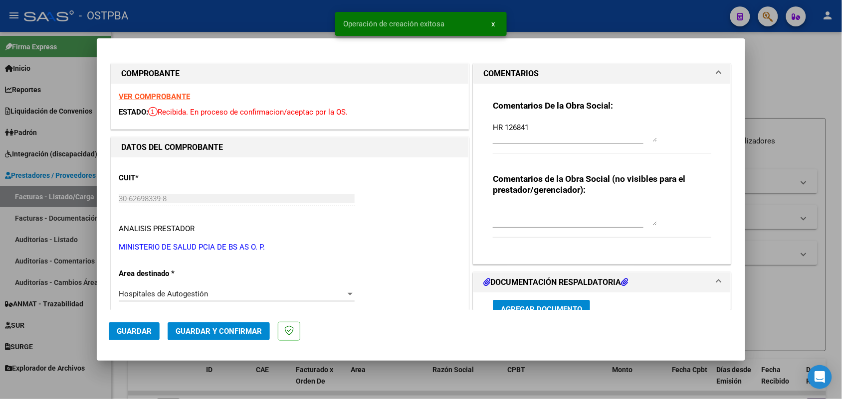
type input "[DATE]"
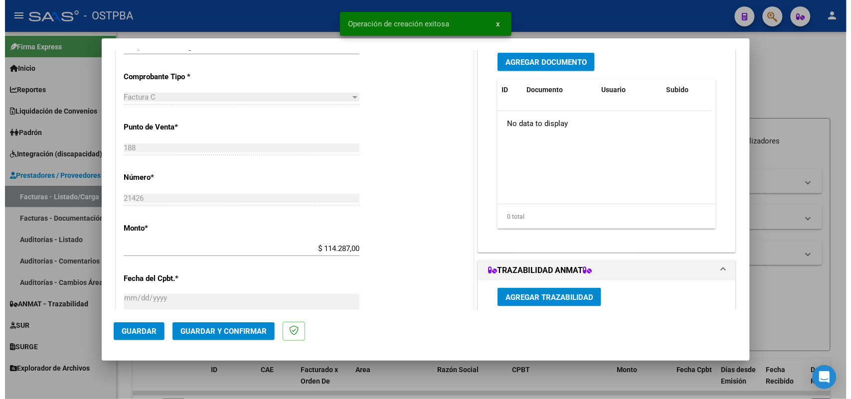
scroll to position [249, 0]
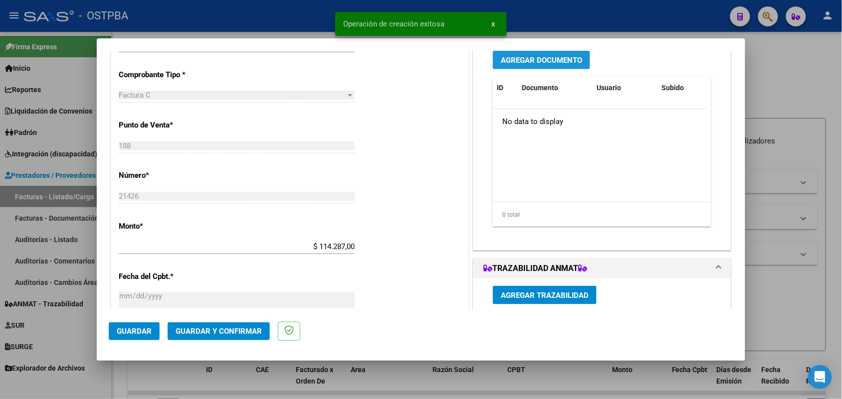
click at [546, 63] on span "Agregar Documento" at bounding box center [541, 60] width 81 height 9
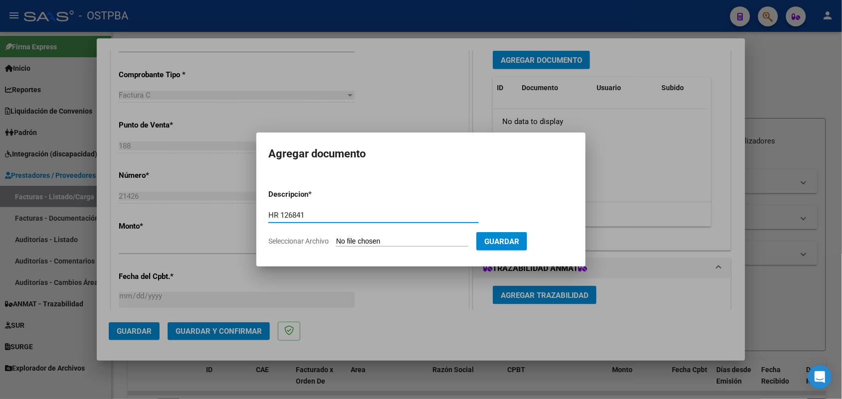
type input "HR 126841"
click at [355, 242] on input "Seleccionar Archivo" at bounding box center [402, 241] width 132 height 9
type input "C:\fakepath\HR 126841.pdf"
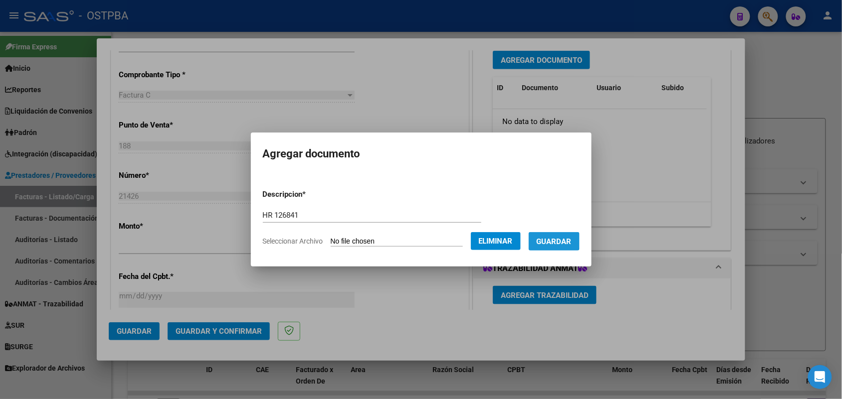
click at [560, 240] on span "Guardar" at bounding box center [553, 241] width 35 height 9
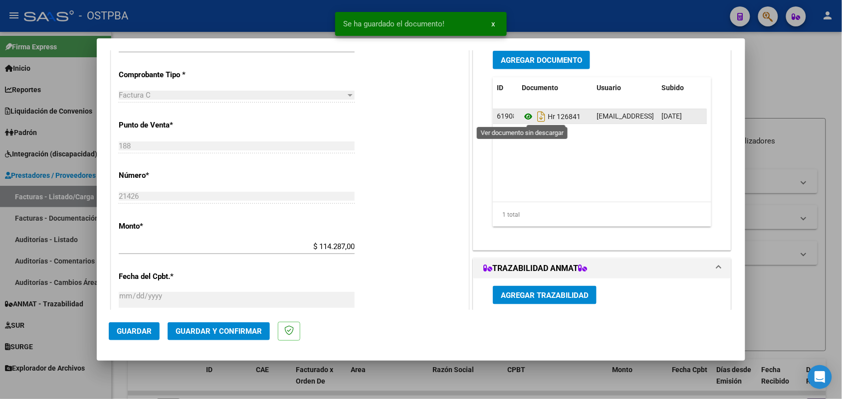
click at [523, 115] on icon at bounding box center [527, 117] width 13 height 12
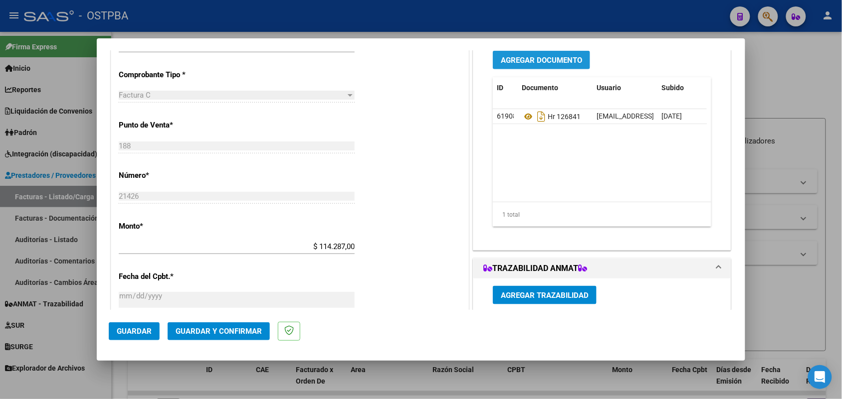
click at [536, 60] on span "Agregar Documento" at bounding box center [541, 60] width 81 height 9
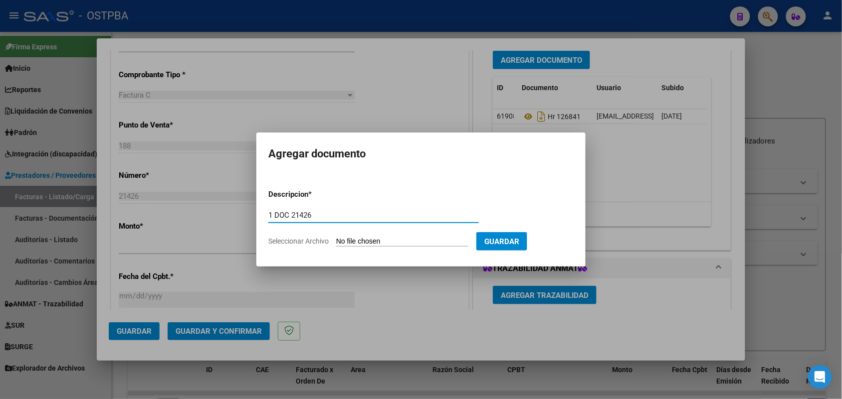
type input "1 DOC 21426"
click at [338, 243] on input "Seleccionar Archivo" at bounding box center [402, 241] width 132 height 9
type input "C:\fakepath\1 DOC 21426.pdf"
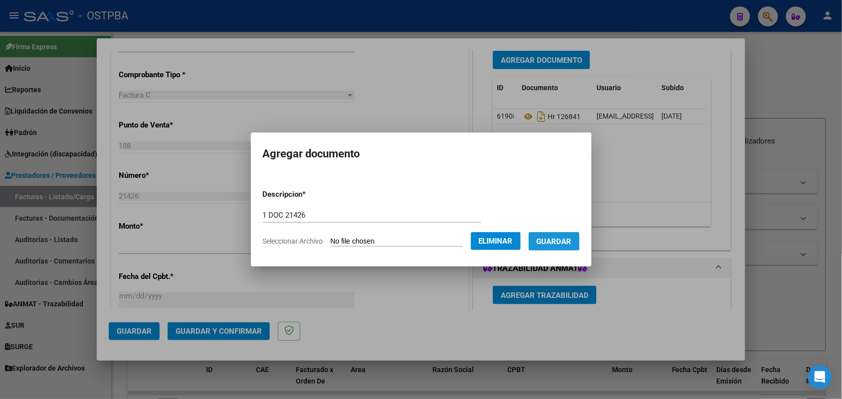
click at [560, 239] on span "Guardar" at bounding box center [553, 241] width 35 height 9
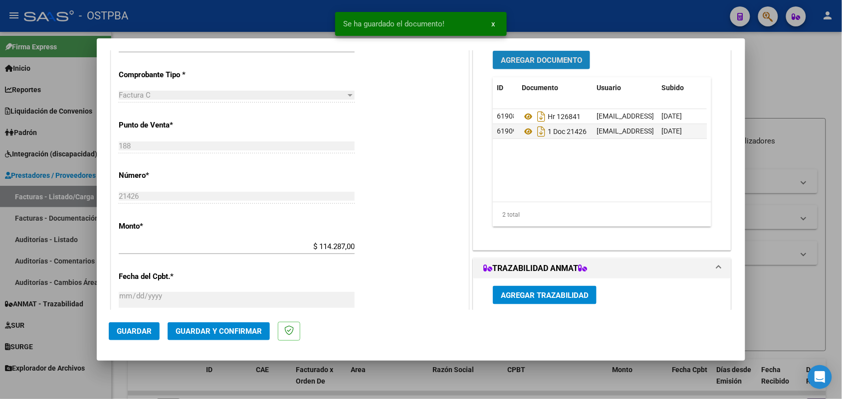
click at [534, 58] on span "Agregar Documento" at bounding box center [541, 60] width 81 height 9
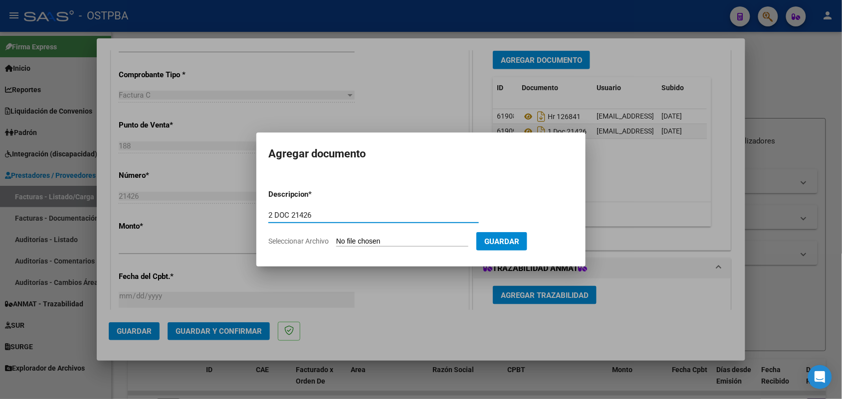
type input "2 DOC 21426"
click at [344, 245] on input "Seleccionar Archivo" at bounding box center [402, 241] width 132 height 9
type input "C:\fakepath\2 DOC 21426.pdf"
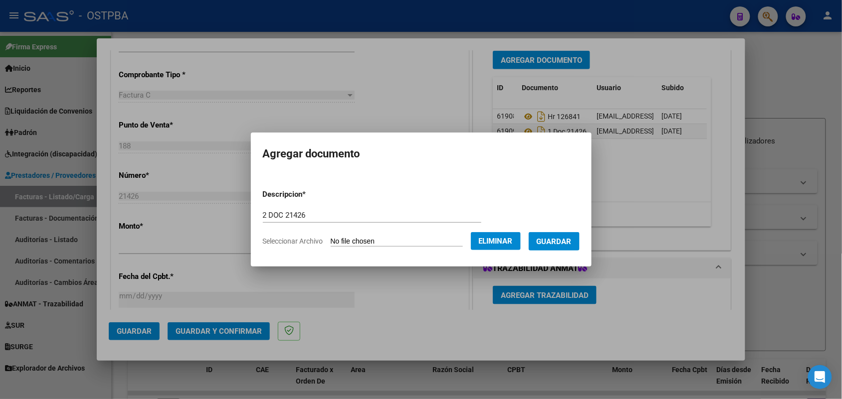
click at [563, 239] on span "Guardar" at bounding box center [553, 241] width 35 height 9
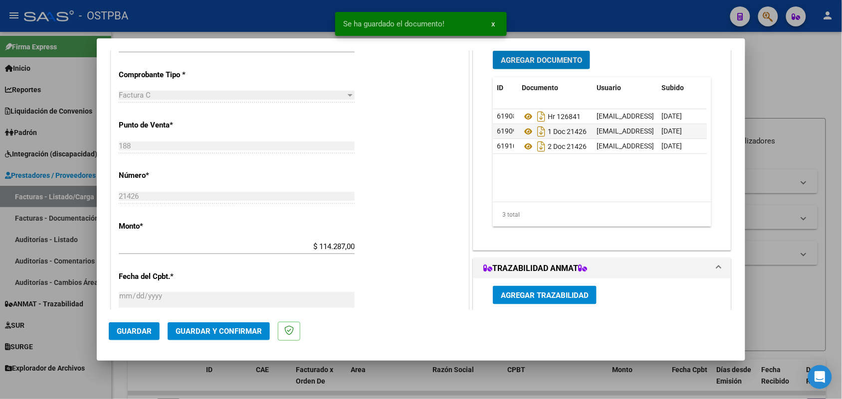
click at [524, 56] on span "Agregar Documento" at bounding box center [541, 60] width 81 height 9
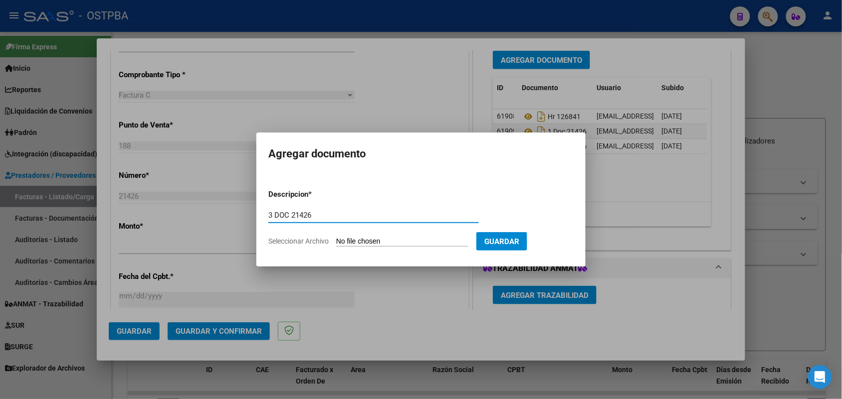
type input "3 DOC 21426"
click at [340, 237] on input "Seleccionar Archivo" at bounding box center [402, 241] width 132 height 9
type input "C:\fakepath\3 DOC 21426.pdf"
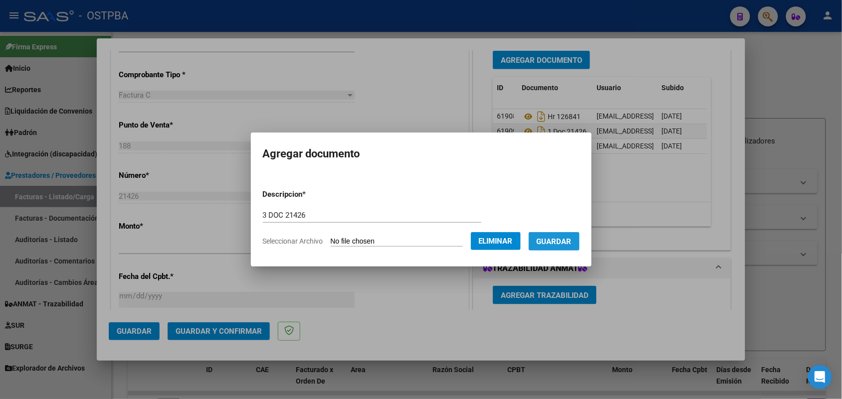
click at [560, 235] on button "Guardar" at bounding box center [553, 241] width 51 height 18
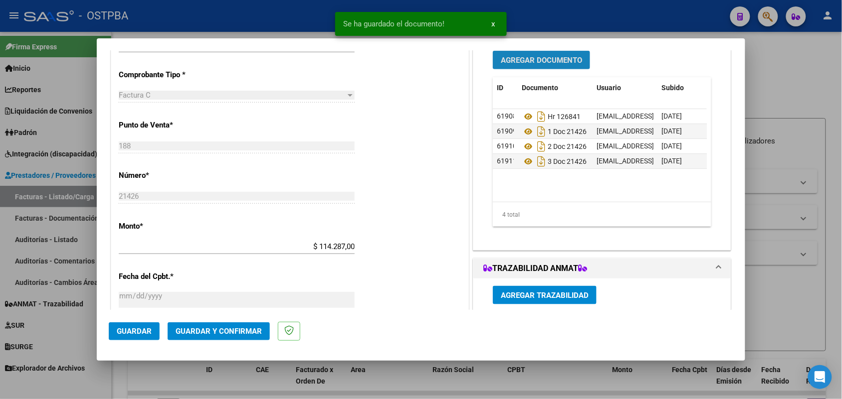
click at [550, 55] on button "Agregar Documento" at bounding box center [541, 60] width 97 height 18
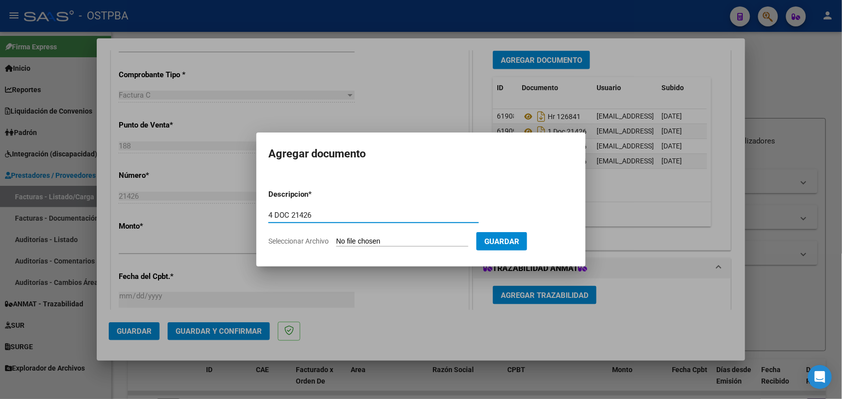
type input "4 DOC 21426"
click at [353, 238] on input "Seleccionar Archivo" at bounding box center [402, 241] width 132 height 9
type input "C:\fakepath\4 DOC 21426.pdf"
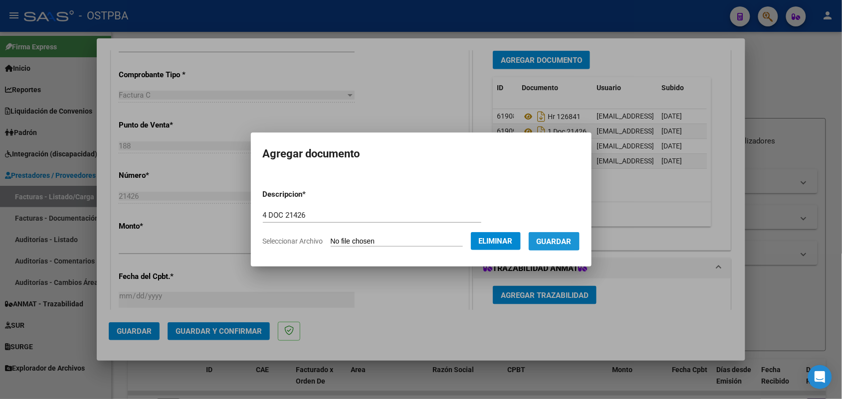
click at [555, 239] on span "Guardar" at bounding box center [553, 241] width 35 height 9
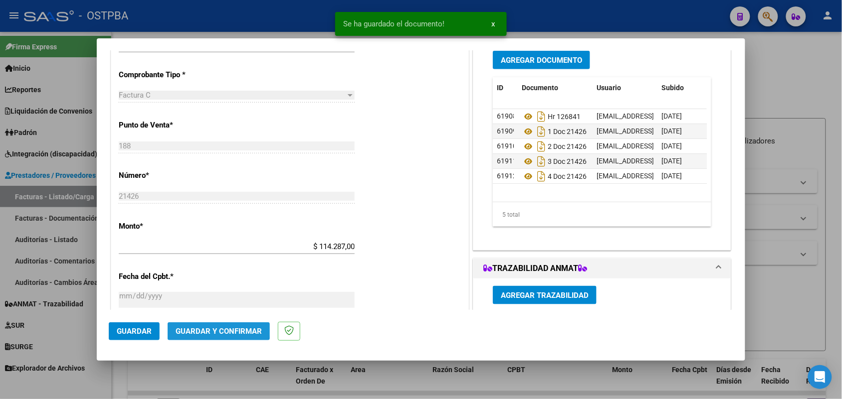
click at [218, 329] on span "Guardar y Confirmar" at bounding box center [218, 331] width 86 height 9
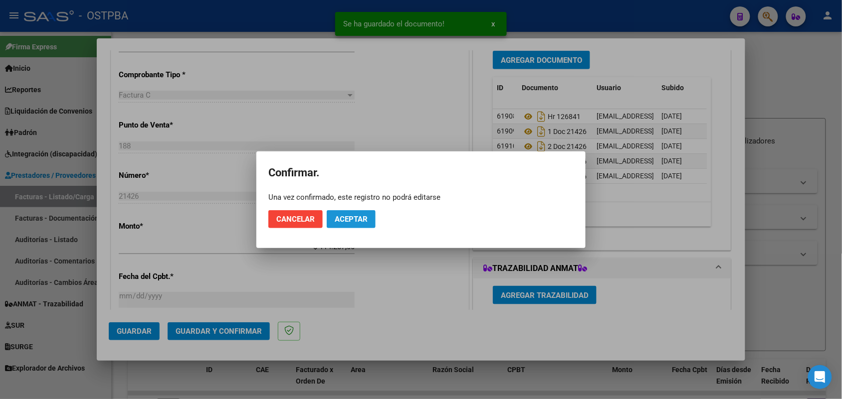
click at [352, 218] on span "Aceptar" at bounding box center [351, 219] width 33 height 9
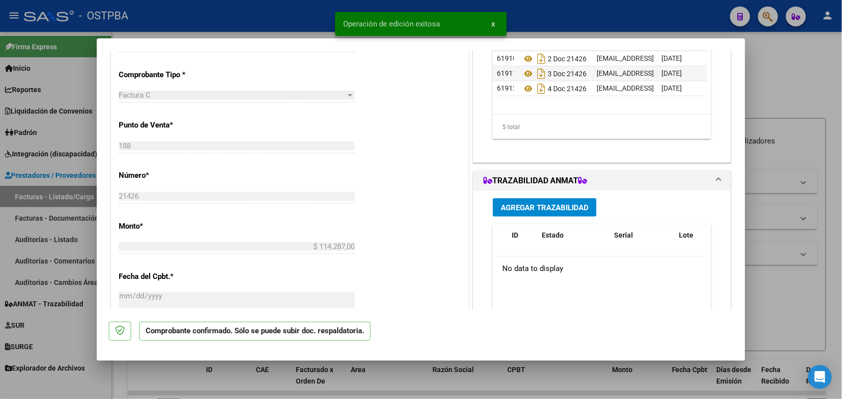
click at [30, 209] on div at bounding box center [421, 199] width 842 height 399
type input "$ 0,00"
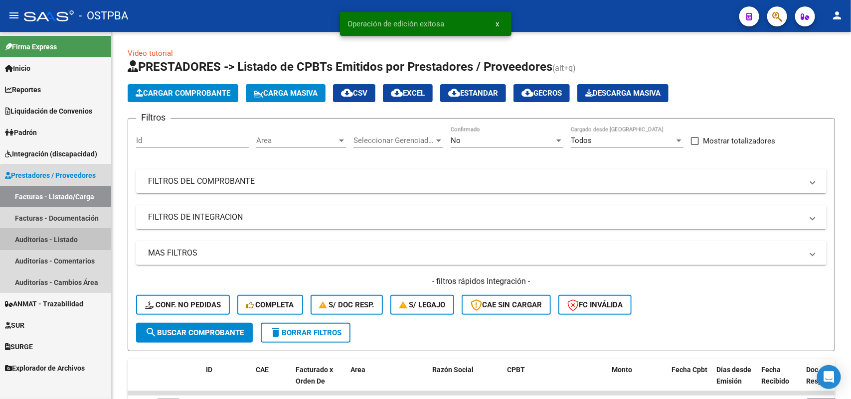
click at [59, 240] on link "Auditorías - Listado" at bounding box center [55, 239] width 111 height 21
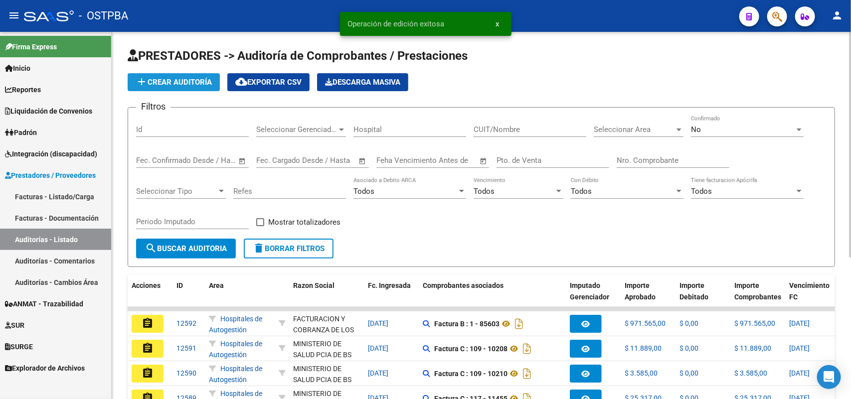
click at [208, 75] on button "add Crear Auditoría" at bounding box center [174, 82] width 92 height 18
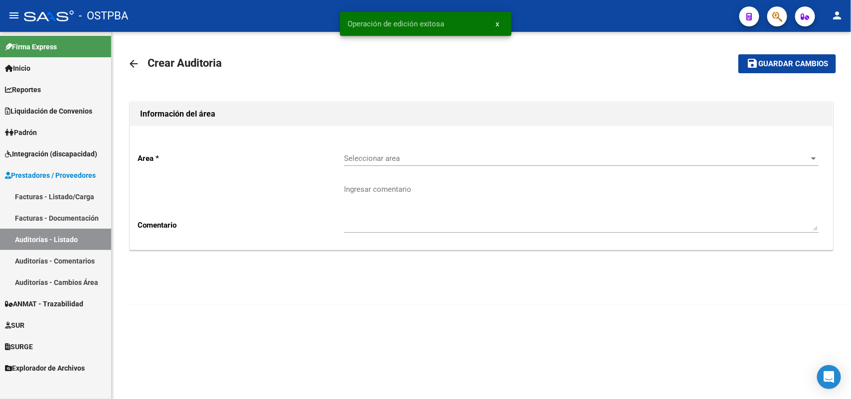
click at [387, 158] on span "Seleccionar area" at bounding box center [577, 158] width 466 height 9
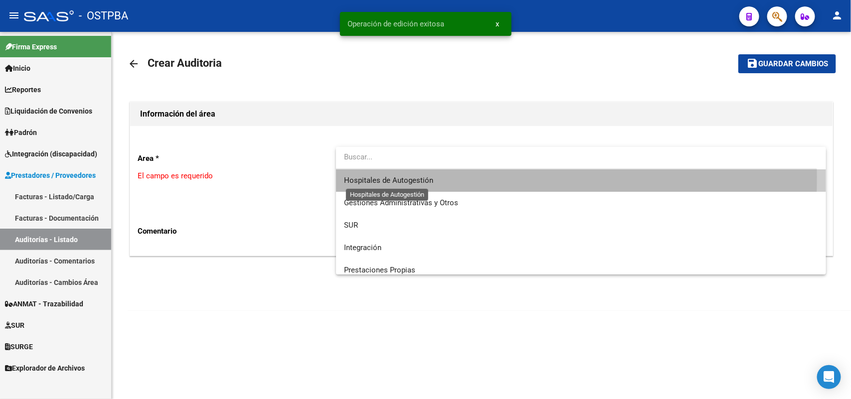
click at [395, 177] on span "Hospitales de Autogestión" at bounding box center [388, 180] width 89 height 9
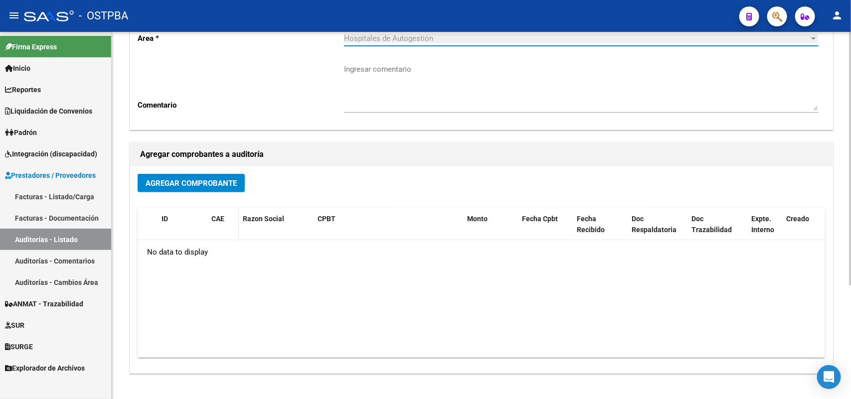
scroll to position [125, 0]
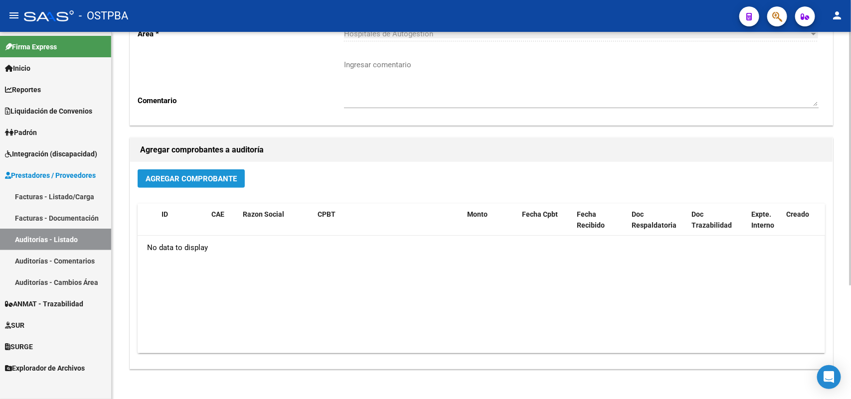
click at [193, 171] on button "Agregar Comprobante" at bounding box center [191, 179] width 107 height 18
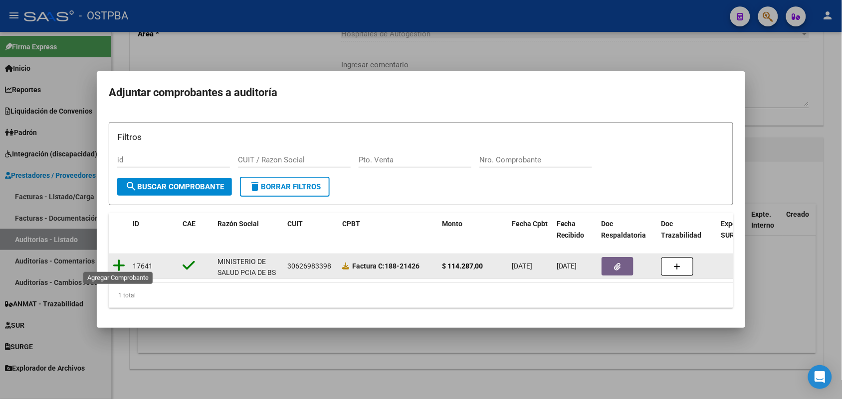
click at [117, 260] on icon at bounding box center [119, 266] width 12 height 14
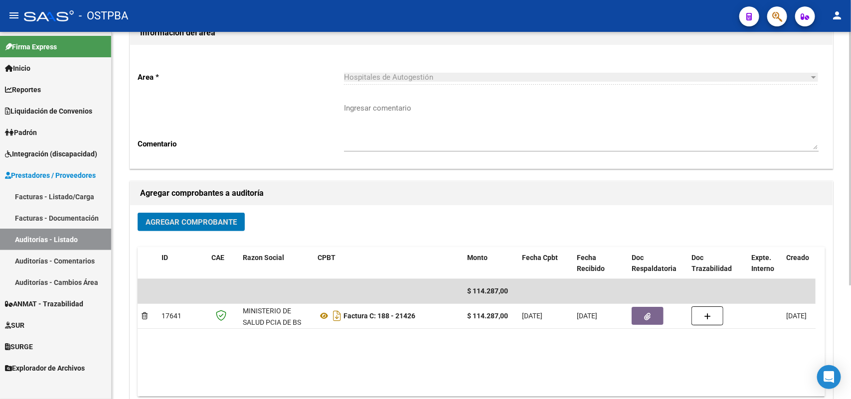
scroll to position [0, 0]
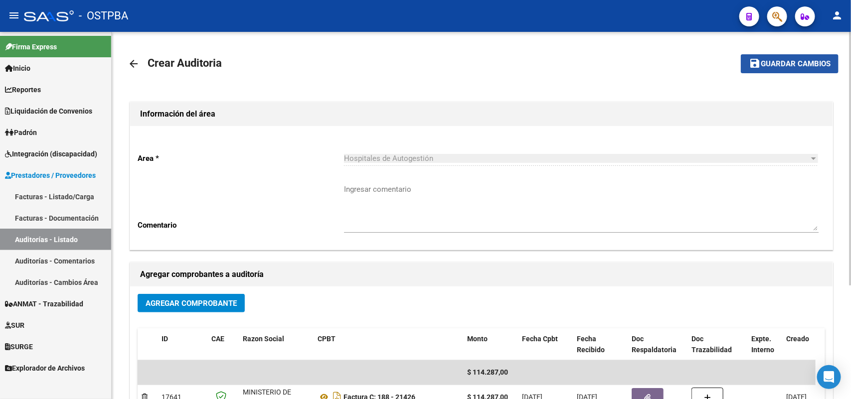
click at [790, 56] on button "save Guardar cambios" at bounding box center [790, 63] width 98 height 18
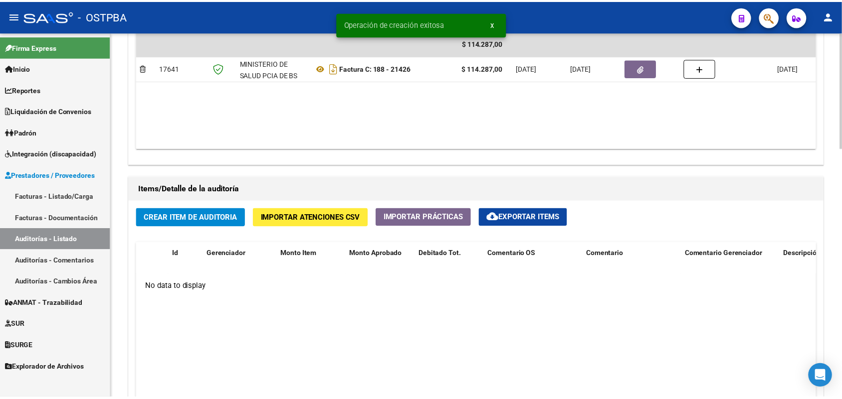
scroll to position [623, 0]
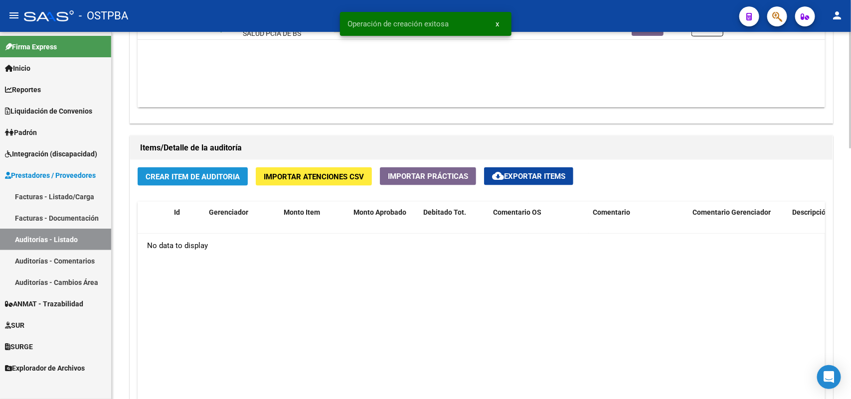
click at [207, 178] on span "Crear Item de Auditoria" at bounding box center [193, 176] width 94 height 9
